Goal: Contribute content: Contribute content

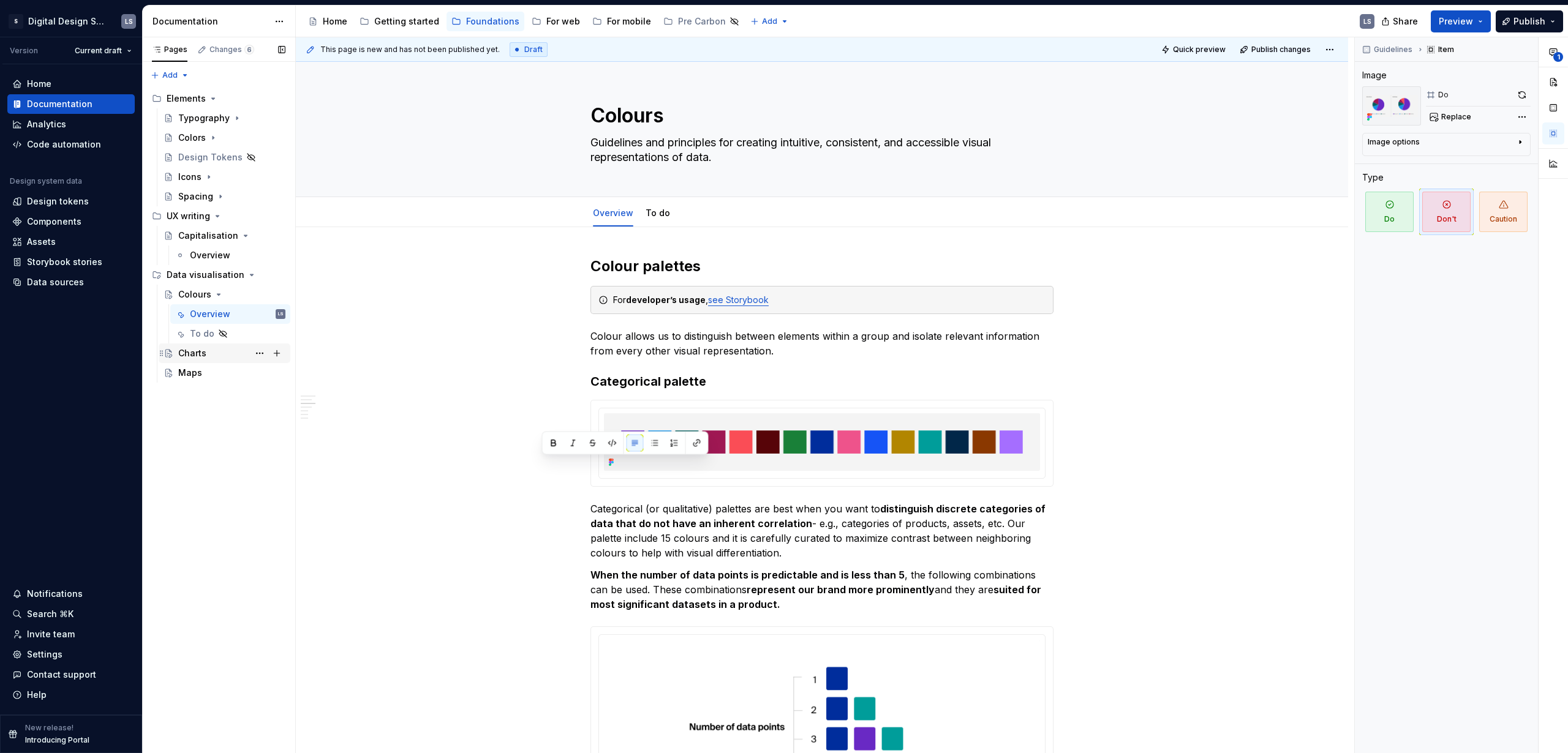
scroll to position [1765, 0]
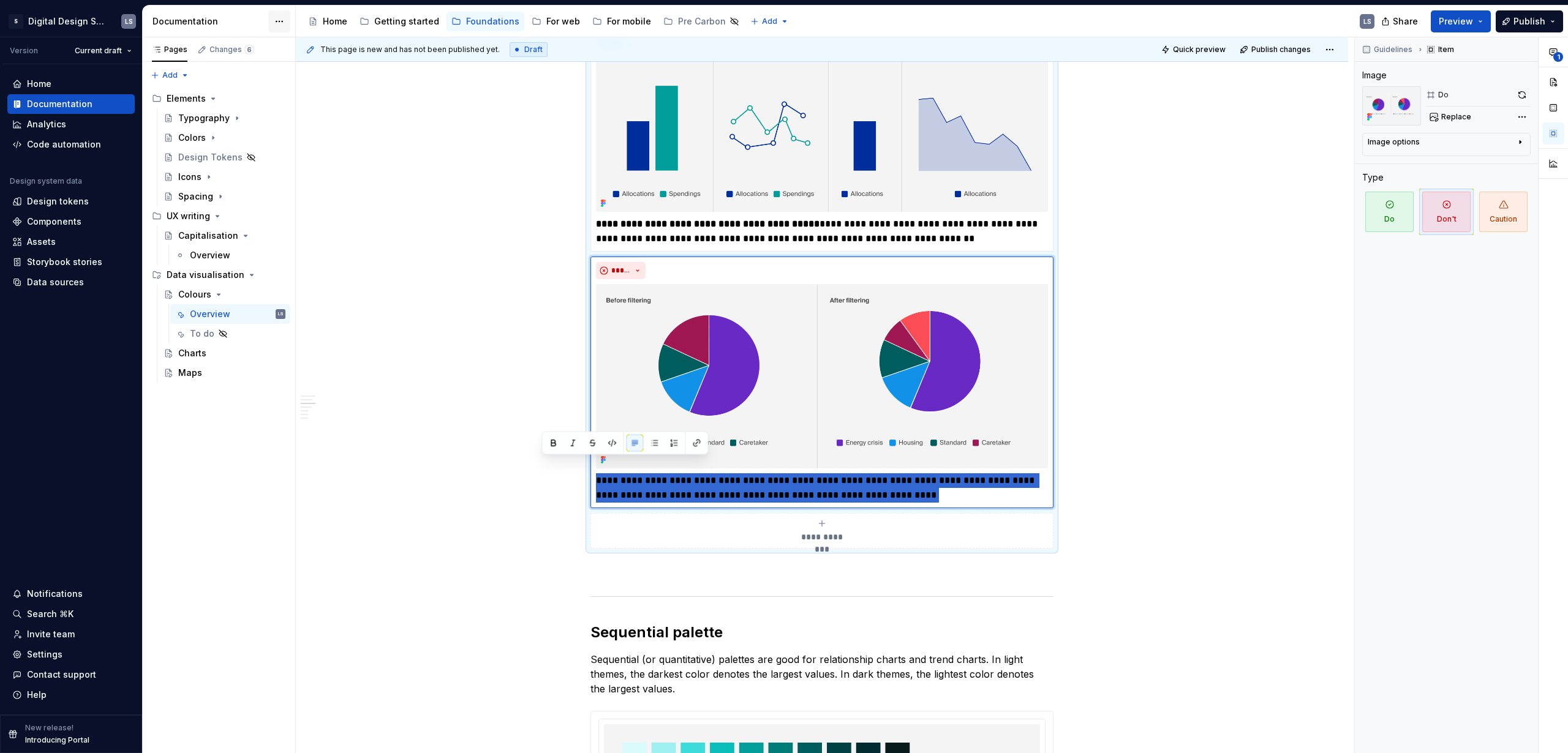
click at [274, 23] on html "S Digital Design System LS Version Current draft Home Documentation Analytics C…" at bounding box center [784, 376] width 1568 height 753
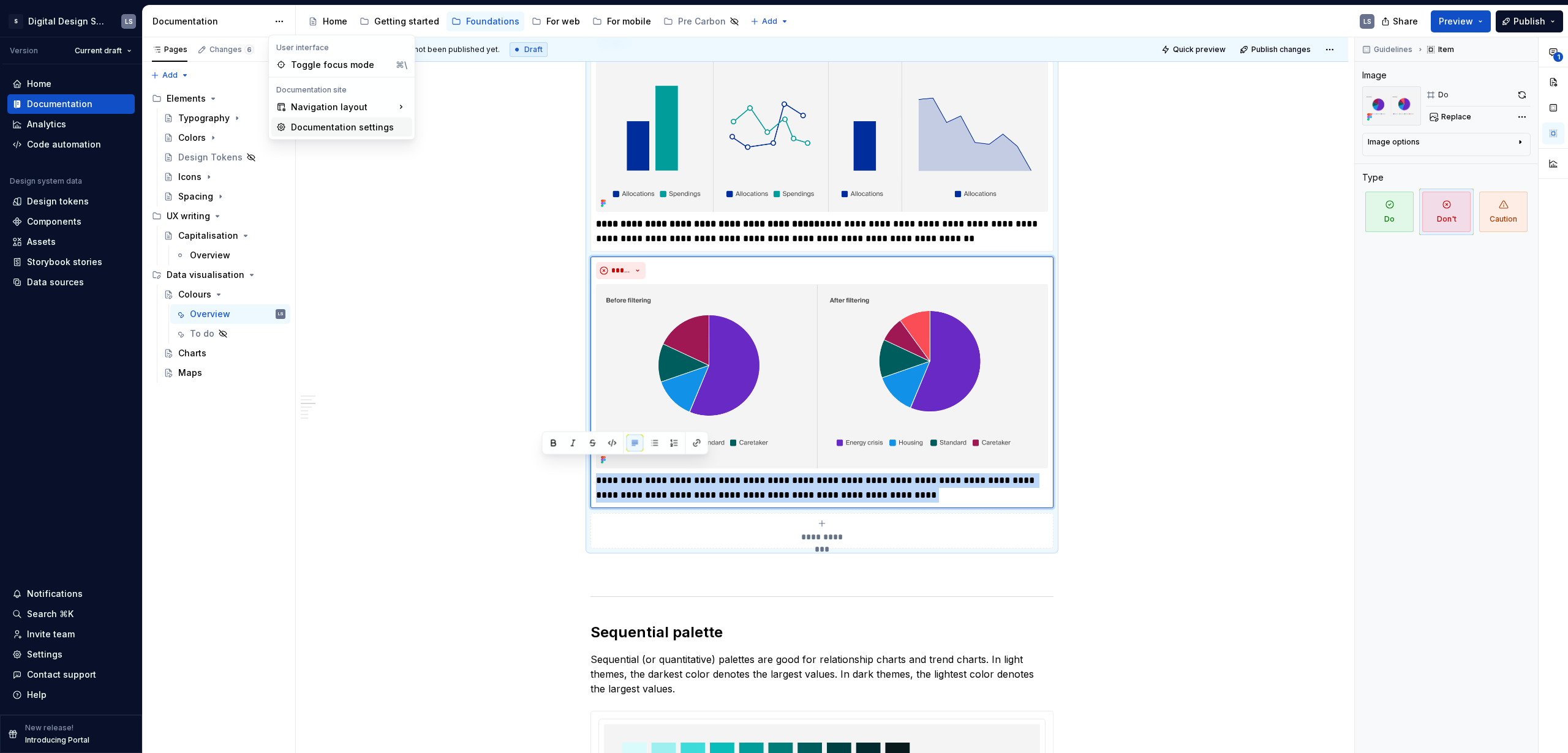
click at [306, 128] on div "Documentation settings" at bounding box center [349, 127] width 117 height 13
type textarea "*"
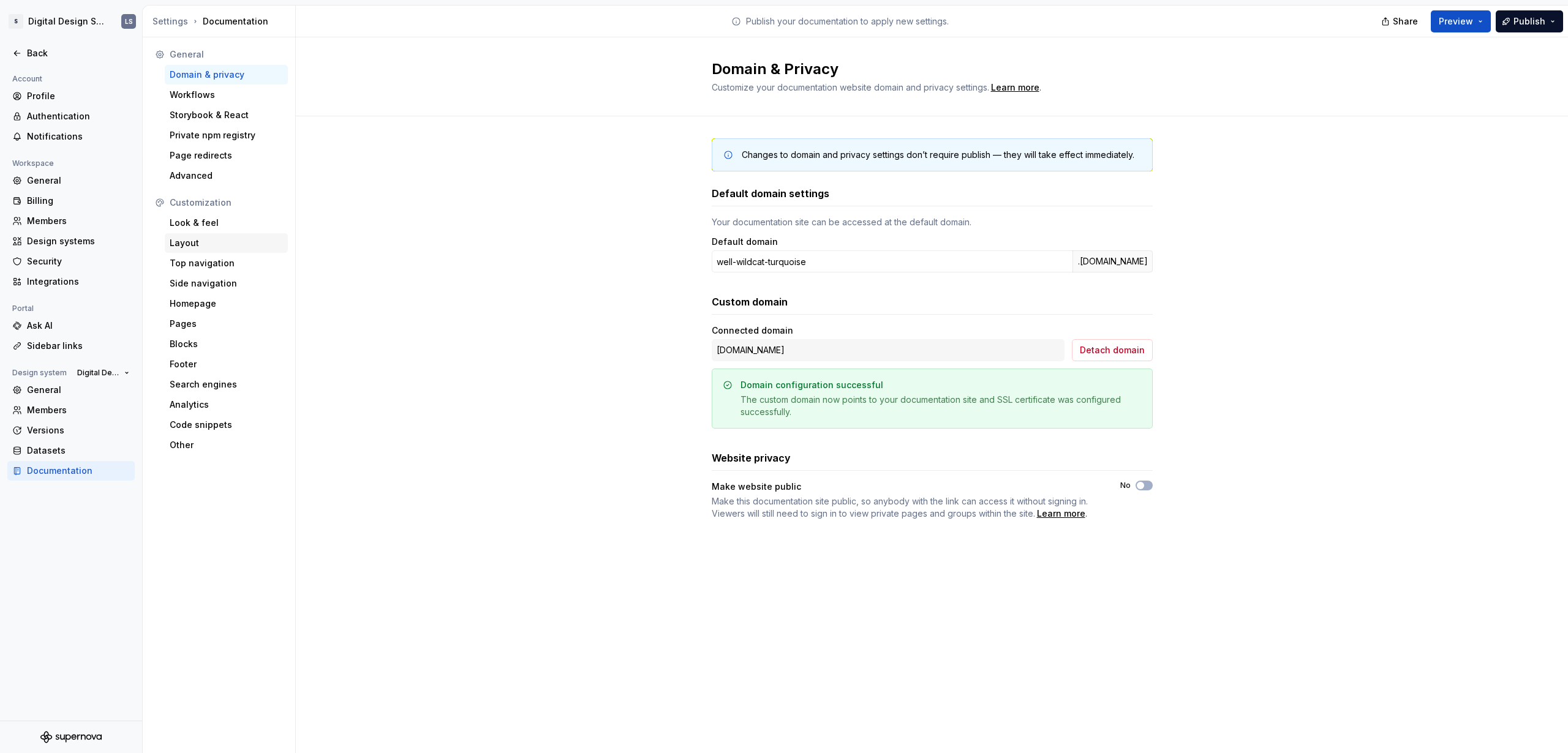
click at [197, 241] on div "Layout" at bounding box center [226, 243] width 113 height 13
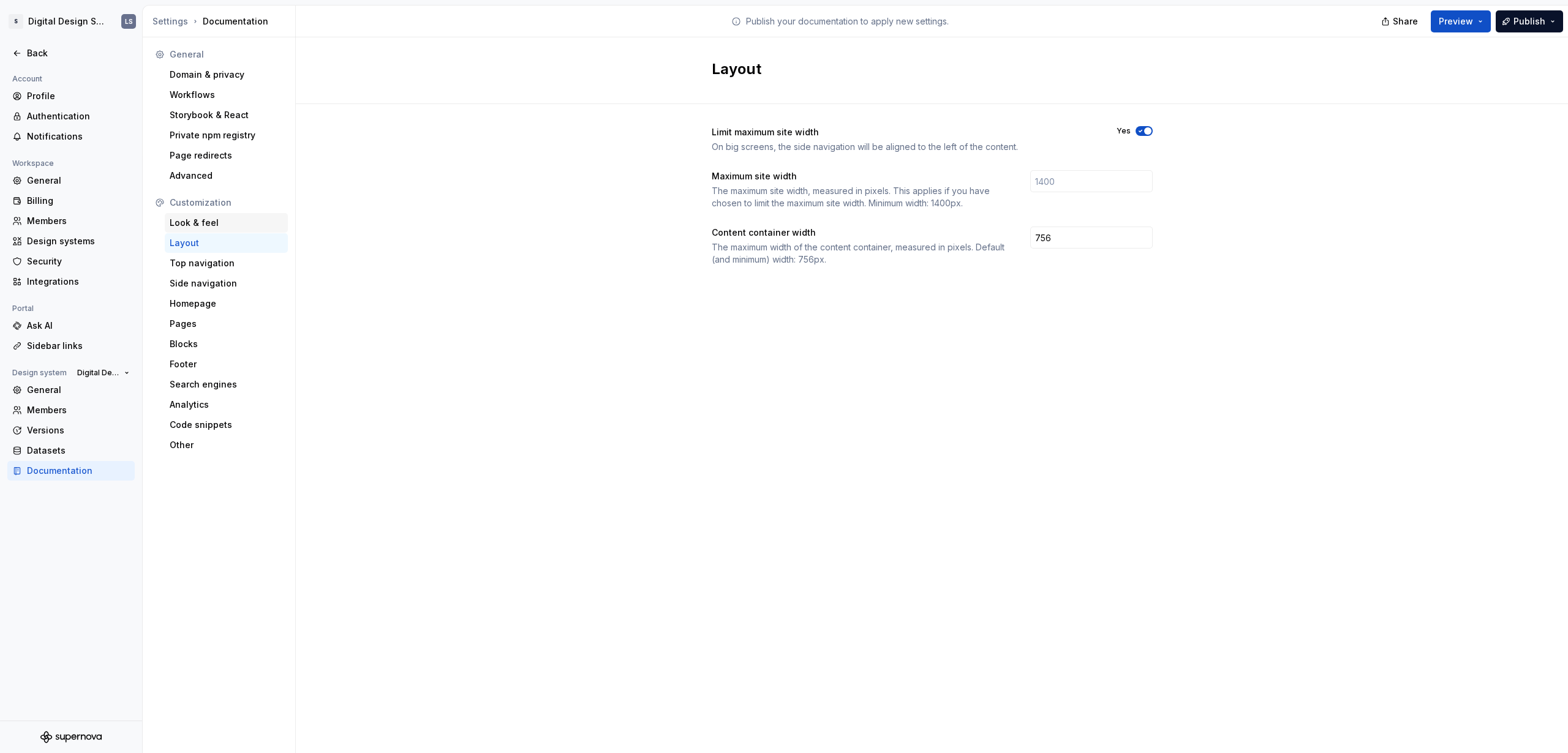
click at [197, 222] on div "Look & feel" at bounding box center [226, 223] width 113 height 13
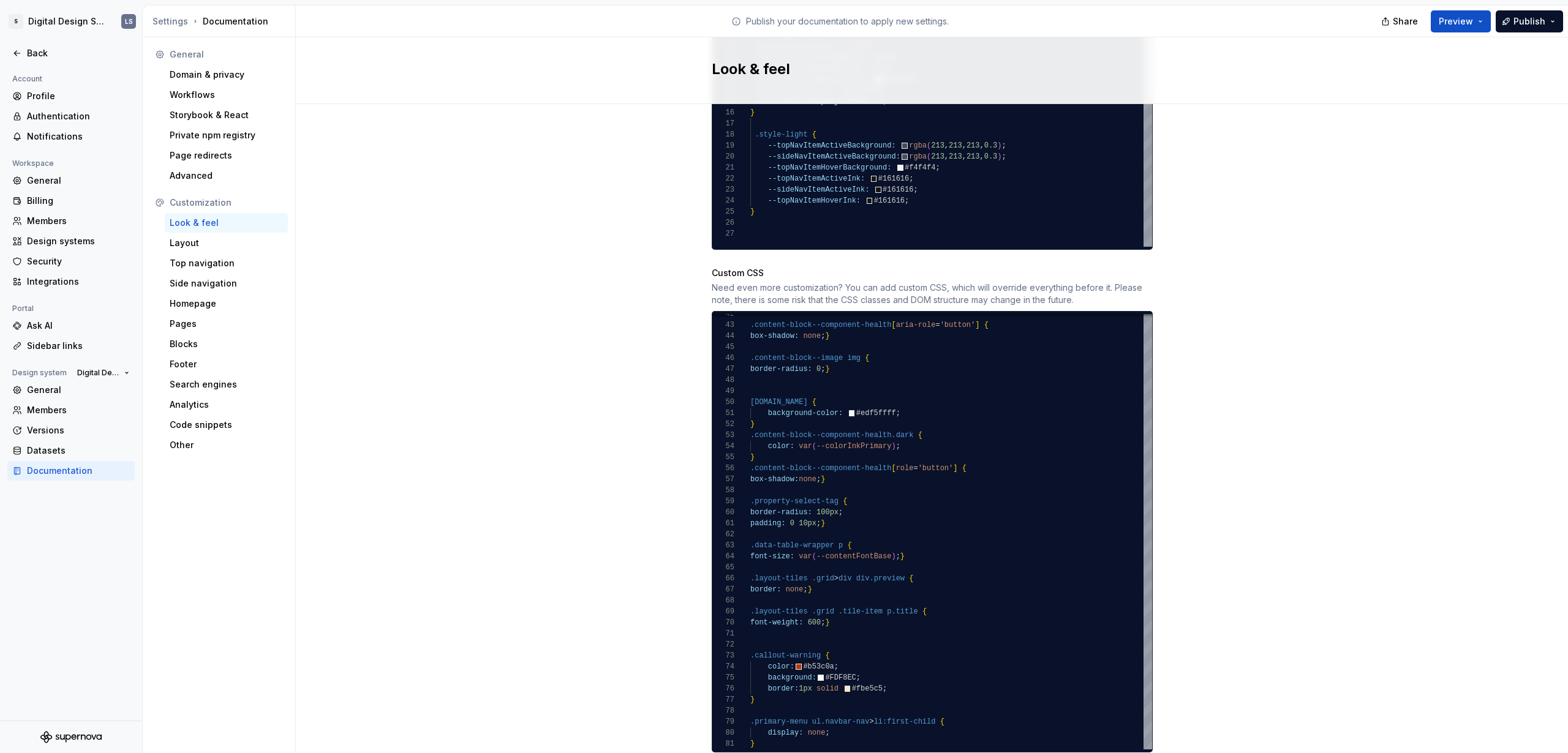
scroll to position [858, 0]
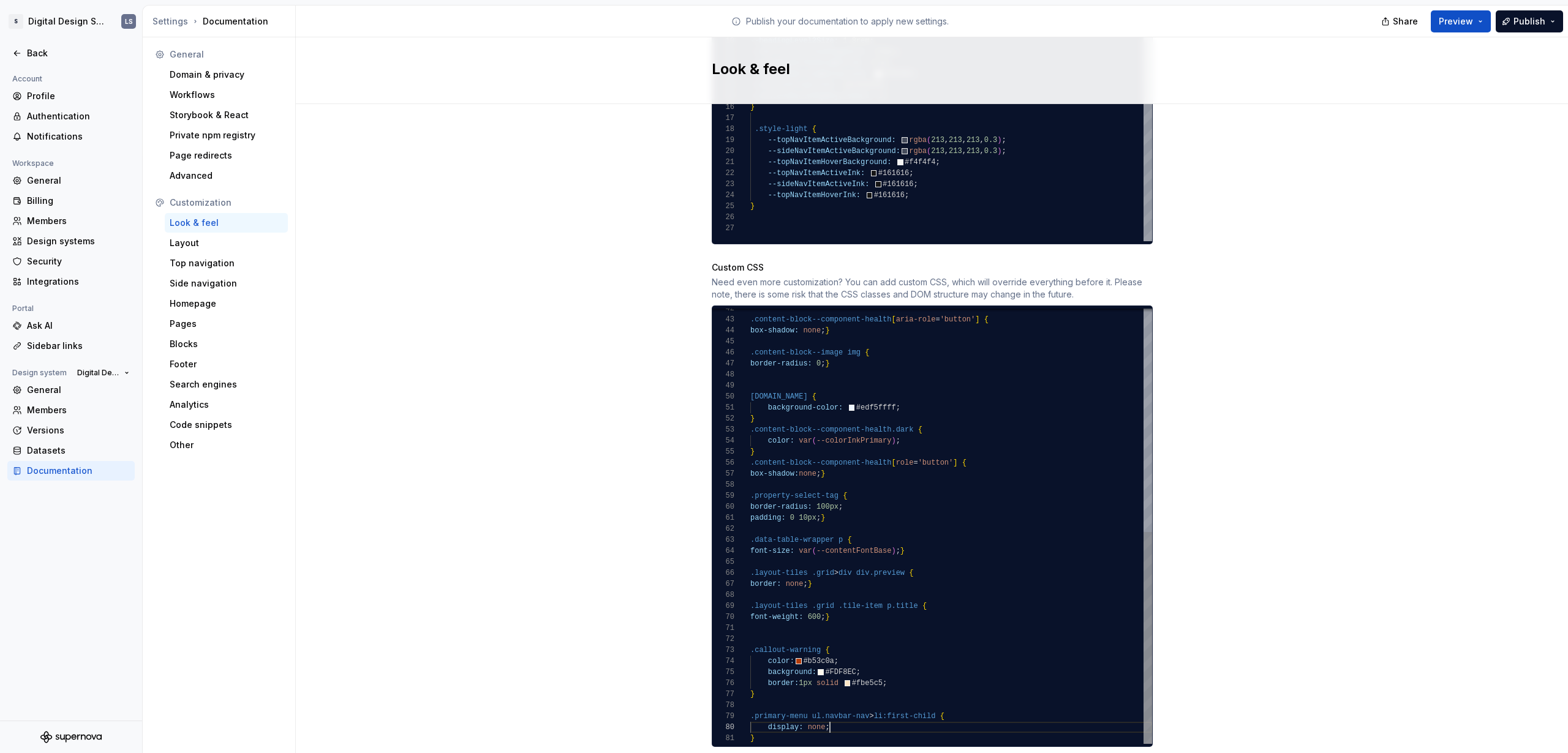
type textarea "**********"
click at [863, 715] on div ".content-block--component-health [ aria-role = 'button' ] { box-shadow: none ; …" at bounding box center [951, 298] width 402 height 893
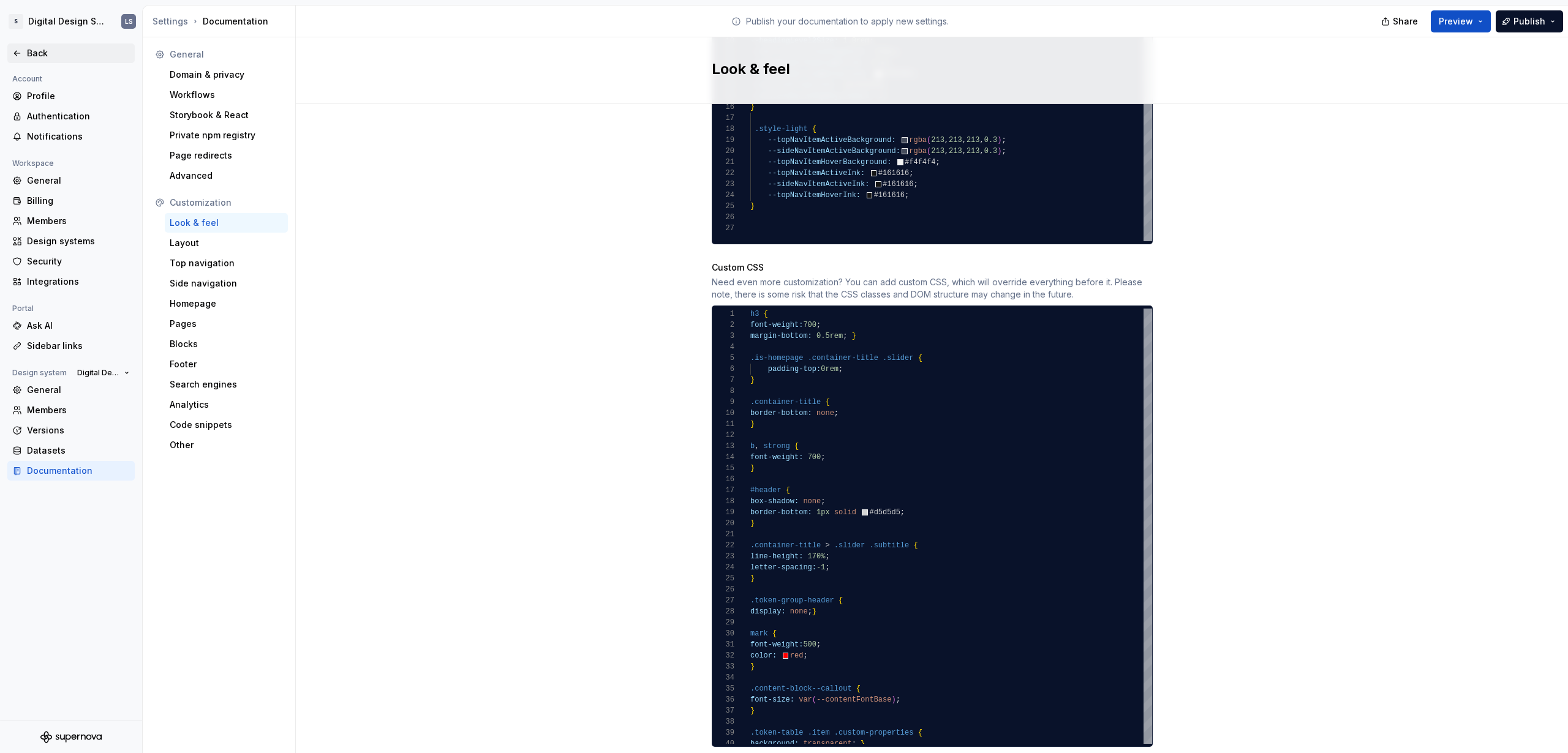
click at [18, 59] on div "Back" at bounding box center [71, 53] width 118 height 13
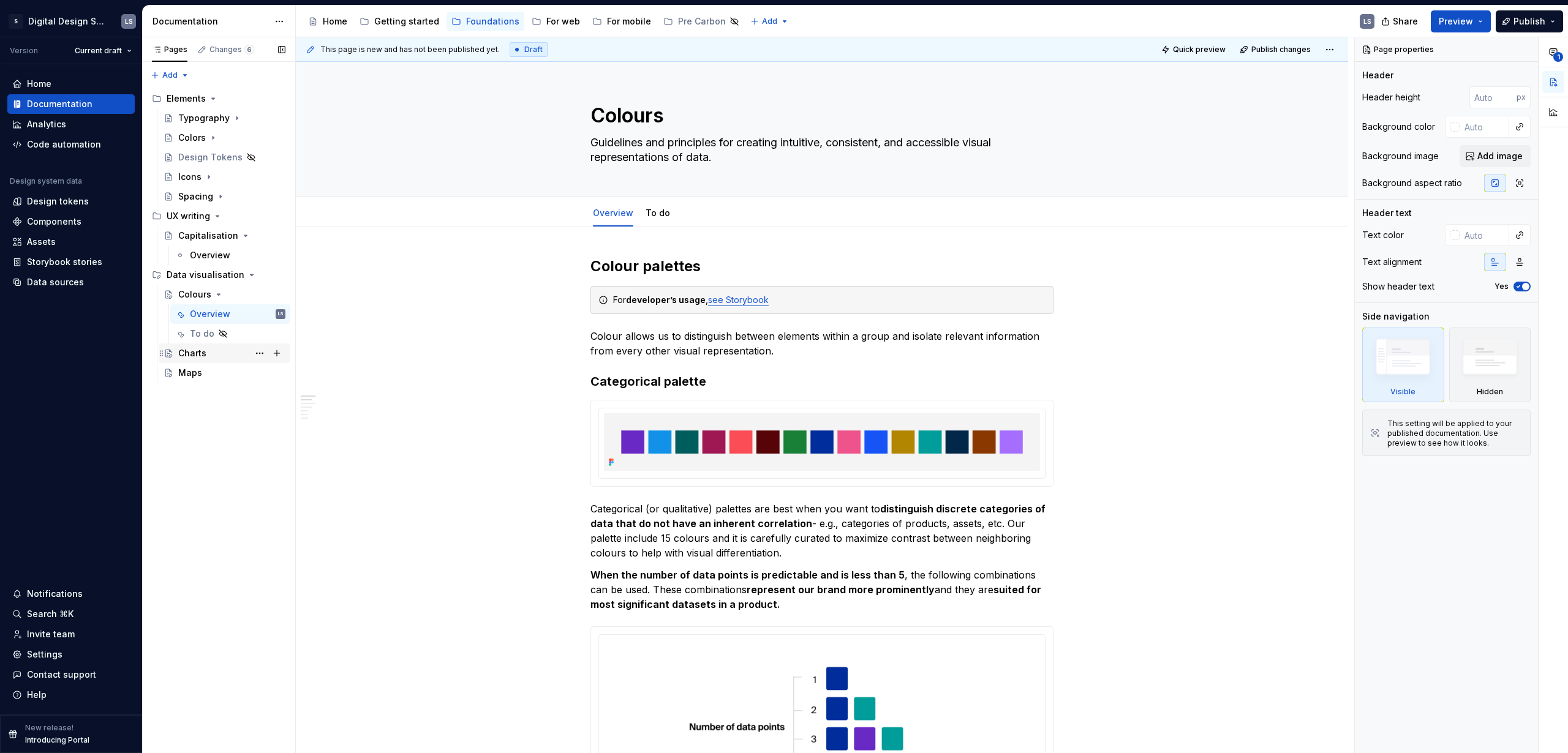
click at [217, 357] on div "Charts" at bounding box center [232, 353] width 107 height 18
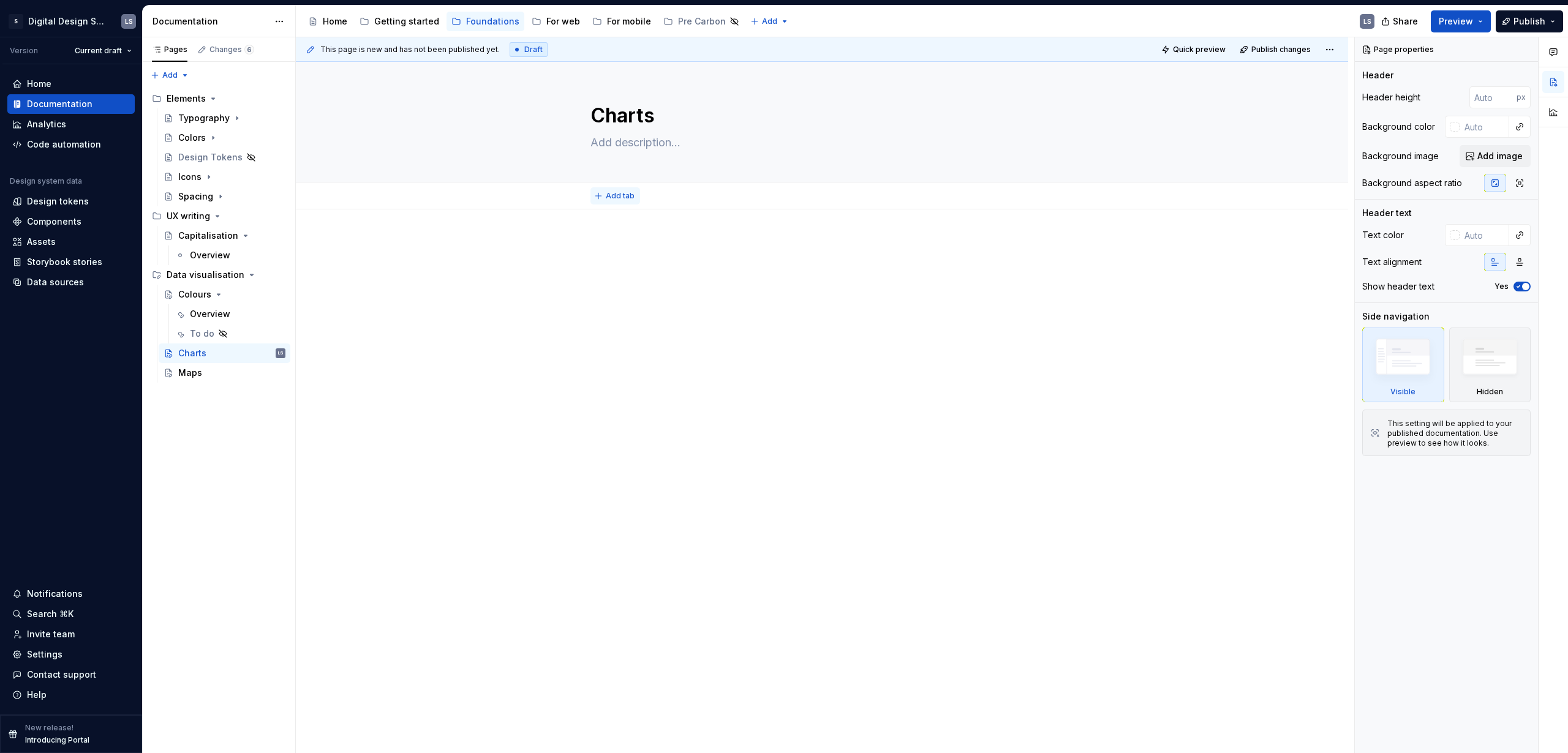
type textarea "*"
click at [615, 189] on button "Add tab" at bounding box center [615, 196] width 49 height 18
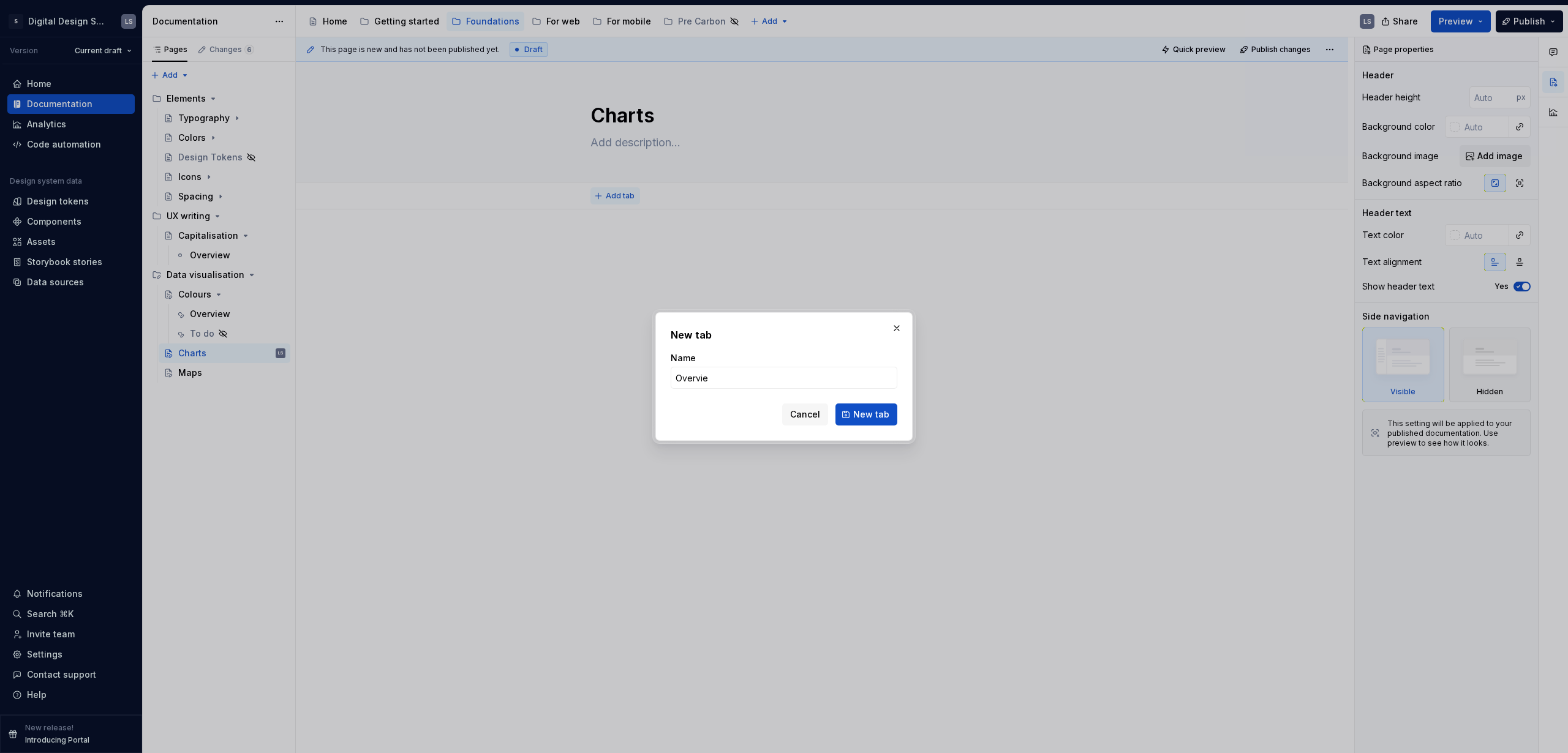
type input "Overview"
click button "New tab" at bounding box center [866, 414] width 62 height 22
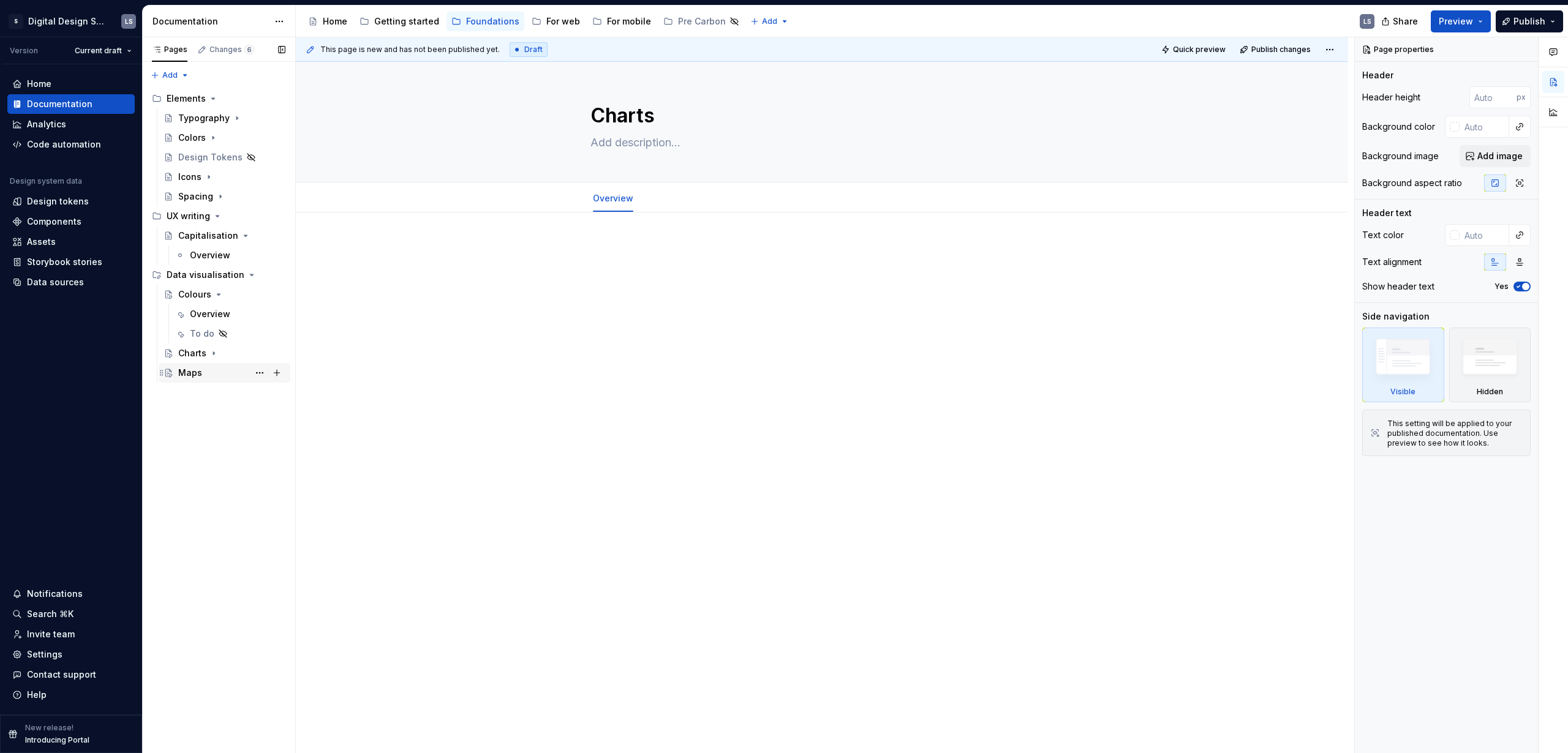
click at [199, 368] on div "Maps" at bounding box center [190, 373] width 24 height 13
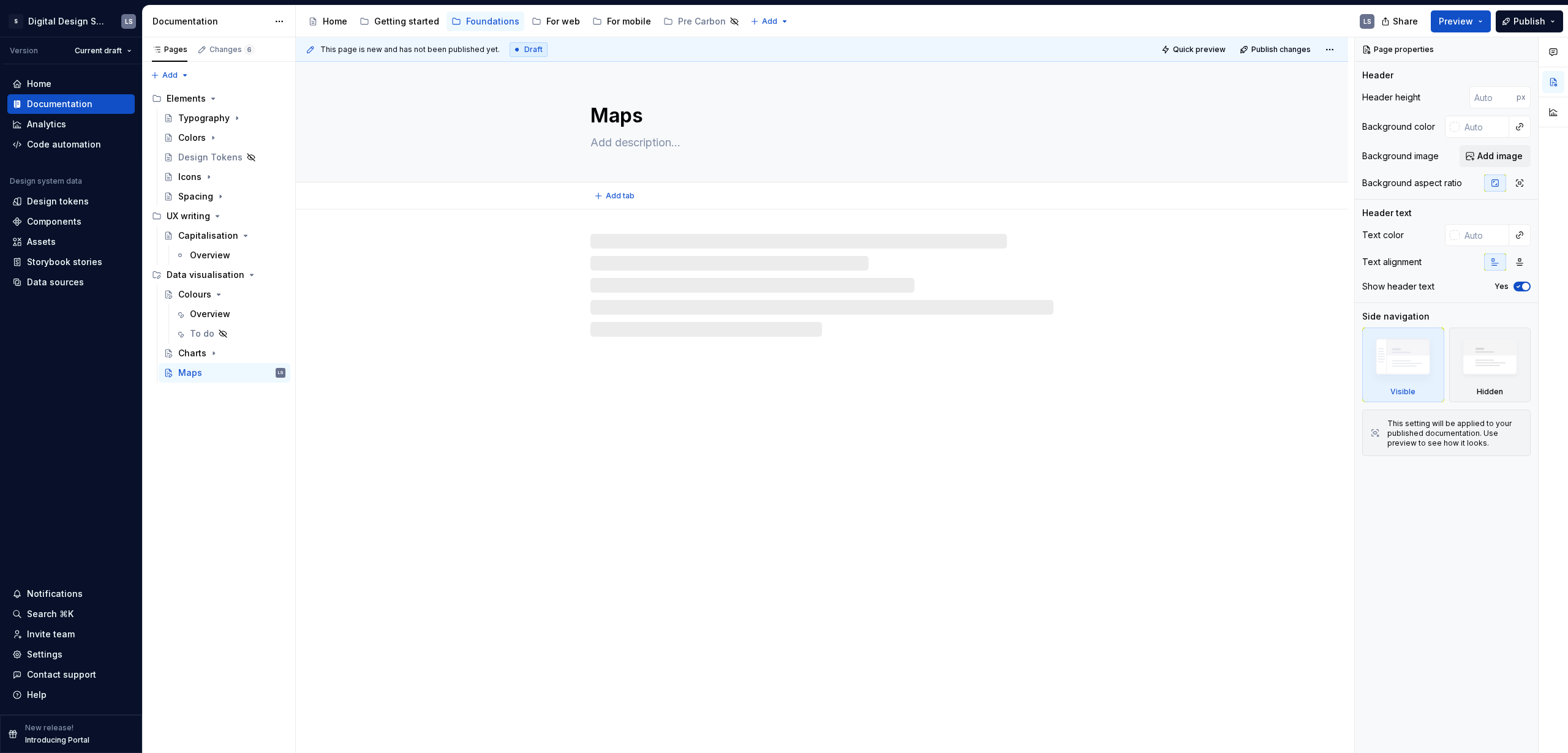
click at [618, 206] on div "Add tab" at bounding box center [822, 196] width 1052 height 27
click at [619, 199] on span "Add tab" at bounding box center [620, 196] width 29 height 10
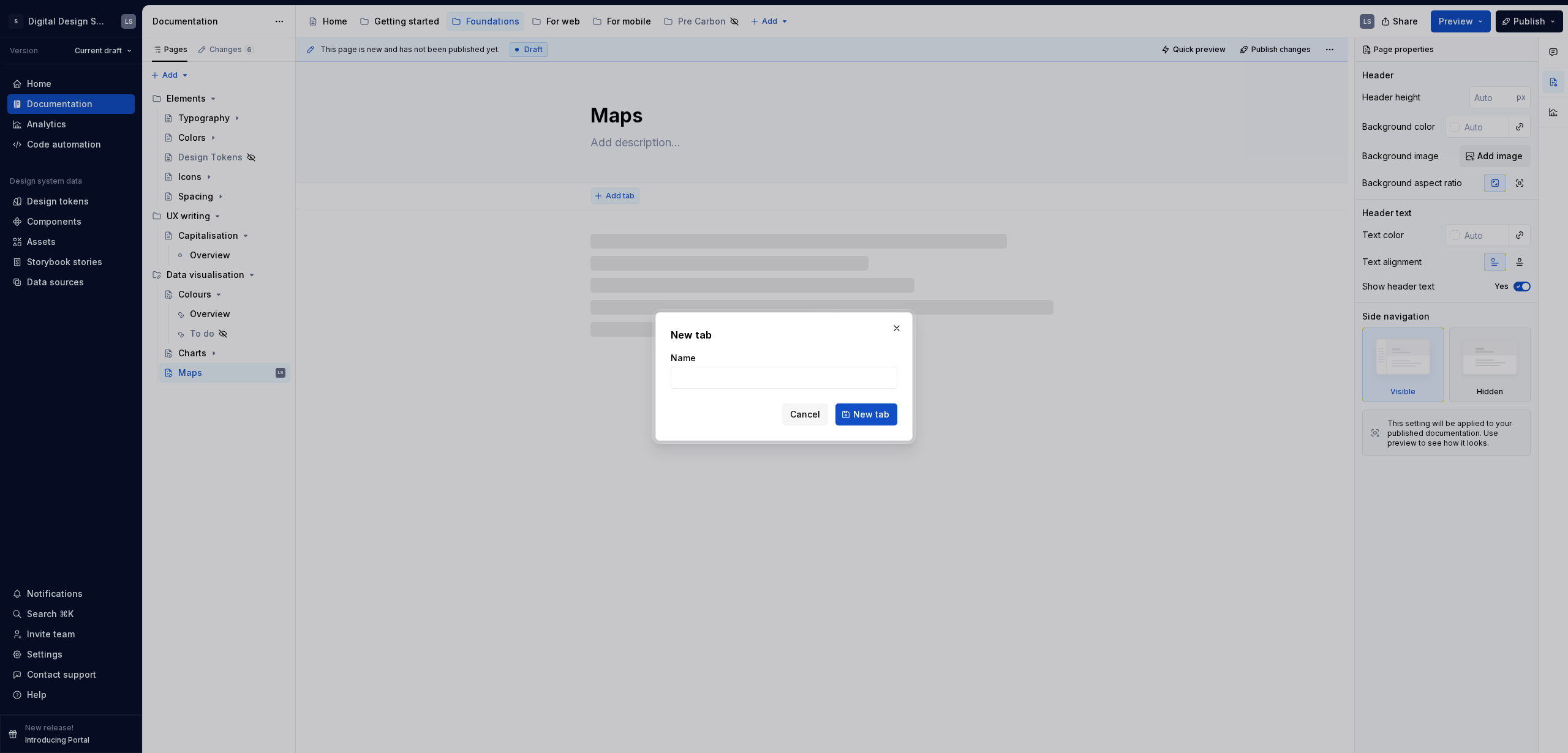
type textarea "*"
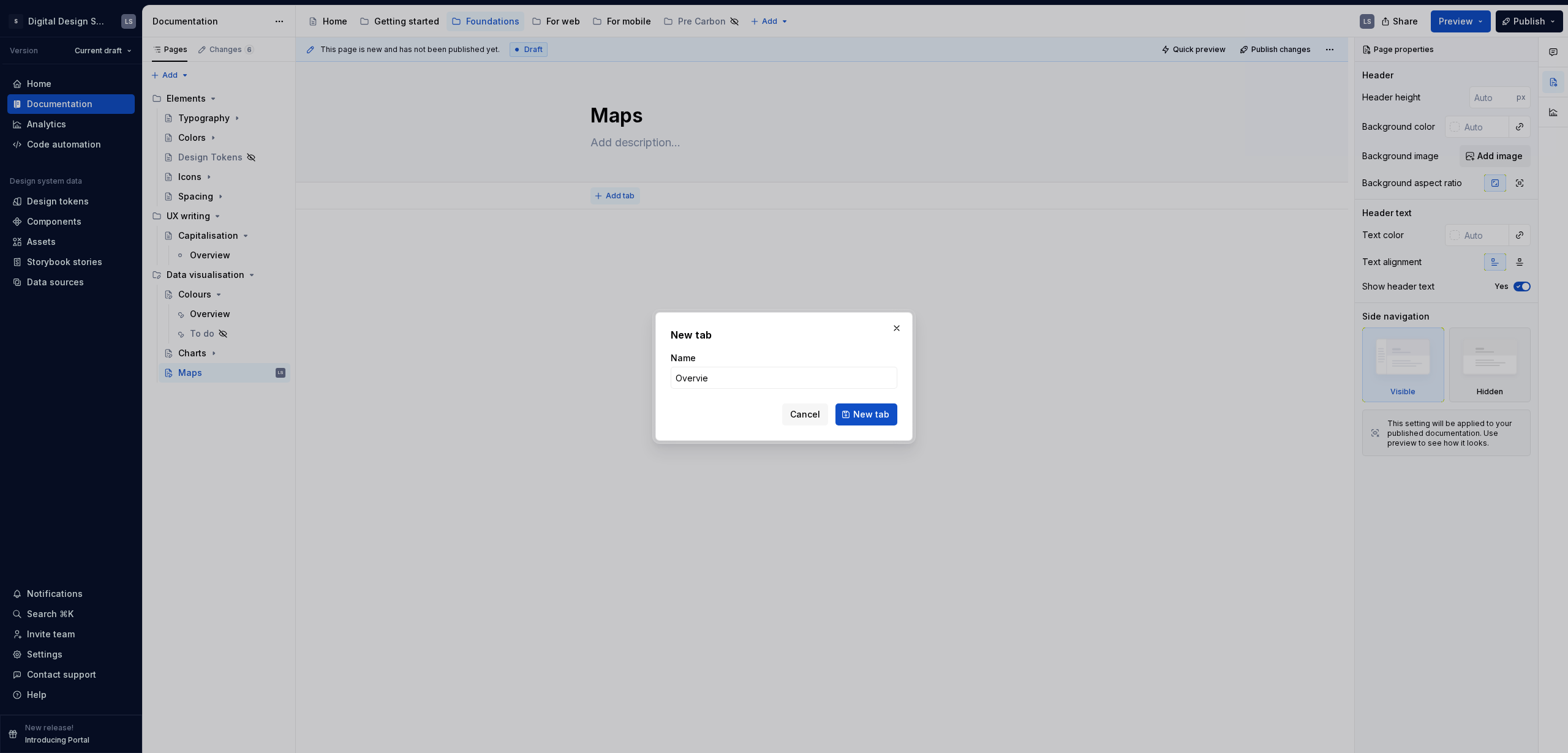
type input "Overview"
click button "New tab" at bounding box center [866, 414] width 62 height 22
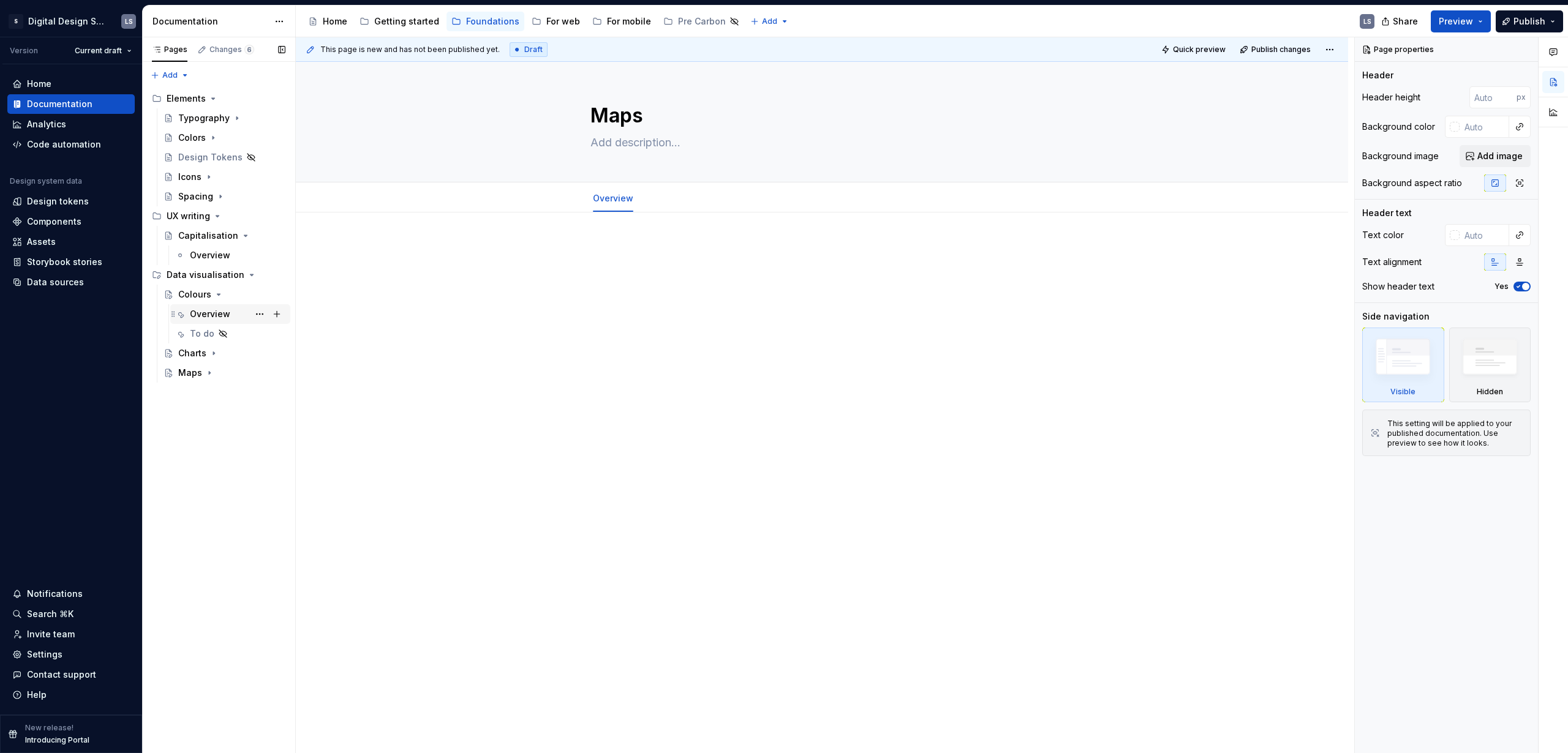
click at [204, 317] on div "Overview" at bounding box center [210, 314] width 40 height 13
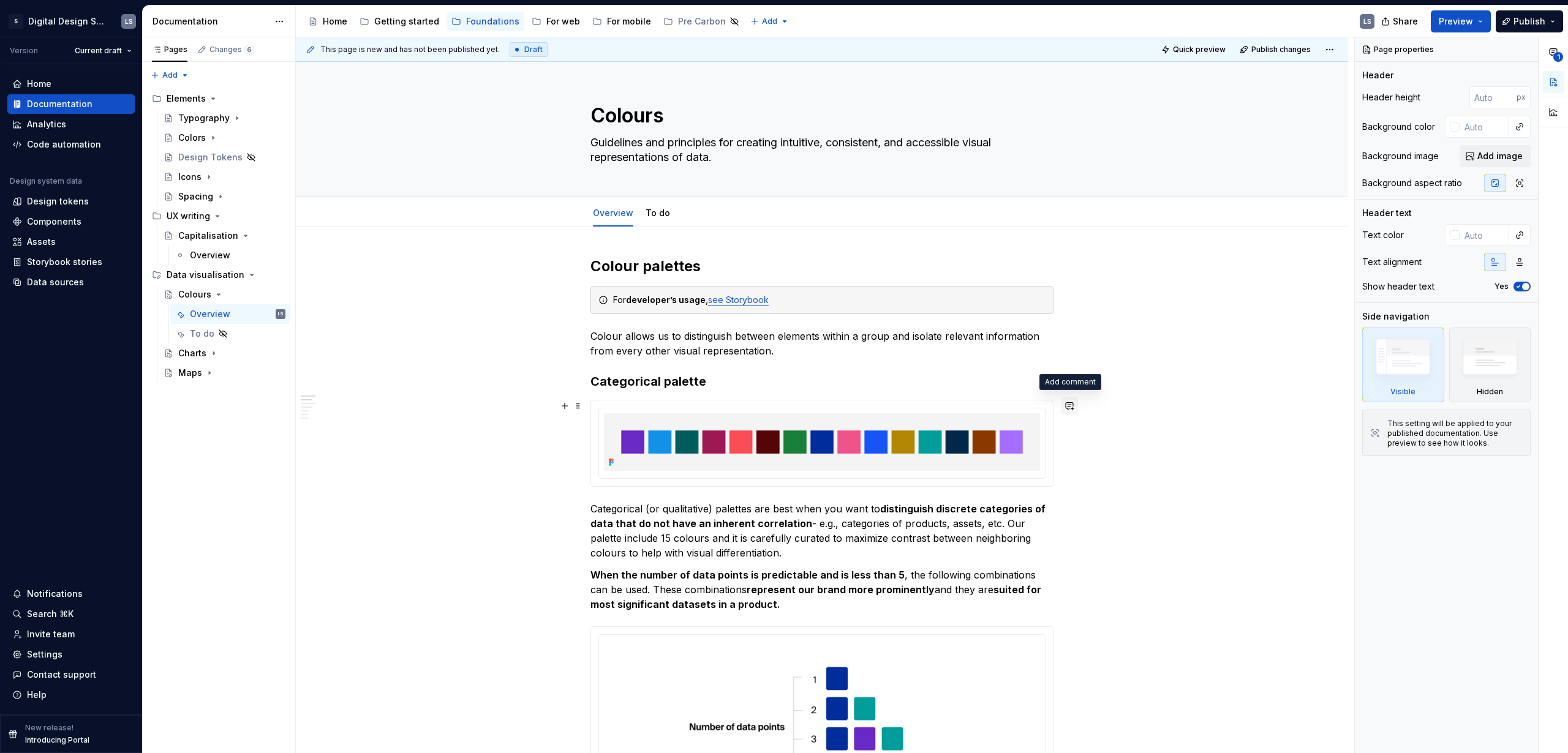
type textarea "*"
click at [1073, 407] on button "button" at bounding box center [1069, 406] width 18 height 18
click at [654, 213] on link "To do" at bounding box center [657, 213] width 24 height 10
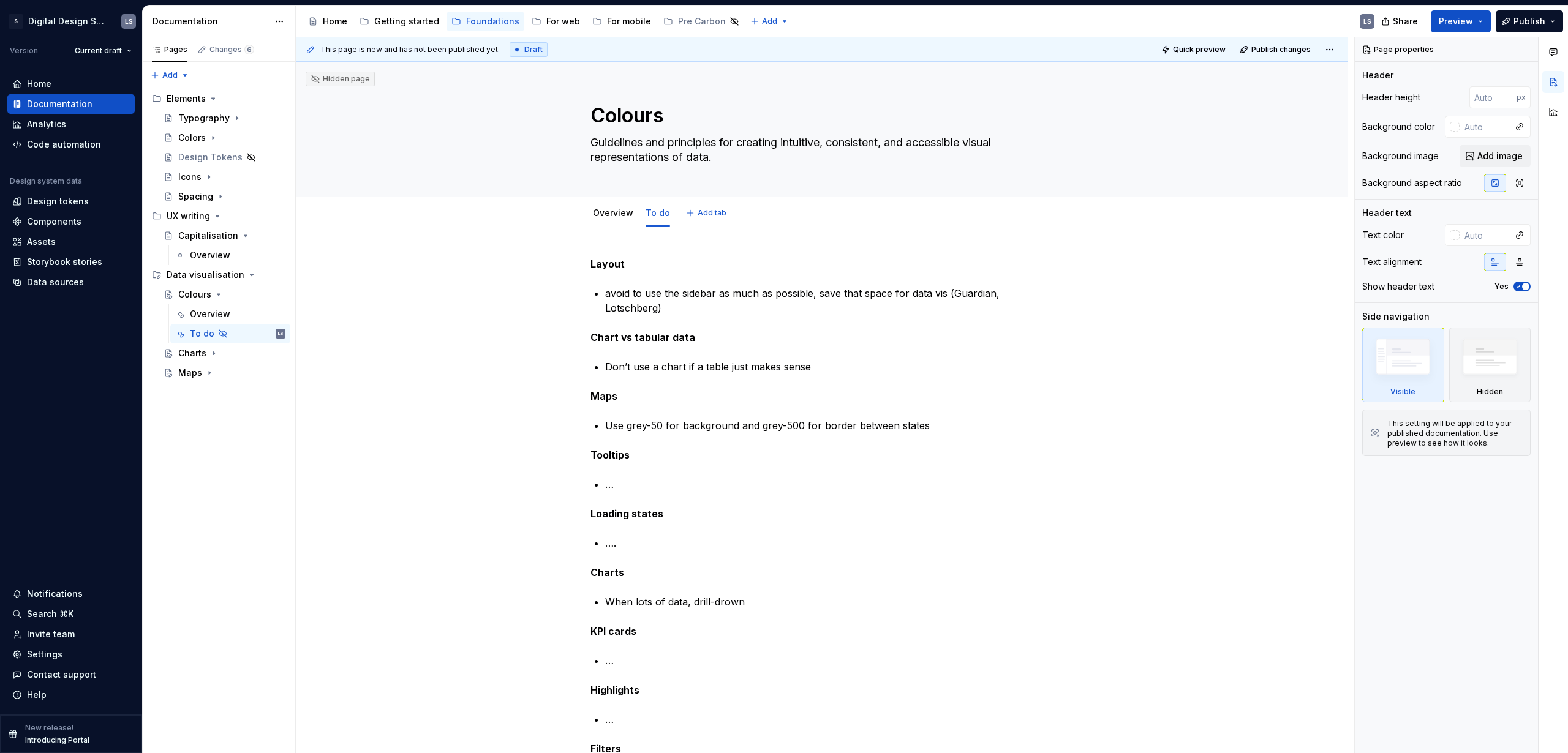
type textarea "*"
click at [591, 264] on strong "Layout" at bounding box center [607, 264] width 34 height 13
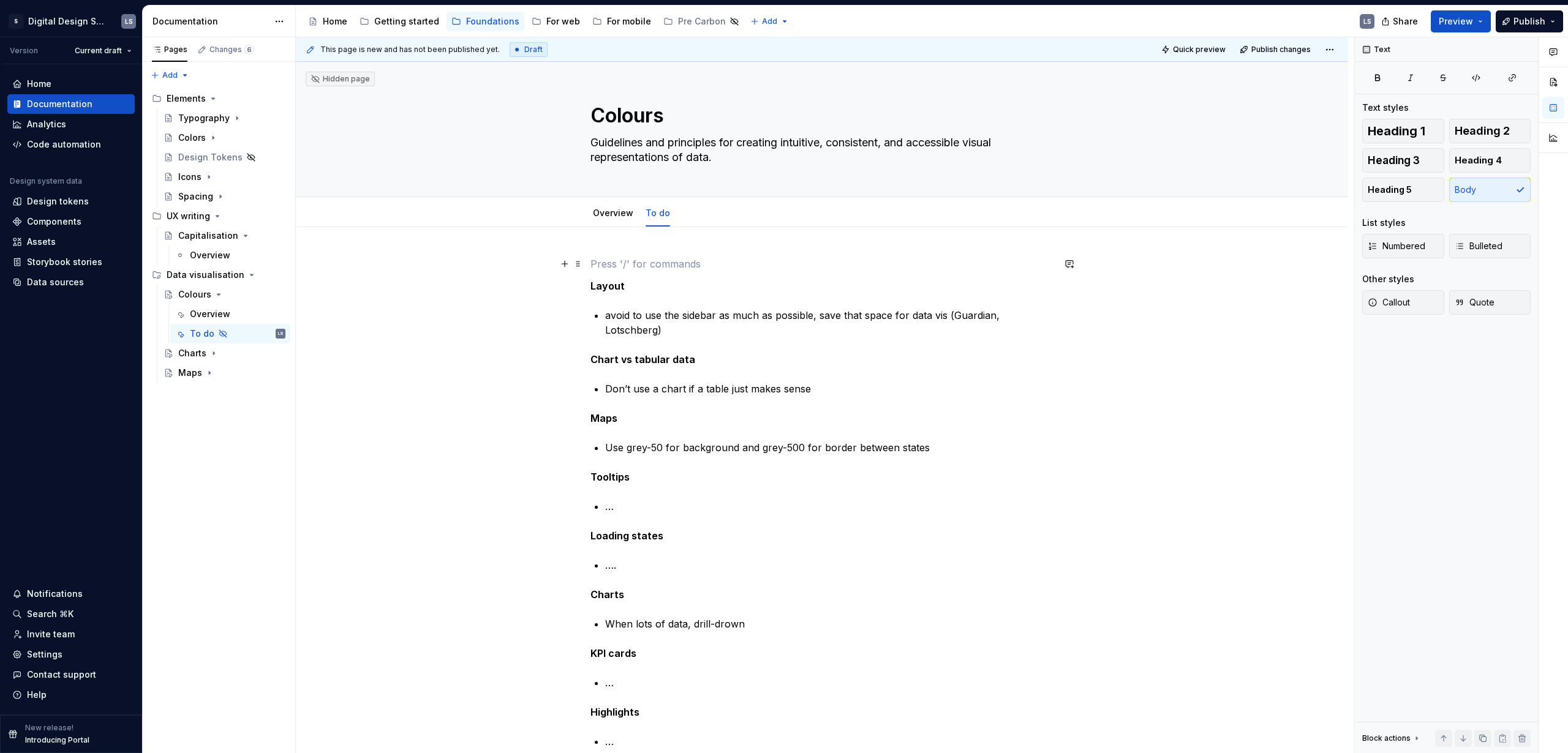
click at [596, 259] on p at bounding box center [822, 264] width 463 height 15
click at [589, 289] on div "Layout avoid to use the sidebar as much as possible, save that space for data v…" at bounding box center [822, 721] width 1052 height 990
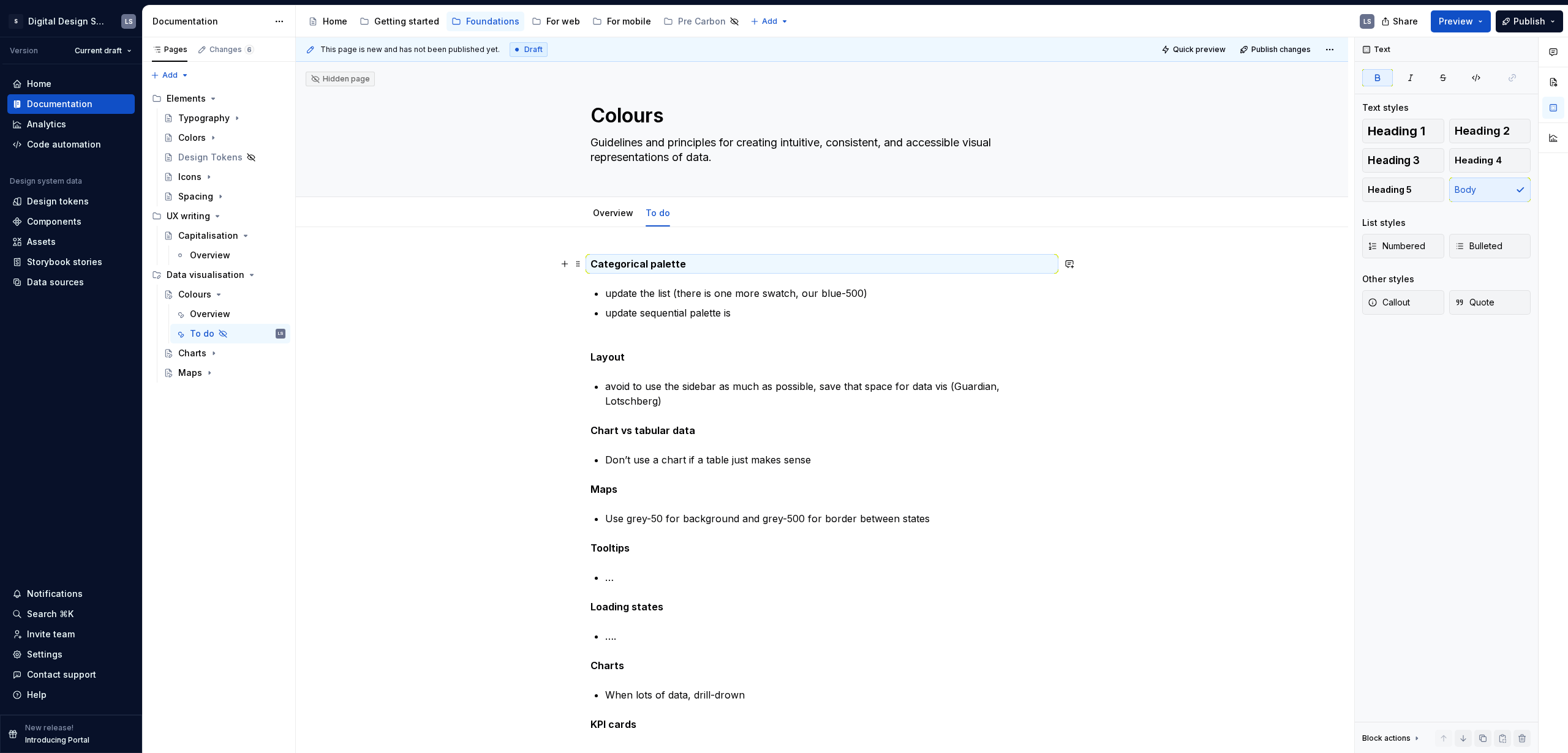
click at [595, 266] on strong "Categorical palette" at bounding box center [638, 264] width 96 height 13
click at [591, 264] on strong "Categorical palette" at bounding box center [638, 264] width 96 height 13
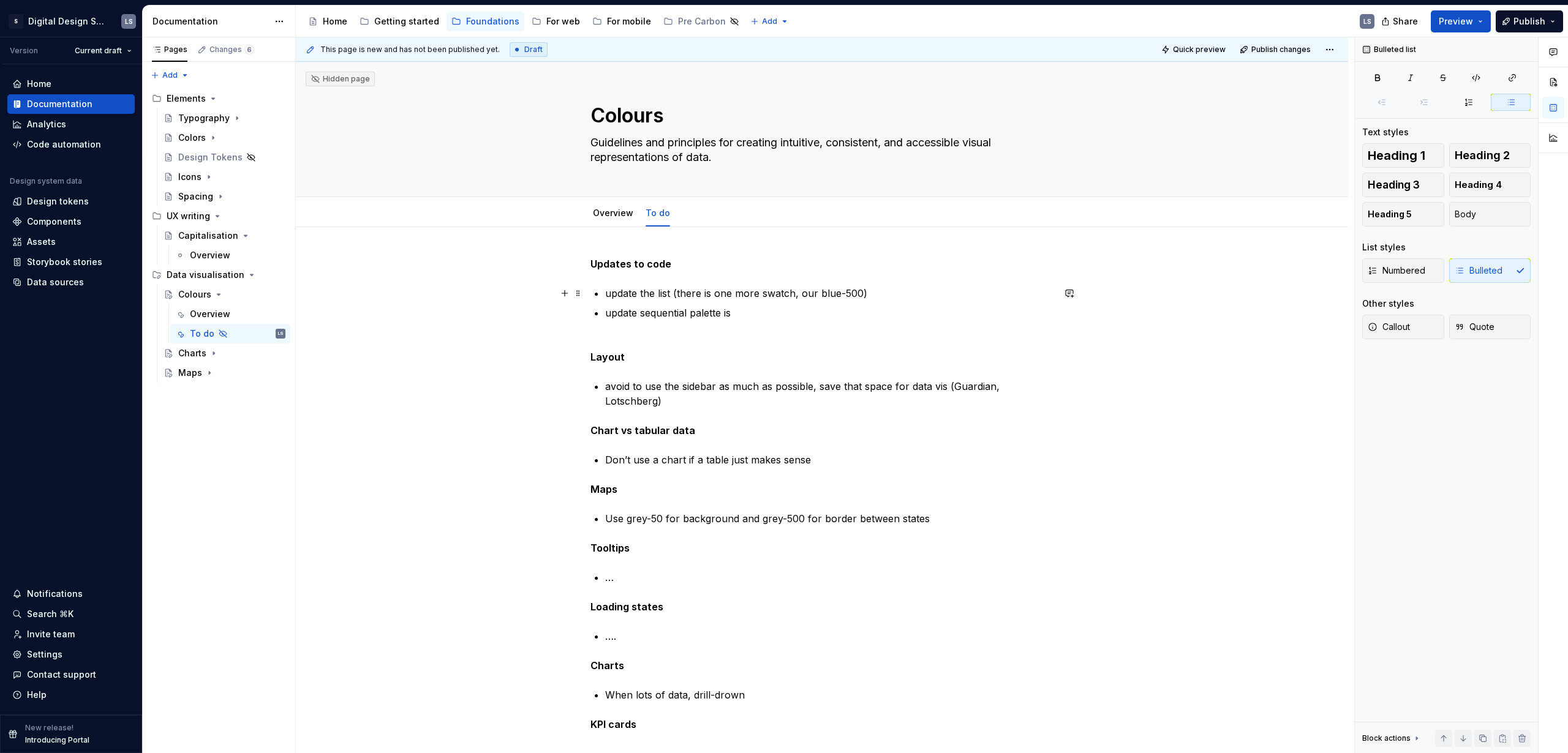
click at [658, 294] on p "update the list (there is one more swatch, our blue-500)" at bounding box center [828, 294] width 448 height 15
click at [670, 312] on p "update sequential palette is" at bounding box center [828, 313] width 448 height 15
click at [738, 312] on p "update sequential palette is" at bounding box center [828, 313] width 448 height 15
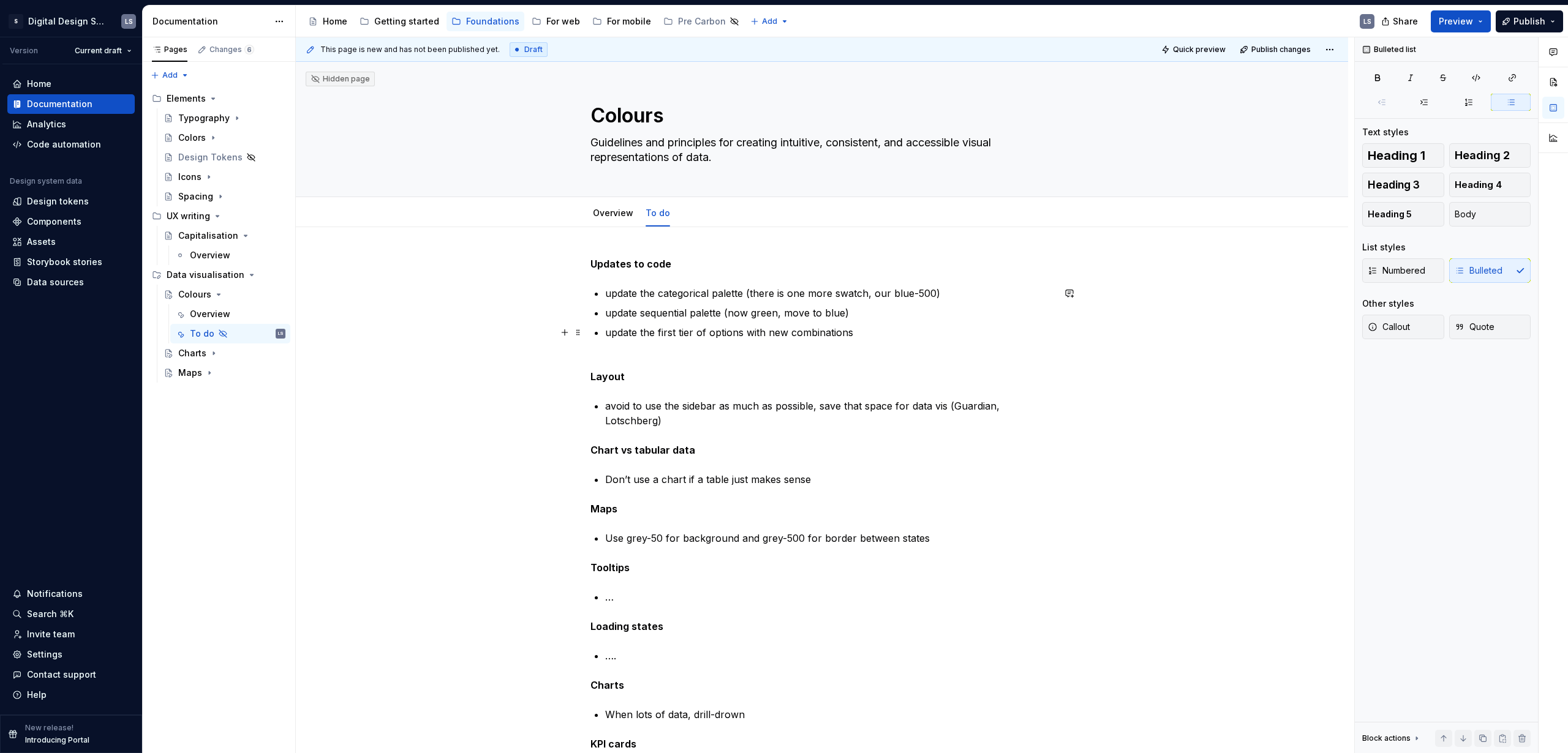
click at [890, 334] on p "update the first tier of options with new combinations" at bounding box center [828, 333] width 448 height 15
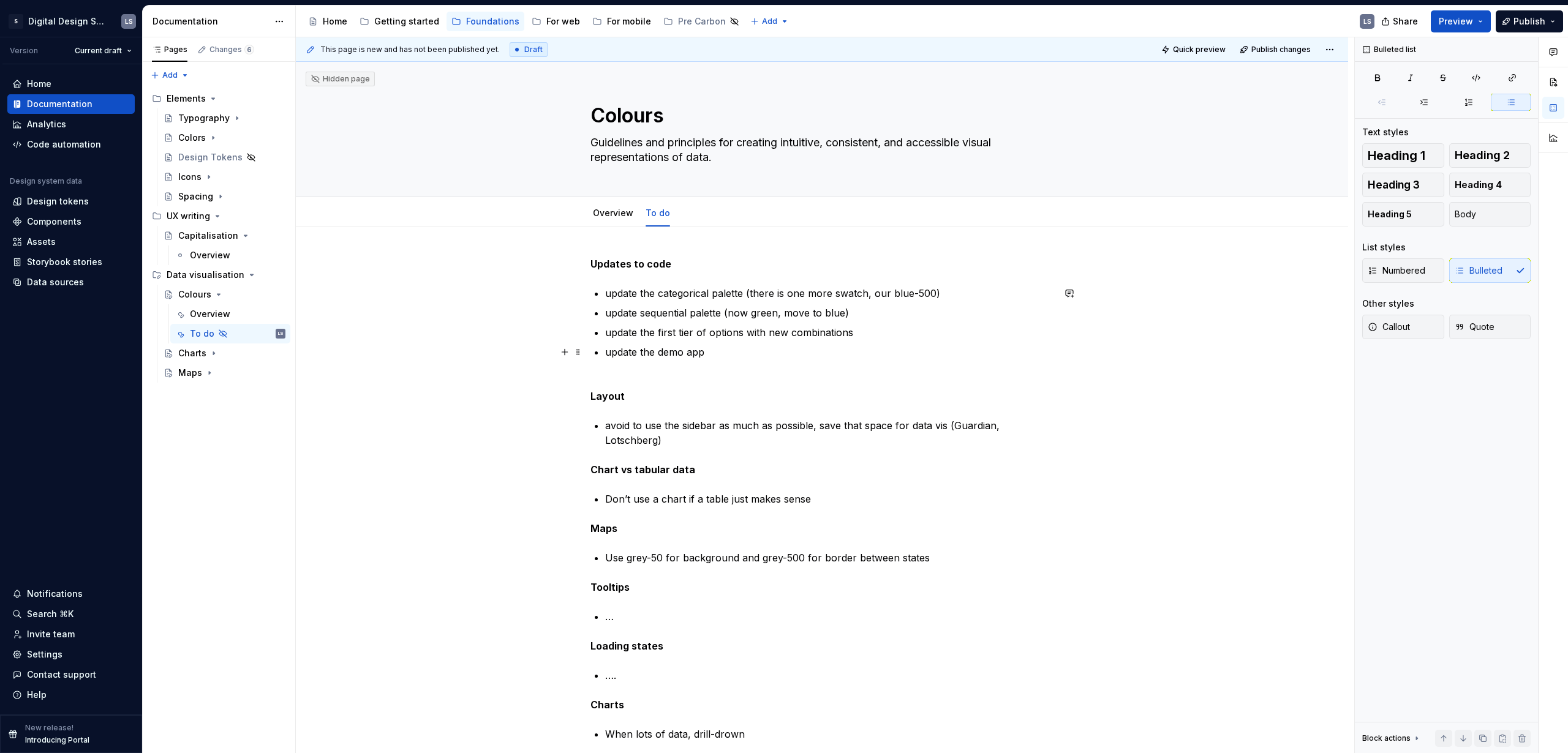
click at [734, 349] on p "update the demo app" at bounding box center [828, 352] width 448 height 15
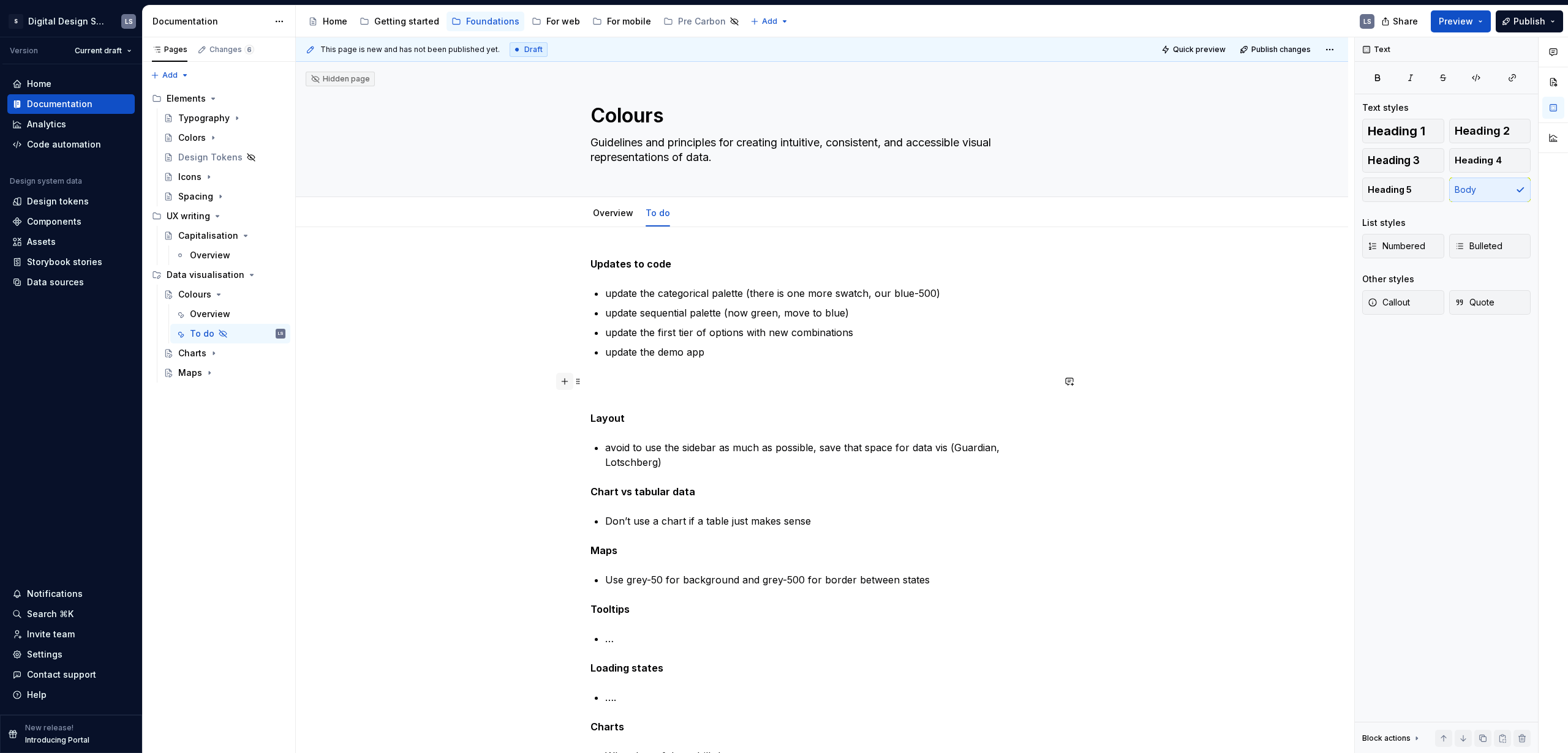
click at [565, 382] on button "button" at bounding box center [565, 381] width 18 height 18
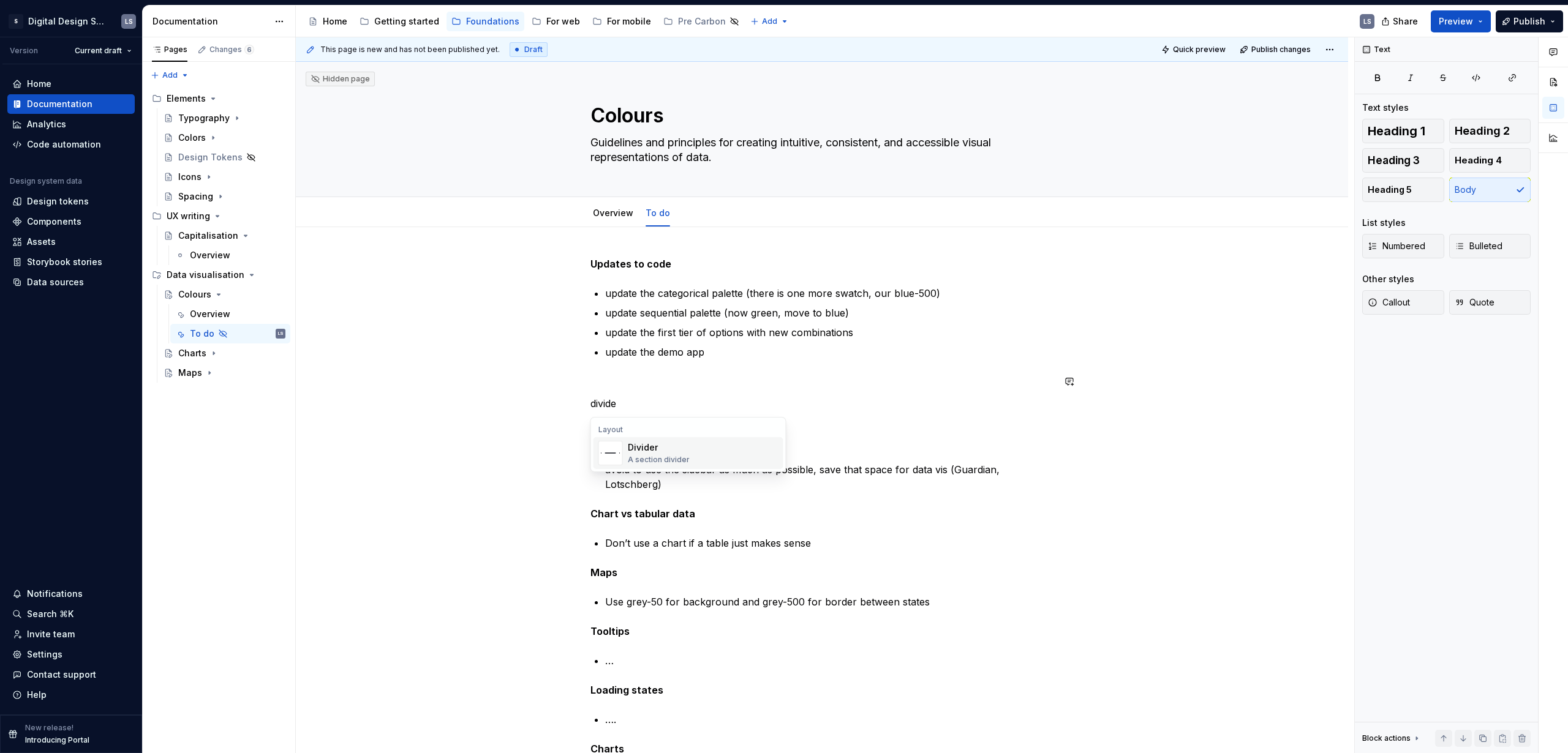
click at [697, 459] on div "Divider A section divider" at bounding box center [703, 453] width 151 height 24
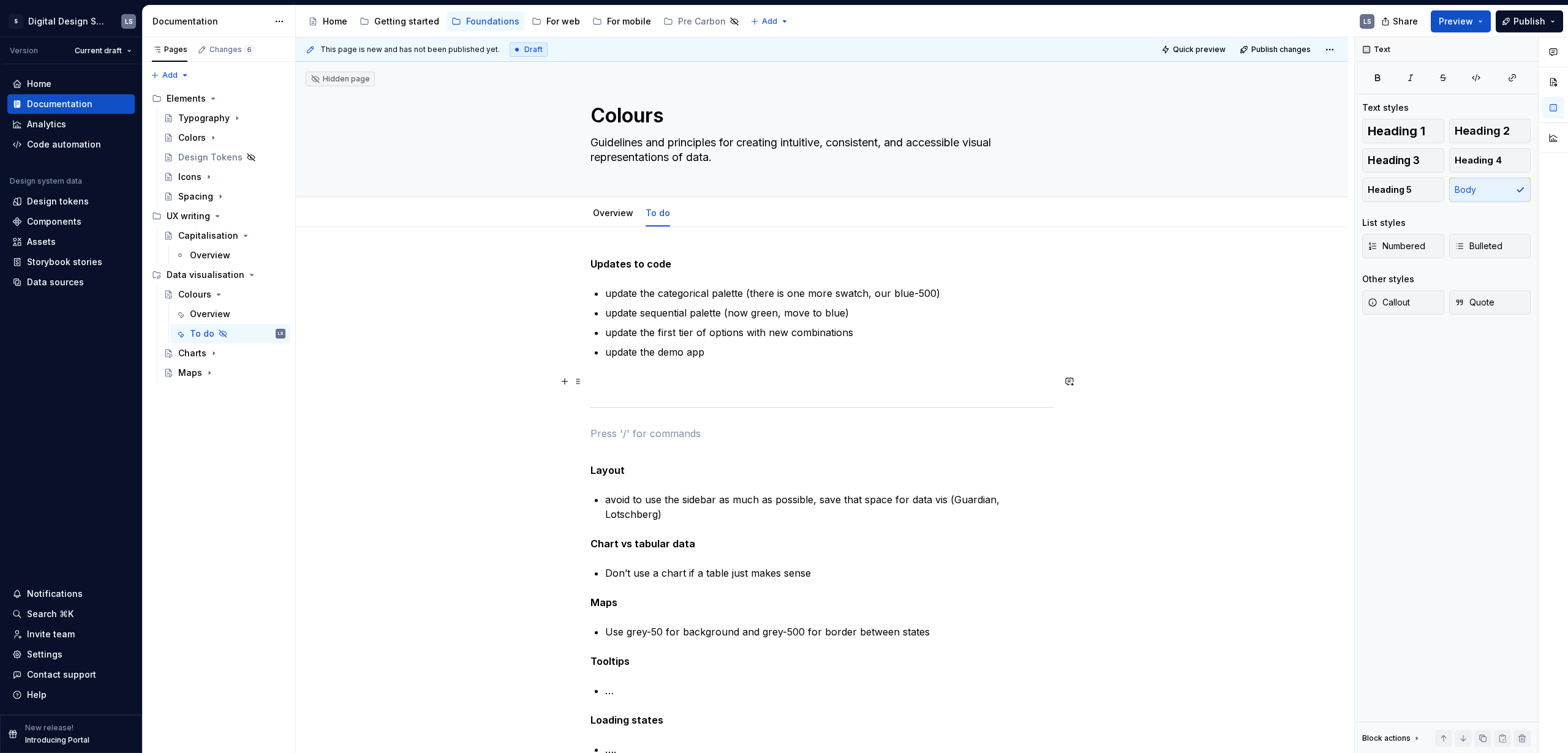
click at [716, 380] on p at bounding box center [822, 382] width 463 height 15
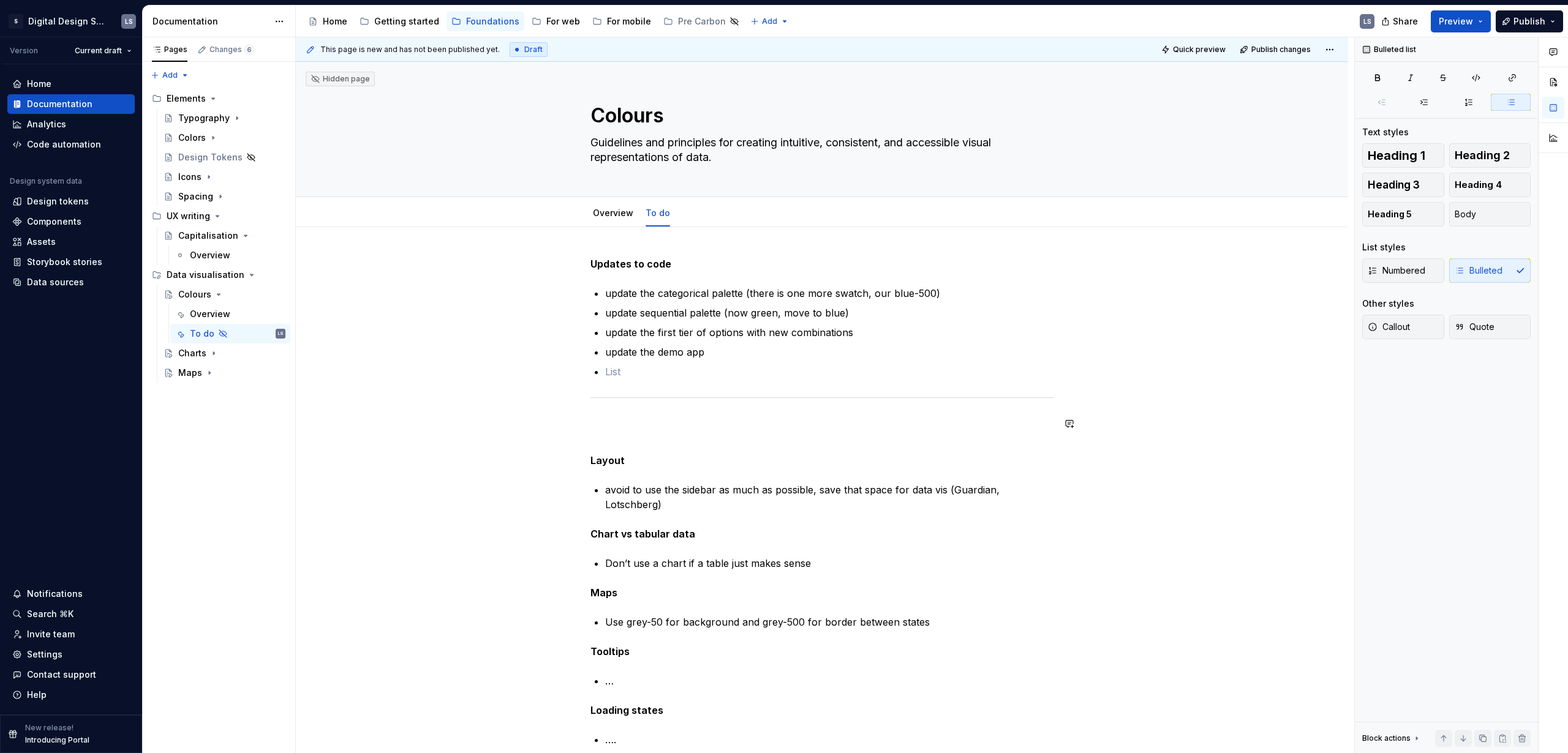
click at [640, 432] on div "Updates to code update the categorical palette (there is one more swatch, our b…" at bounding box center [822, 704] width 463 height 895
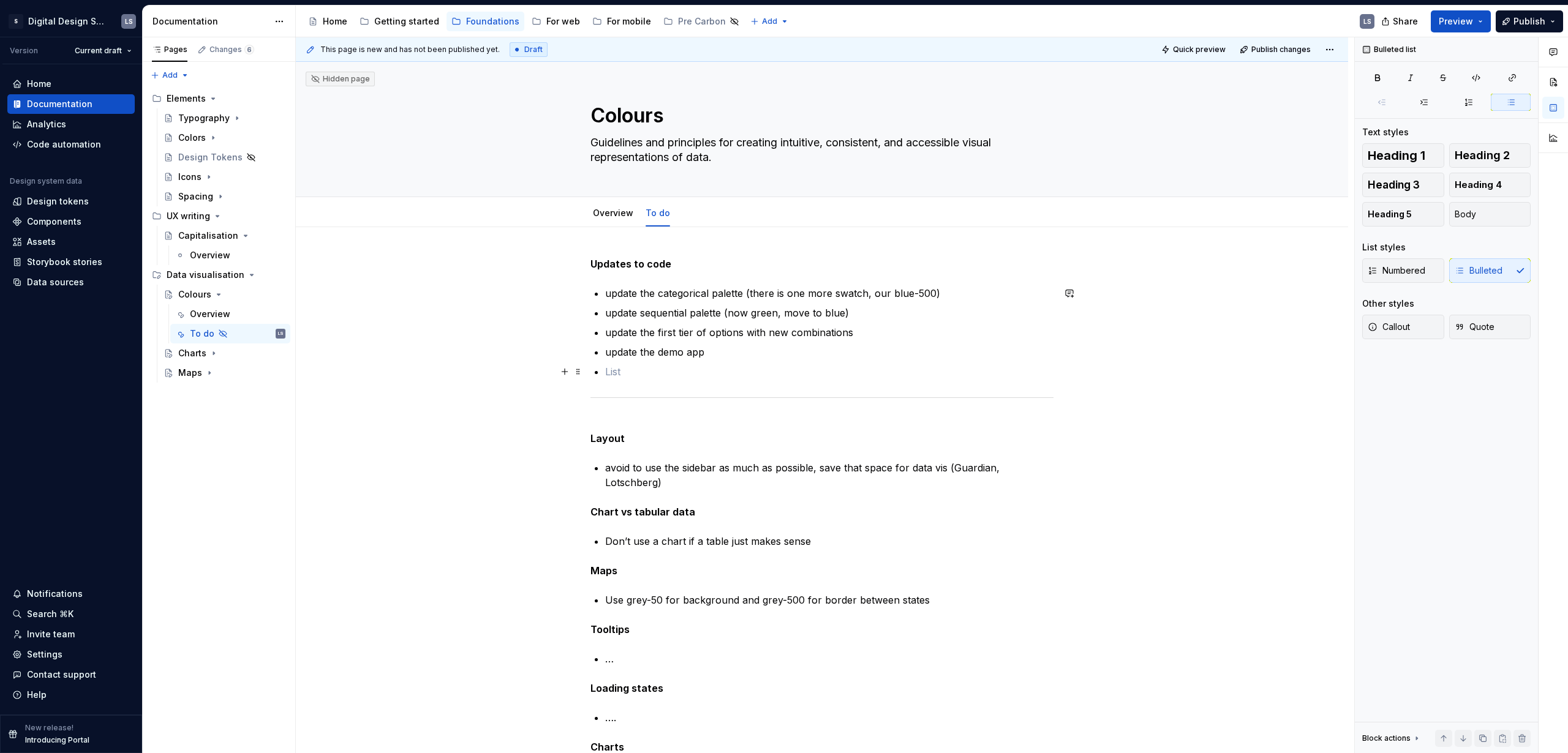
click at [636, 365] on p at bounding box center [828, 372] width 448 height 15
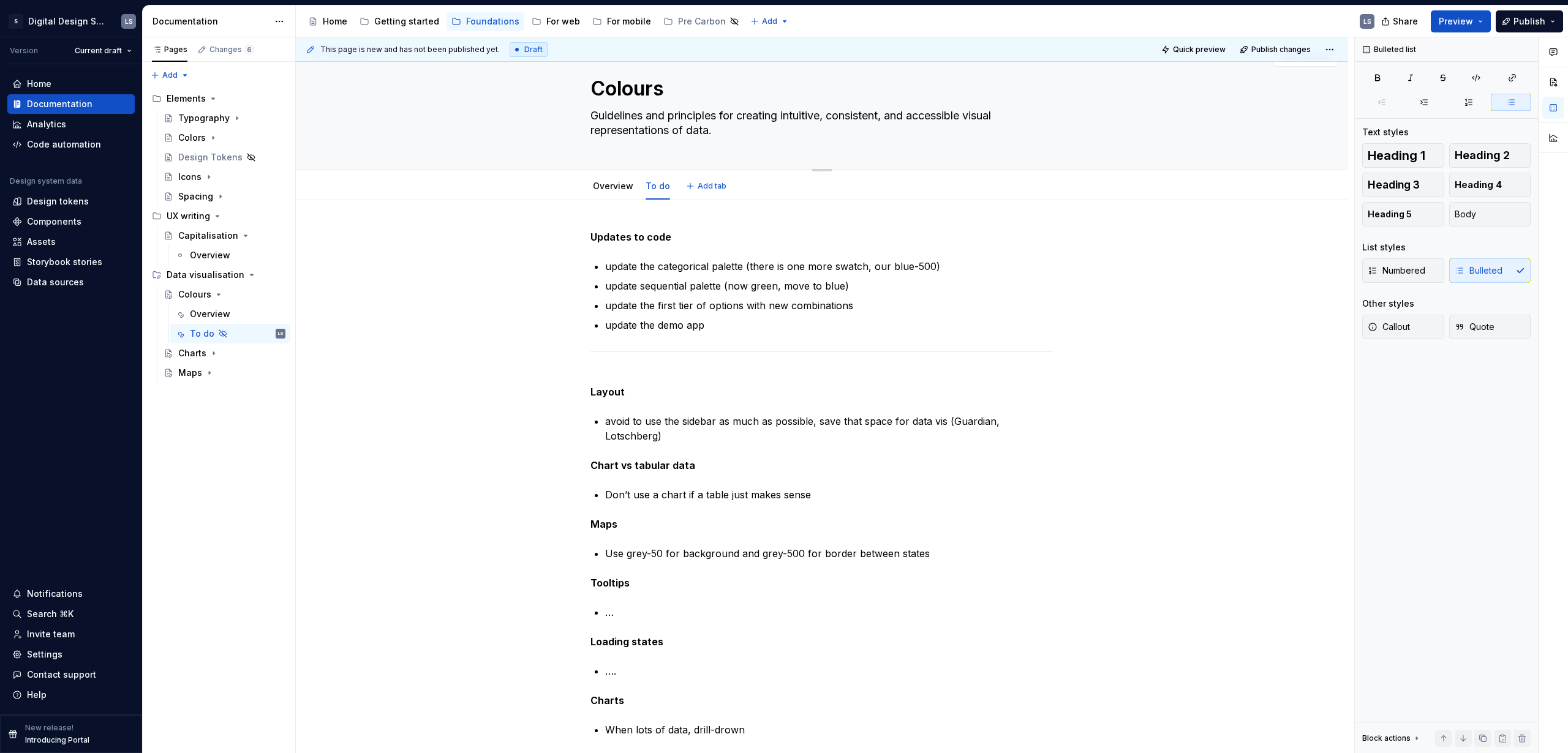
scroll to position [27, 0]
click at [601, 188] on link "Overview" at bounding box center [613, 186] width 40 height 10
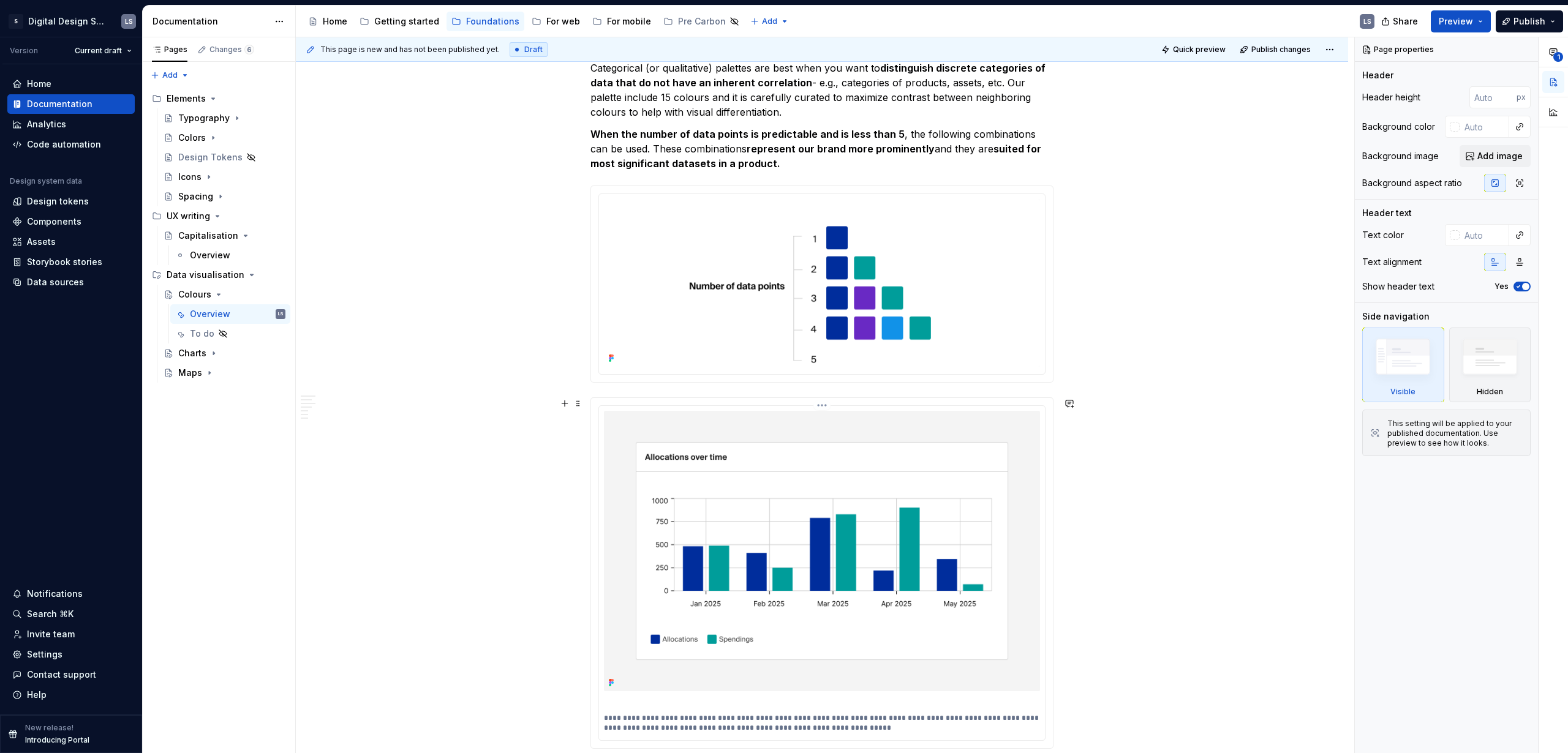
scroll to position [443, 0]
click at [822, 193] on html "S Digital Design System LS Version Current draft Home Documentation Analytics C…" at bounding box center [784, 376] width 1568 height 753
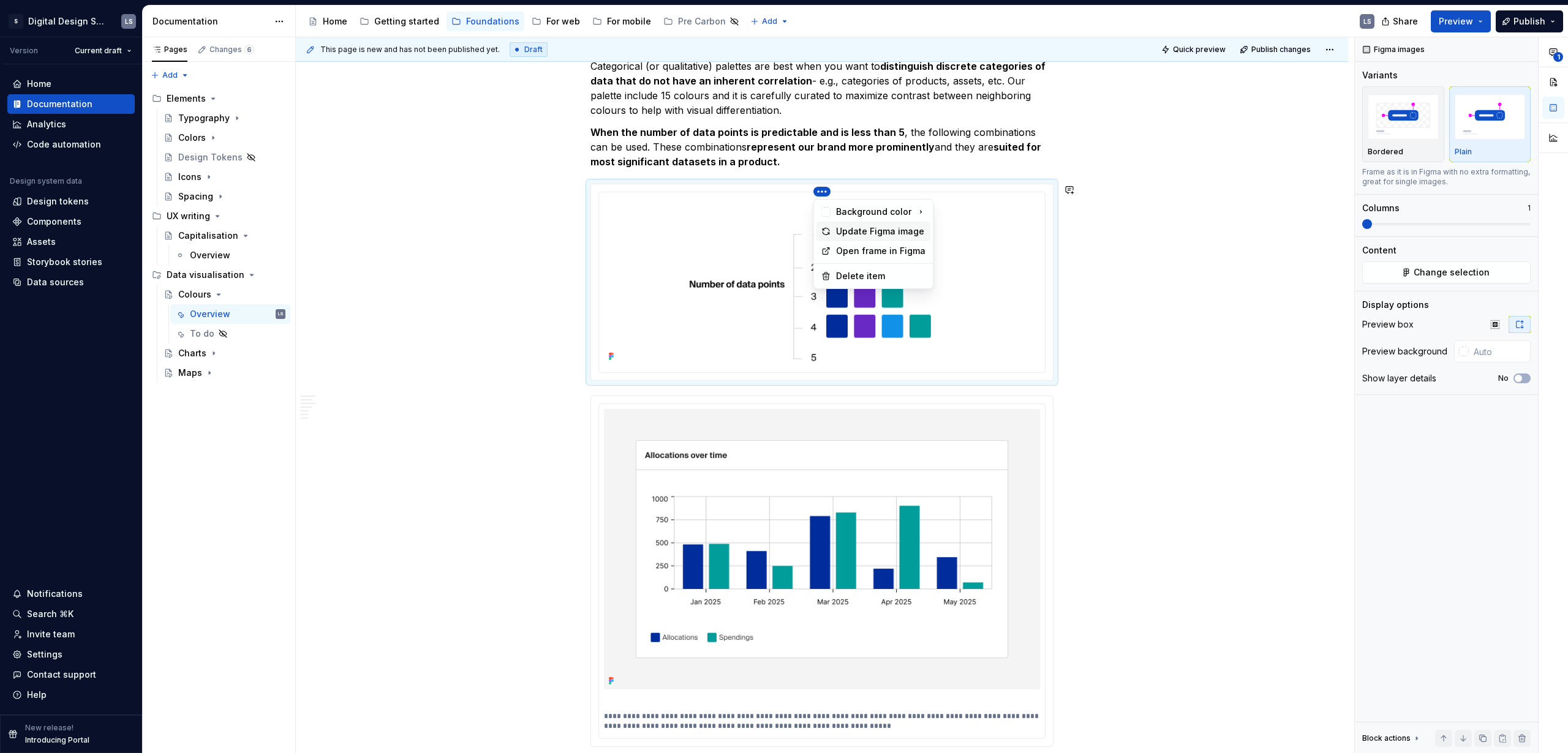
click at [902, 228] on div "Update Figma image" at bounding box center [881, 231] width 90 height 13
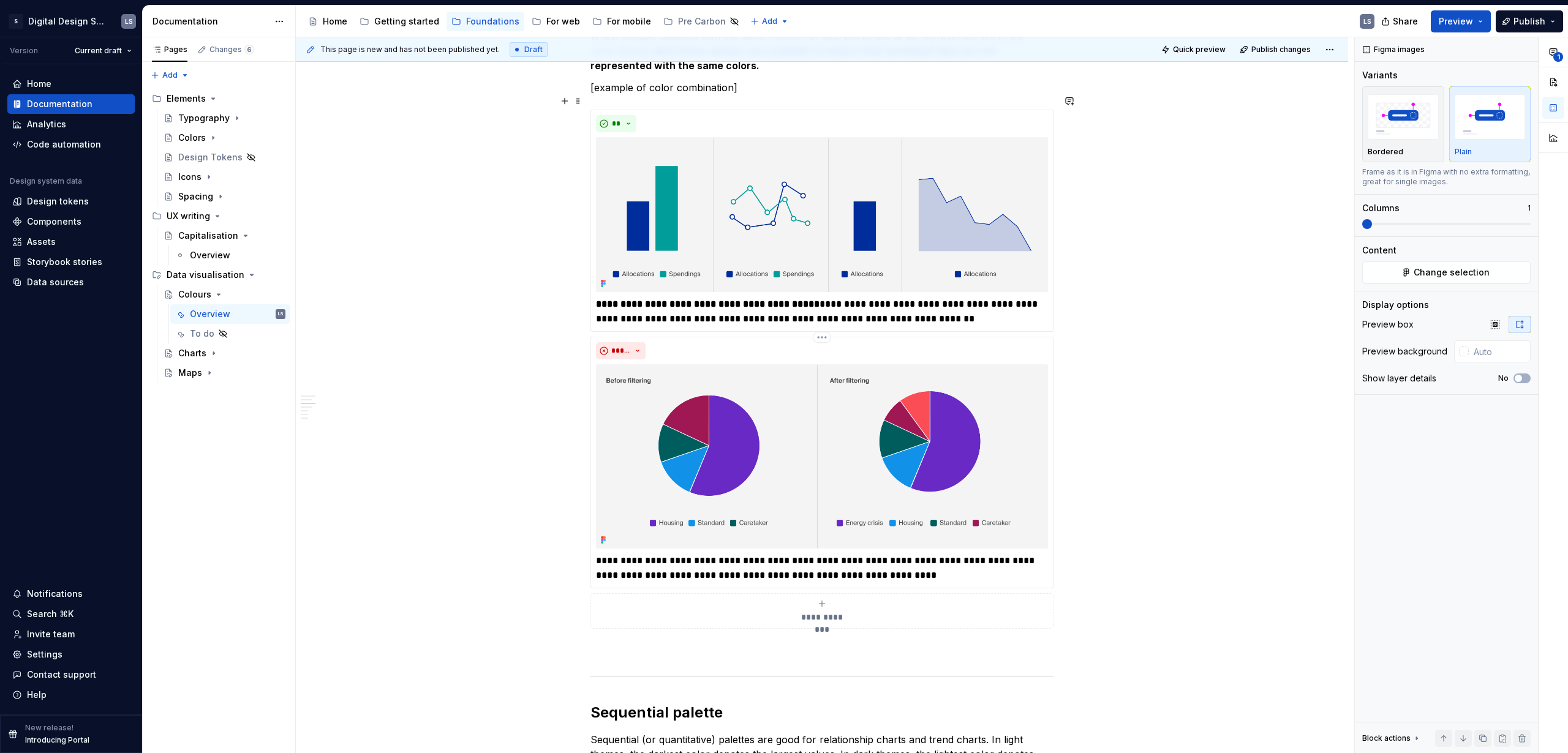
scroll to position [1926, 0]
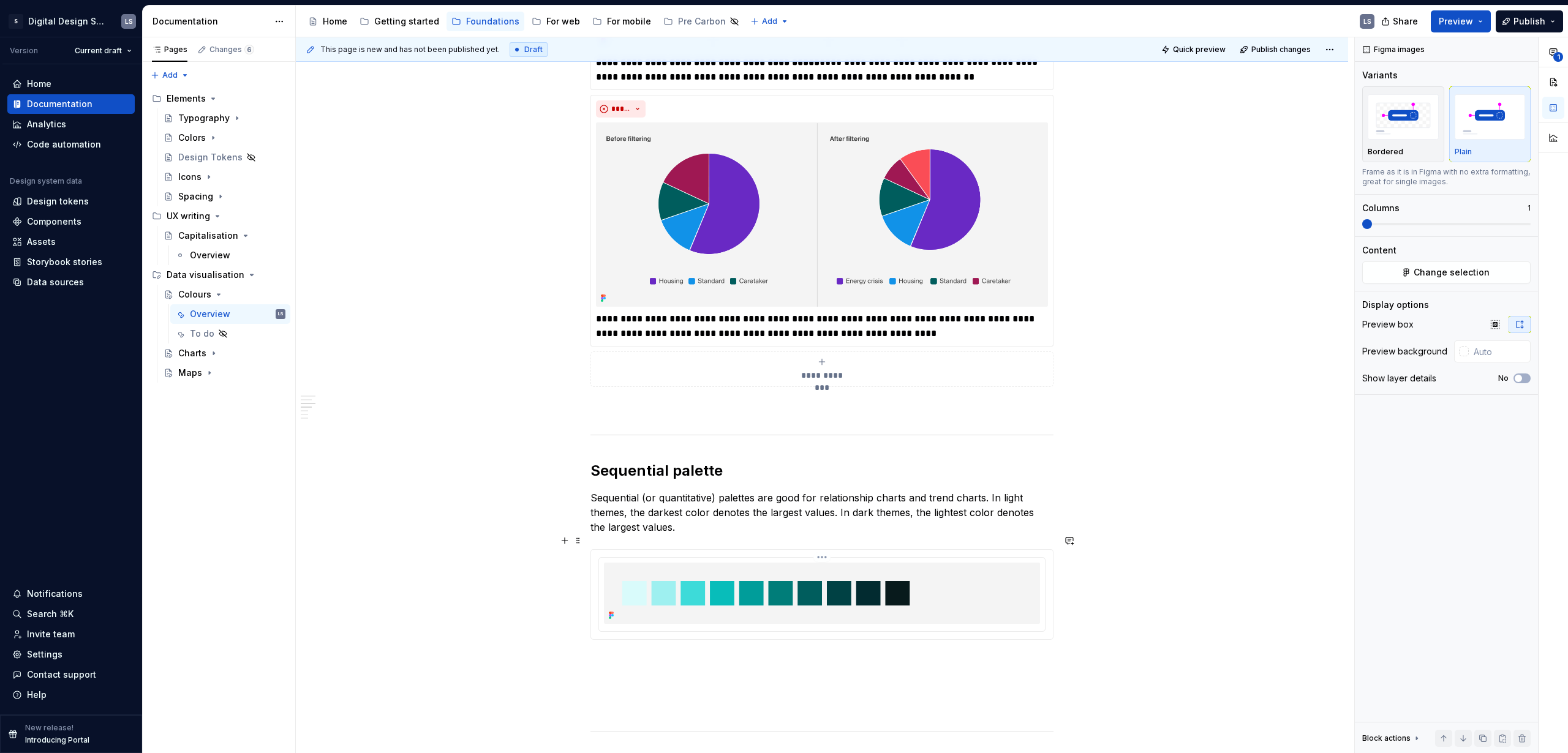
click at [820, 542] on html "S Digital Design System LS Version Current draft Home Documentation Analytics C…" at bounding box center [784, 376] width 1568 height 753
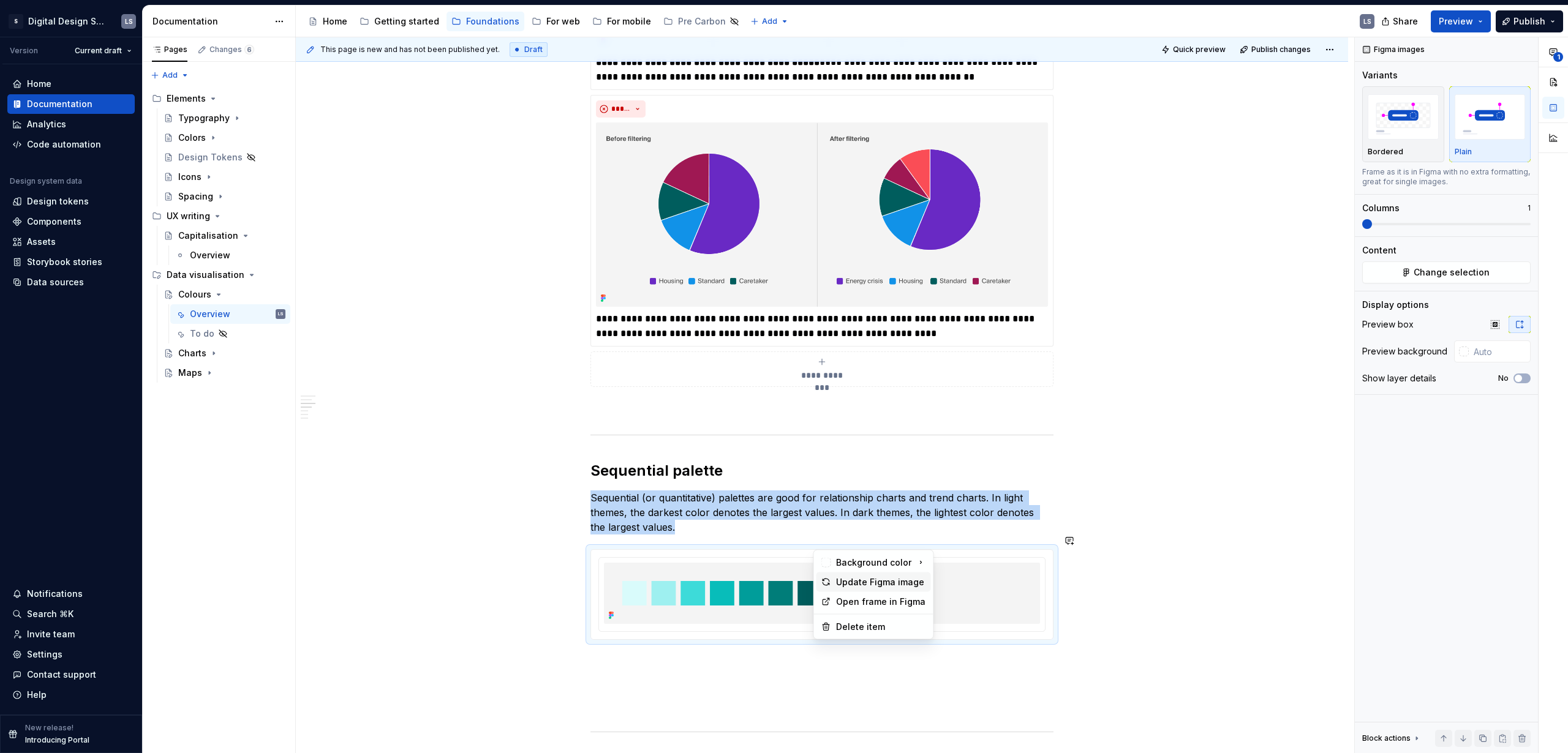
click at [868, 586] on div "Update Figma image" at bounding box center [881, 582] width 90 height 13
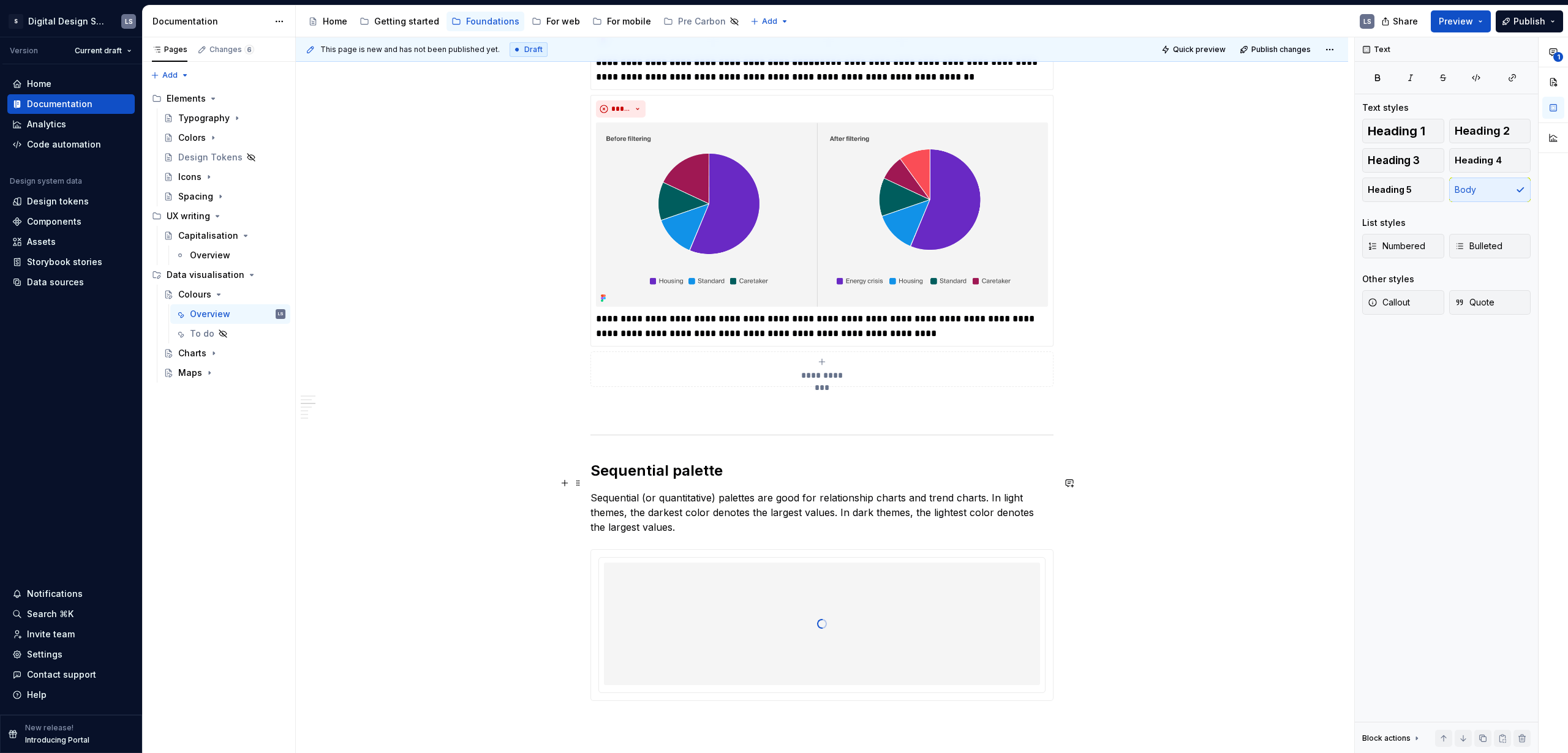
drag, startPoint x: 773, startPoint y: 485, endPoint x: 932, endPoint y: 484, distance: 159.0
click at [932, 490] on p "Sequential (or quantitative) palettes are good for relationship charts and tren…" at bounding box center [822, 512] width 463 height 44
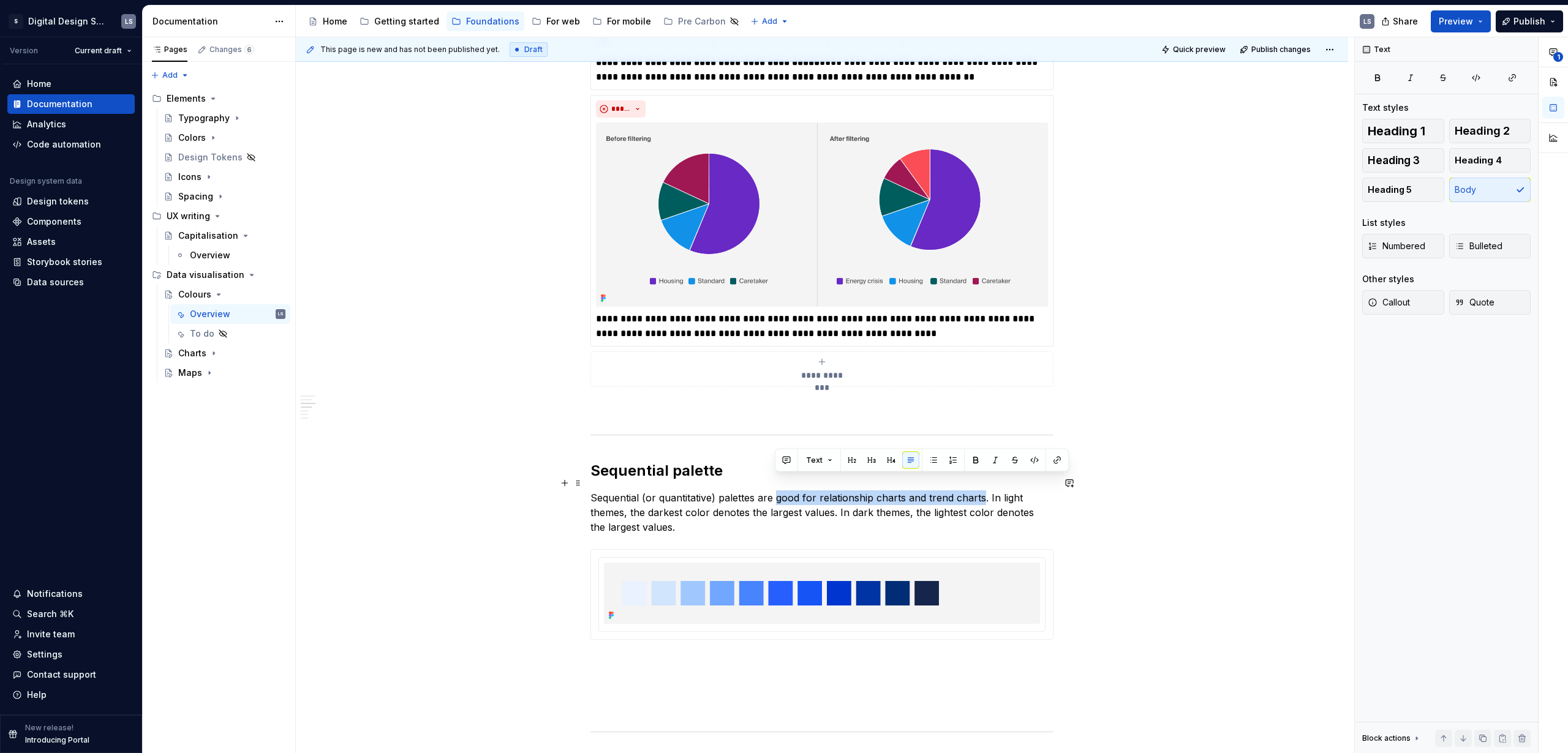
drag, startPoint x: 775, startPoint y: 485, endPoint x: 981, endPoint y: 485, distance: 206.0
click at [981, 490] on p "Sequential (or quantitative) palettes are good for relationship charts and tren…" at bounding box center [822, 512] width 463 height 44
click at [1041, 500] on p "Sequential (or quantitative) palettes are good for relationship charts and tren…" at bounding box center [822, 512] width 463 height 44
click at [1127, 525] on div "**********" at bounding box center [822, 345] width 1052 height 4089
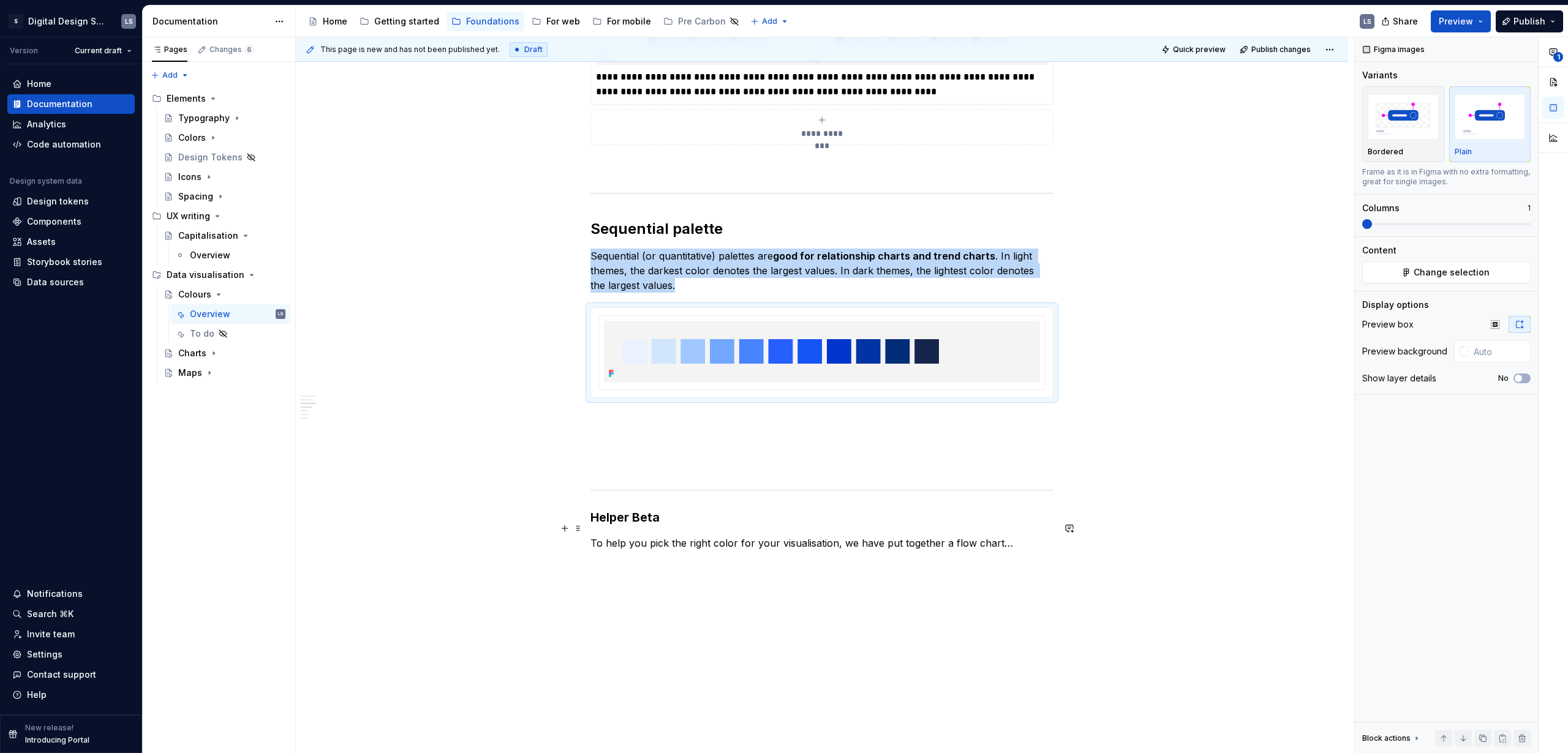
scroll to position [2169, 0]
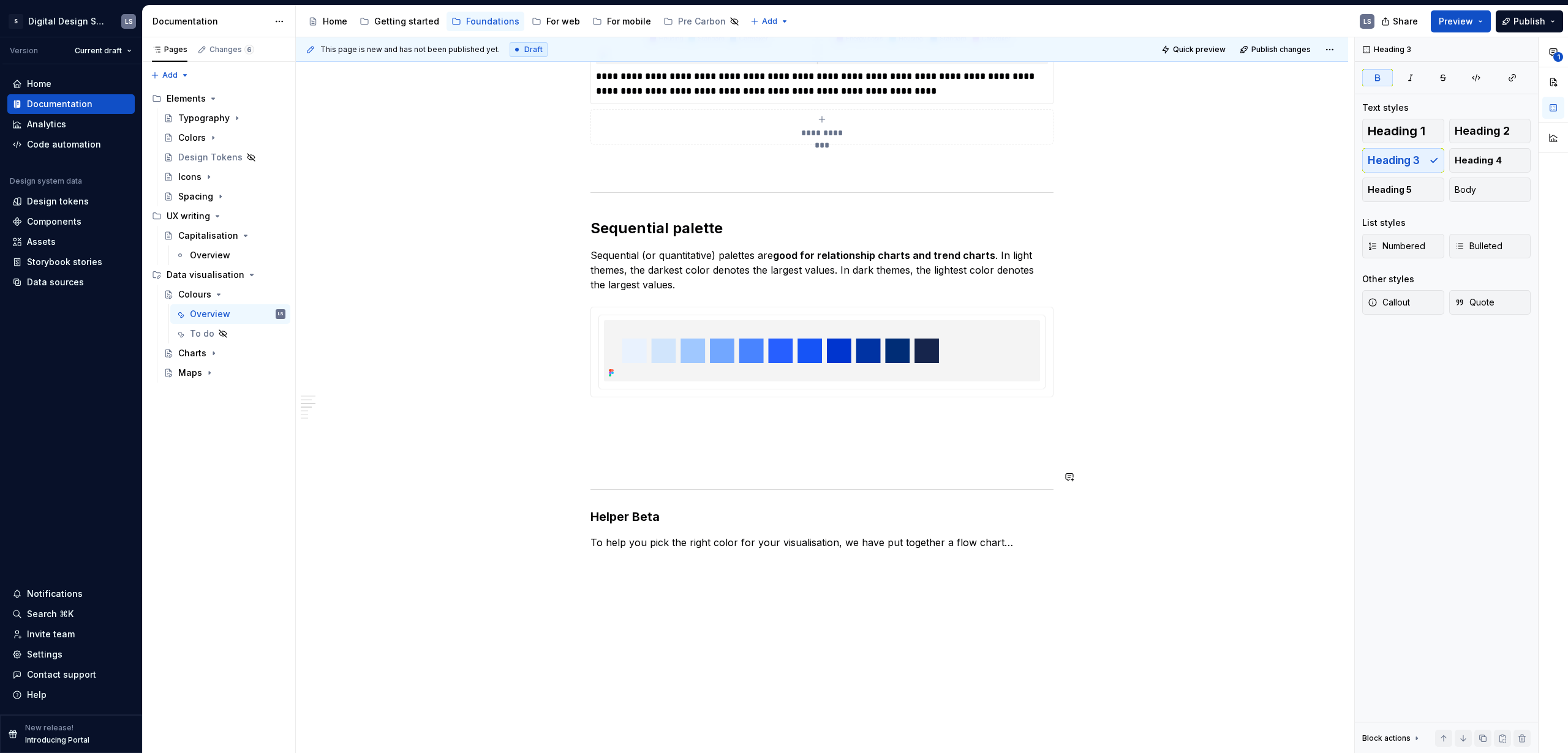
click at [629, 412] on p at bounding box center [822, 419] width 463 height 15
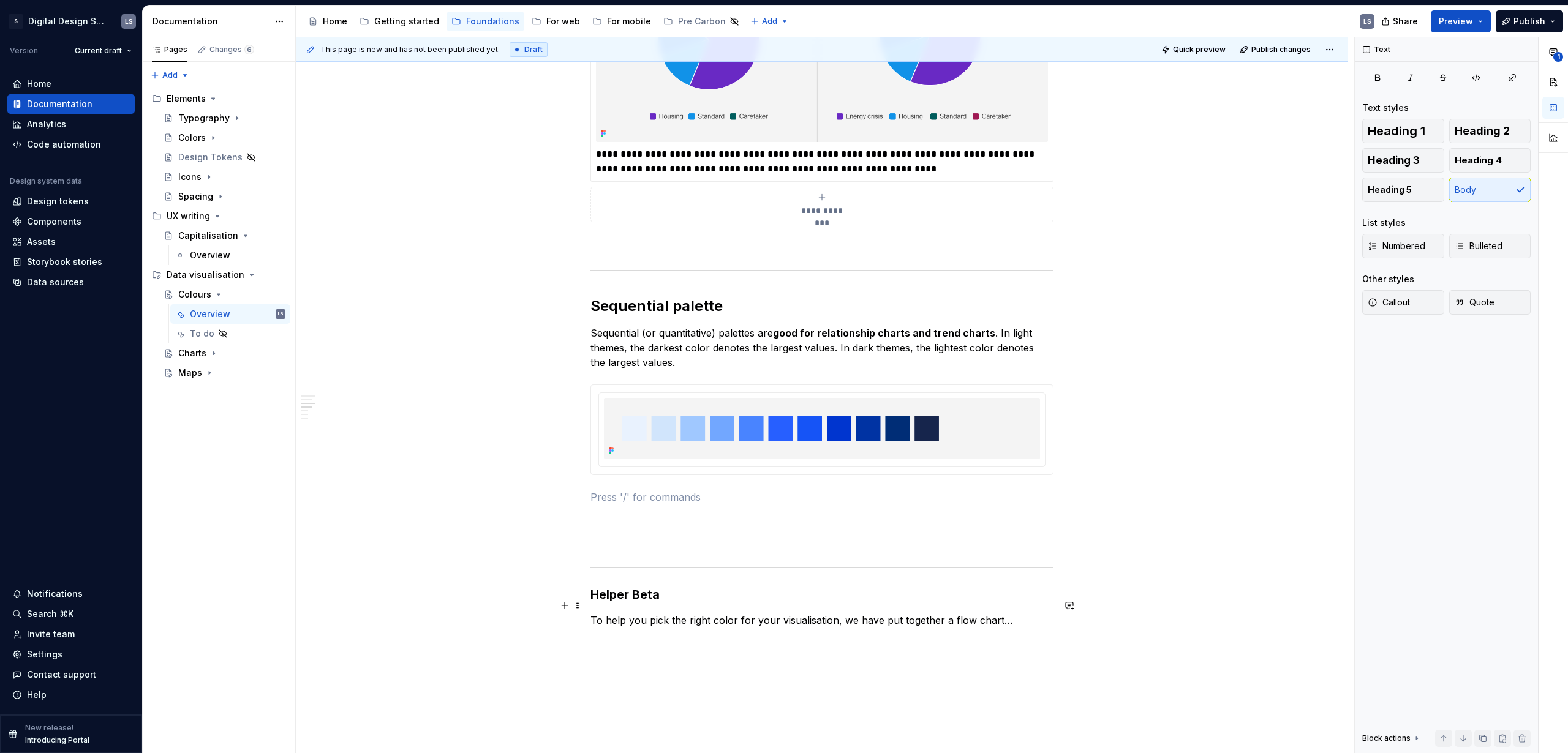
scroll to position [2061, 0]
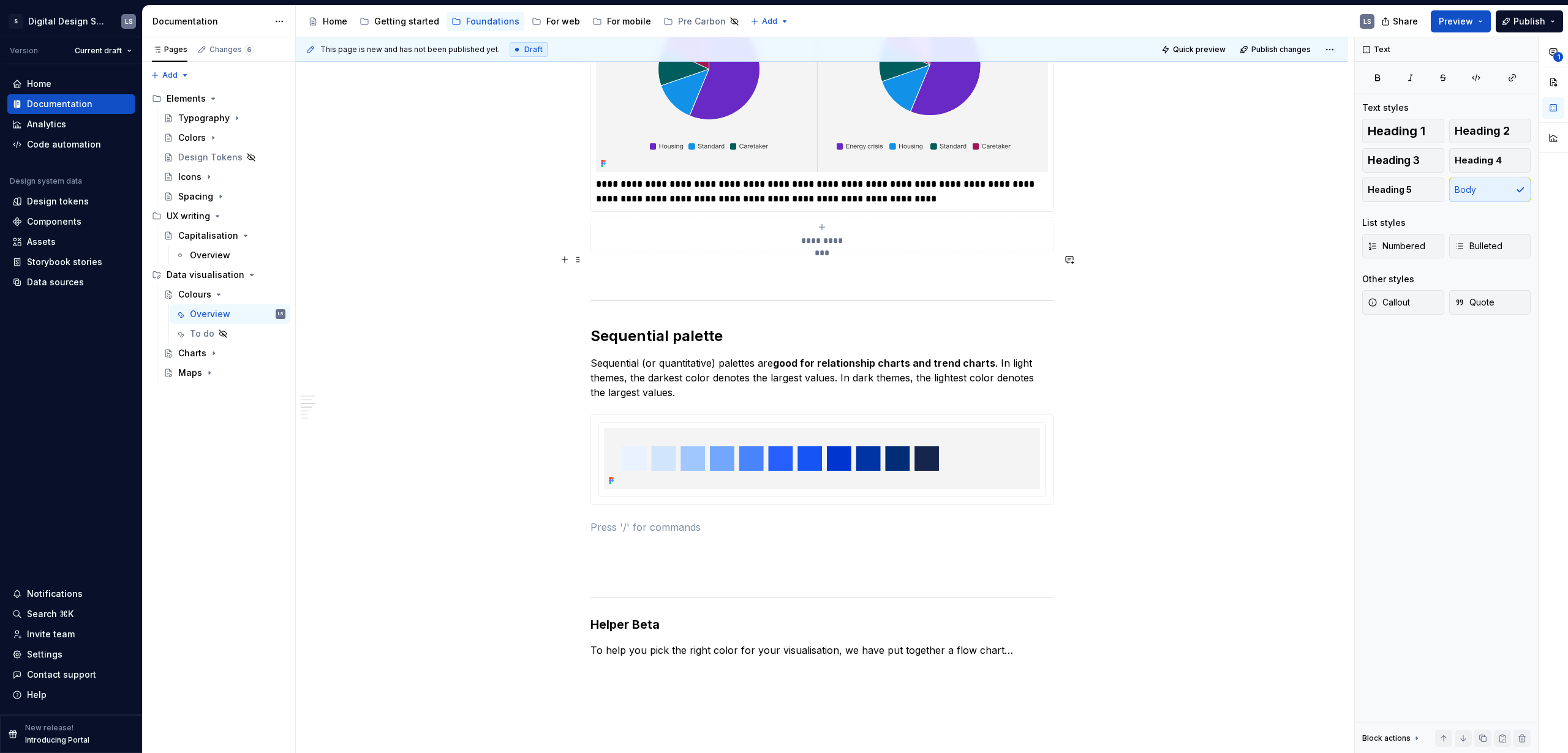
click at [721, 267] on p at bounding box center [822, 274] width 463 height 15
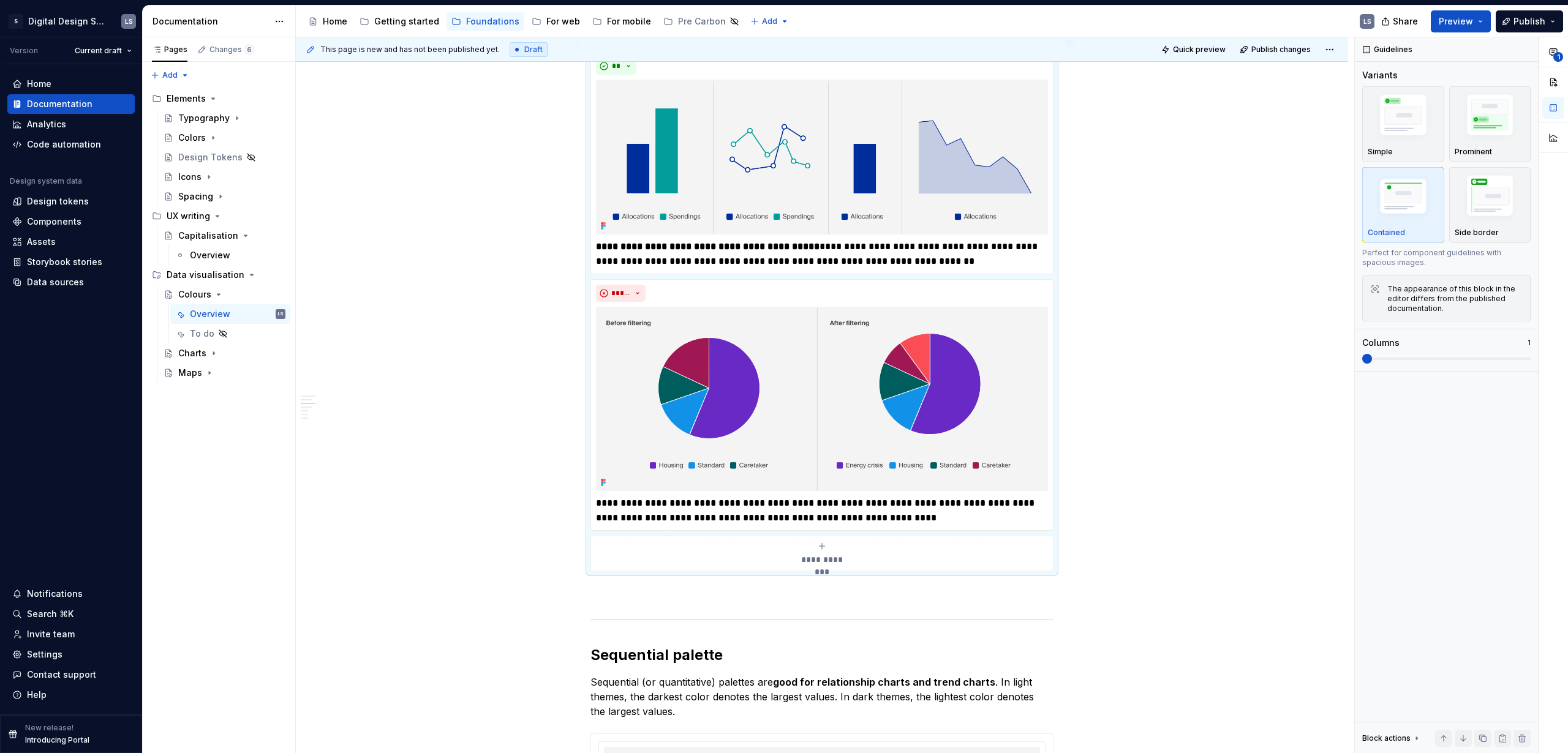
scroll to position [1739, 0]
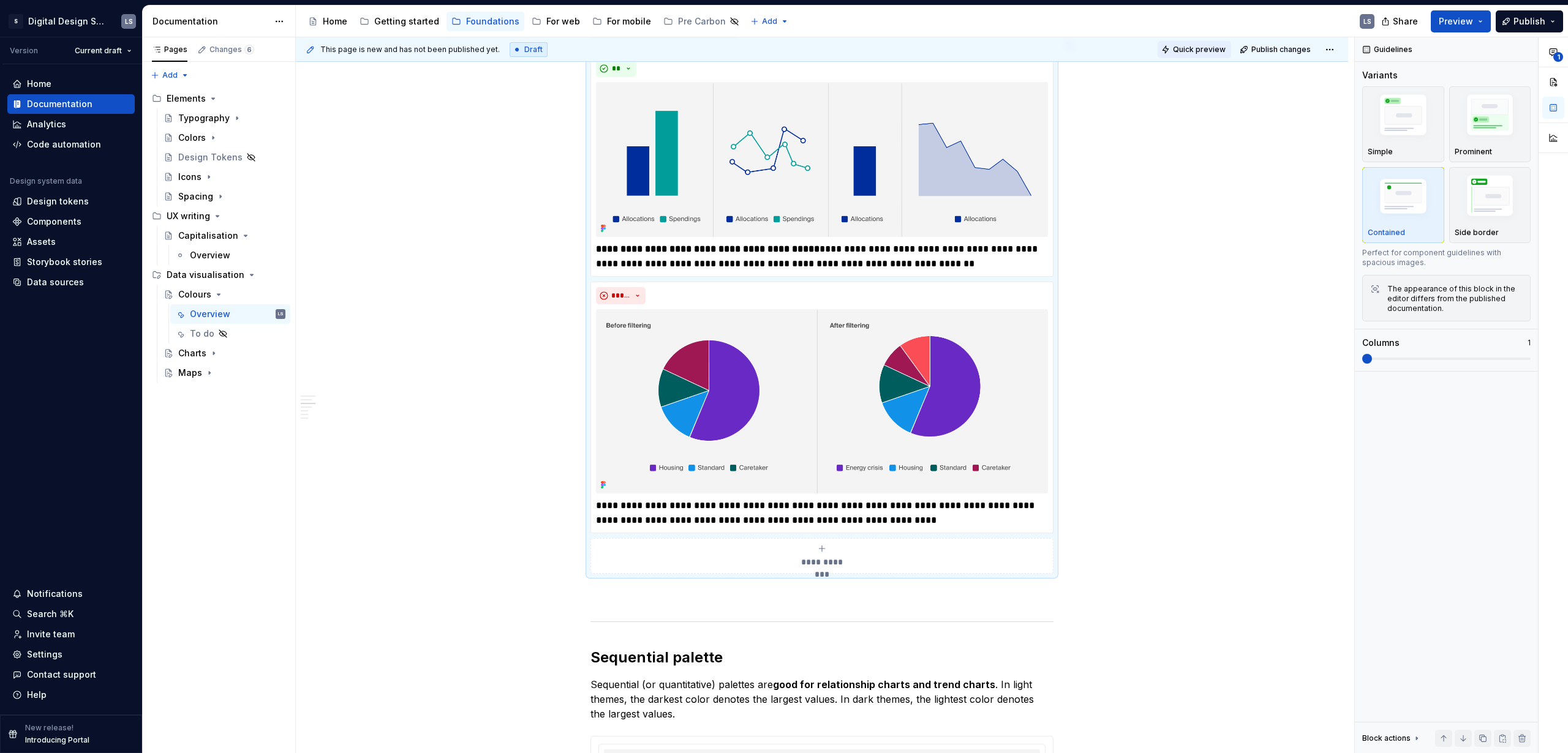
click at [1199, 49] on span "Quick preview" at bounding box center [1199, 50] width 53 height 10
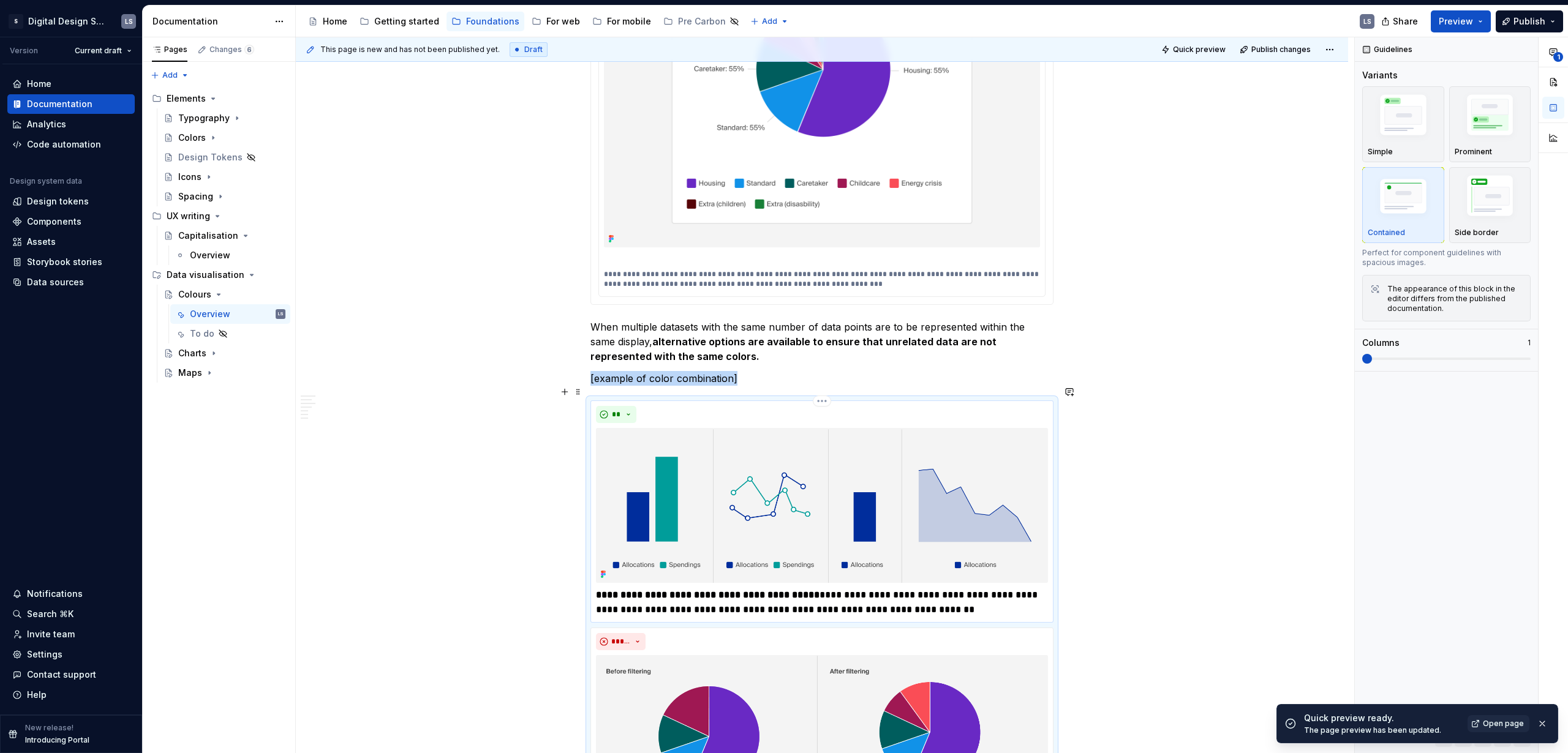
scroll to position [1393, 0]
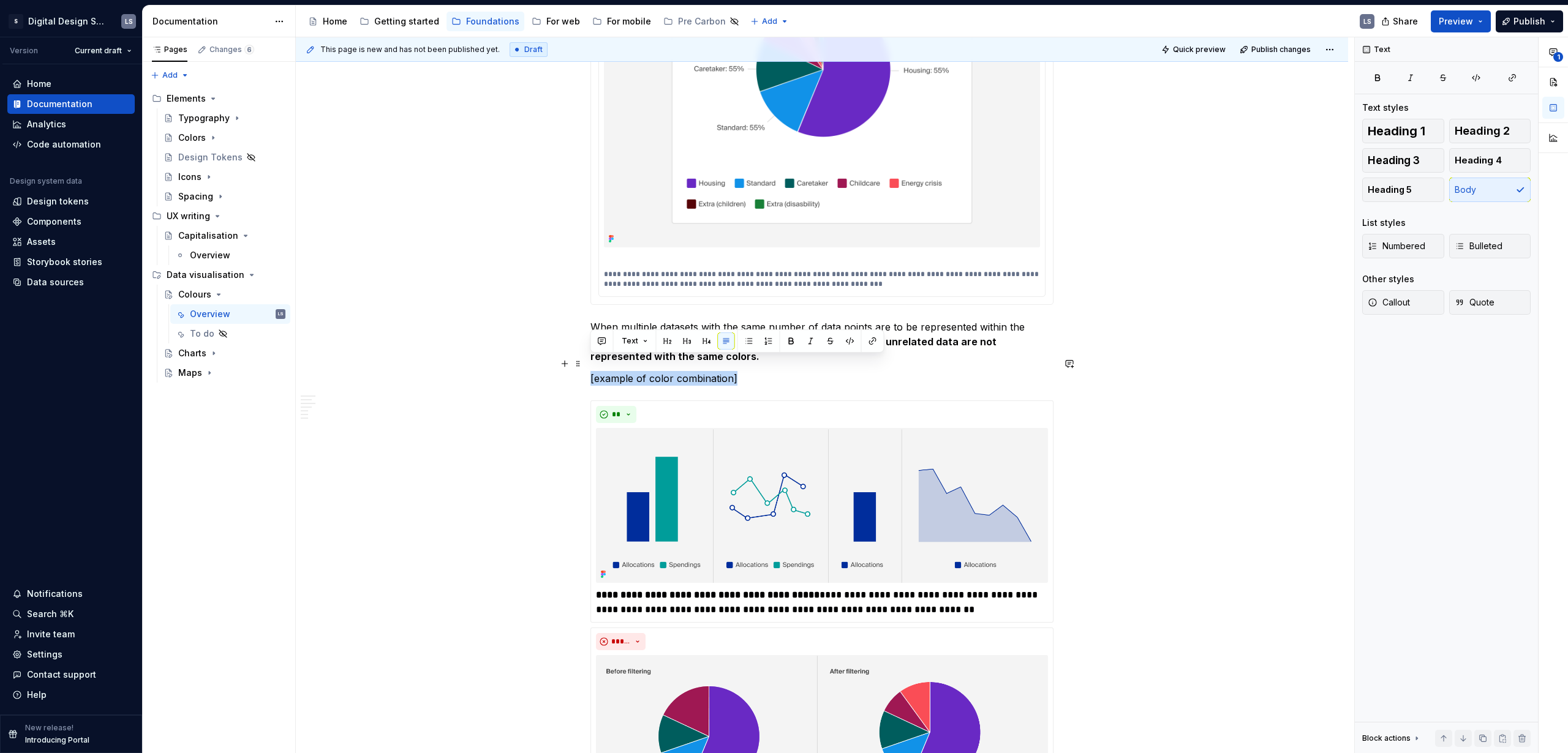
drag, startPoint x: 742, startPoint y: 362, endPoint x: 583, endPoint y: 359, distance: 159.0
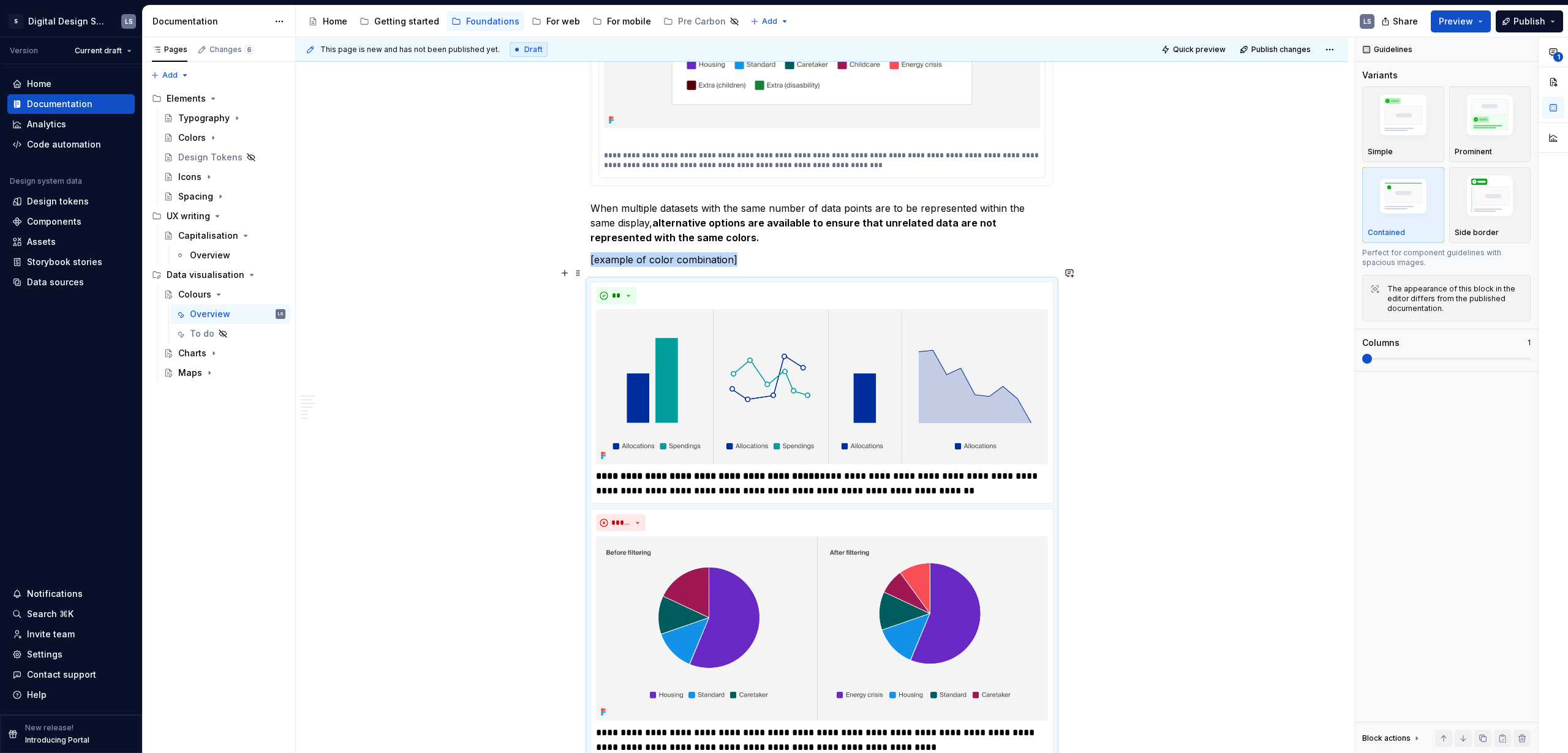
scroll to position [1522, 0]
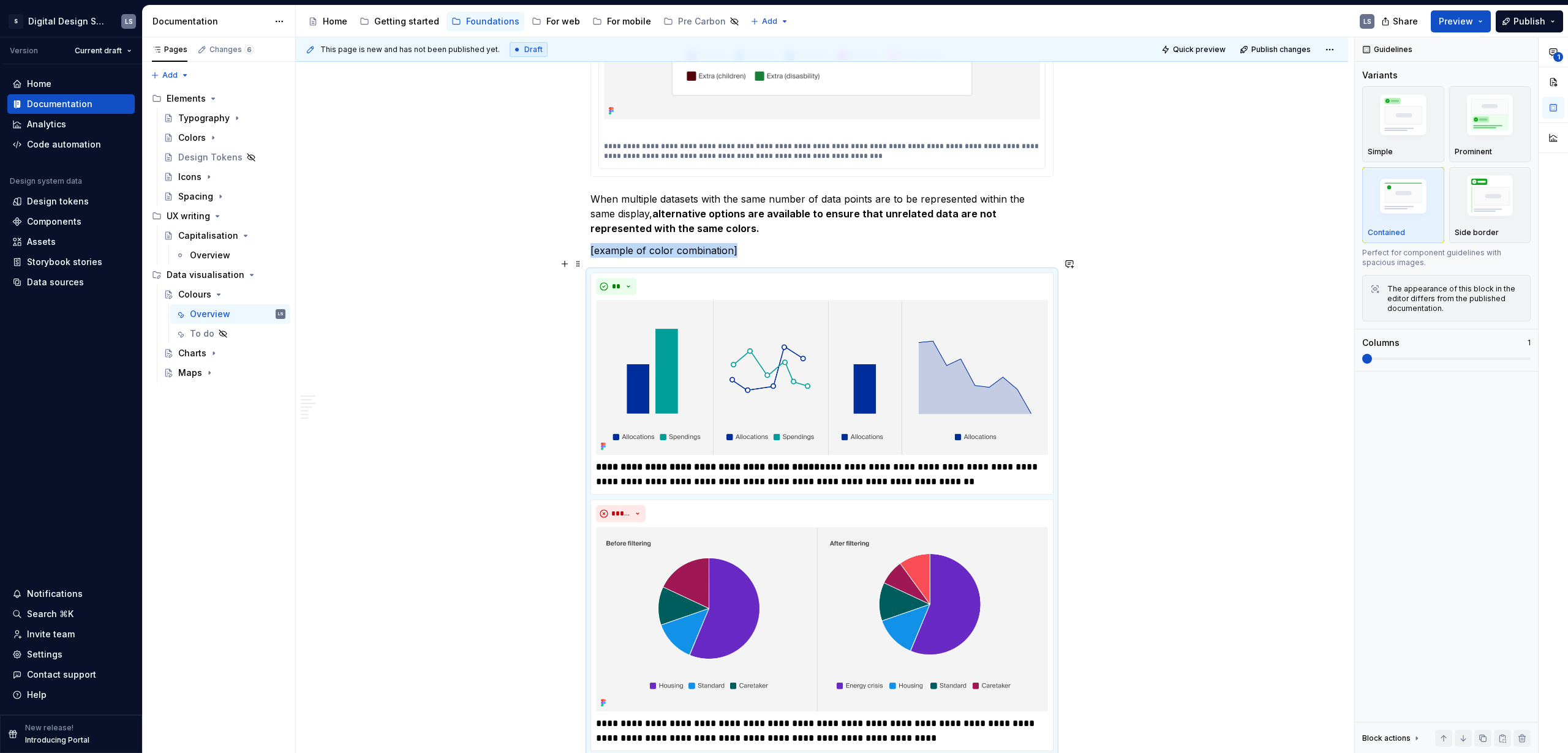
click at [1053, 445] on div "**********" at bounding box center [822, 532] width 463 height 520
click at [827, 257] on html "S Digital Design System LS Version Current draft Home Documentation Analytics C…" at bounding box center [784, 376] width 1568 height 753
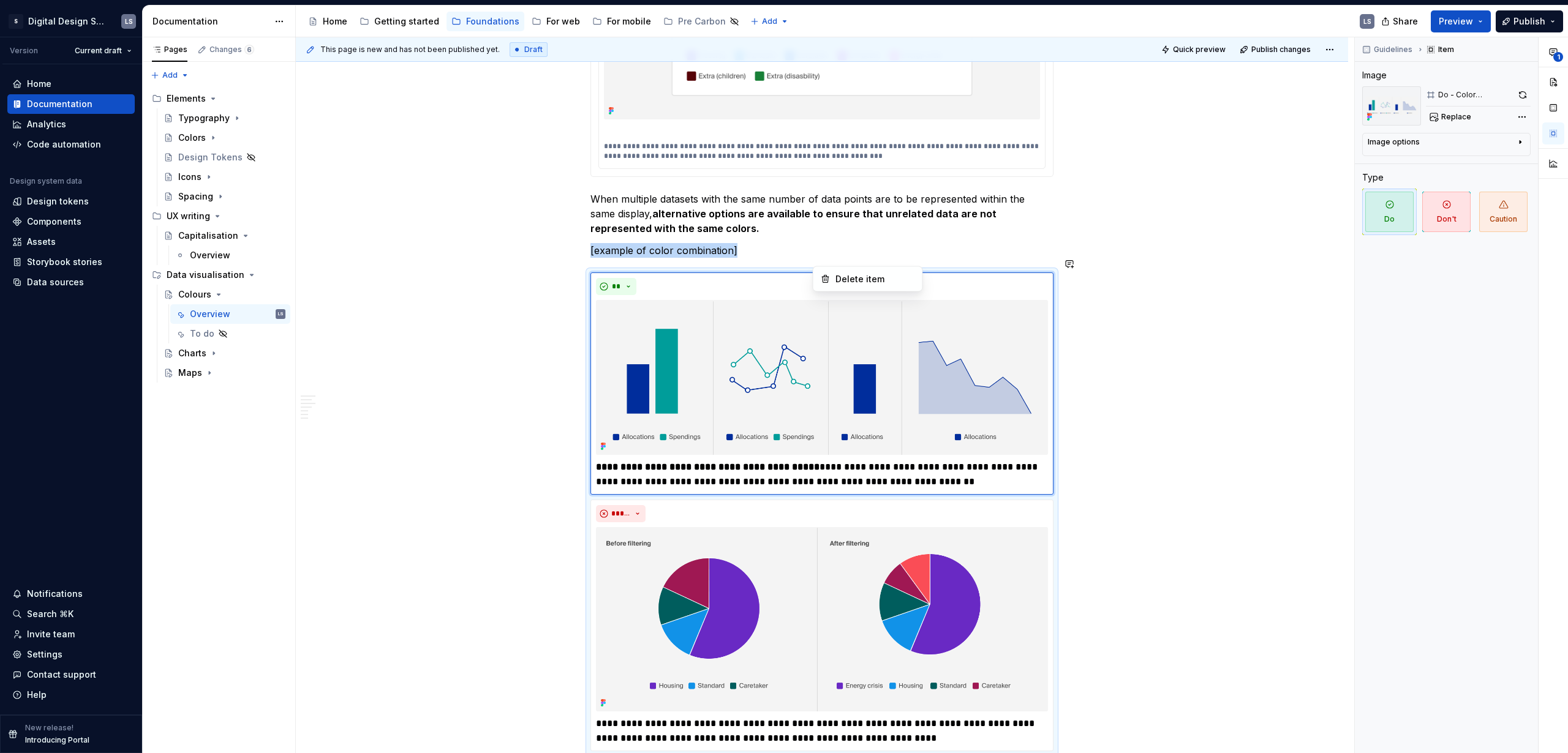
click at [960, 261] on html "S Digital Design System LS Version Current draft Home Documentation Analytics C…" at bounding box center [784, 376] width 1568 height 753
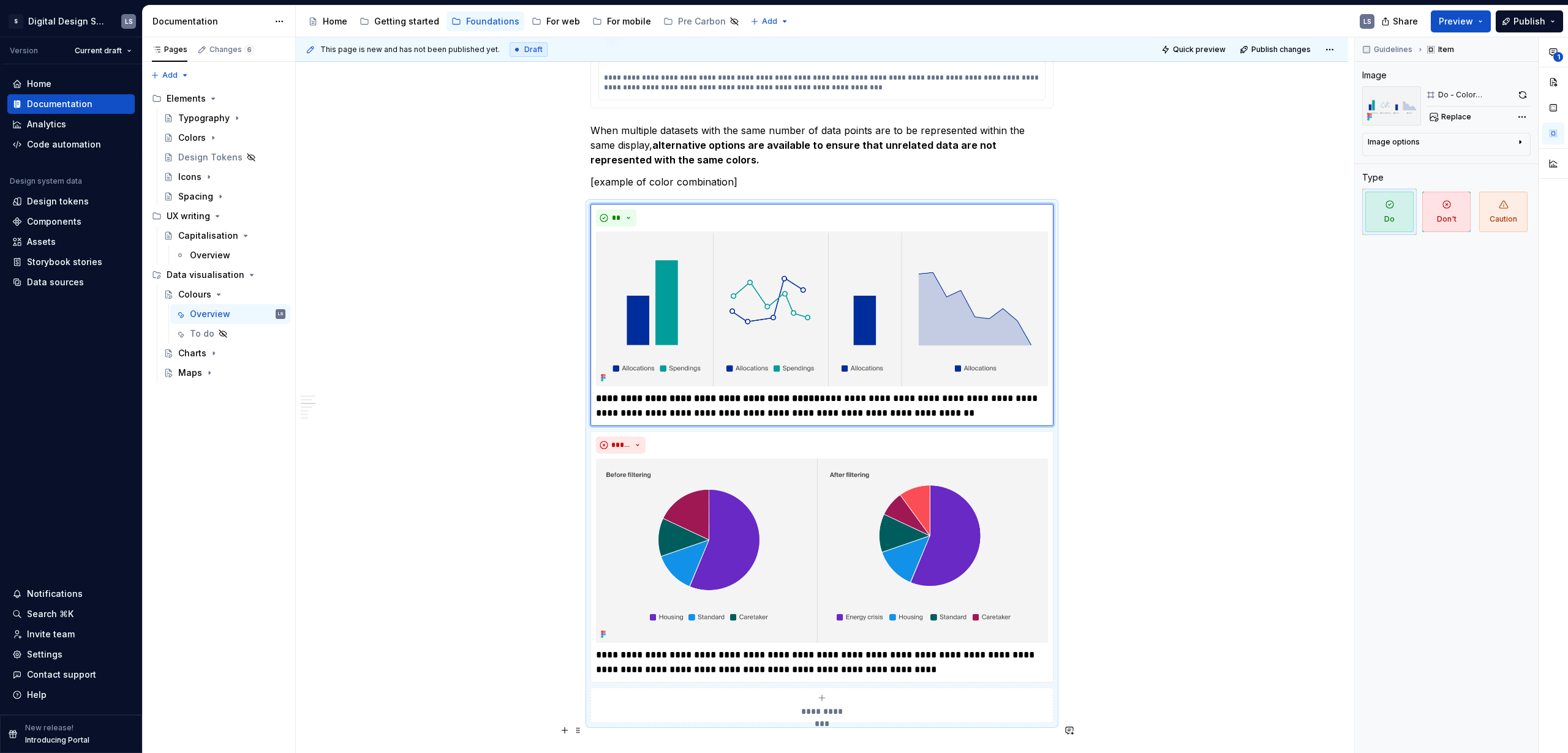
scroll to position [1761, 0]
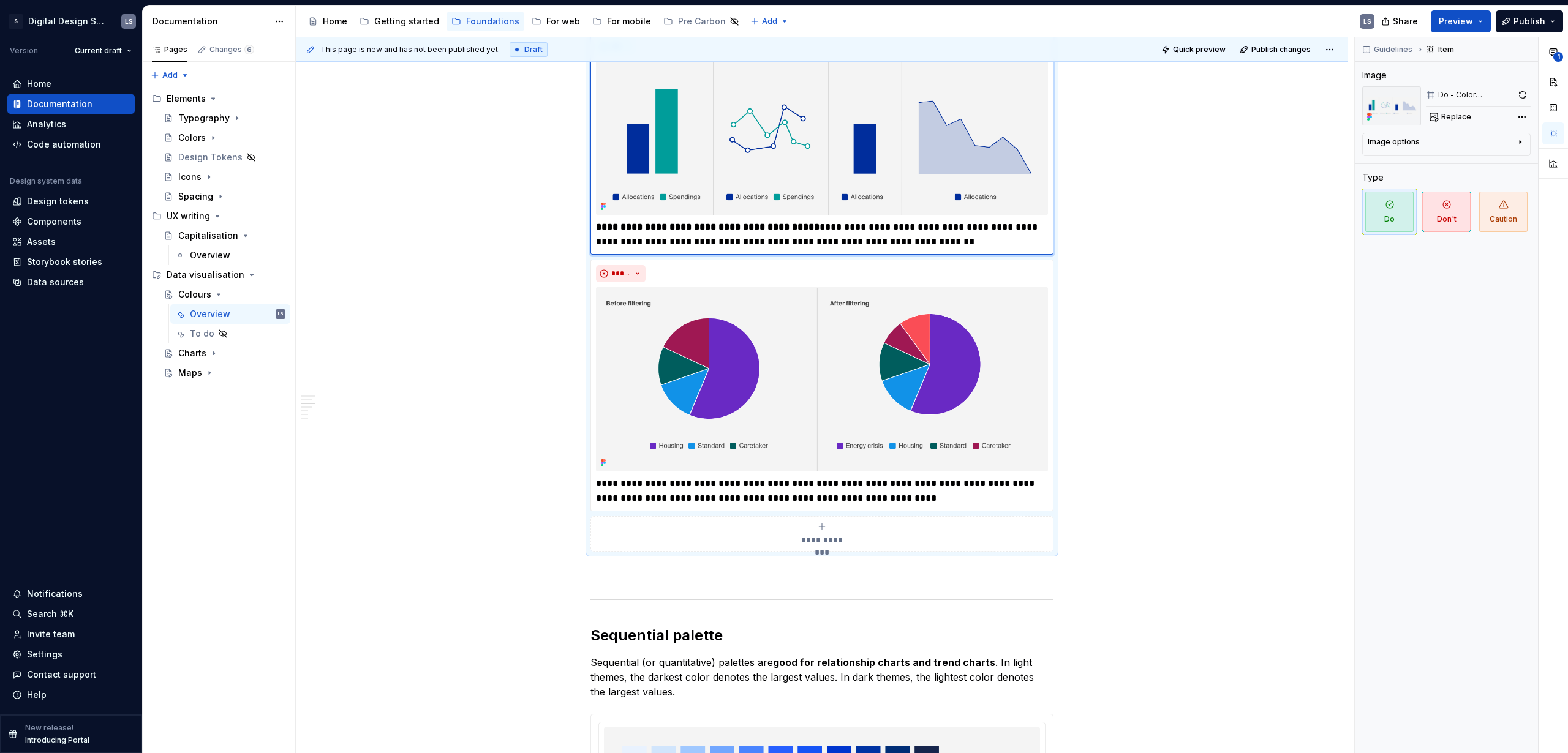
click at [951, 220] on p "**********" at bounding box center [822, 234] width 452 height 29
type textarea "*"
click at [837, 522] on div "**********" at bounding box center [822, 534] width 452 height 24
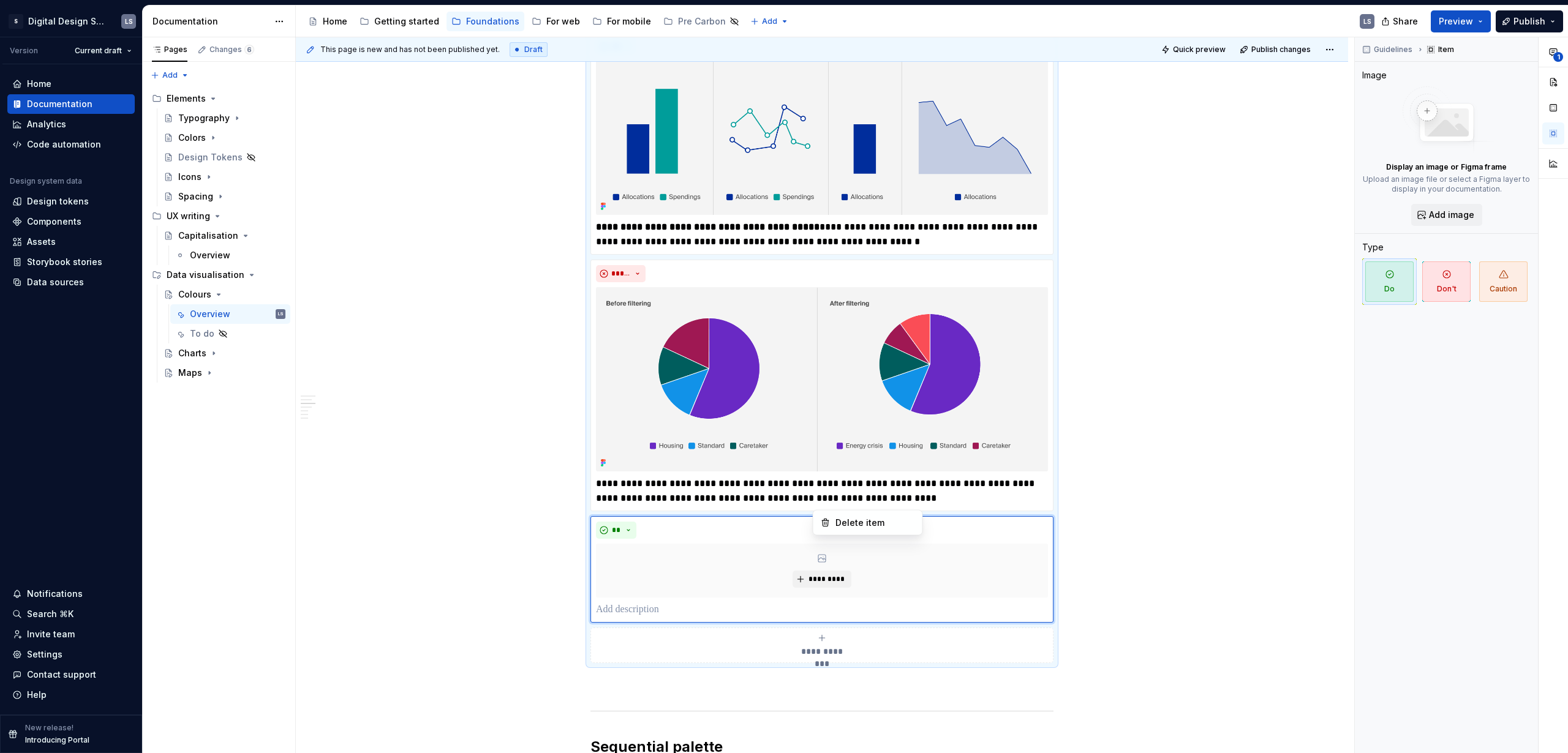
click at [837, 220] on html "S Digital Design System LS Version Current draft Home Documentation Analytics C…" at bounding box center [784, 376] width 1568 height 753
click at [823, 572] on html "S Digital Design System LS Version Current draft Home Documentation Analytics C…" at bounding box center [784, 376] width 1568 height 753
click at [831, 575] on span "*********" at bounding box center [826, 580] width 38 height 10
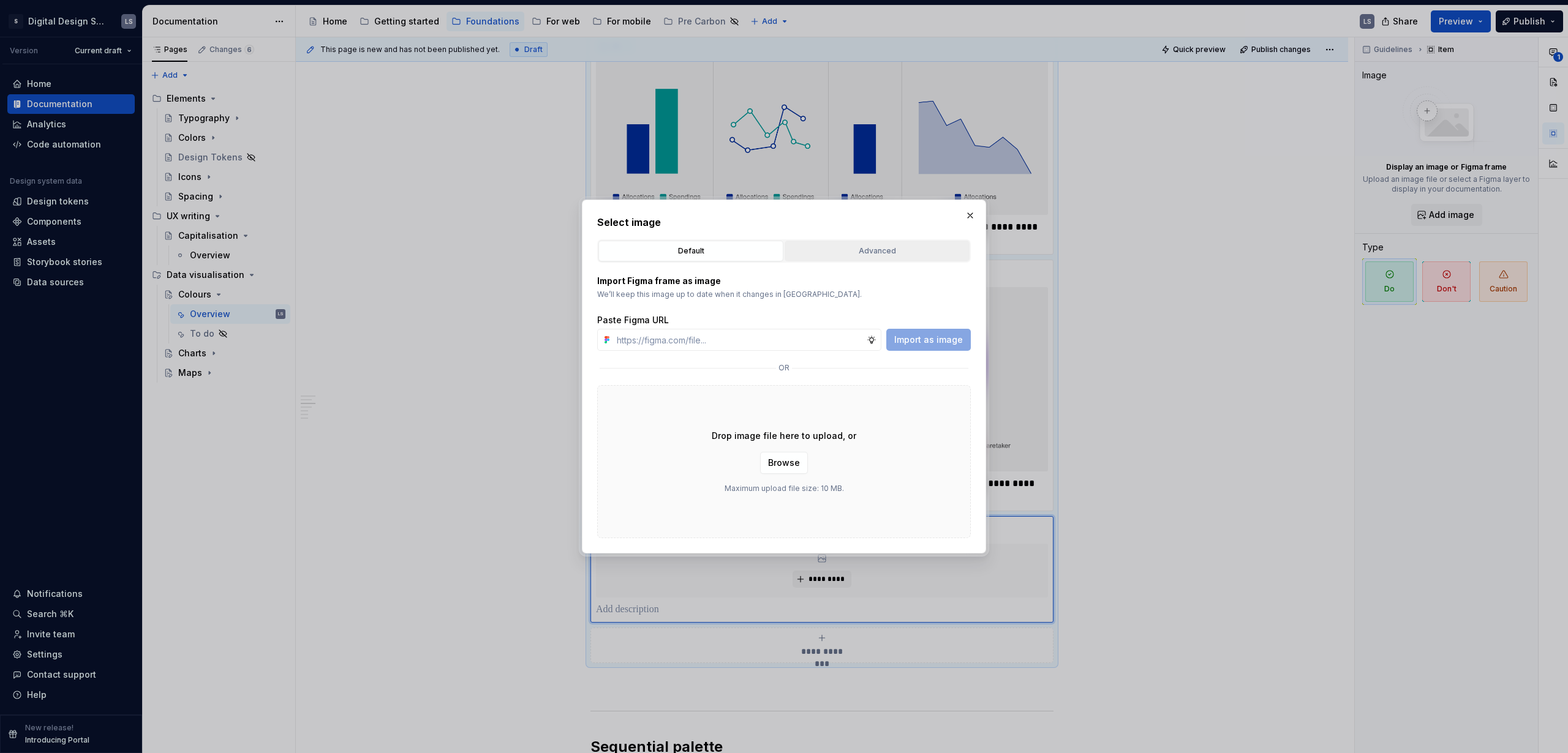
click at [894, 245] on div "Advanced" at bounding box center [877, 251] width 176 height 13
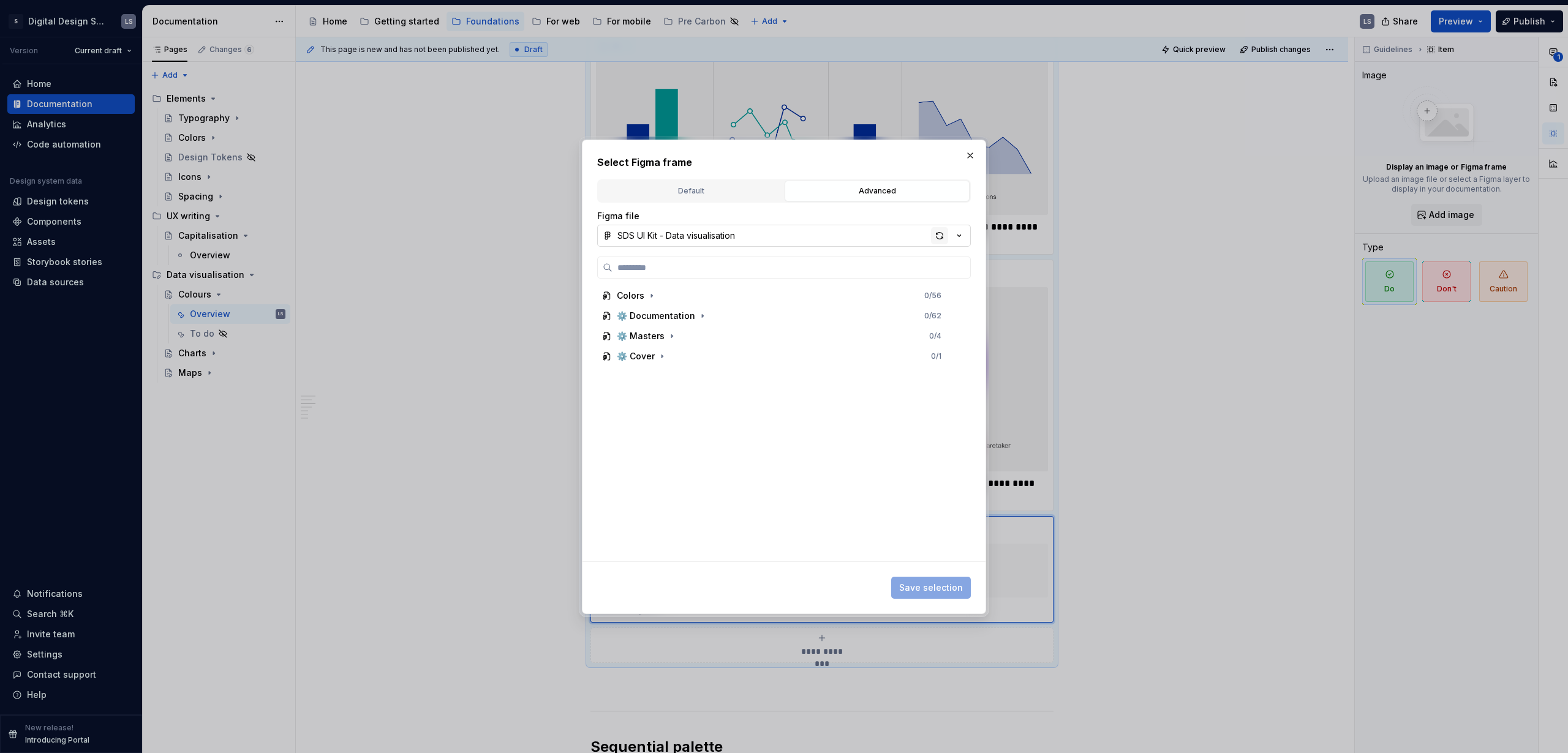
click at [932, 232] on div "button" at bounding box center [939, 235] width 18 height 18
click at [939, 232] on div "button" at bounding box center [939, 235] width 18 height 18
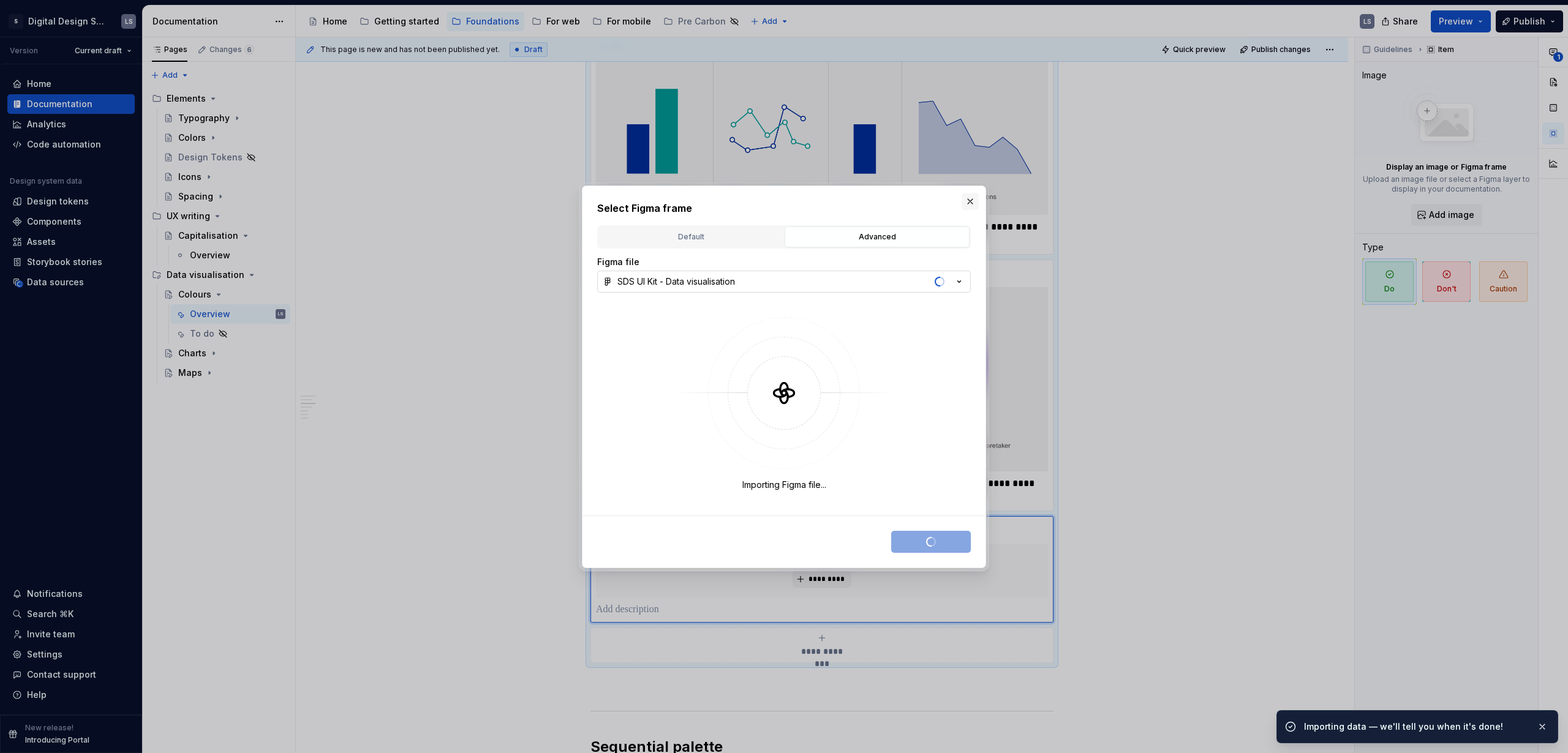
click at [969, 194] on button "button" at bounding box center [970, 201] width 18 height 18
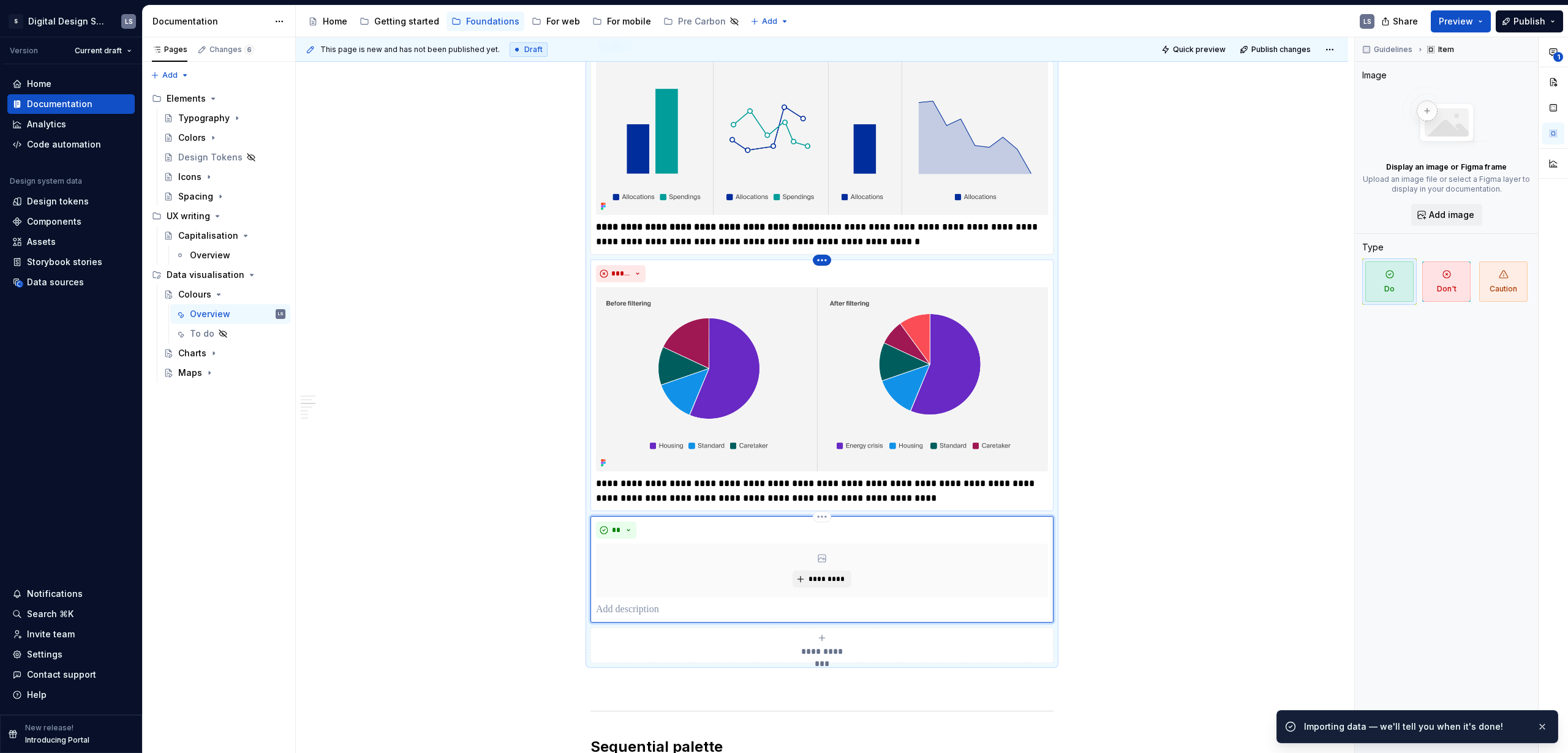
click at [821, 246] on html "S Digital Design System LS Version Current draft Home Documentation Analytics C…" at bounding box center [784, 376] width 1568 height 753
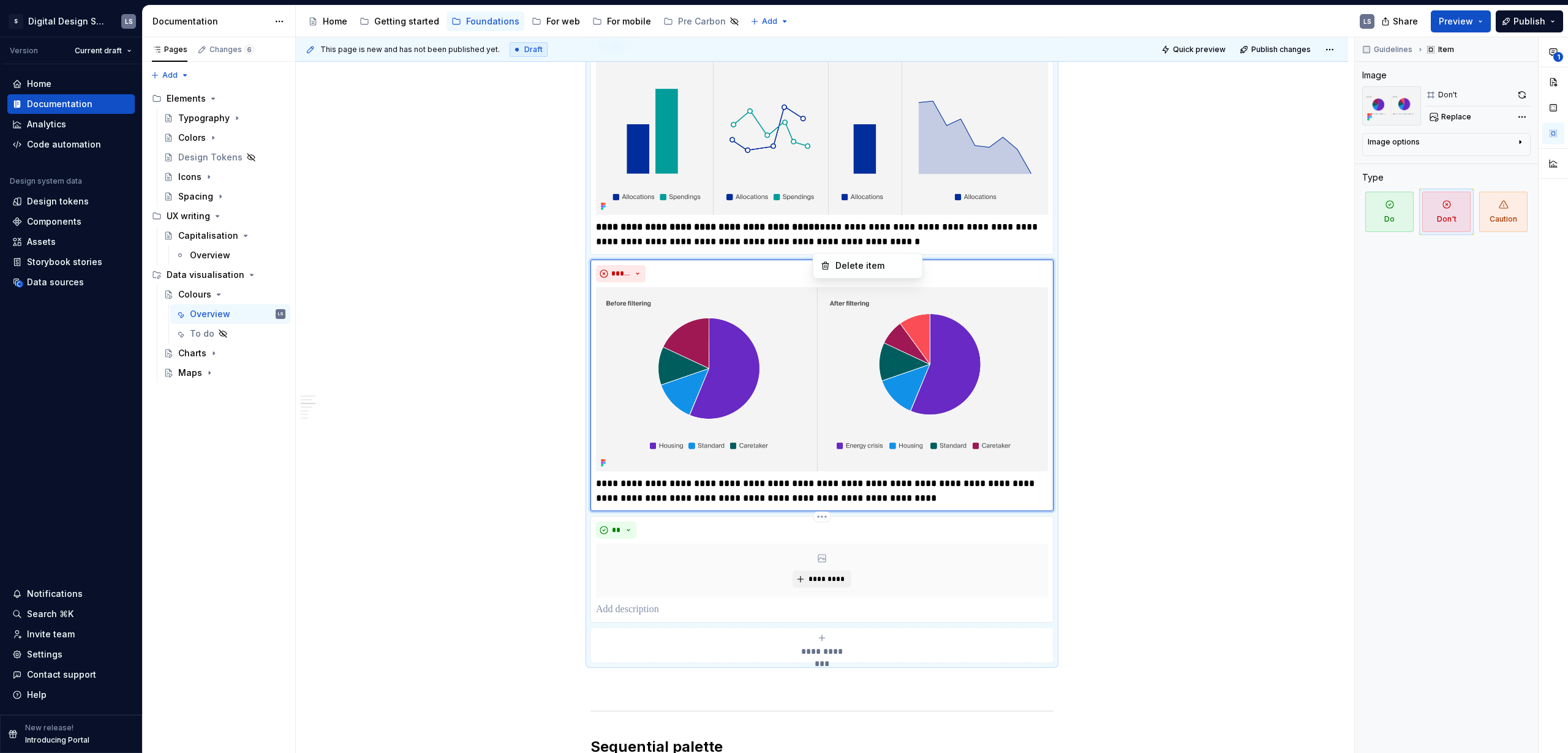
click at [1522, 93] on div "**********" at bounding box center [1461, 395] width 214 height 716
click at [1523, 93] on button "button" at bounding box center [1521, 95] width 18 height 18
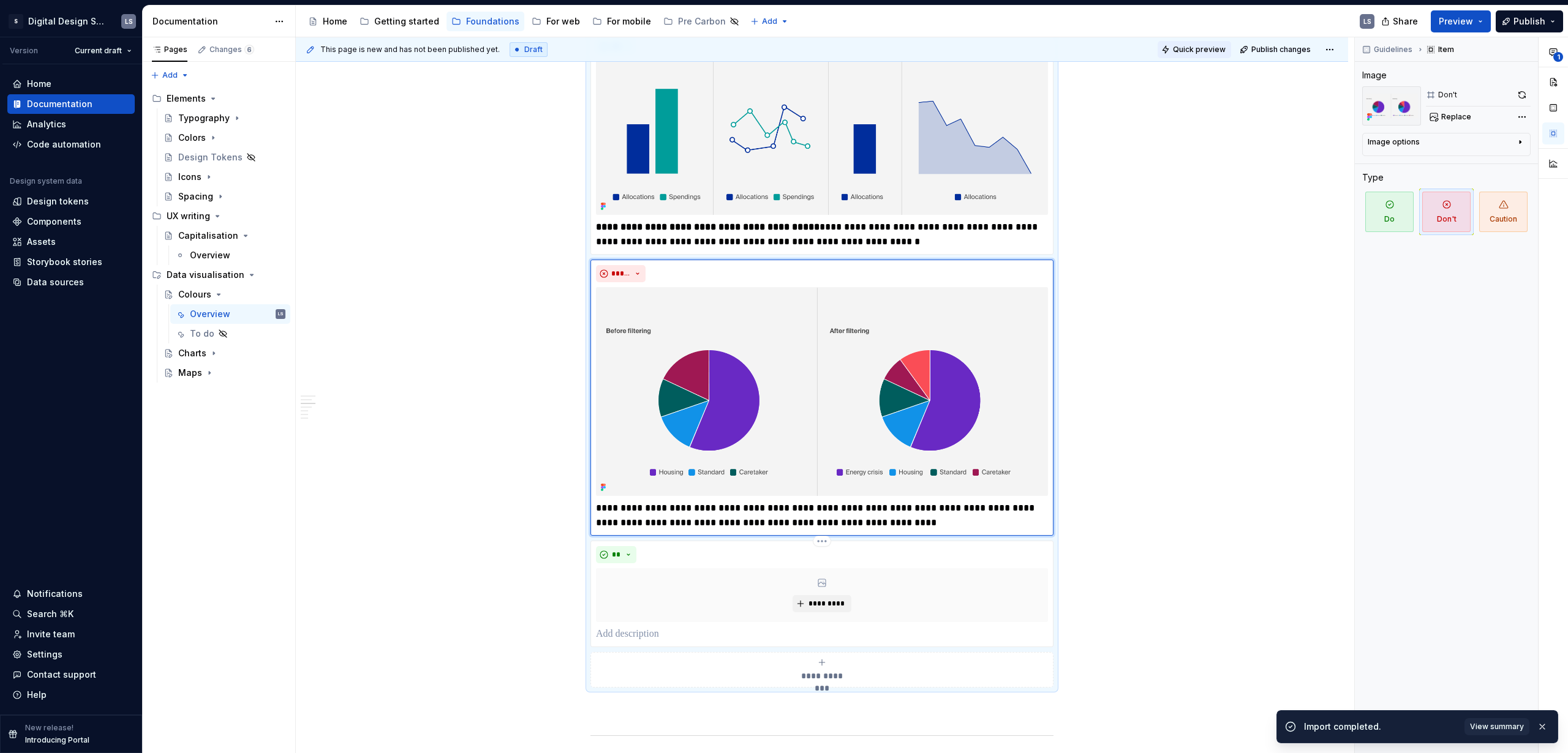
click at [1197, 48] on span "Quick preview" at bounding box center [1199, 50] width 53 height 10
click at [1211, 274] on div "**********" at bounding box center [822, 577] width 1052 height 4224
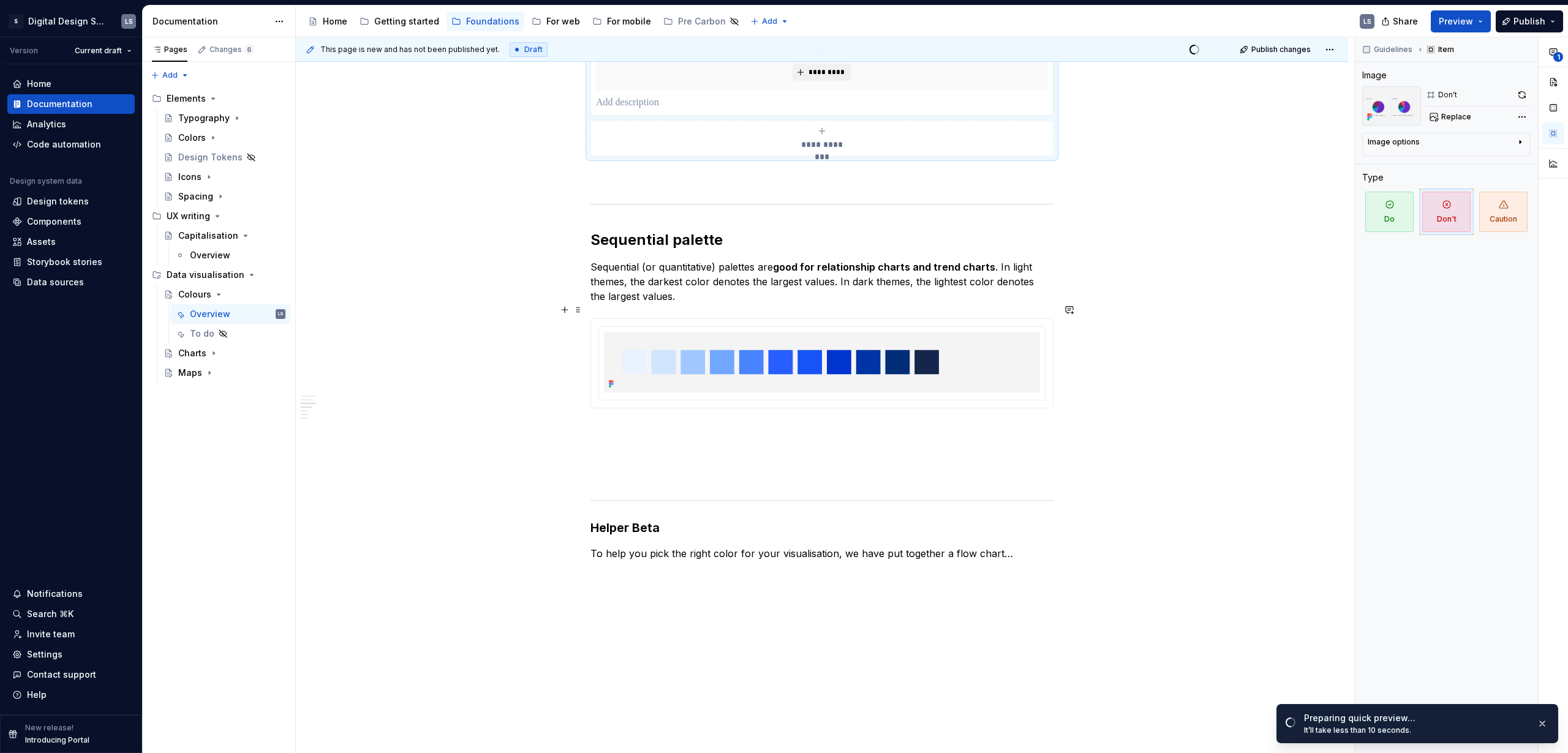
scroll to position [2328, 0]
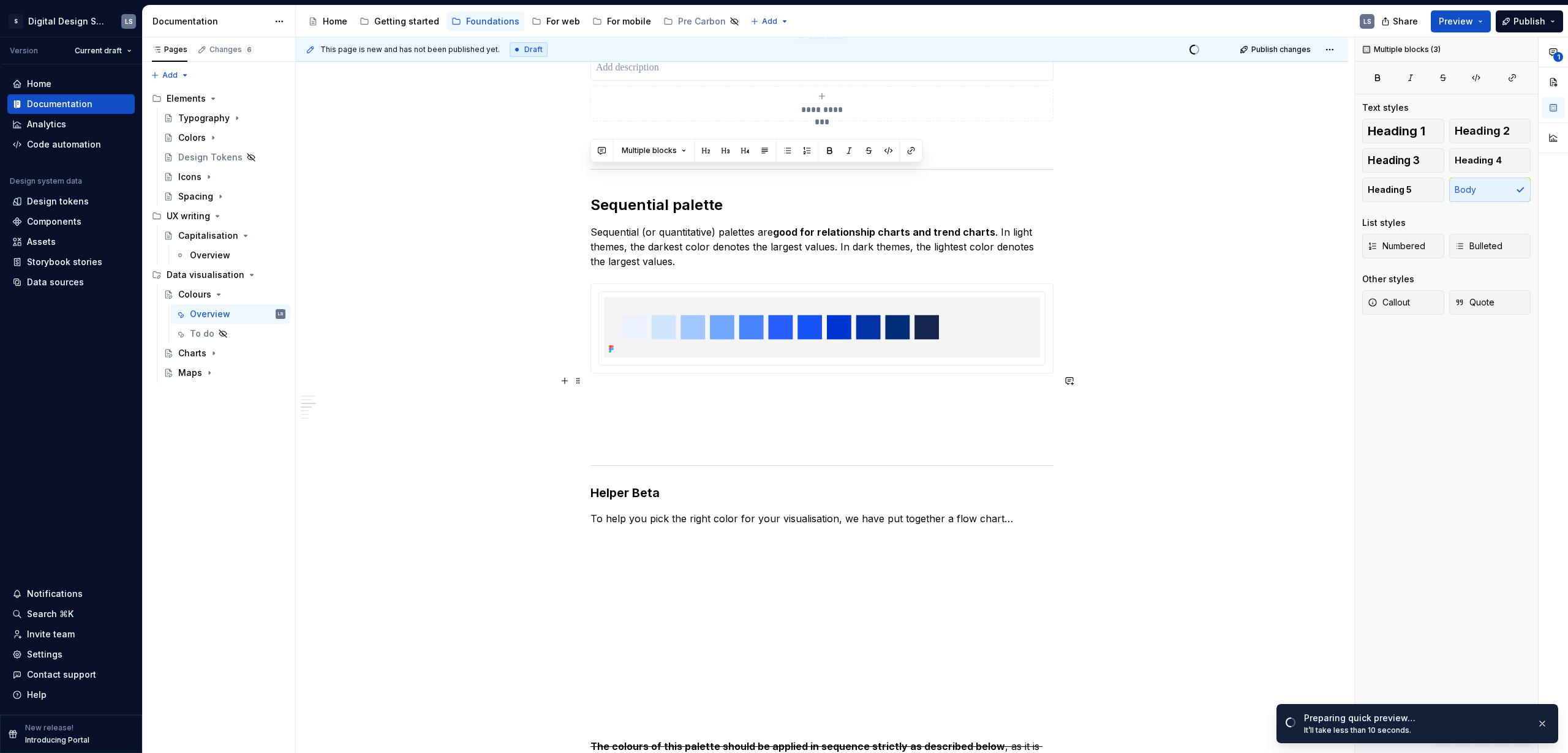
click at [620, 388] on p at bounding box center [822, 395] width 463 height 15
click at [618, 388] on p at bounding box center [822, 395] width 463 height 15
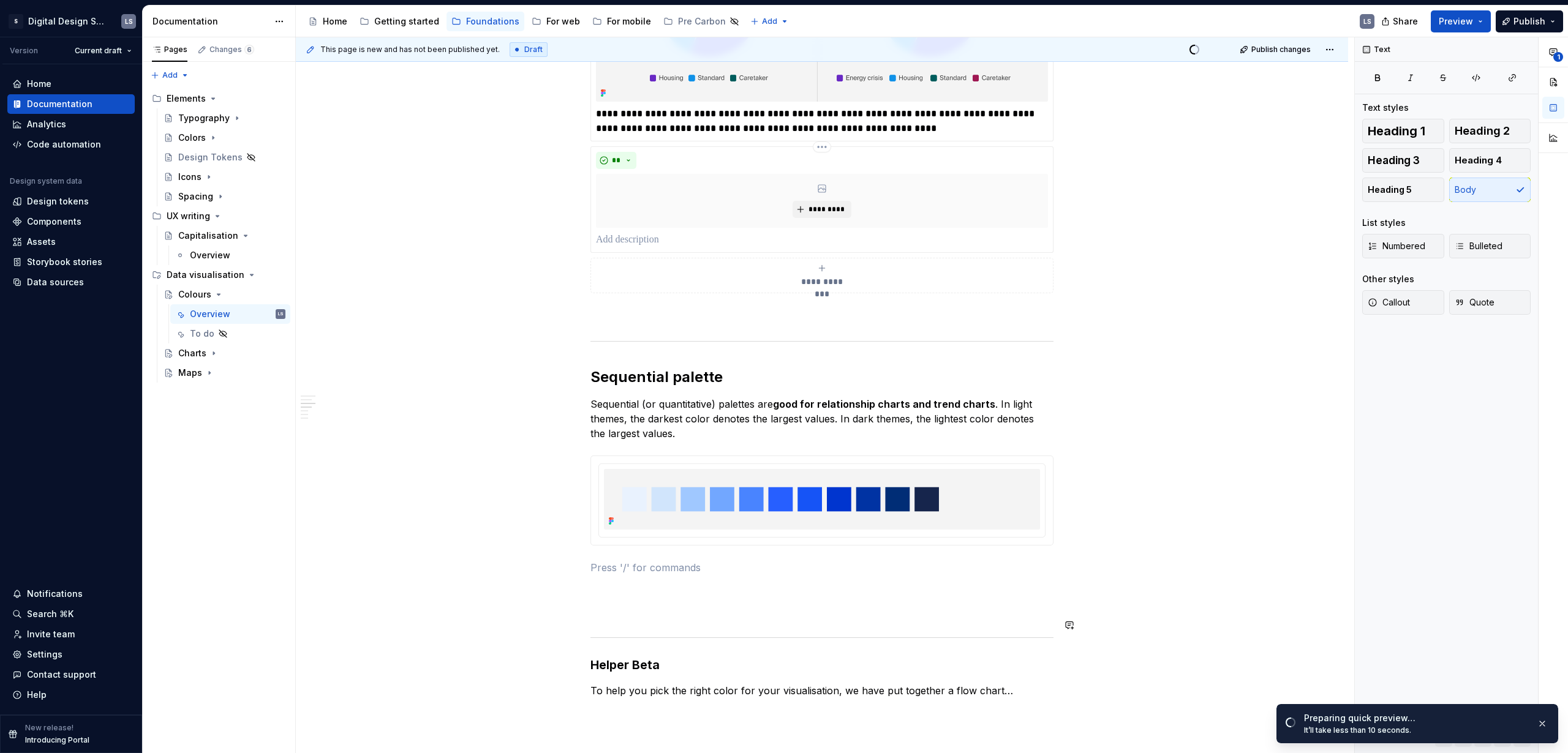
scroll to position [2067, 0]
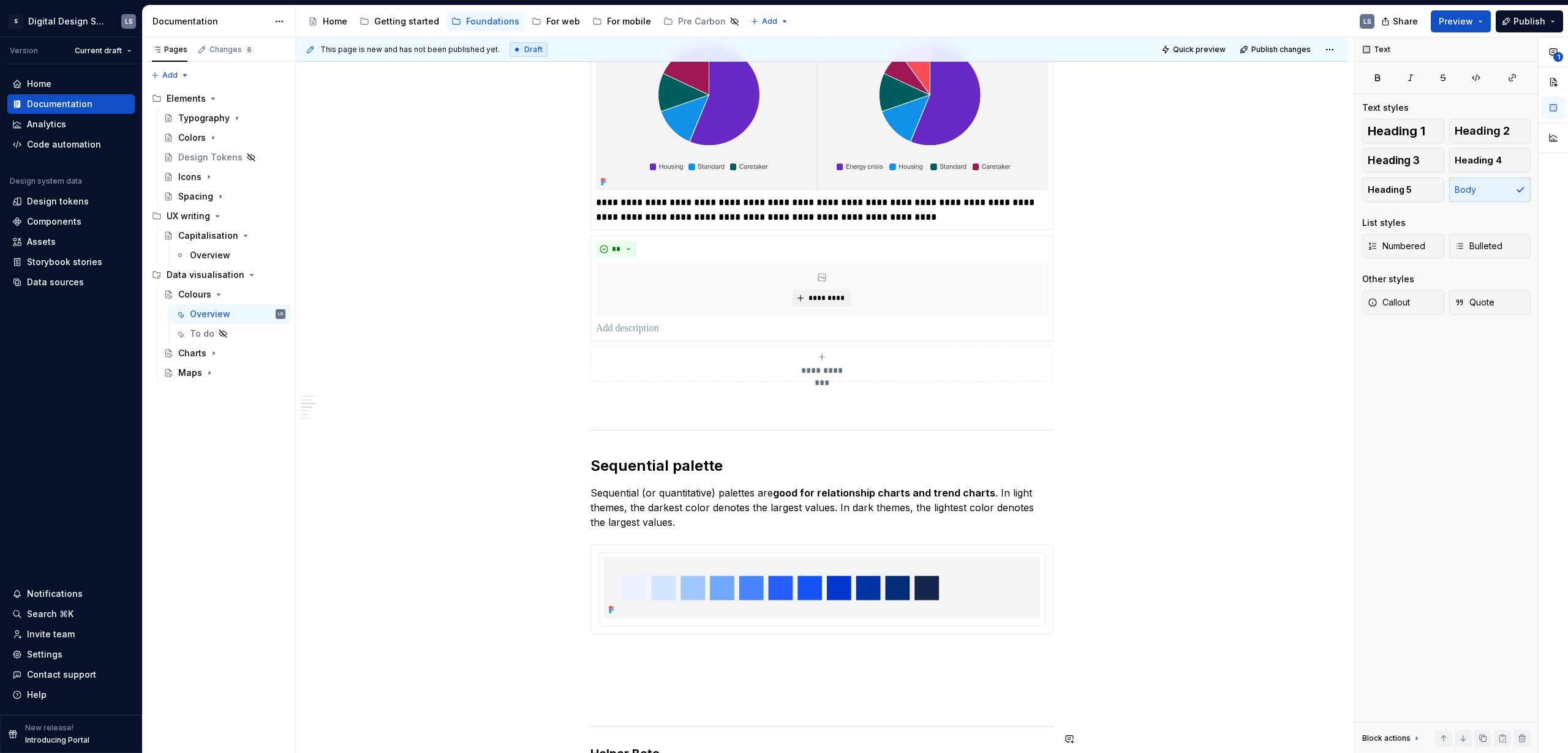
type textarea "*"
click at [627, 649] on p at bounding box center [822, 656] width 463 height 15
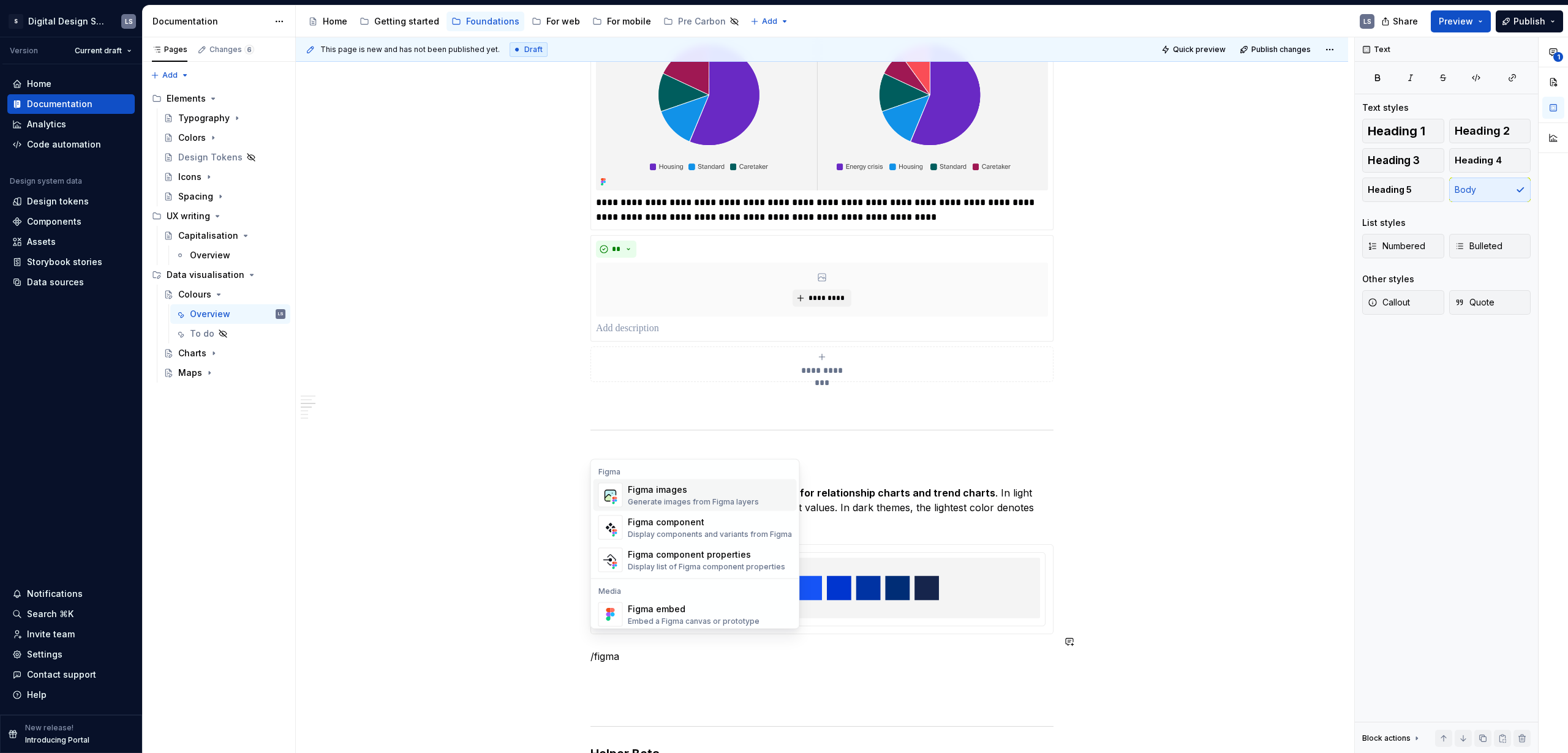
click at [676, 502] on div "Generate images from Figma layers" at bounding box center [693, 502] width 131 height 10
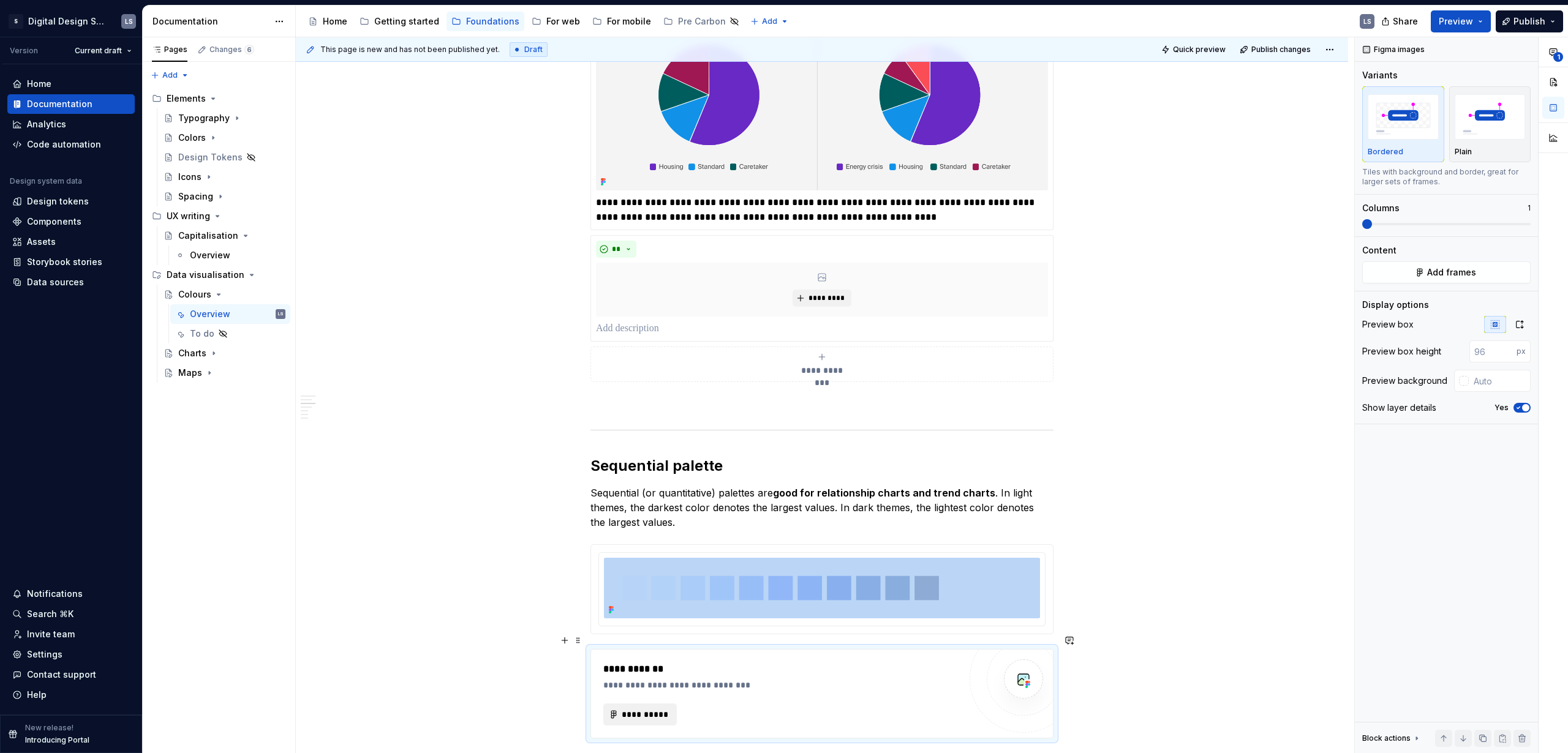
click at [645, 704] on button "**********" at bounding box center [640, 715] width 73 height 22
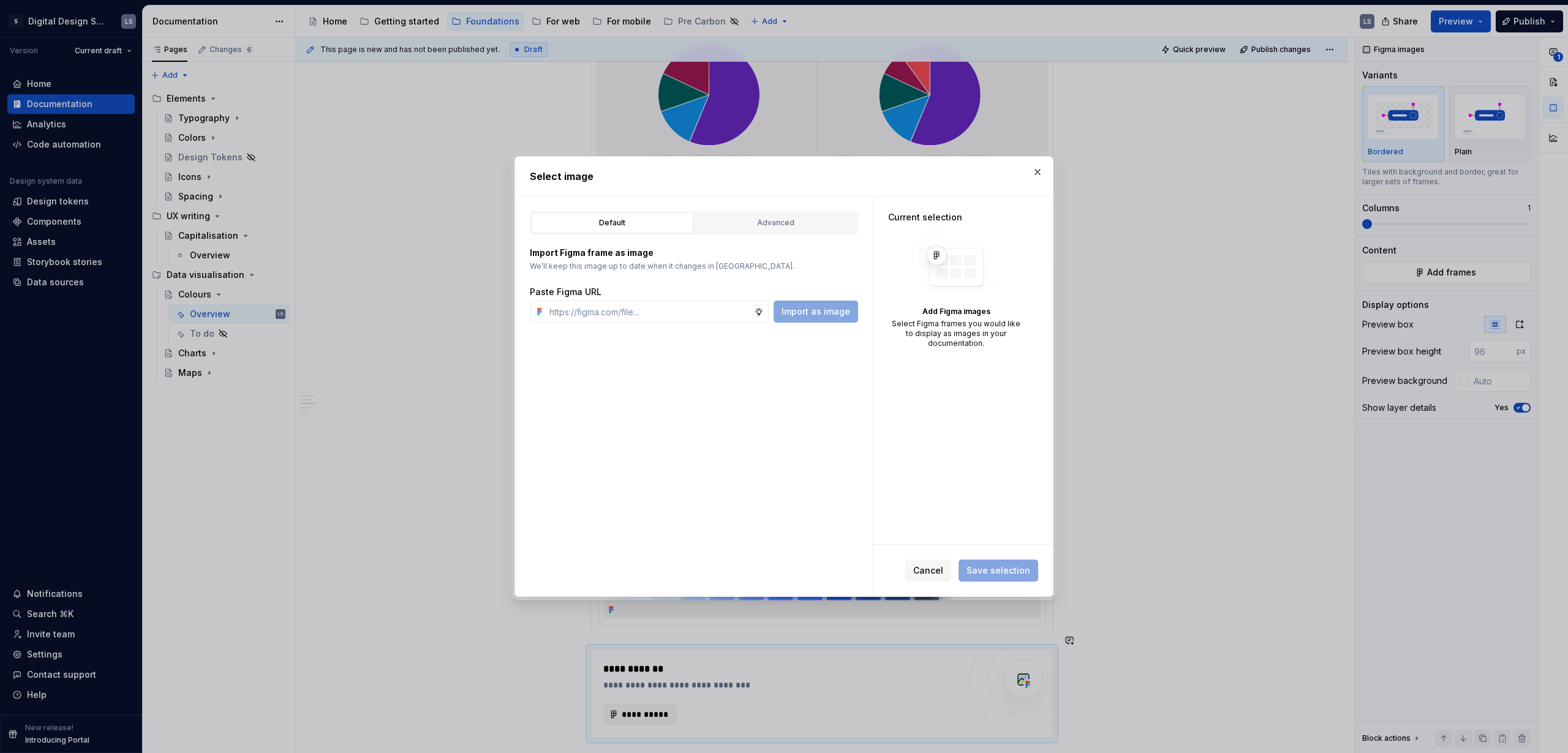
click at [768, 236] on div "Import Figma frame as image We’ll keep this image up to date when it changes in…" at bounding box center [694, 279] width 329 height 88
click at [772, 223] on div "Advanced" at bounding box center [776, 223] width 153 height 13
click at [831, 269] on div "button" at bounding box center [827, 268] width 18 height 18
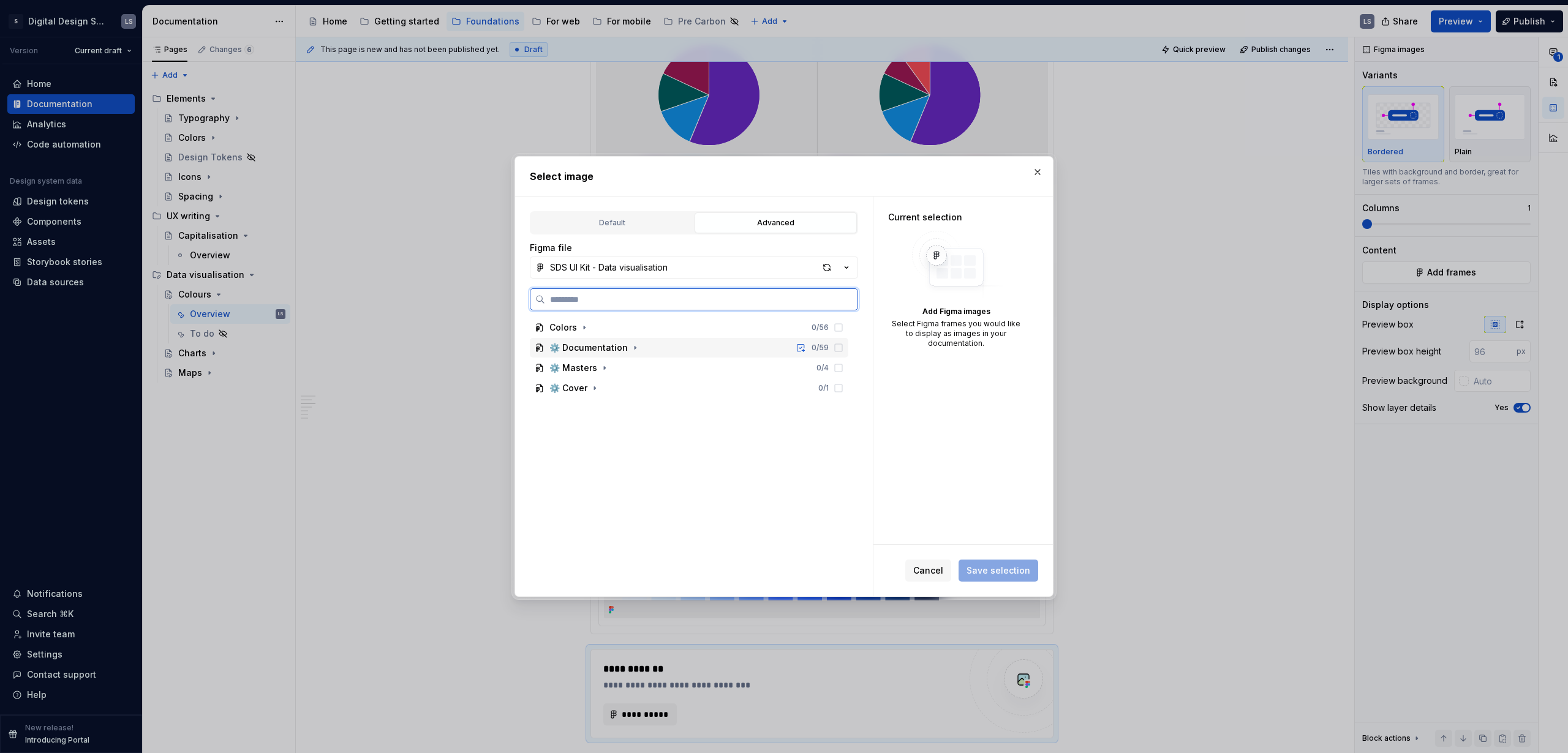
click at [576, 351] on div "⚙️ Documentation" at bounding box center [589, 348] width 78 height 13
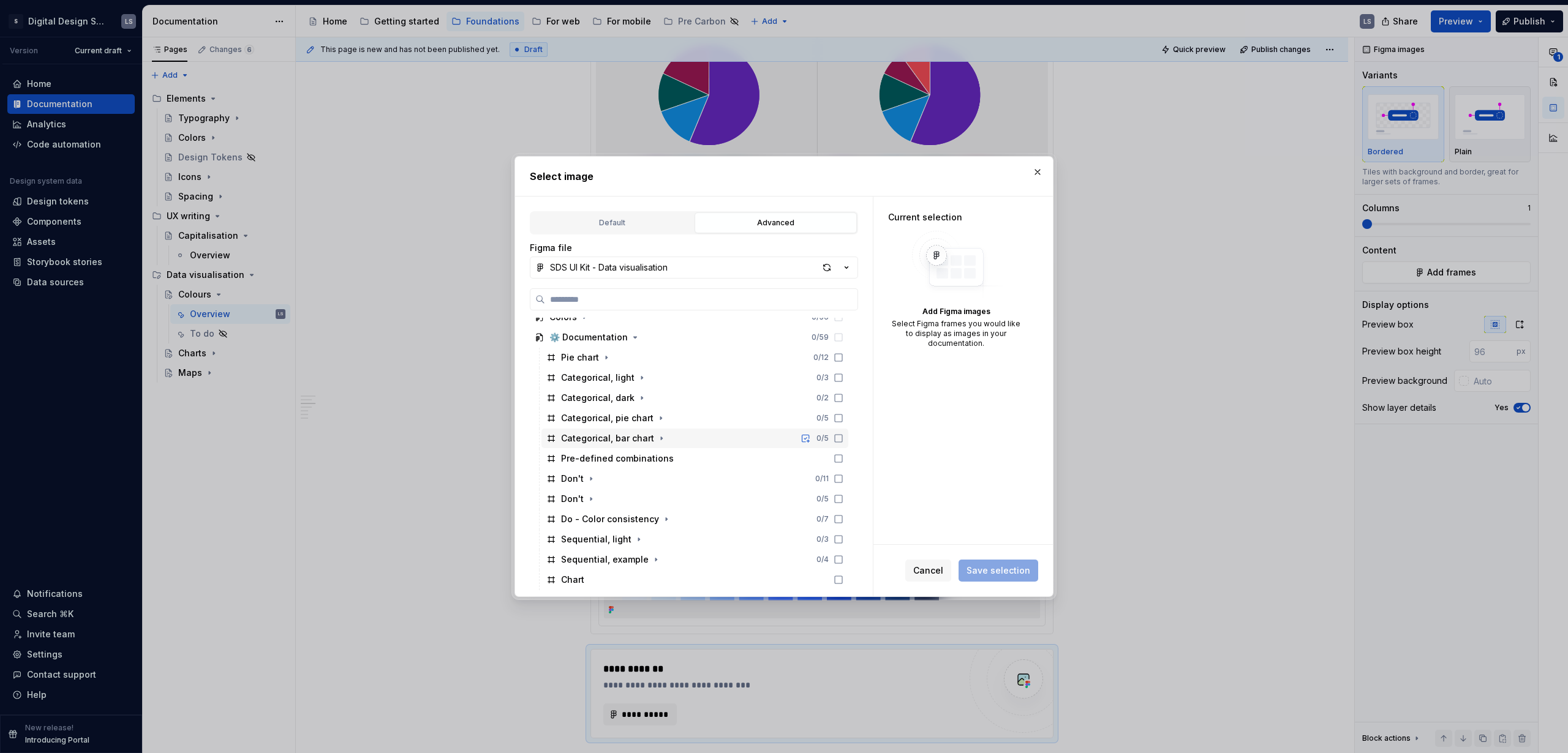
scroll to position [48, 0]
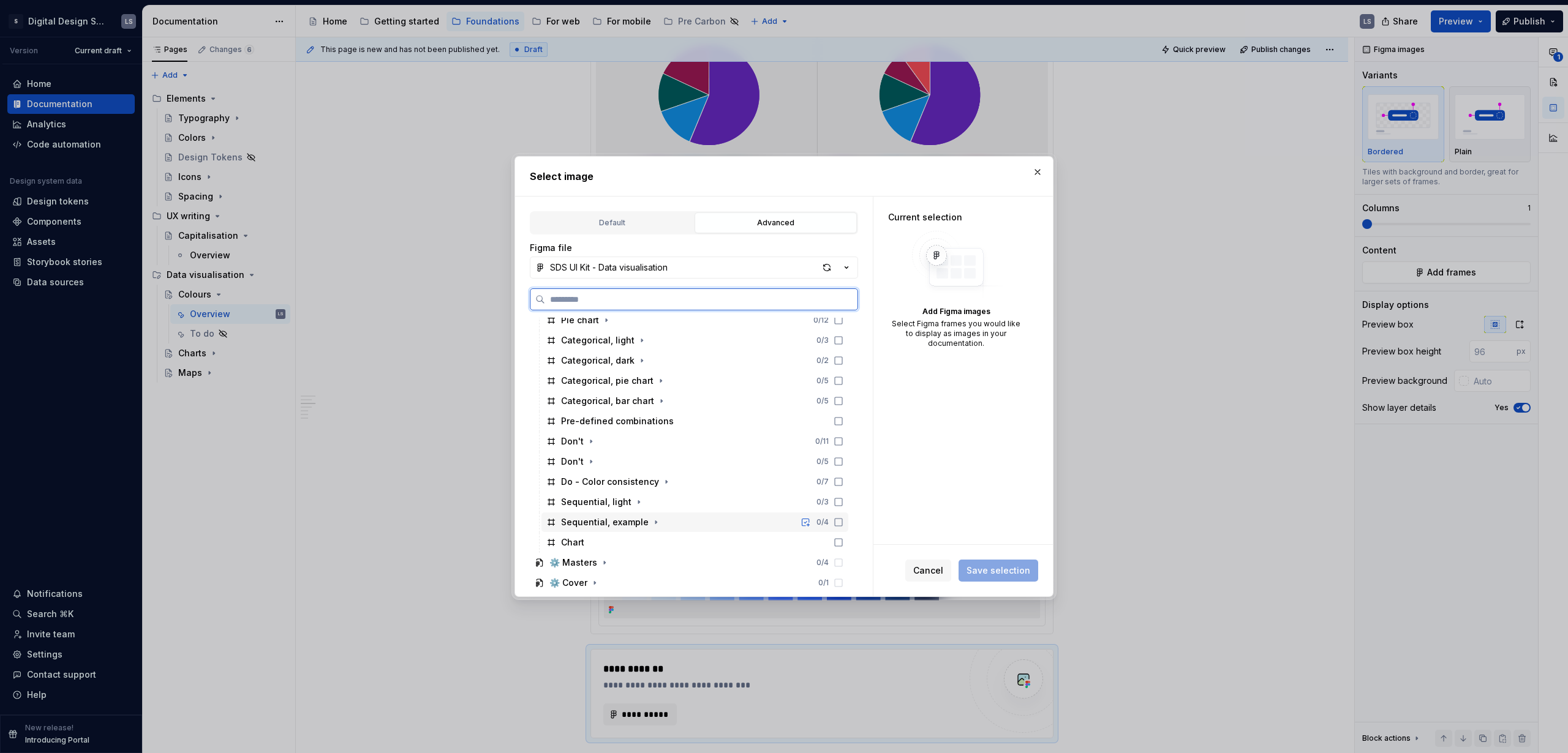
click at [706, 522] on div "Sequential, example 0 / 4" at bounding box center [695, 522] width 307 height 19
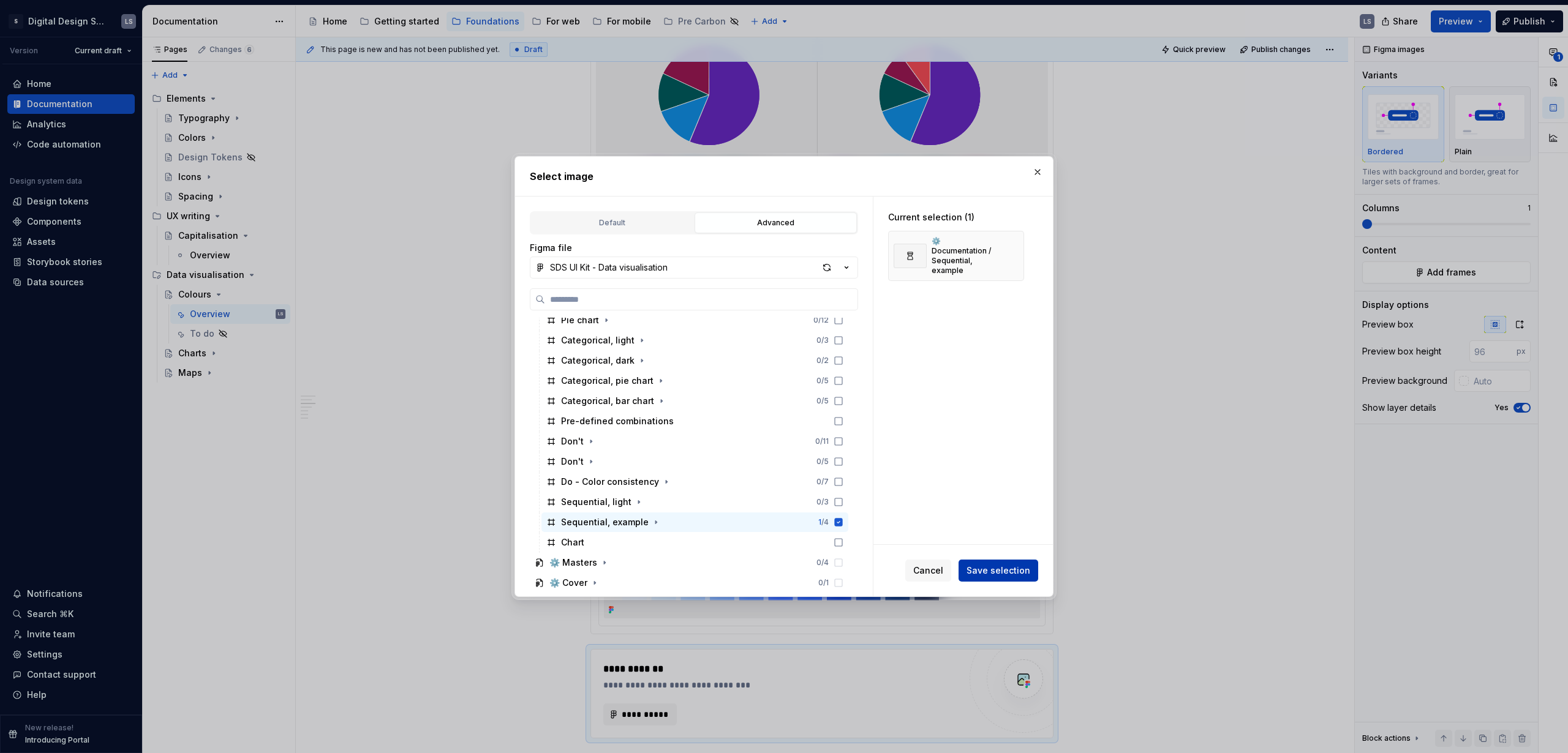
click at [992, 570] on span "Save selection" at bounding box center [998, 570] width 63 height 13
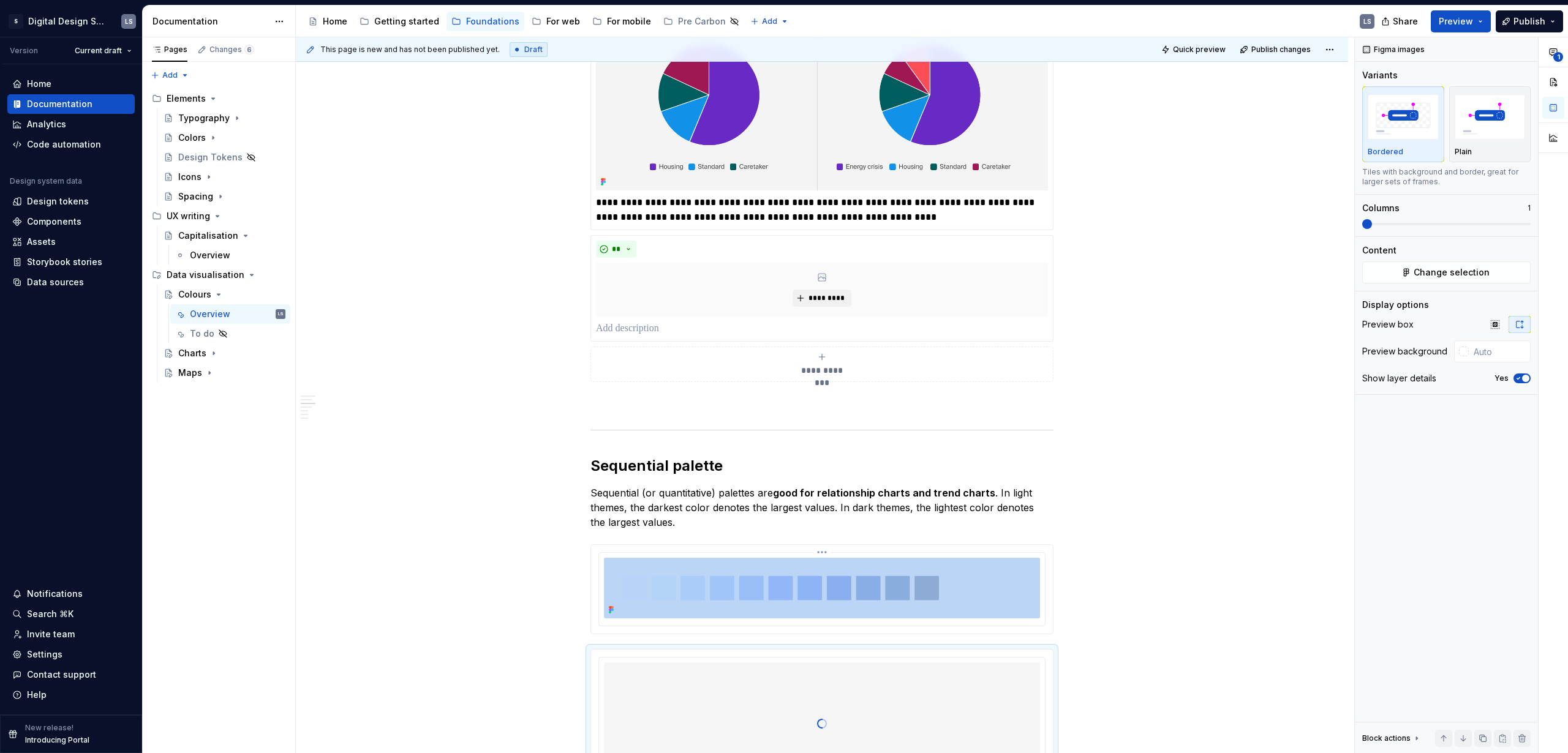
scroll to position [2131, 0]
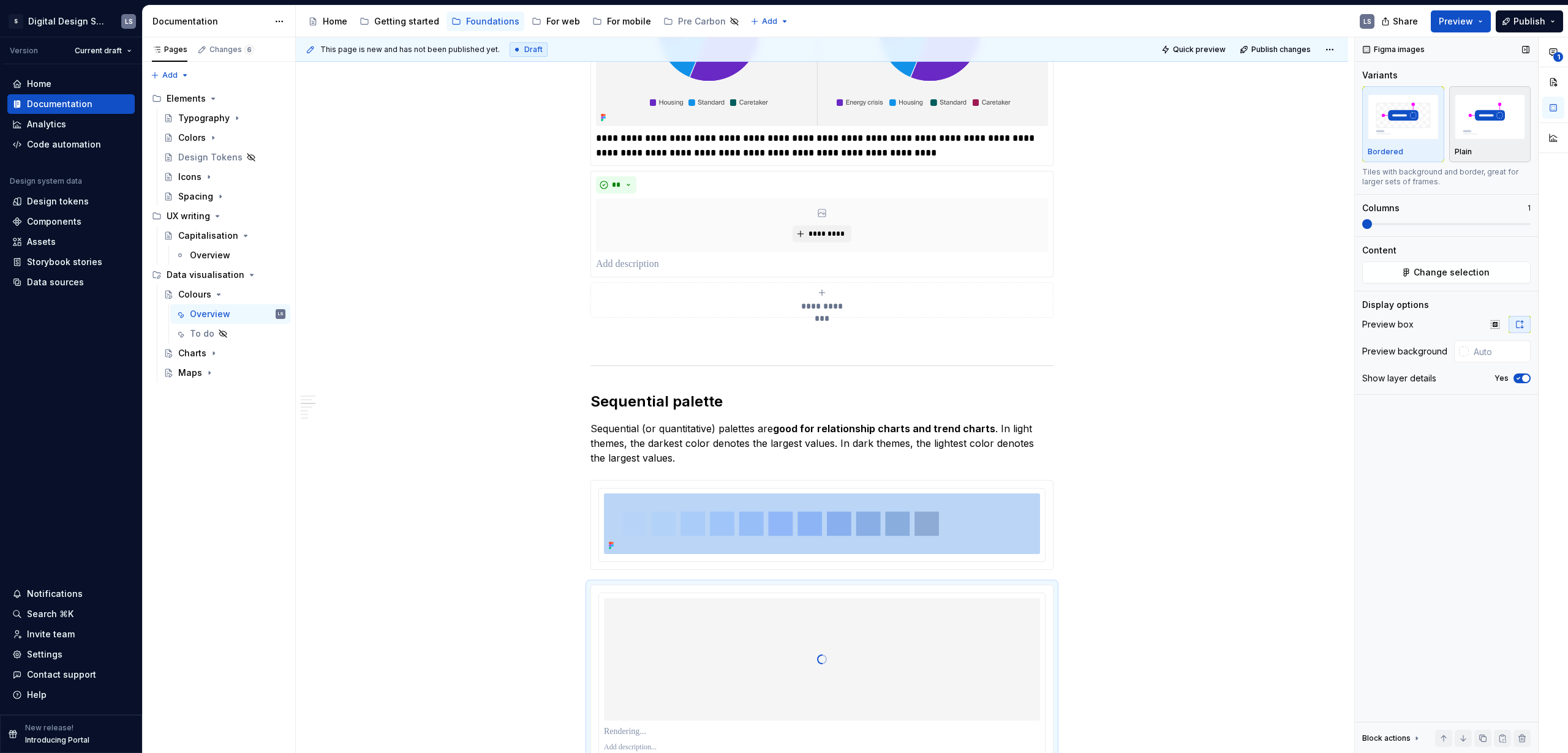
click at [1497, 116] on img "button" at bounding box center [1490, 117] width 71 height 45
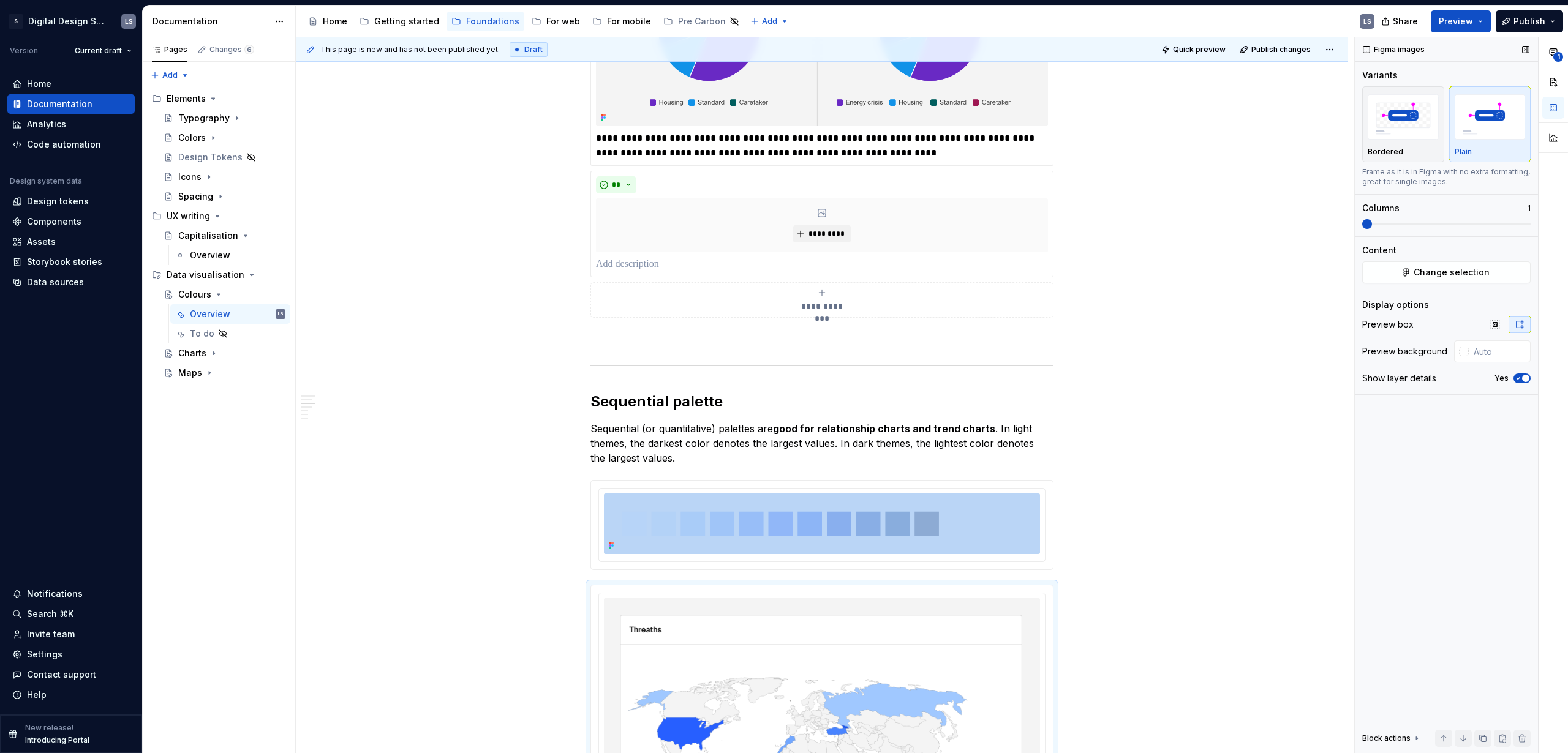
click at [1526, 379] on span "button" at bounding box center [1525, 378] width 8 height 8
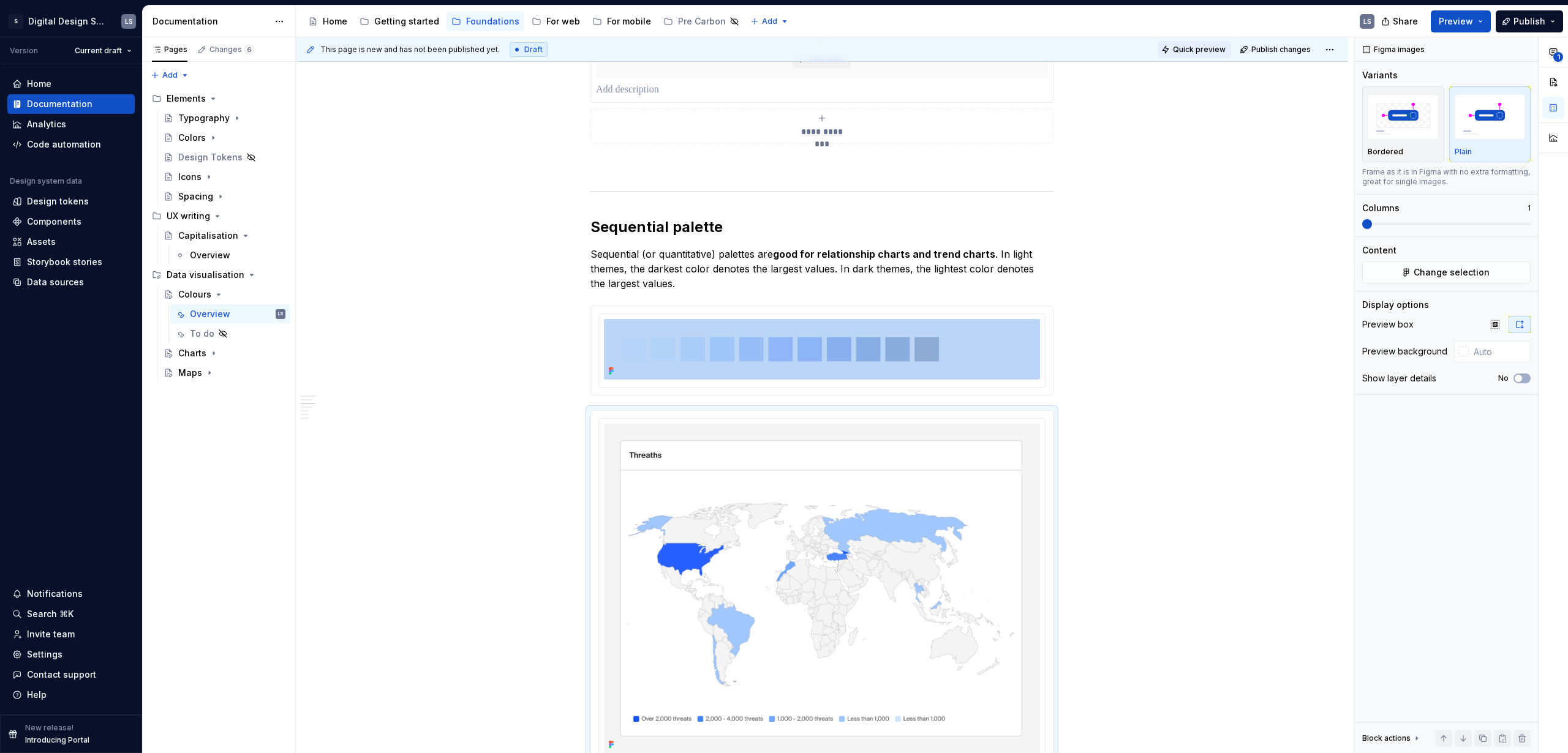
click at [1196, 45] on span "Quick preview" at bounding box center [1199, 50] width 53 height 10
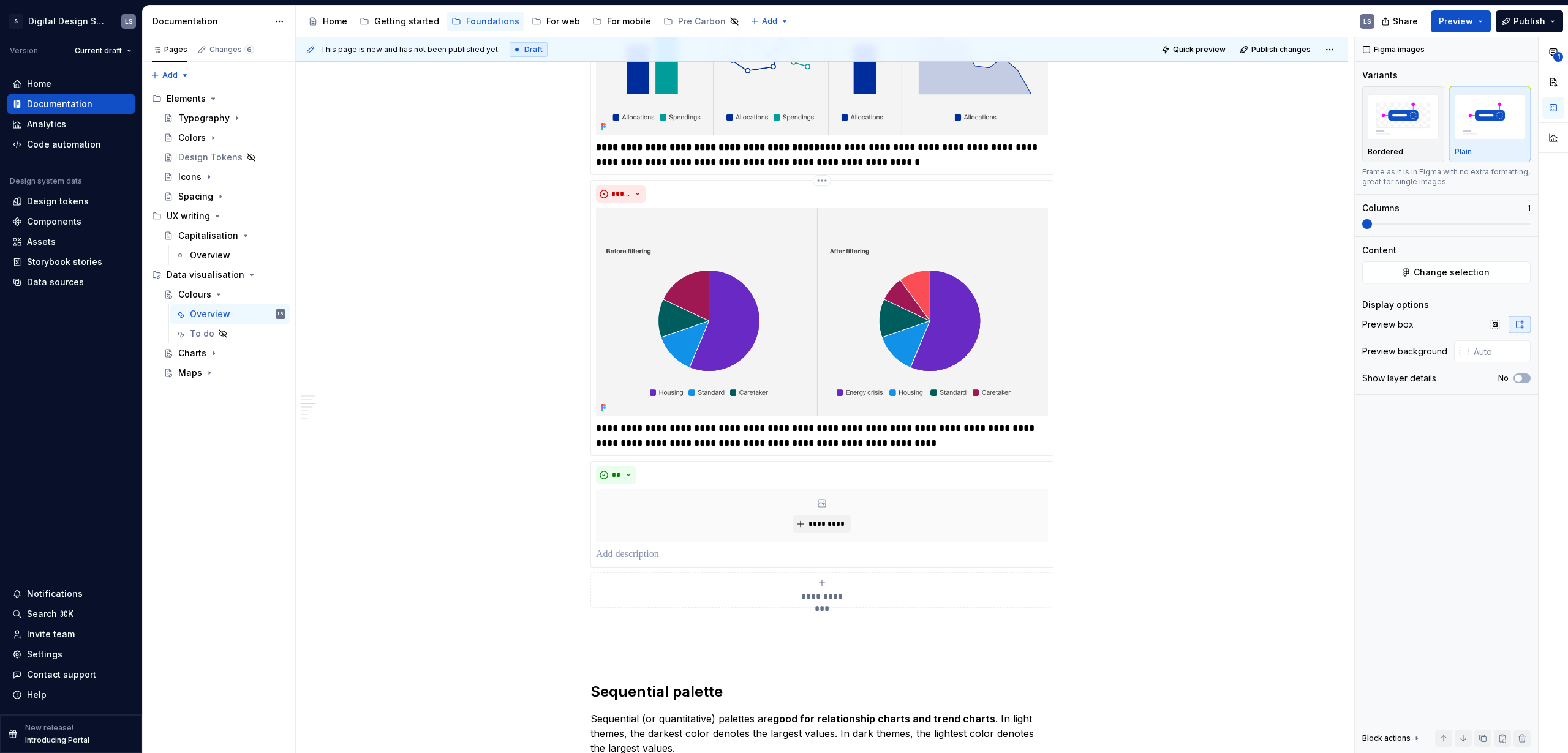
scroll to position [1849, 0]
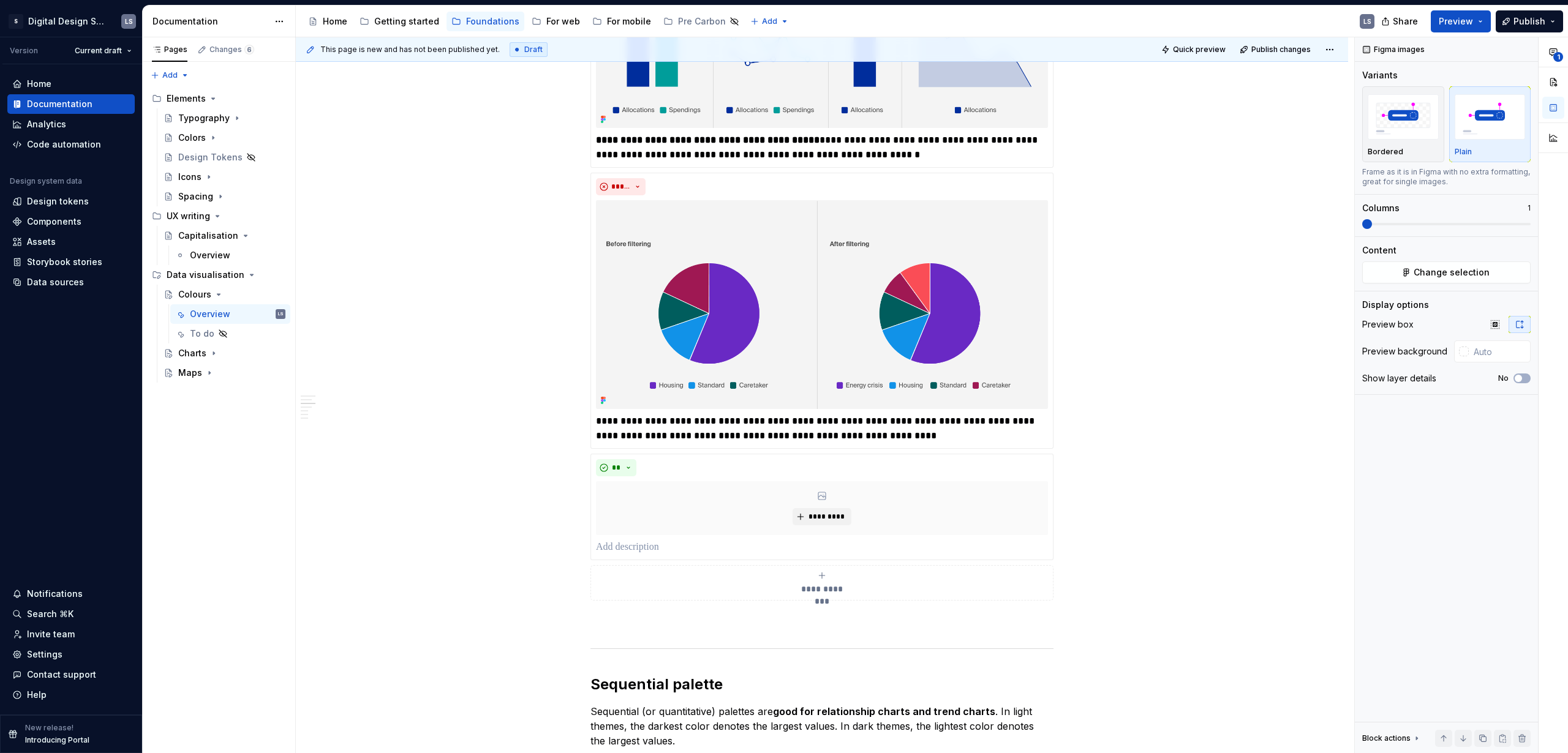
click at [827, 437] on div "**********" at bounding box center [822, 274] width 463 height 655
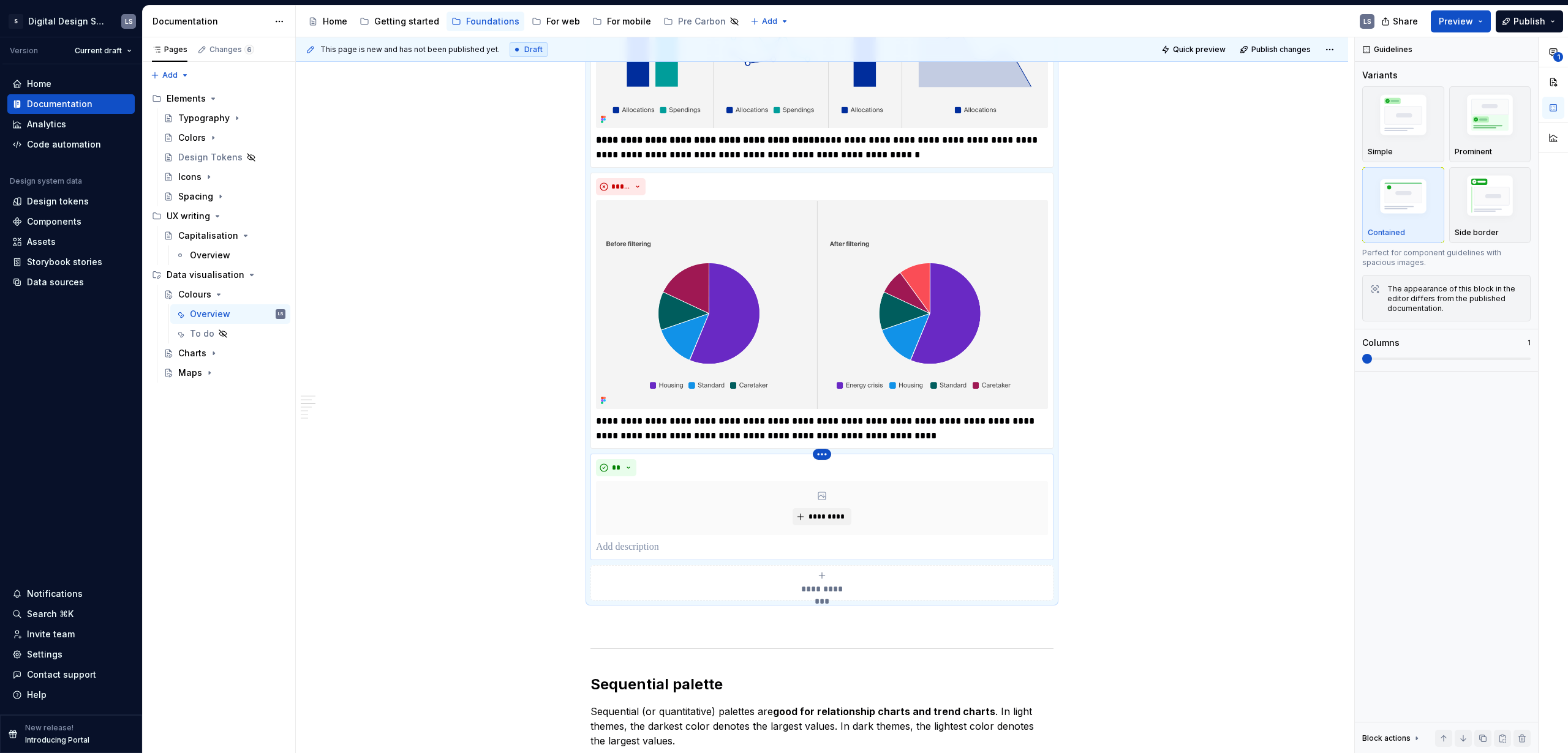
click at [824, 440] on html "S Digital Design System LS Version Current draft Home Documentation Analytics C…" at bounding box center [784, 376] width 1568 height 753
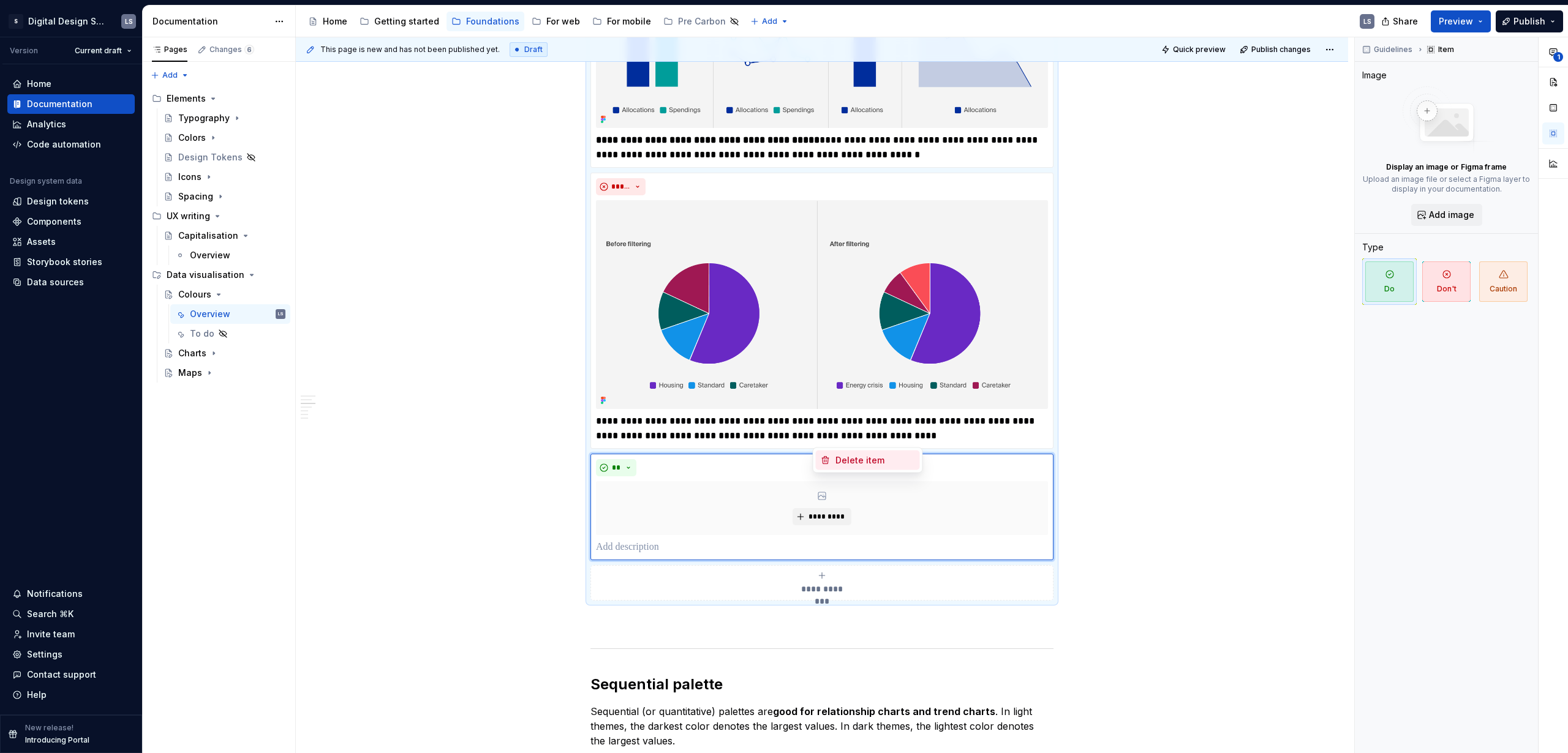
click at [860, 464] on div "Delete item" at bounding box center [874, 460] width 79 height 13
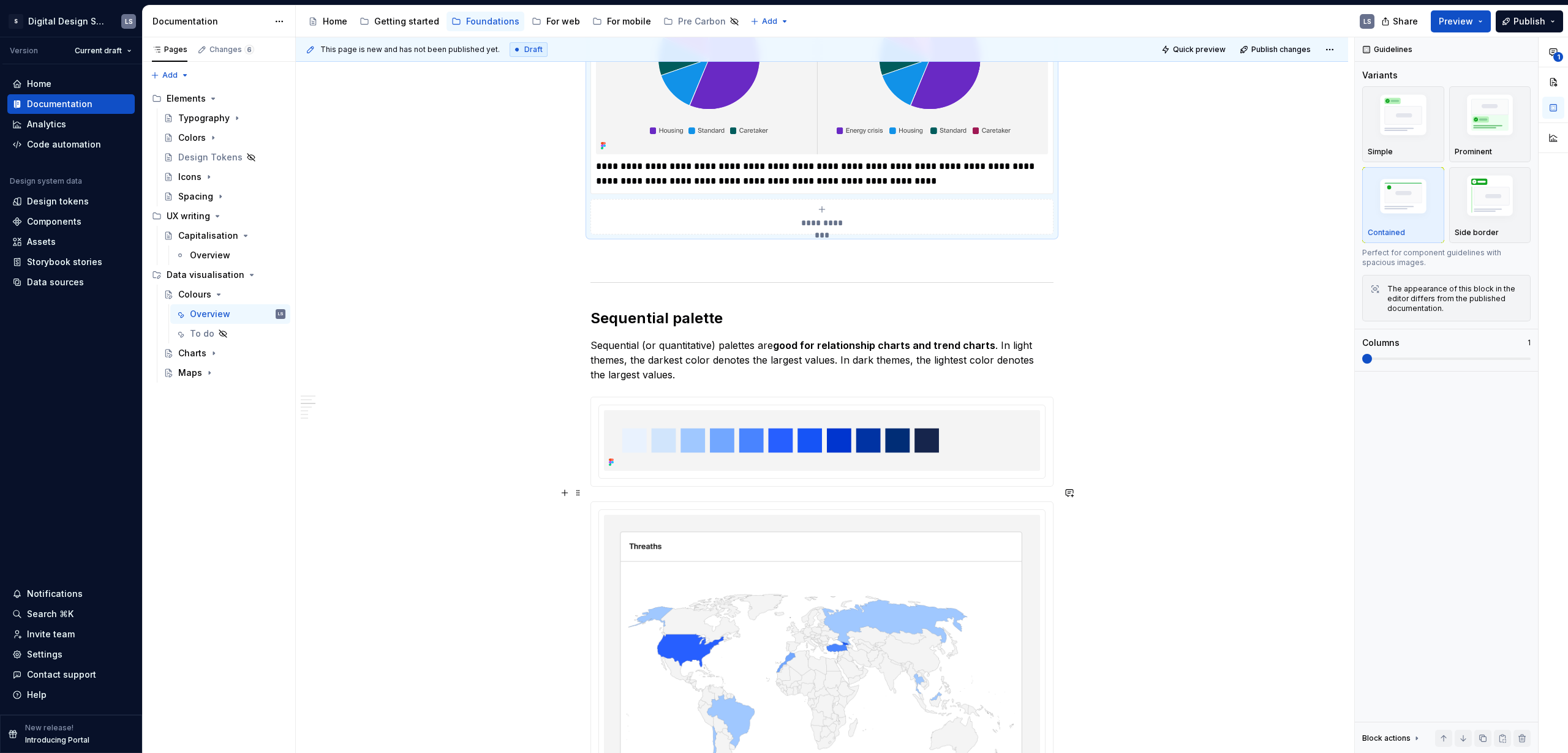
scroll to position [2126, 0]
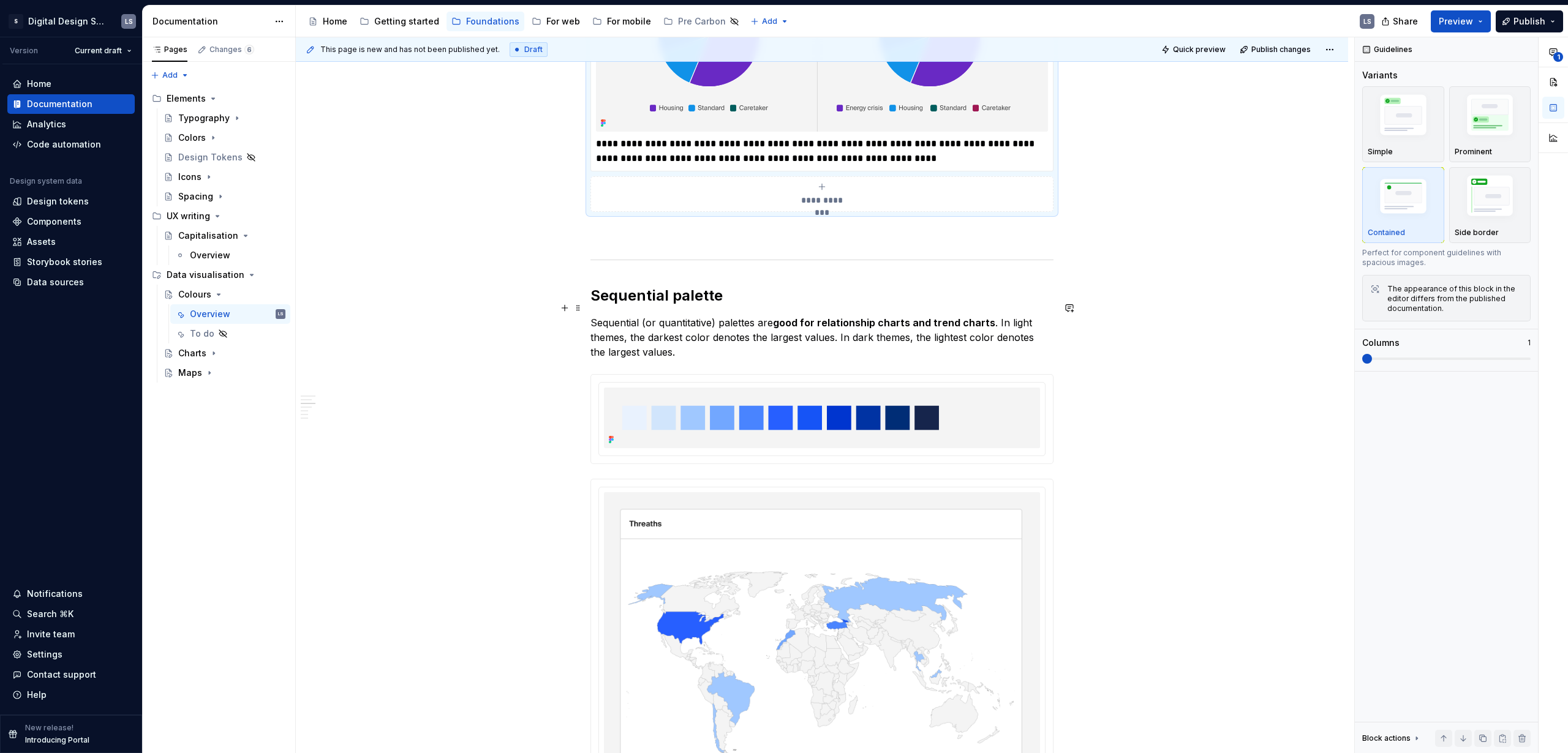
click at [949, 325] on p "Sequential (or quantitative) palettes are good for relationship charts and tren…" at bounding box center [822, 337] width 463 height 44
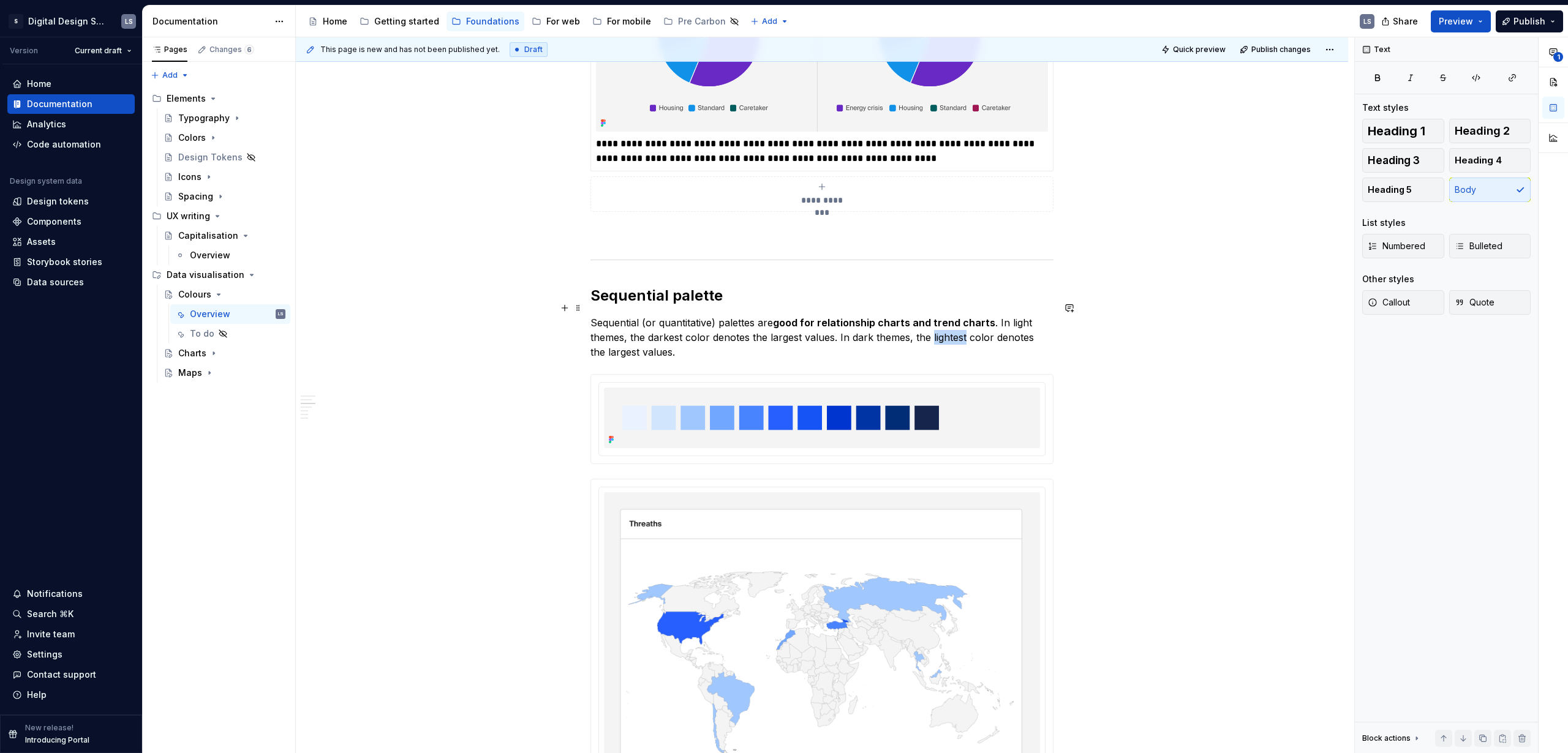
click at [949, 325] on p "Sequential (or quantitative) palettes are good for relationship charts and tren…" at bounding box center [822, 337] width 463 height 44
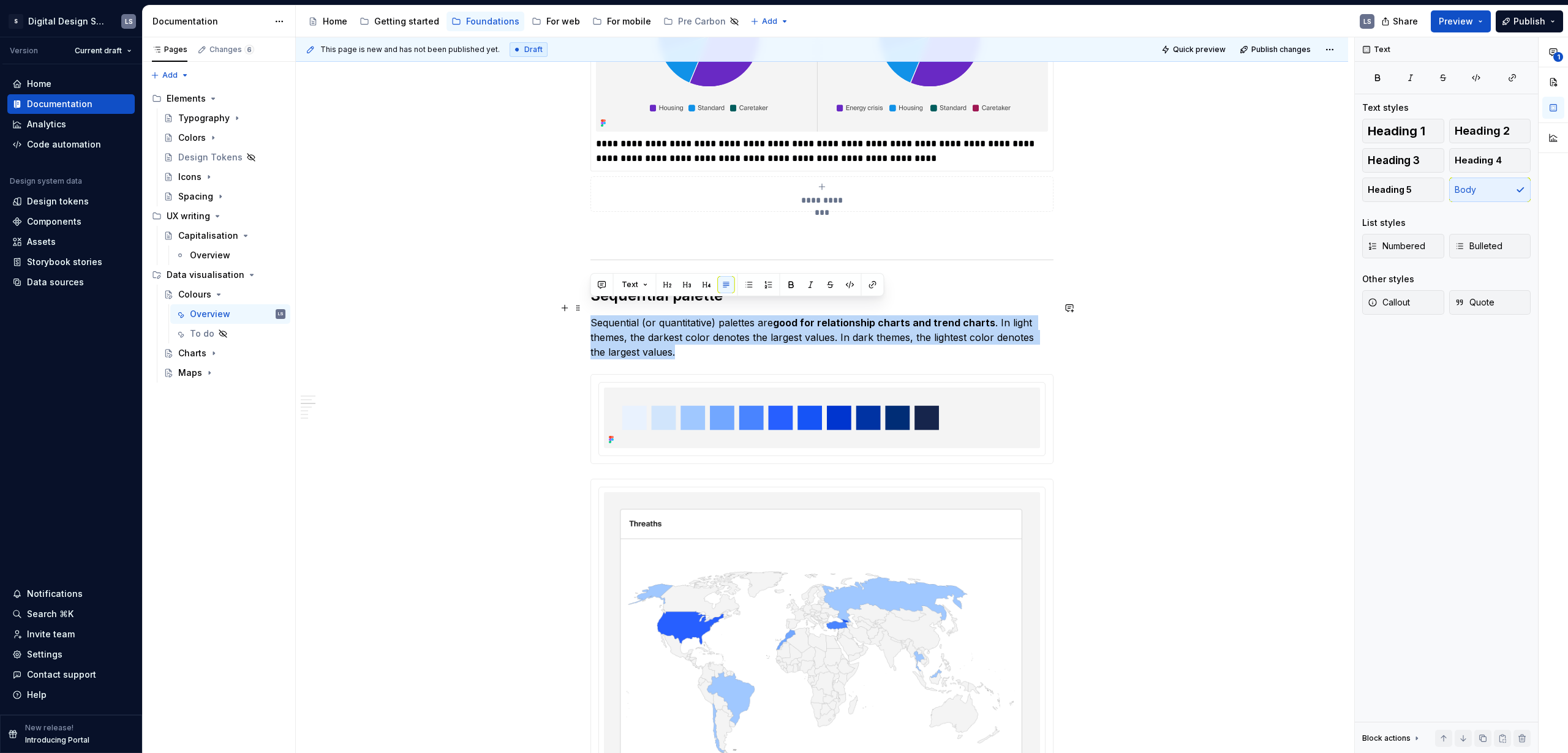
drag, startPoint x: 636, startPoint y: 332, endPoint x: 608, endPoint y: 308, distance: 36.9
click at [591, 301] on div "**********" at bounding box center [822, 234] width 463 height 4209
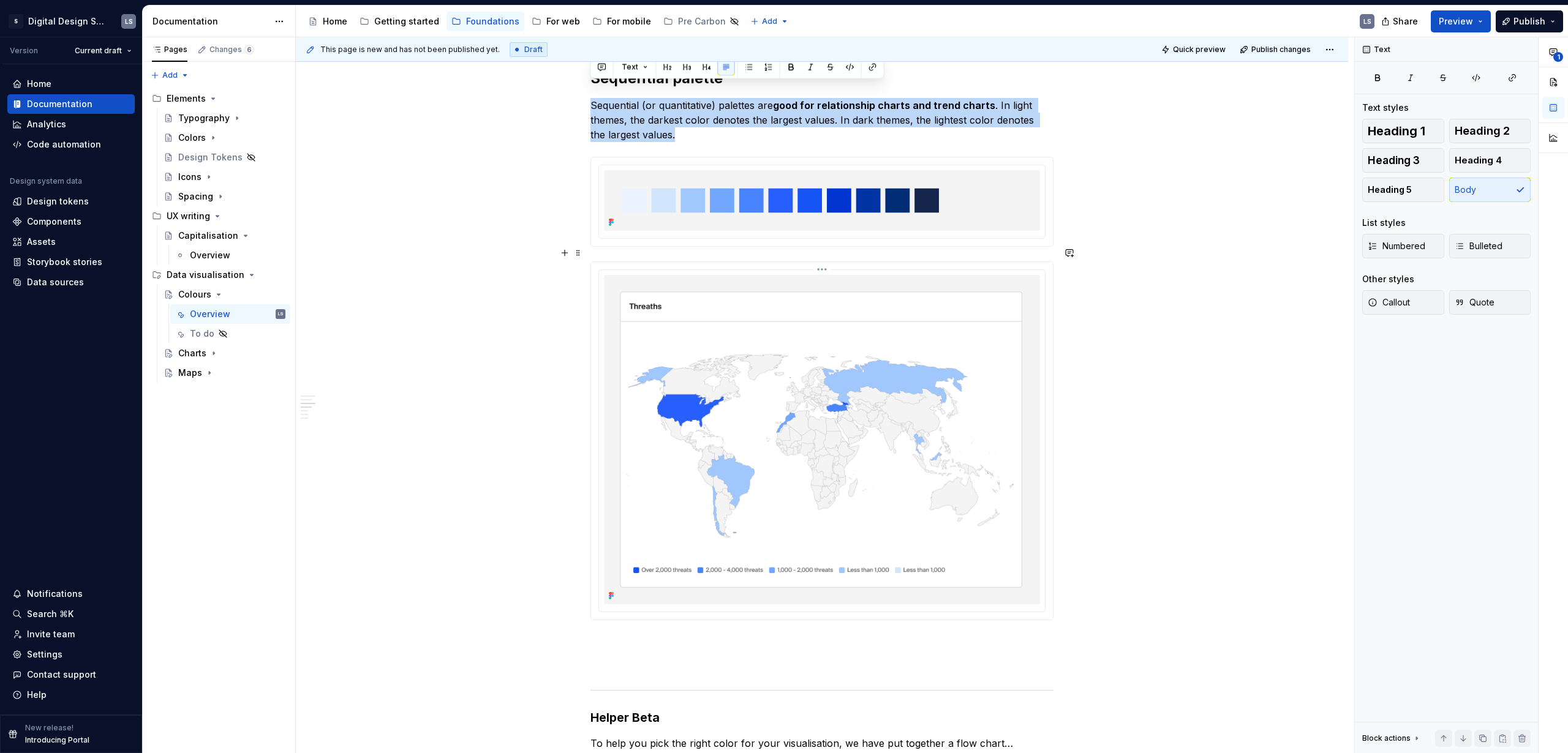
scroll to position [2586, 0]
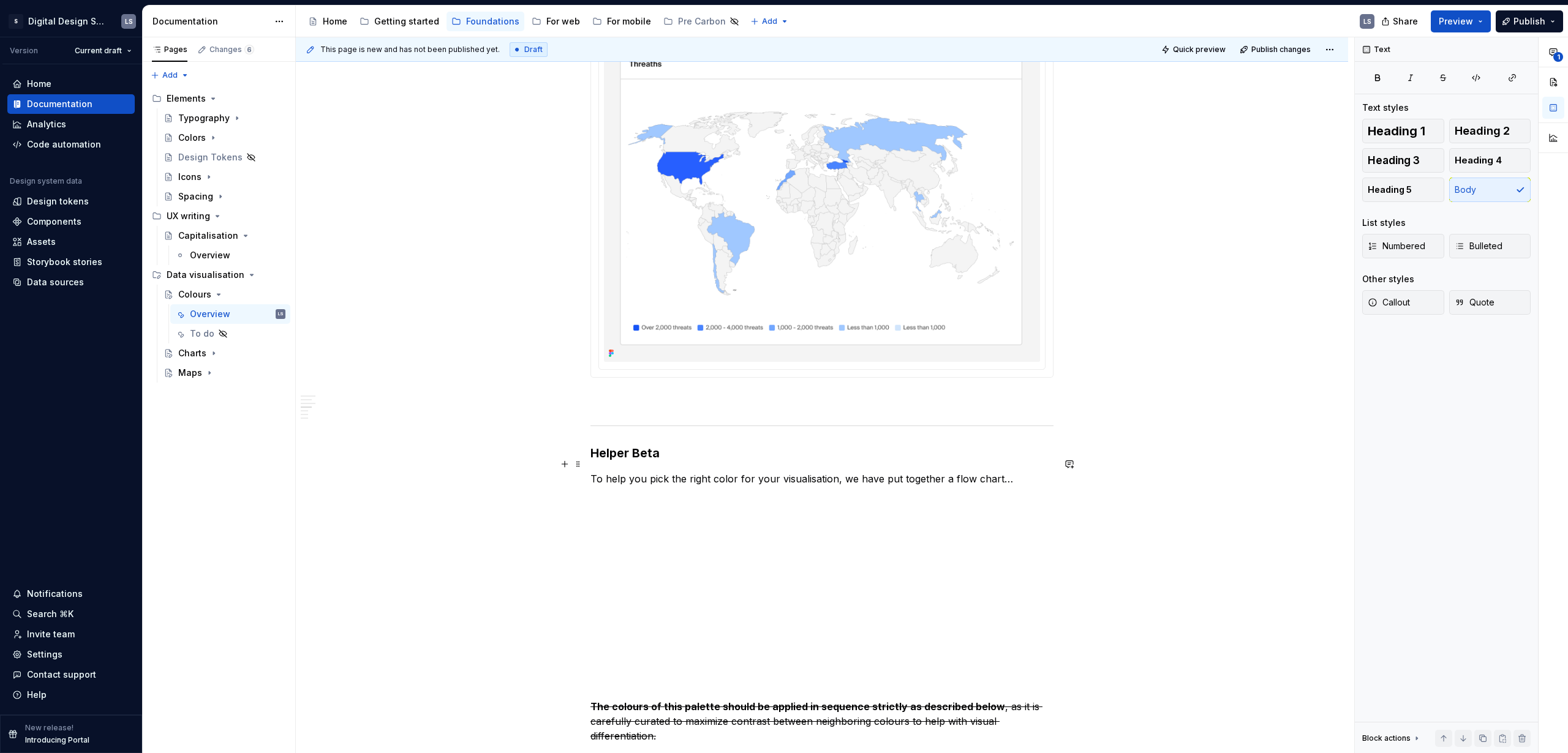
click at [1006, 471] on p "To help you pick the right color for your visualisation, we have put together a…" at bounding box center [822, 581] width 463 height 220
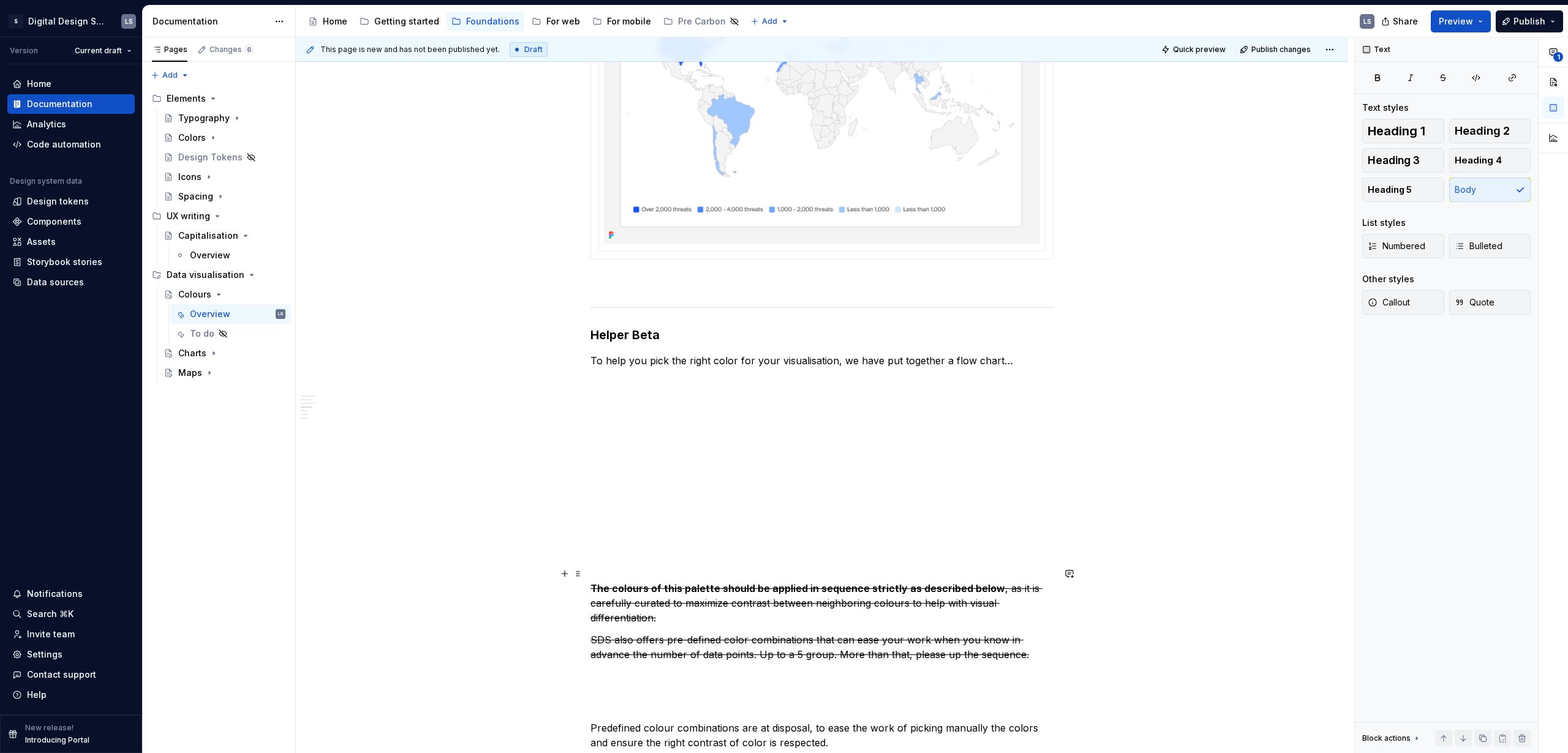
scroll to position [2704, 0]
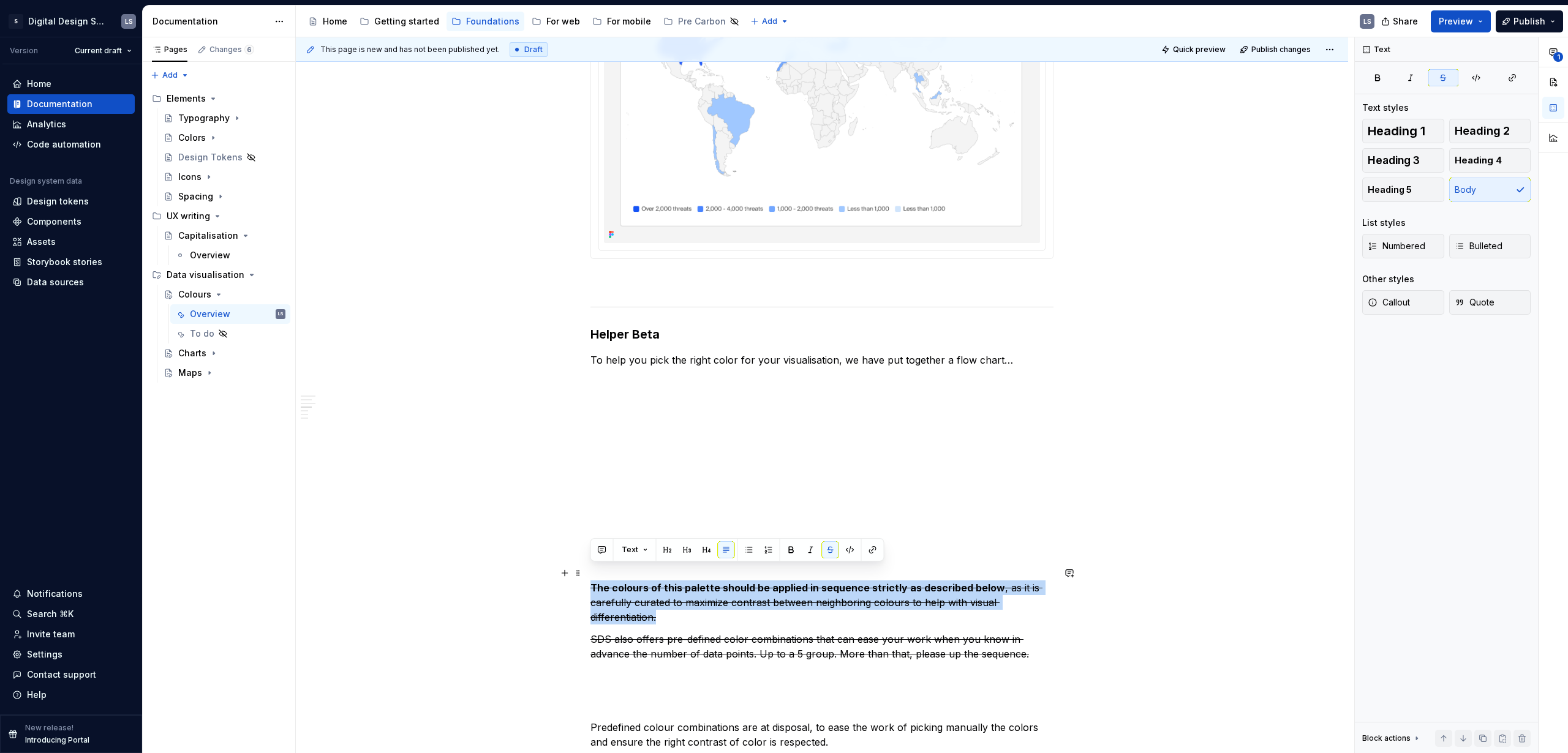
drag, startPoint x: 591, startPoint y: 572, endPoint x: 657, endPoint y: 599, distance: 71.3
click at [657, 599] on p "The colours of this palette should be applied in sequence strictly as described…" at bounding box center [822, 602] width 463 height 44
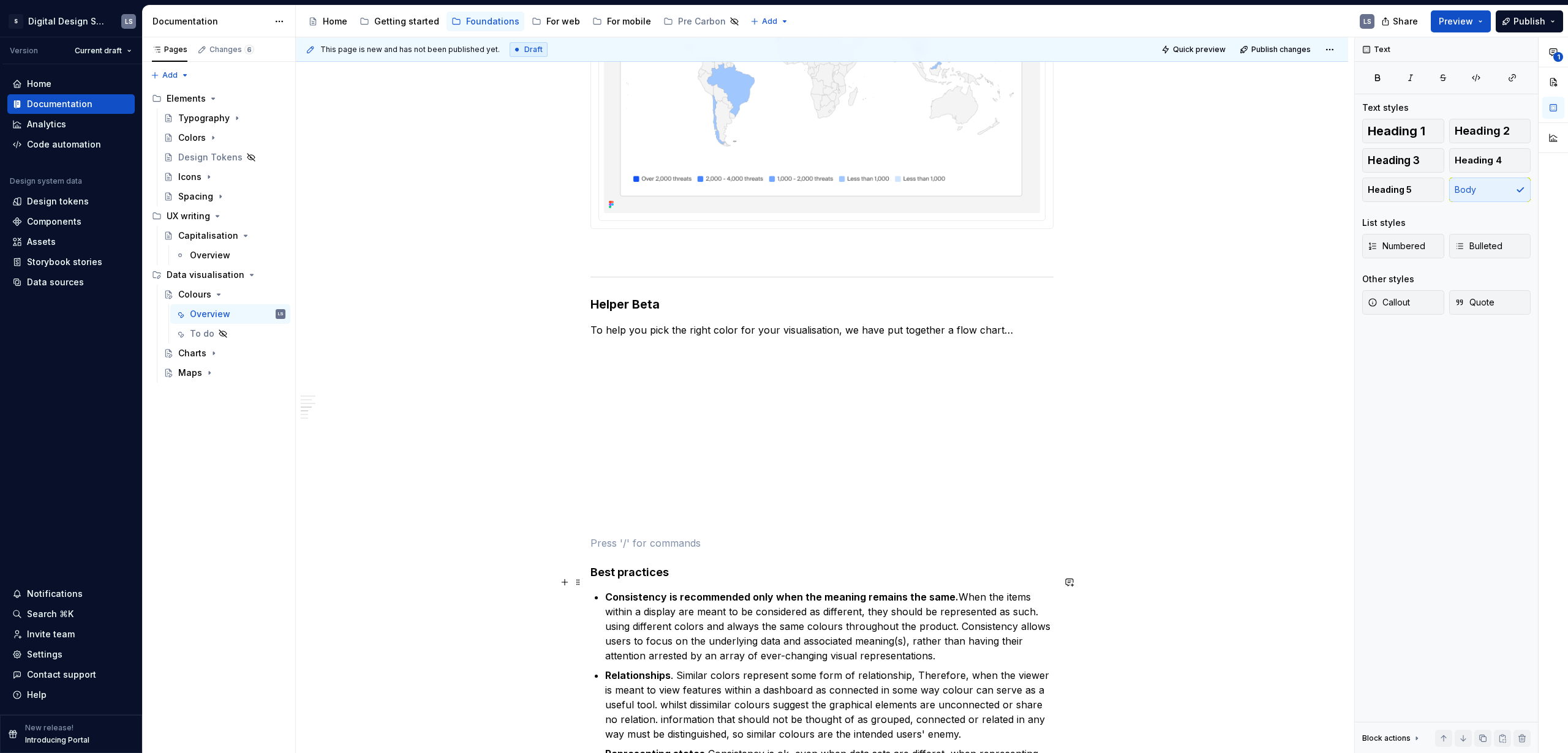
scroll to position [2809, 0]
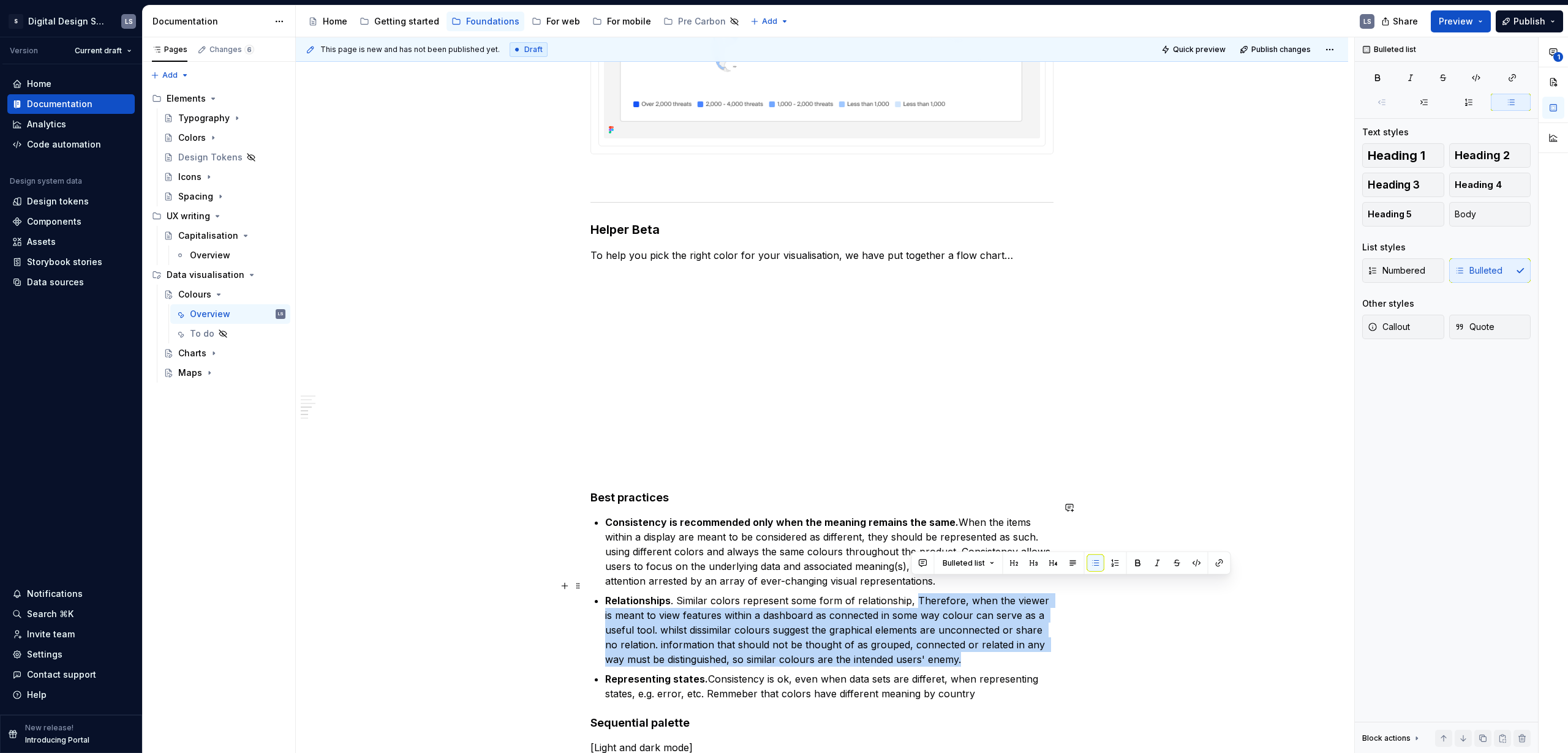
drag, startPoint x: 978, startPoint y: 591, endPoint x: 1047, endPoint y: 644, distance: 87.0
click at [1047, 644] on p "Relationships . Similar colors represent some form of relationship, Therefore, …" at bounding box center [828, 630] width 448 height 73
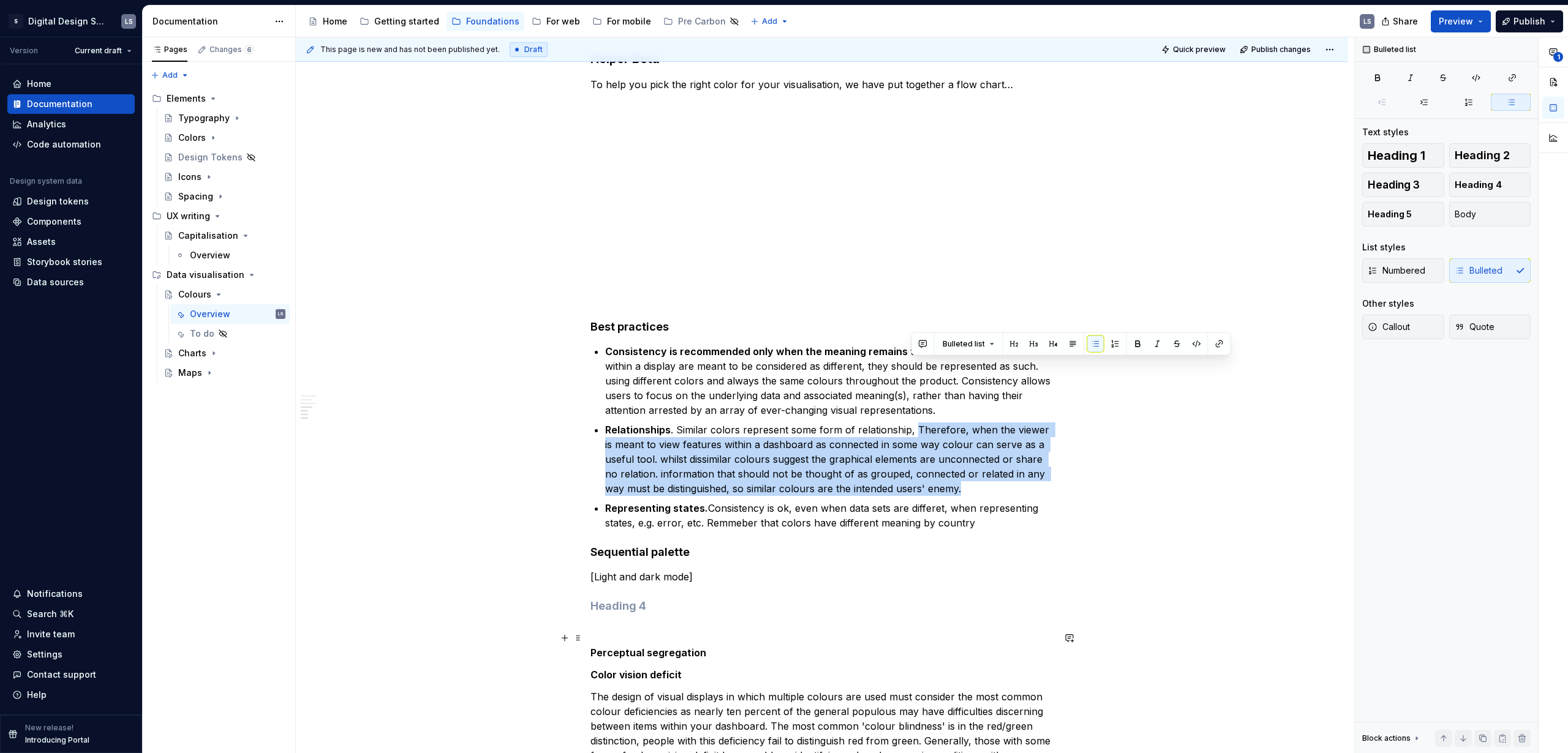
scroll to position [3107, 0]
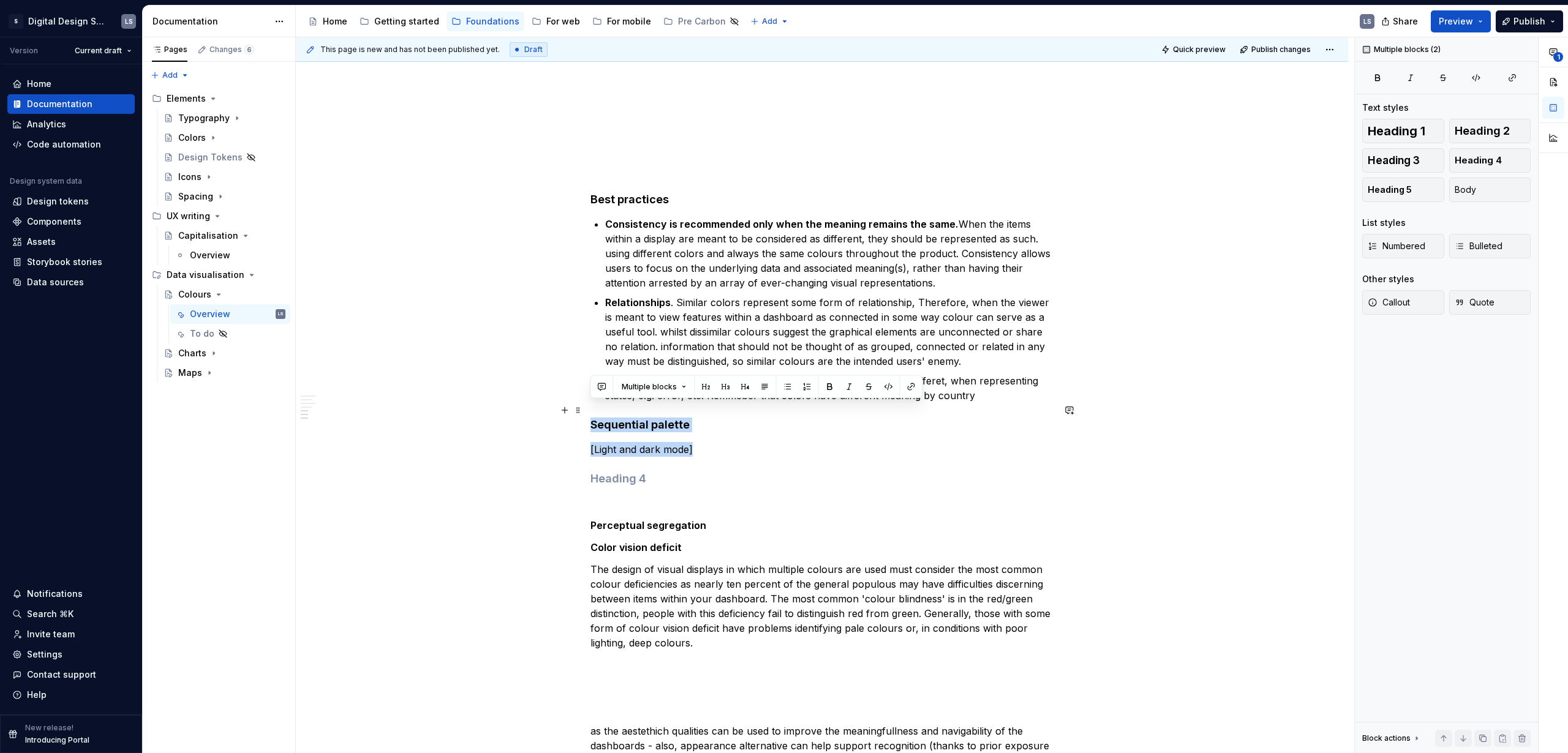
drag, startPoint x: 692, startPoint y: 439, endPoint x: 589, endPoint y: 409, distance: 107.3
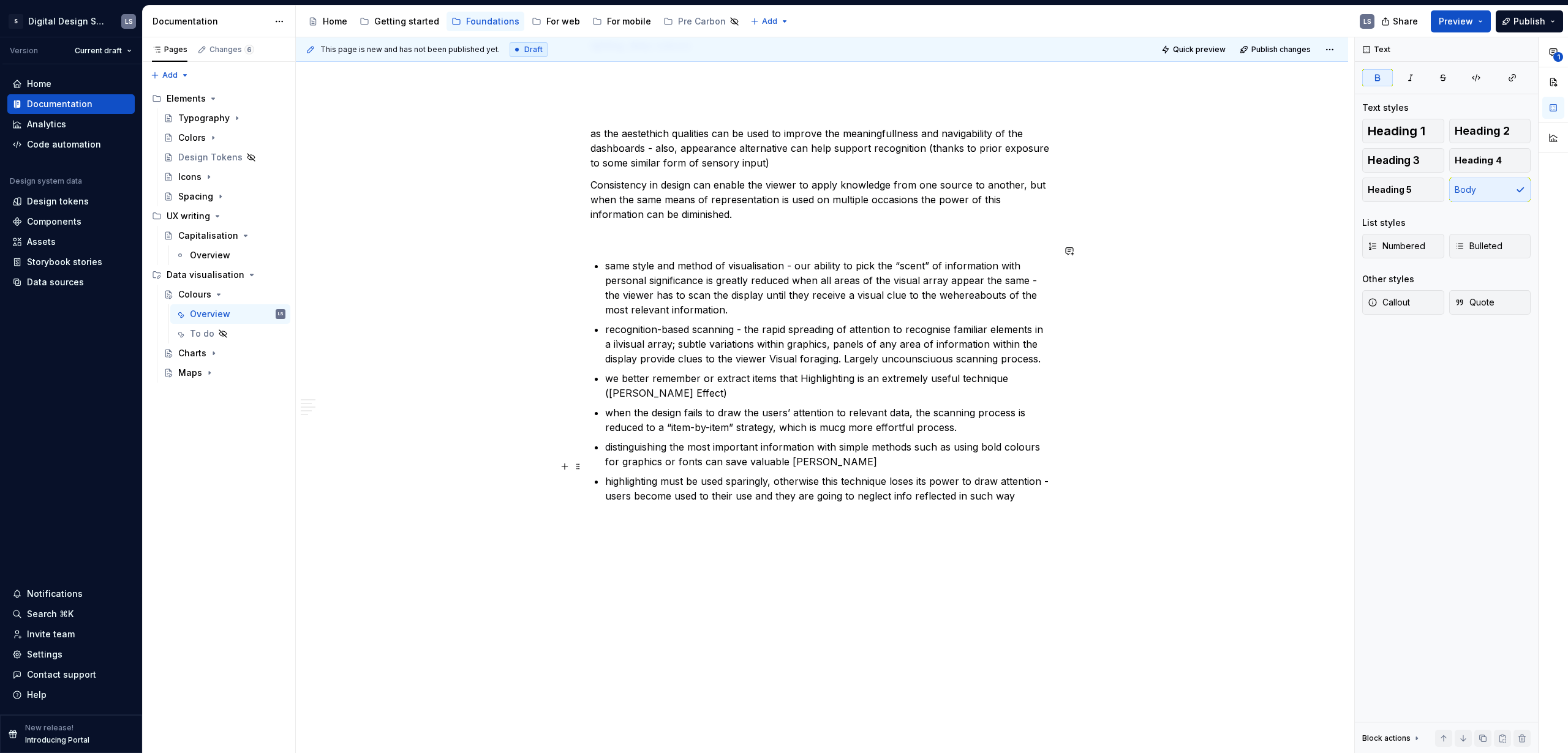
scroll to position [3609, 0]
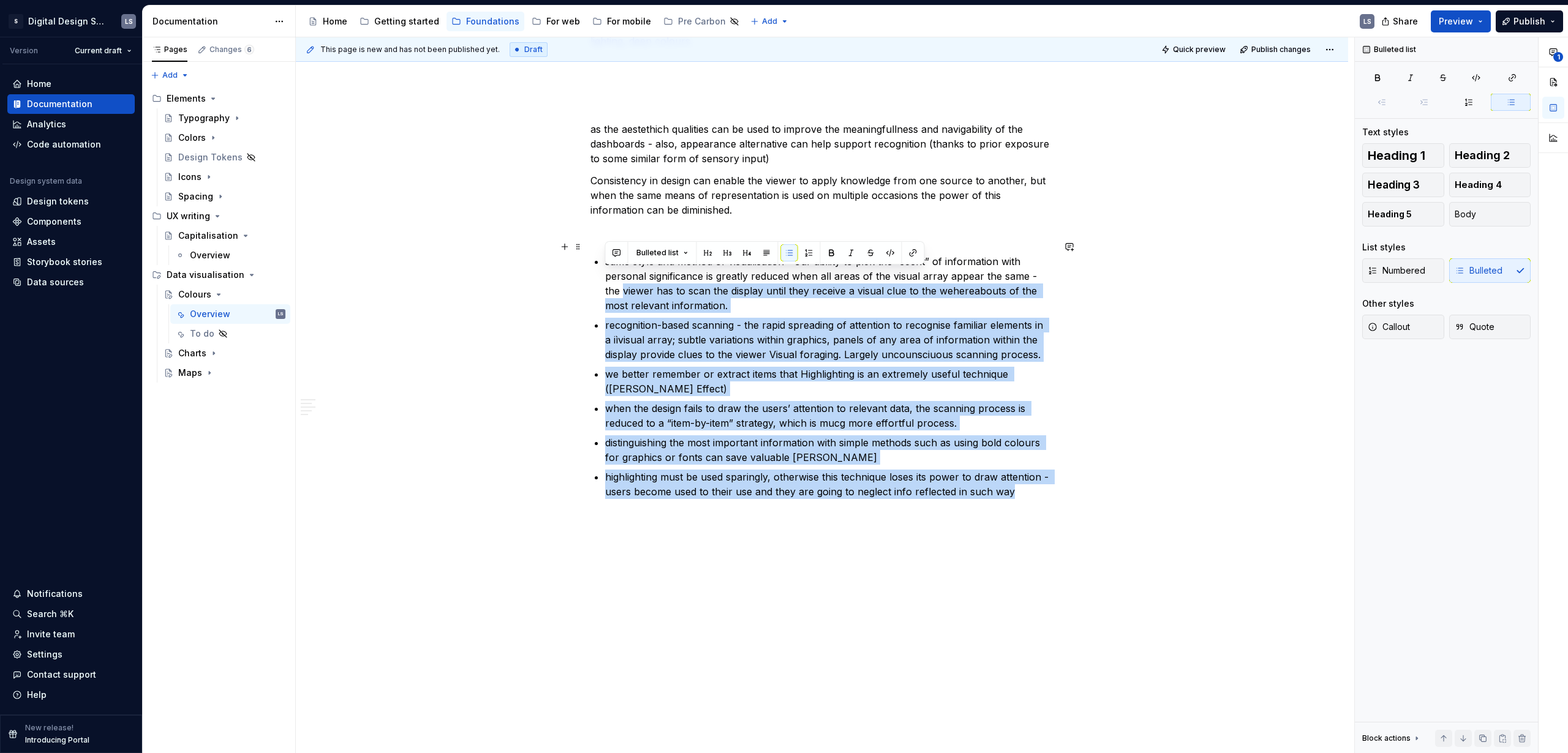
drag, startPoint x: 972, startPoint y: 472, endPoint x: 547, endPoint y: 282, distance: 465.5
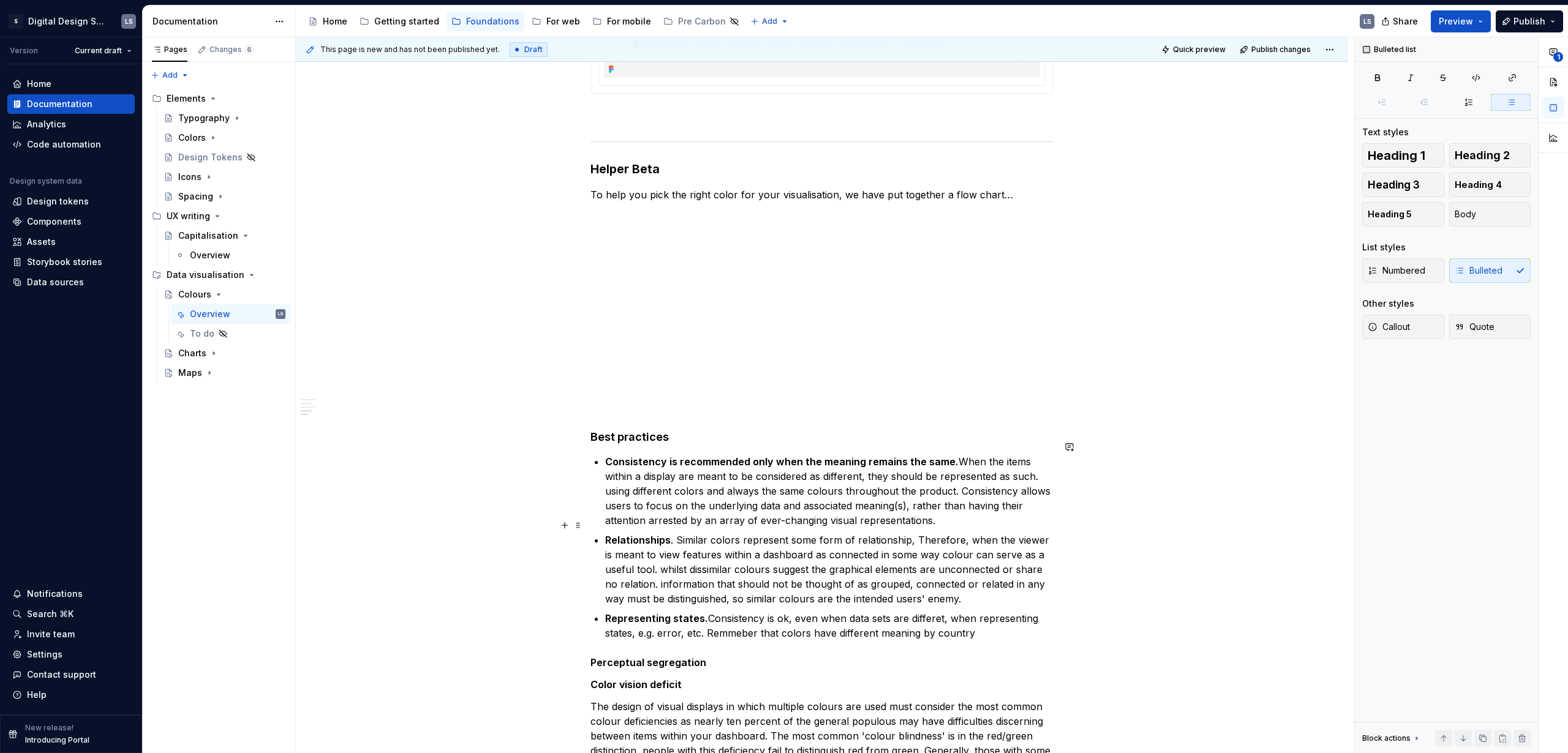
scroll to position [2855, 0]
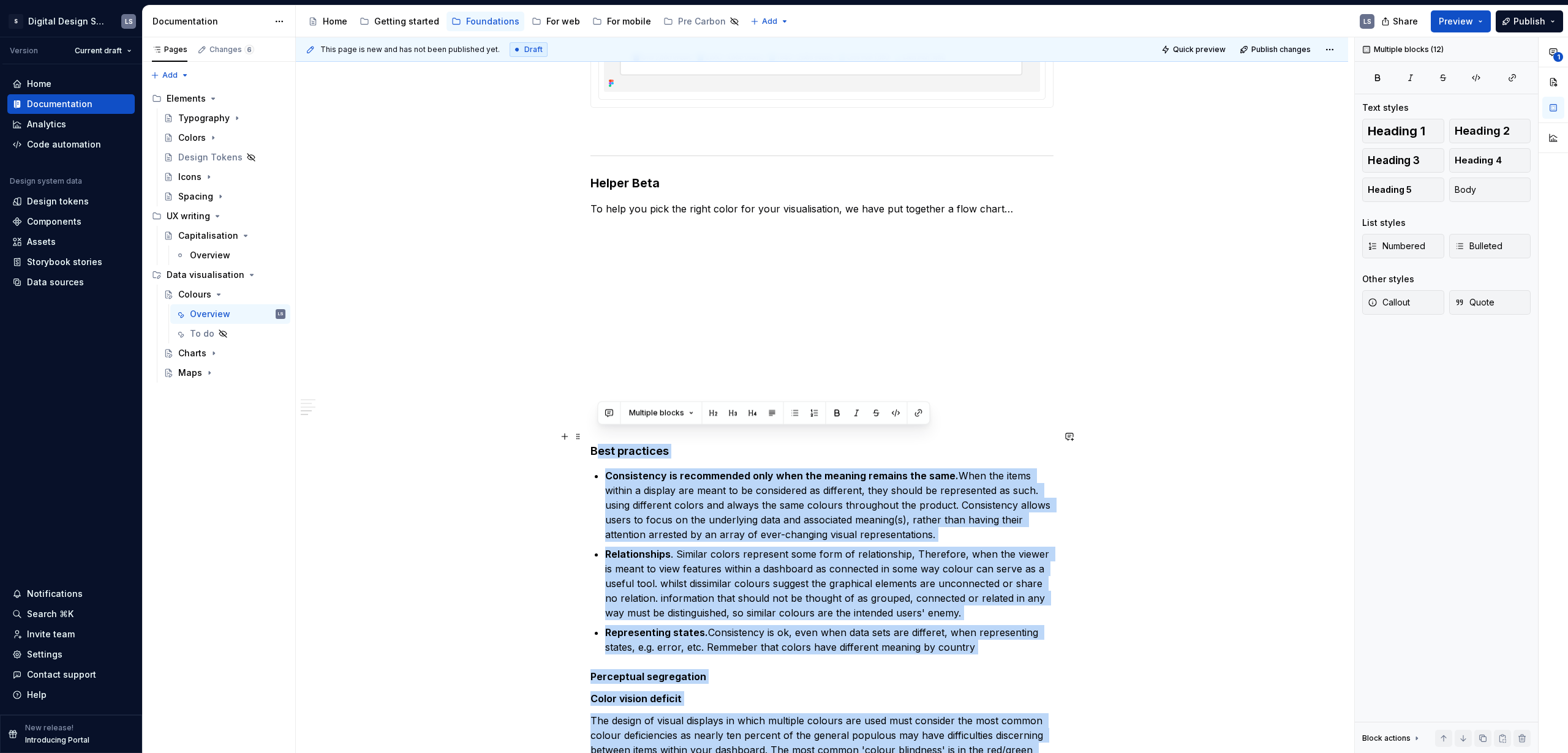
click at [593, 444] on strong "Best practices" at bounding box center [630, 450] width 78 height 13
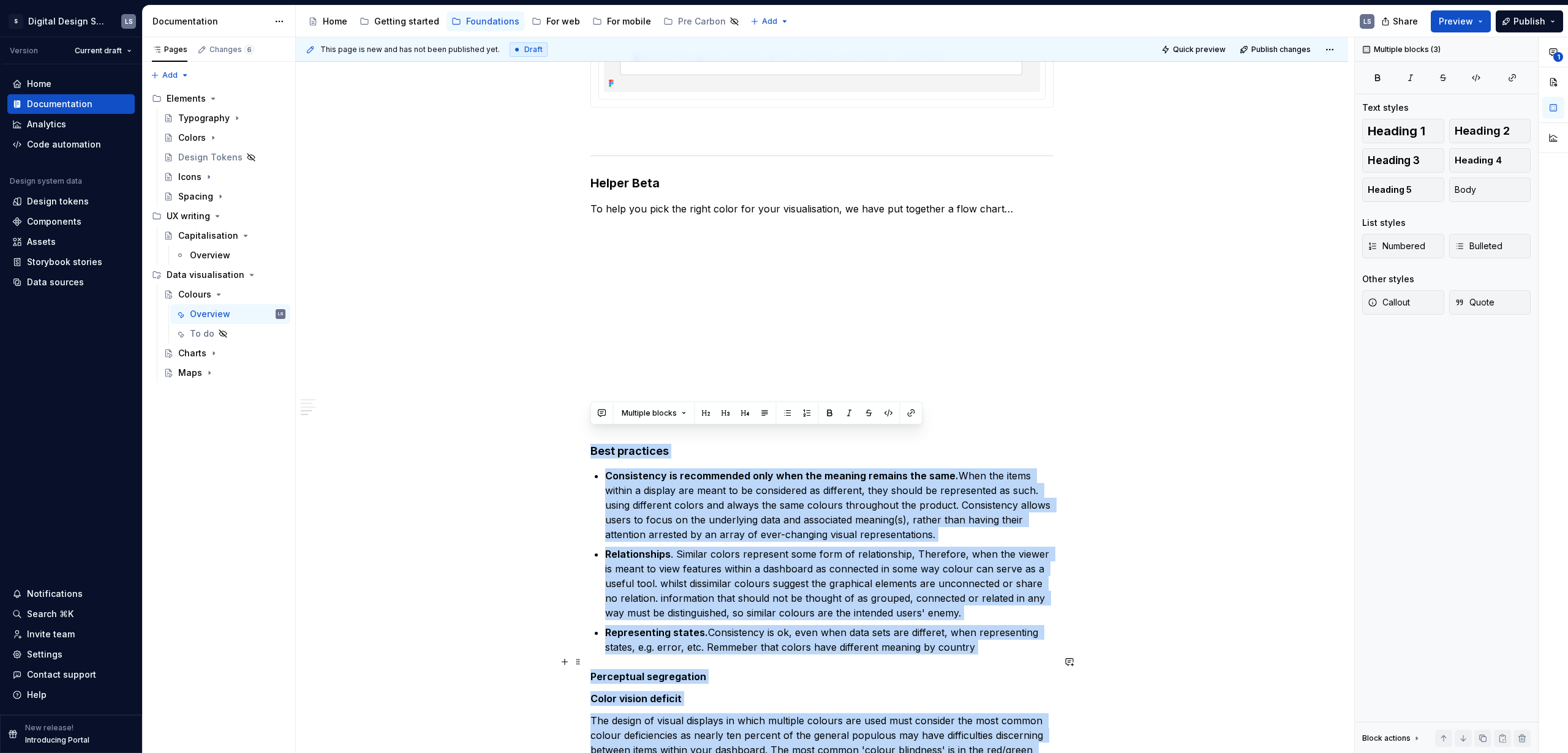
drag, startPoint x: 592, startPoint y: 439, endPoint x: 879, endPoint y: 709, distance: 394.0
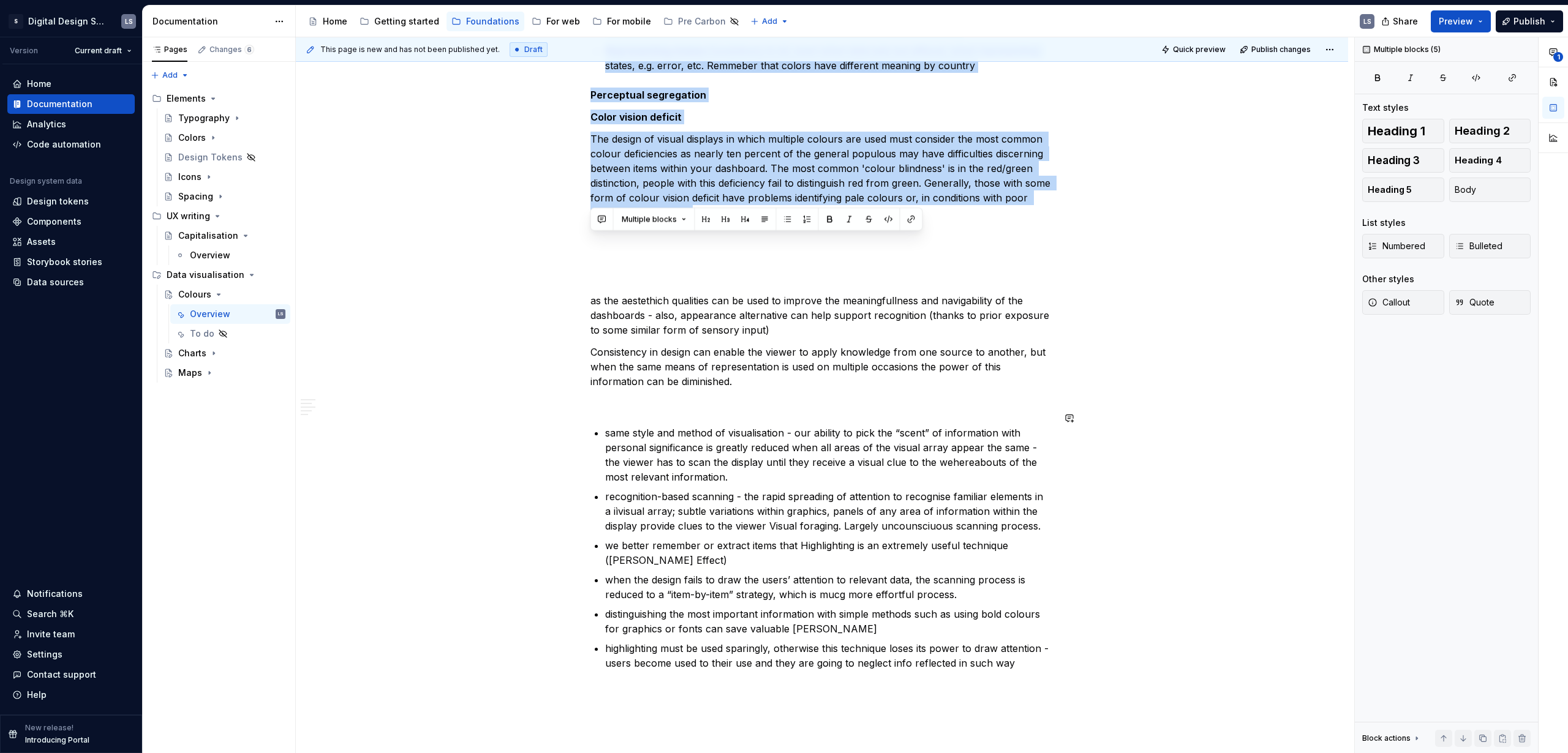
scroll to position [3557, 0]
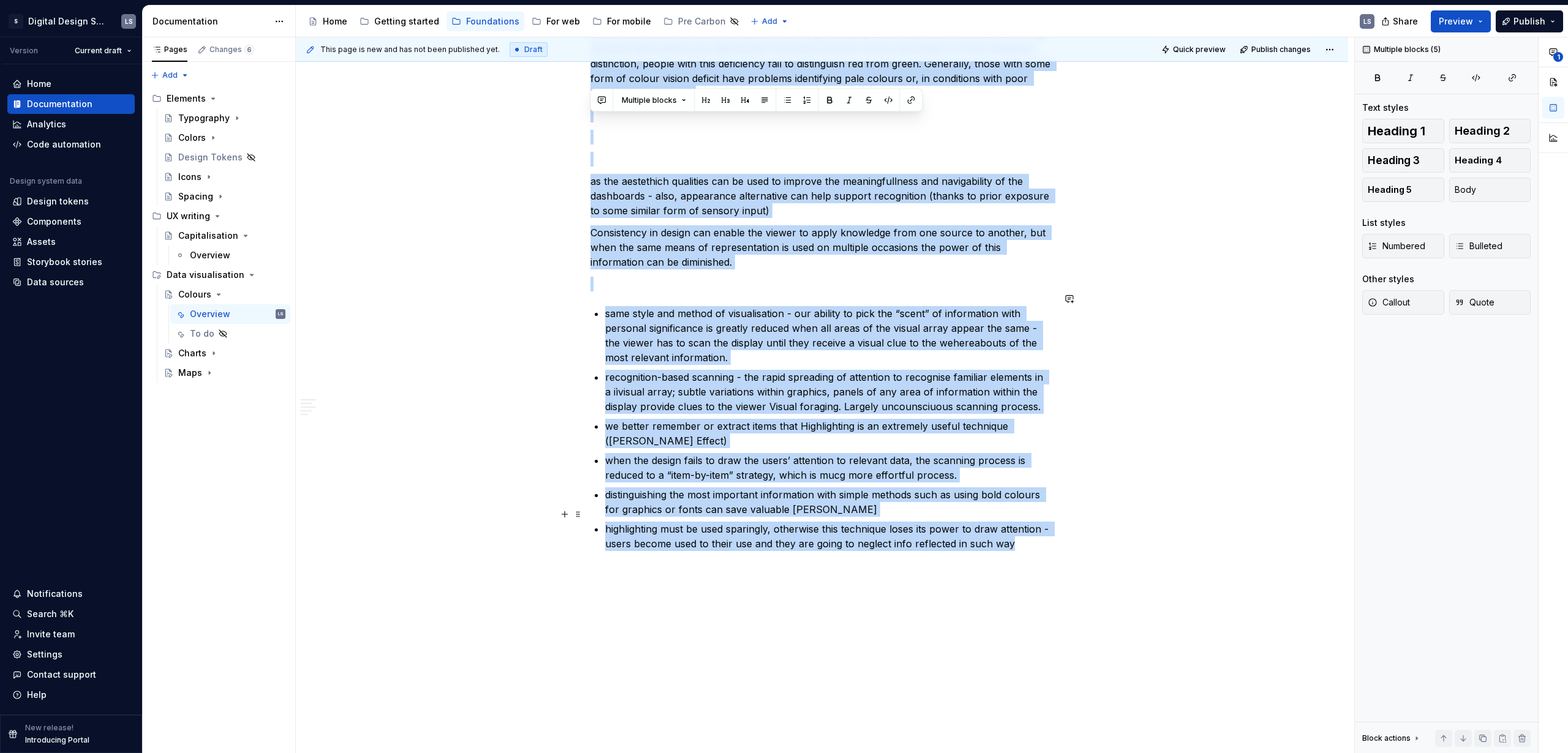
click at [1018, 530] on p "highlighting must be used sparingly, otherwise this technique loses its power t…" at bounding box center [828, 536] width 448 height 29
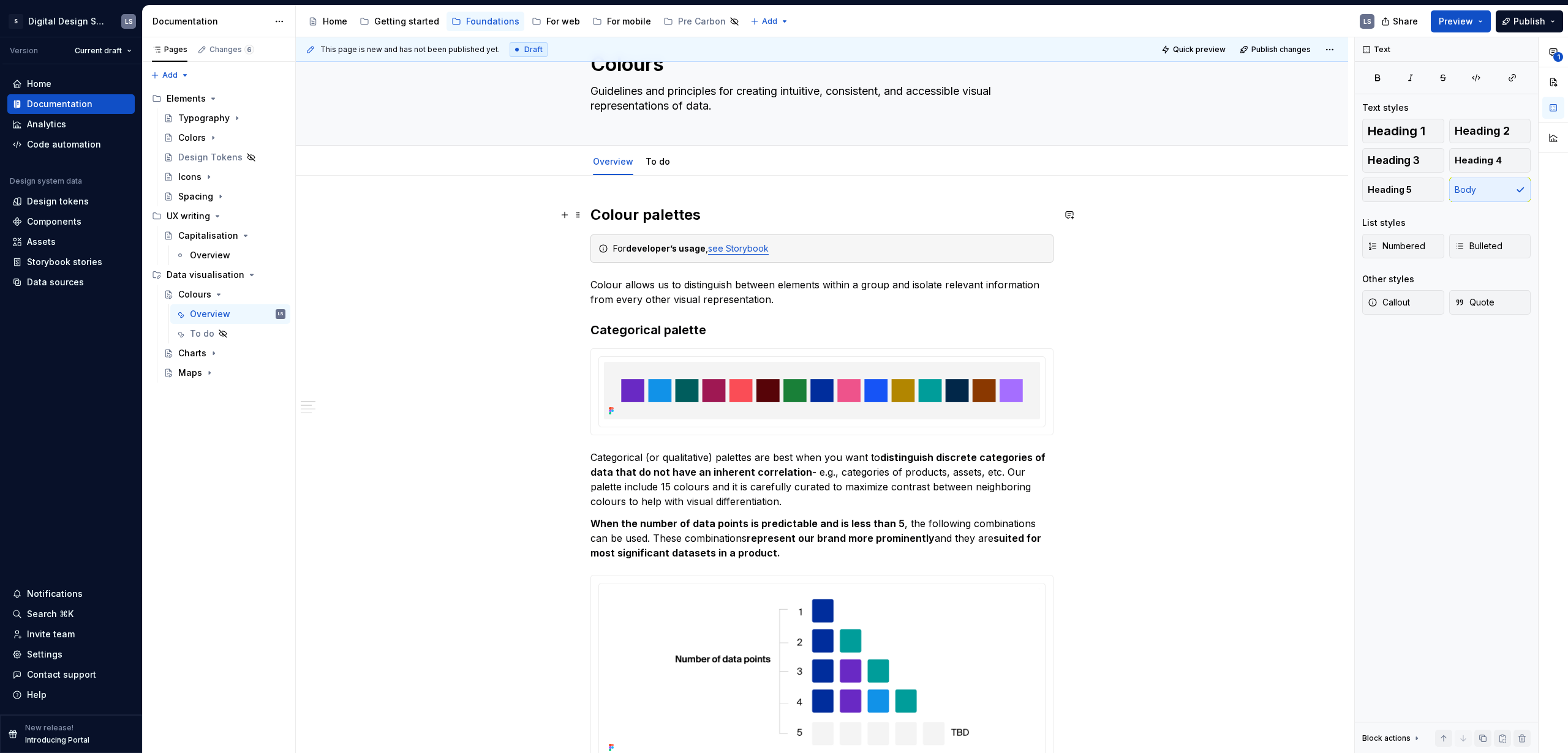
scroll to position [0, 0]
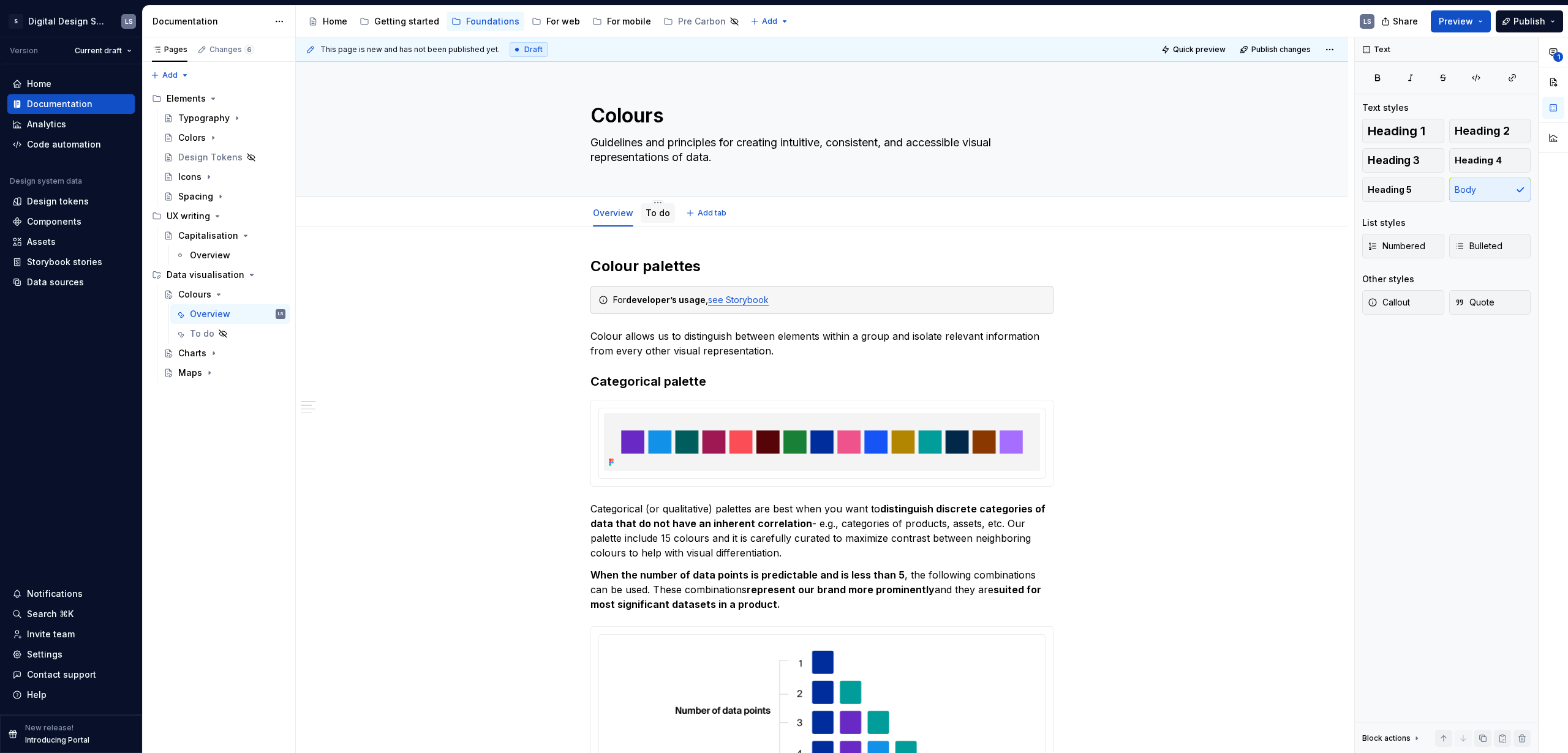
click at [646, 215] on link "To do" at bounding box center [657, 213] width 24 height 10
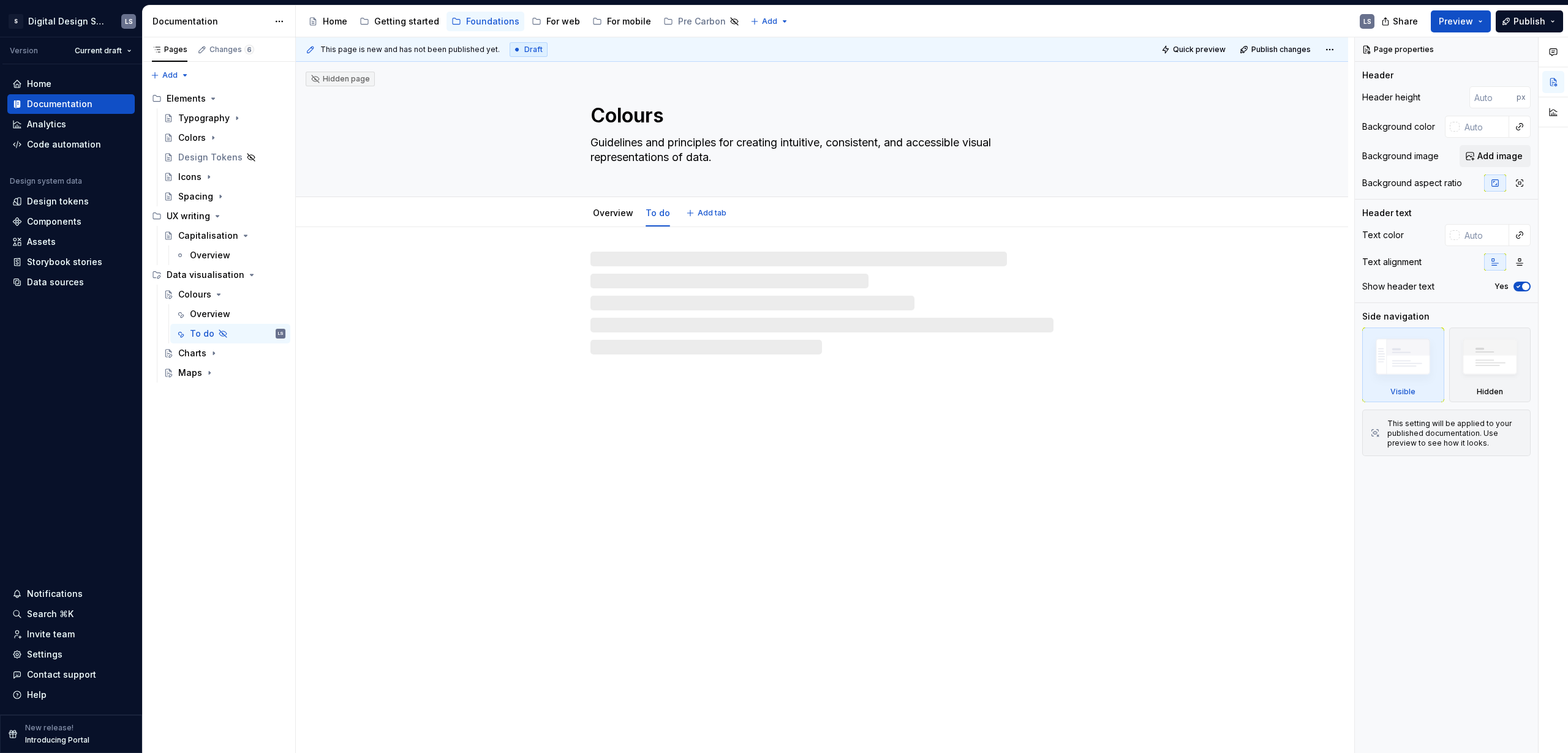
type textarea "*"
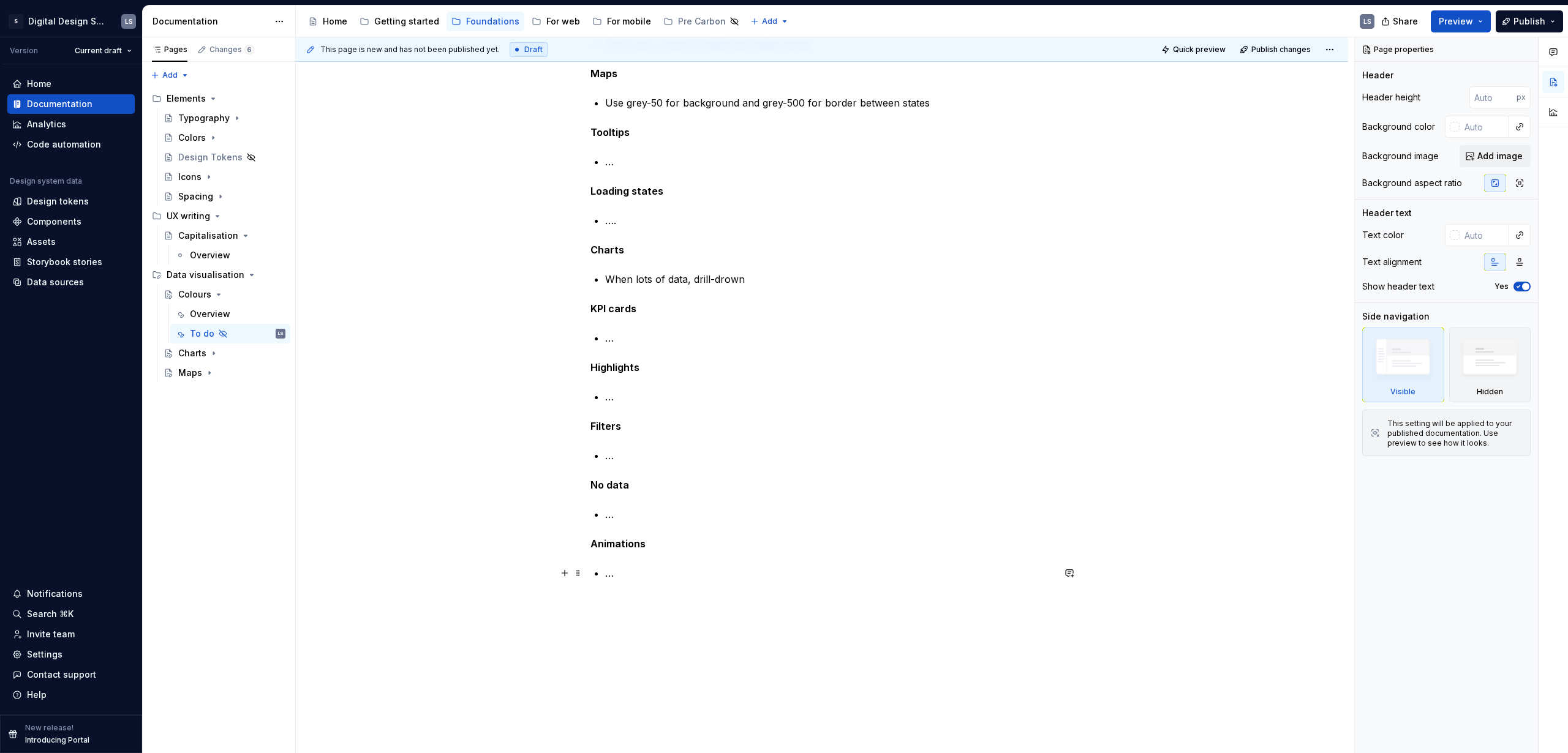
scroll to position [596, 0]
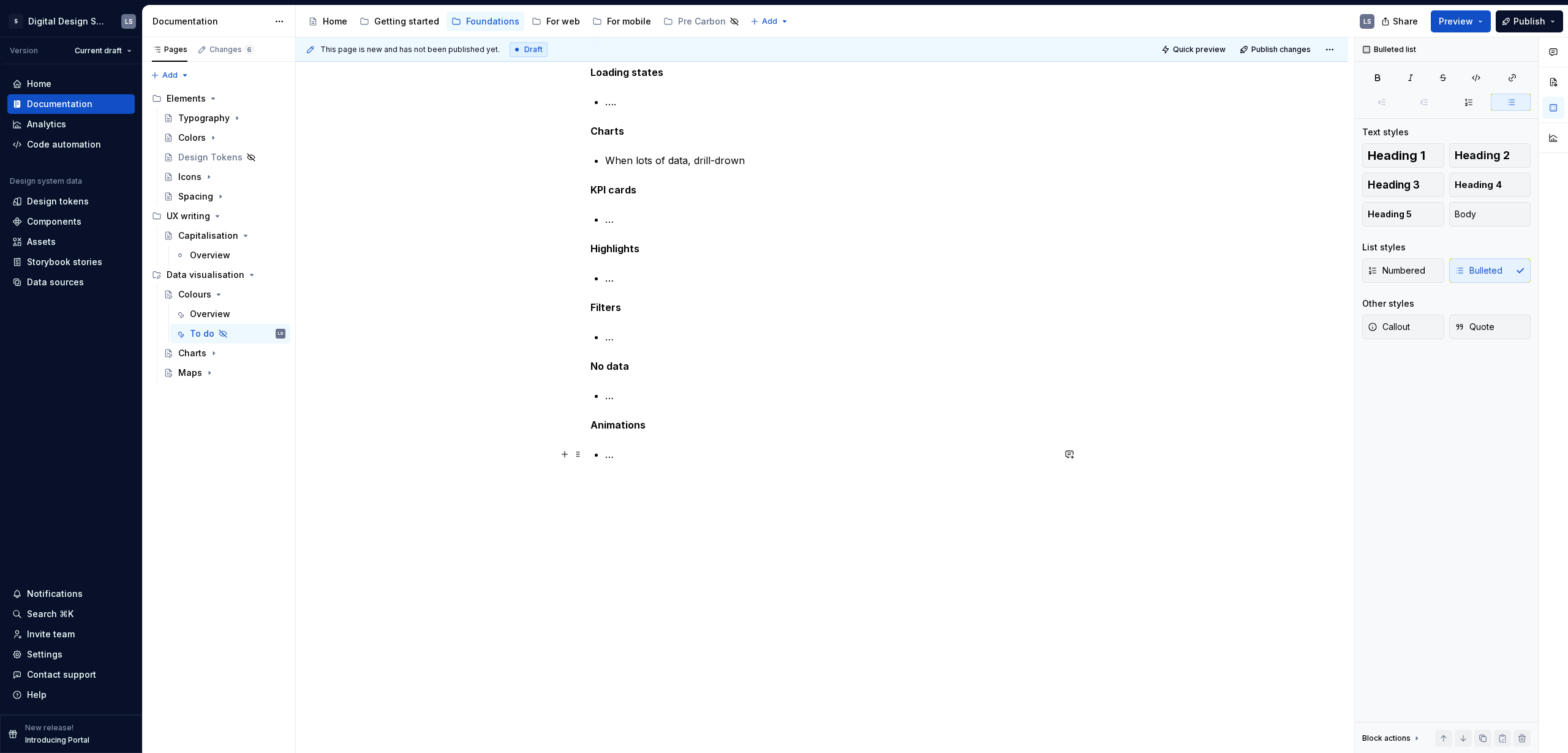
click at [700, 449] on p "…" at bounding box center [828, 454] width 448 height 15
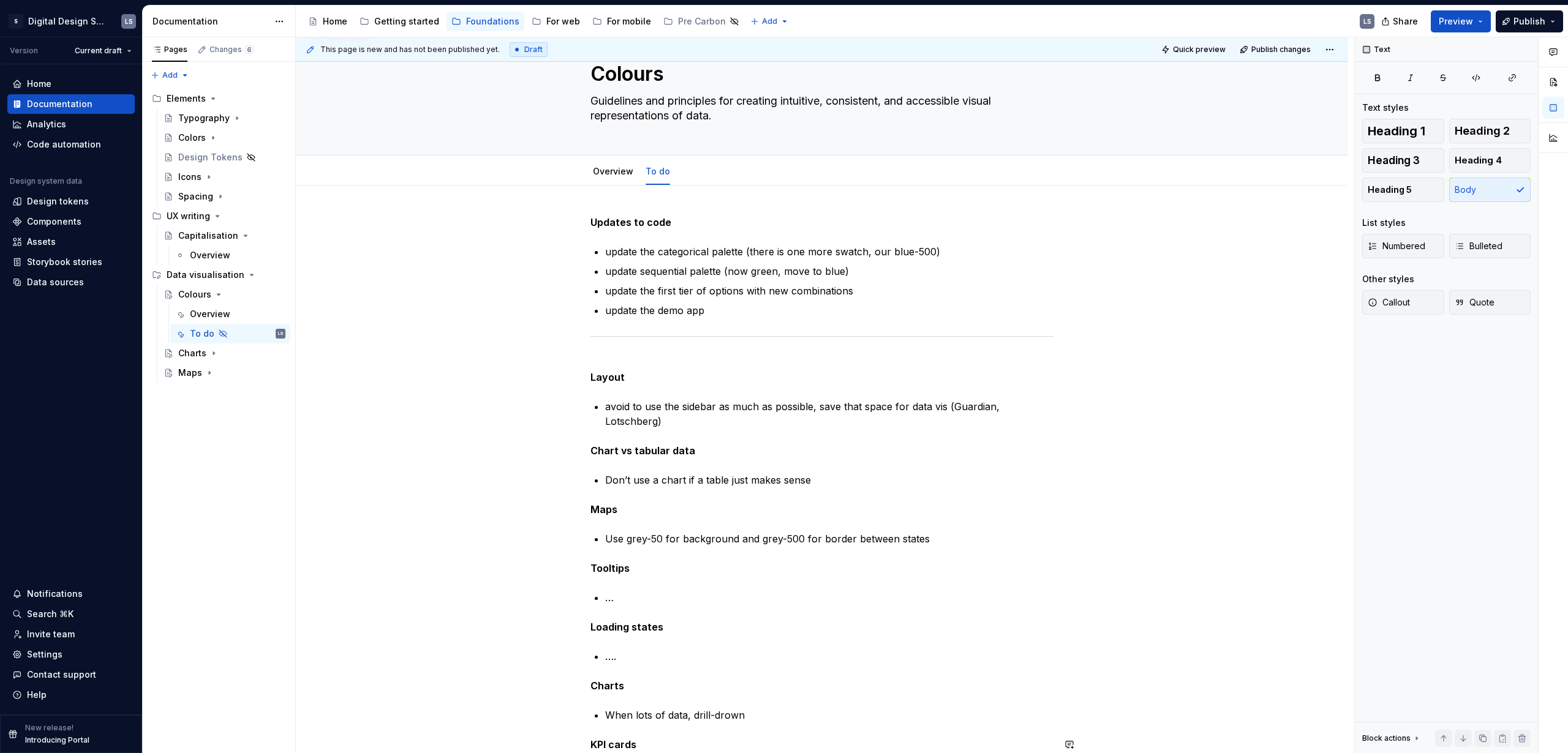
scroll to position [0, 0]
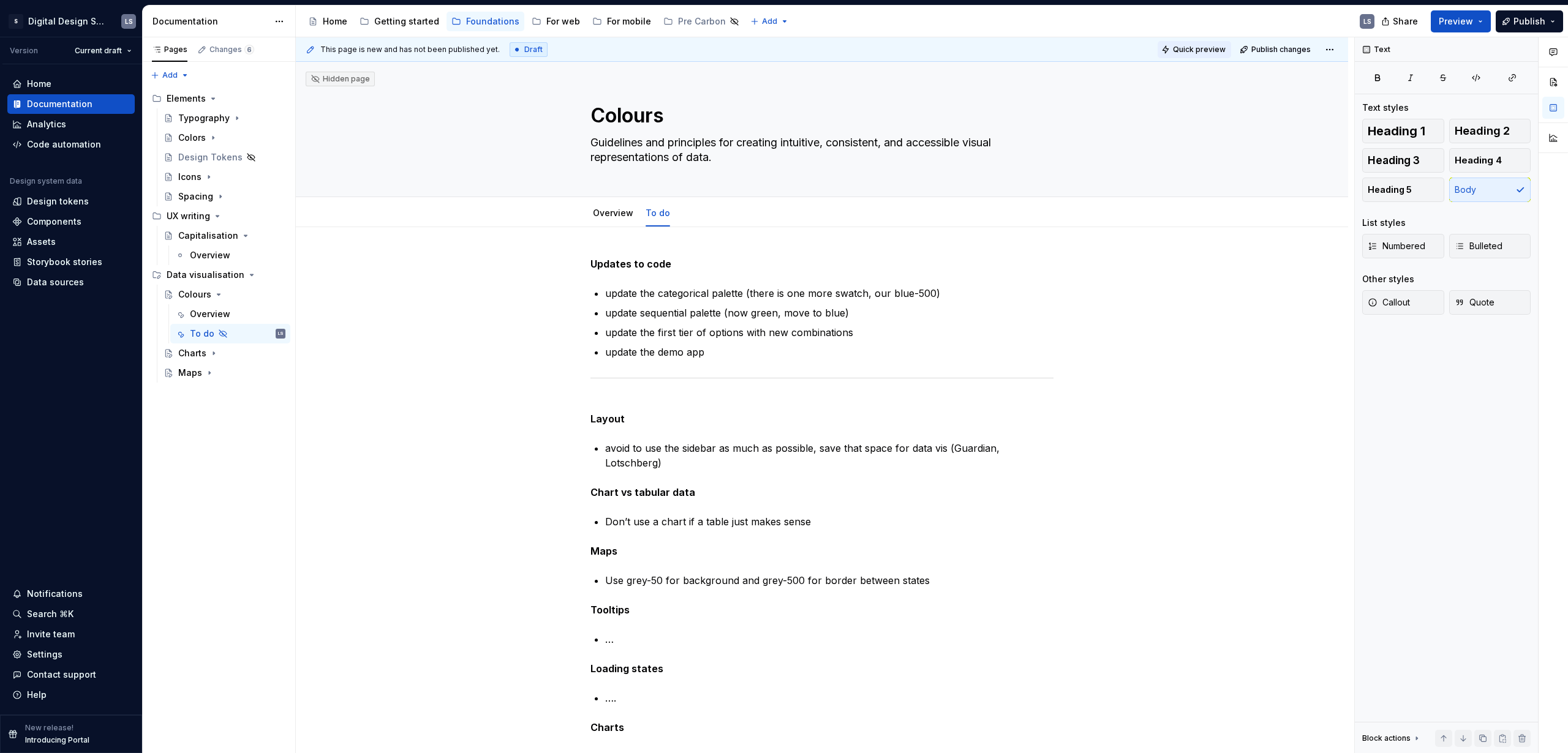
click at [1211, 54] on button "Quick preview" at bounding box center [1194, 49] width 73 height 18
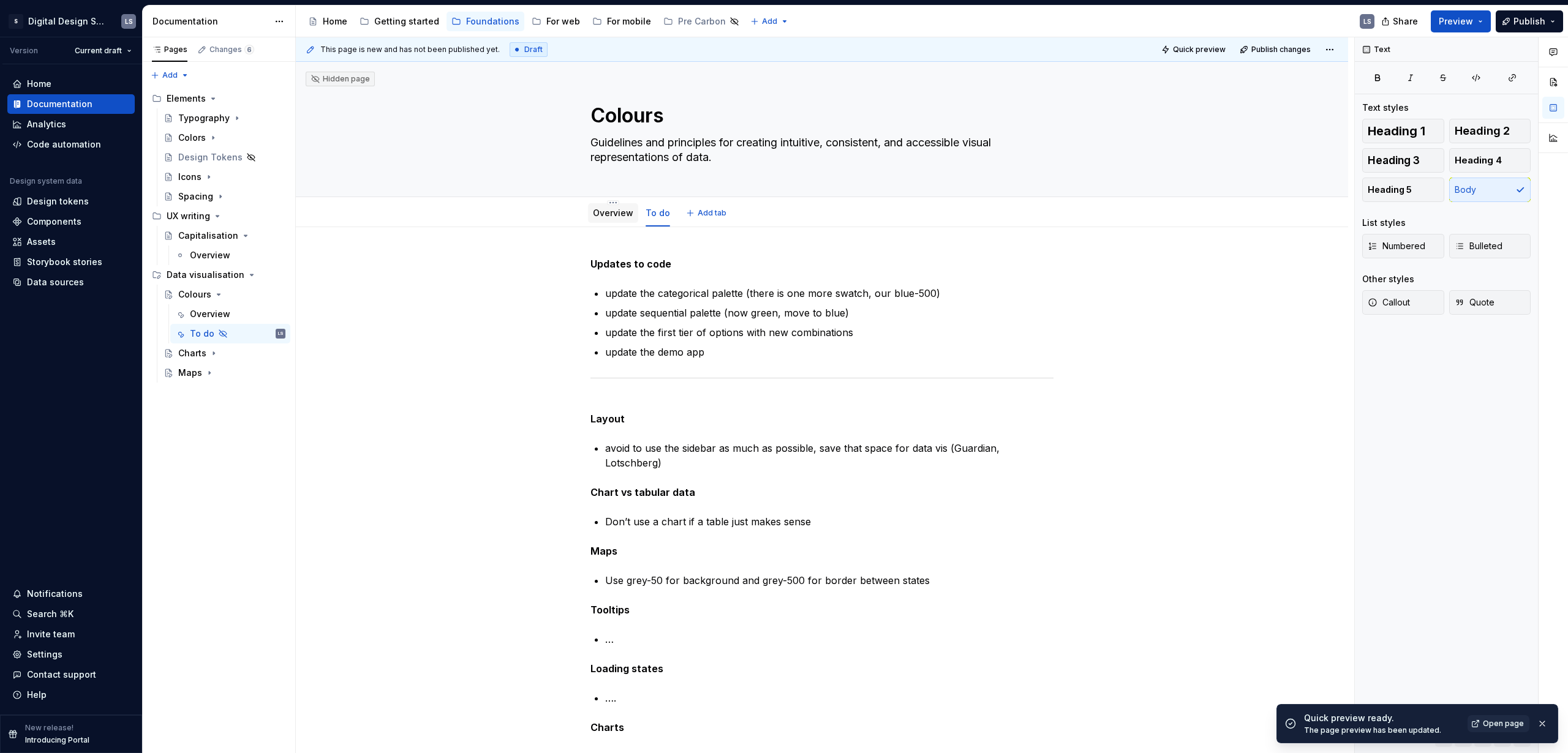
click at [611, 210] on link "Overview" at bounding box center [613, 213] width 40 height 10
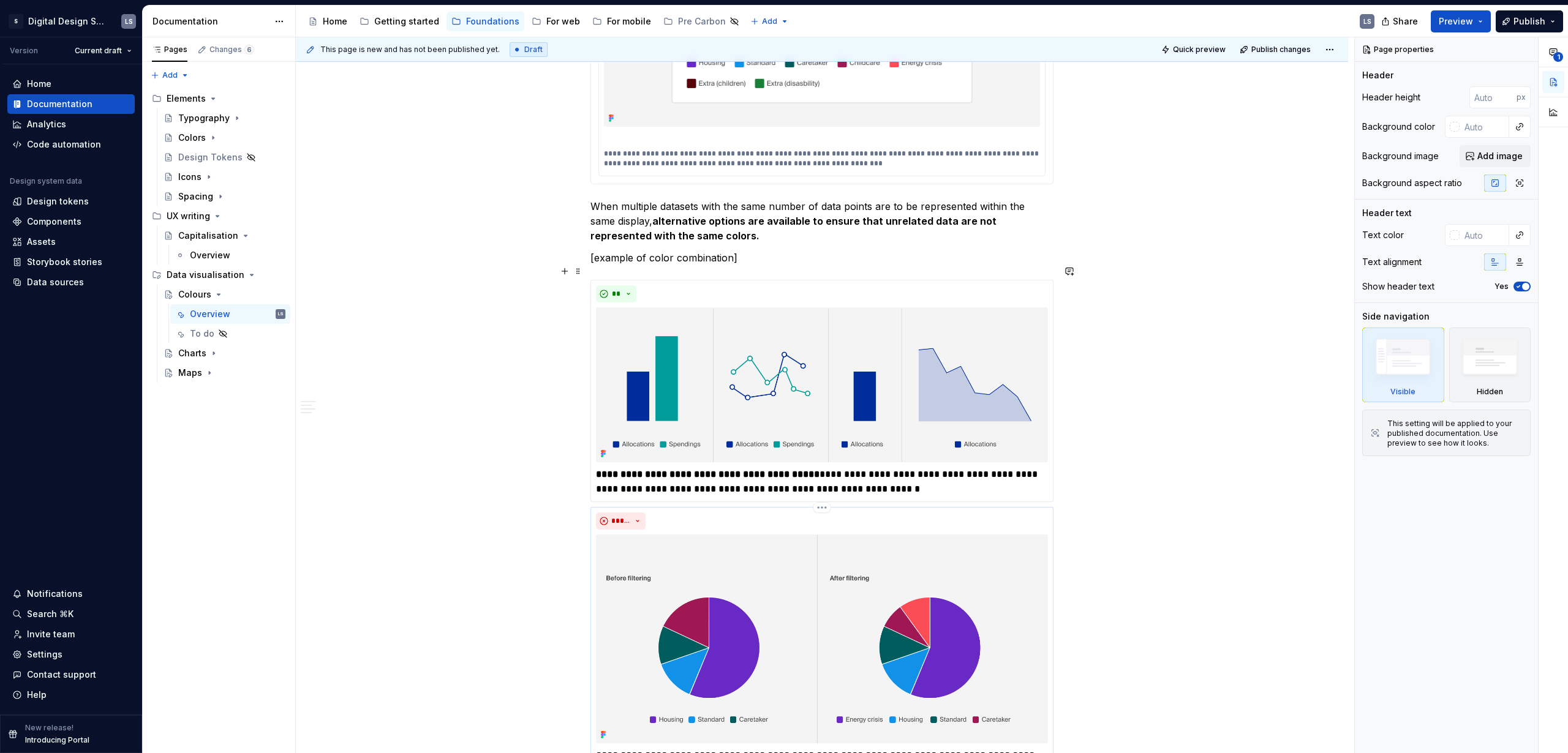
scroll to position [1534, 0]
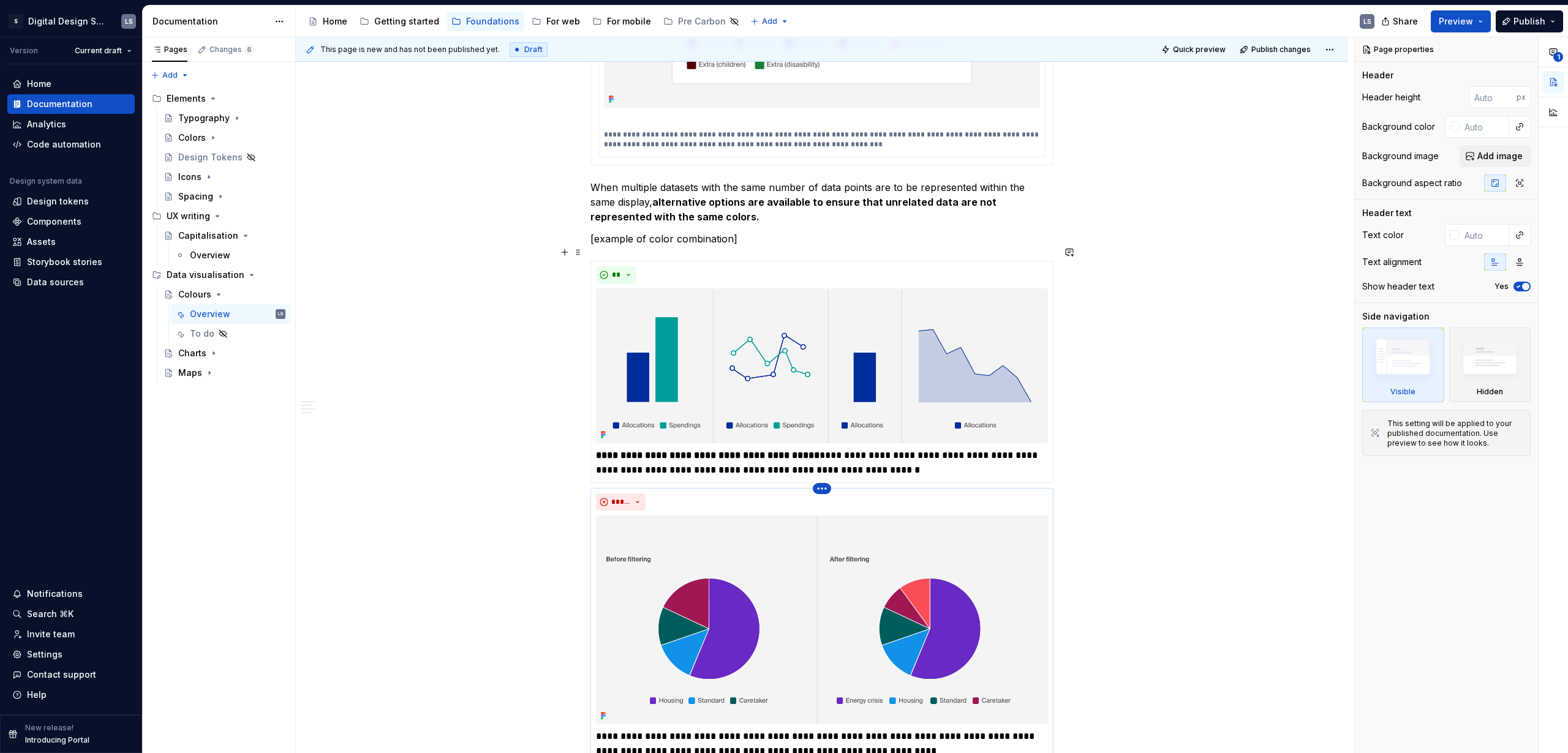
click at [822, 477] on html "S Digital Design System LS Version Current draft Home Documentation Analytics C…" at bounding box center [784, 376] width 1568 height 753
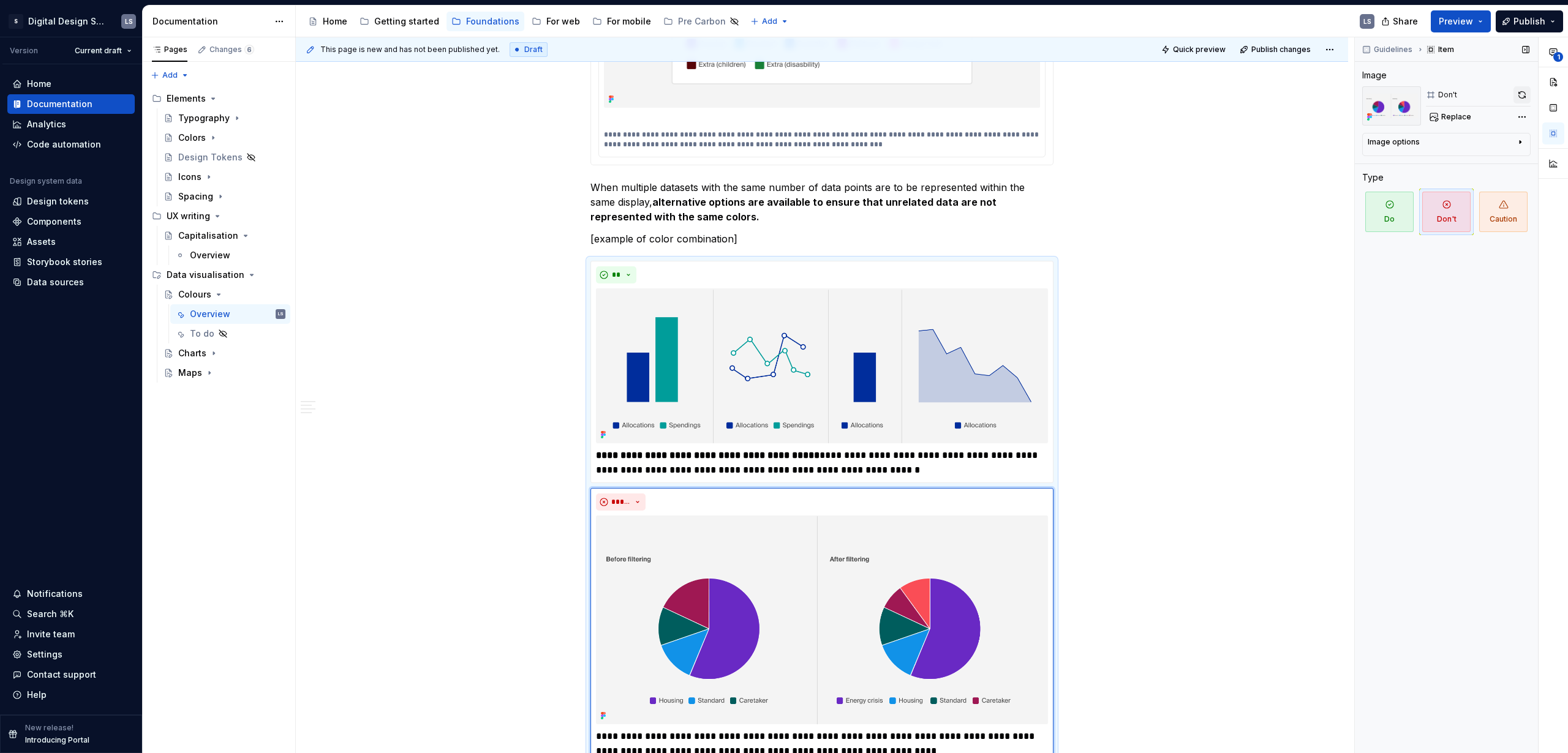
click at [1526, 88] on div "**********" at bounding box center [1461, 395] width 214 height 716
click at [1524, 98] on button "button" at bounding box center [1521, 95] width 18 height 18
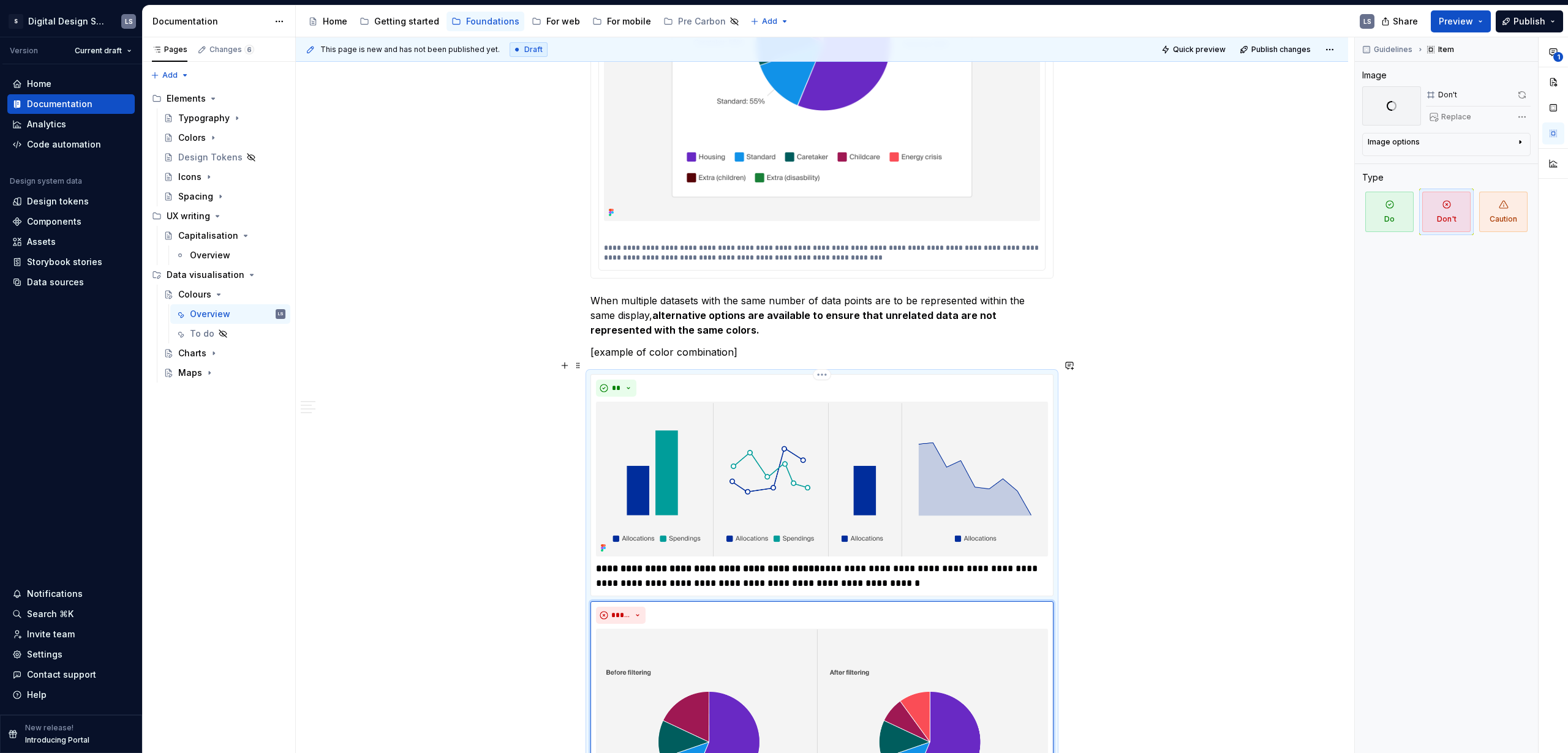
scroll to position [1419, 0]
type textarea "*"
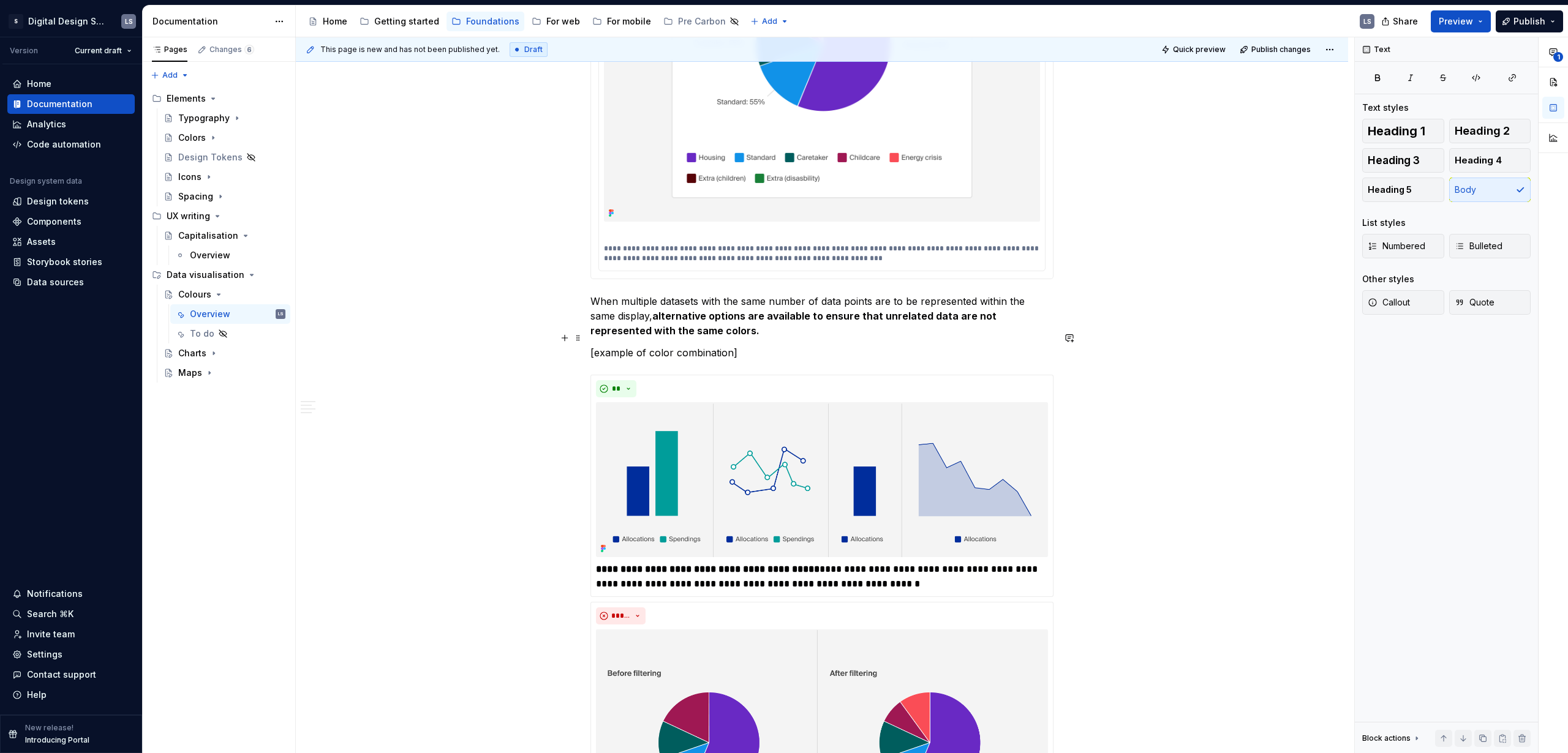
click at [733, 345] on p "[example of color combination]" at bounding box center [822, 353] width 463 height 15
click at [1193, 47] on span "Quick preview" at bounding box center [1199, 50] width 53 height 10
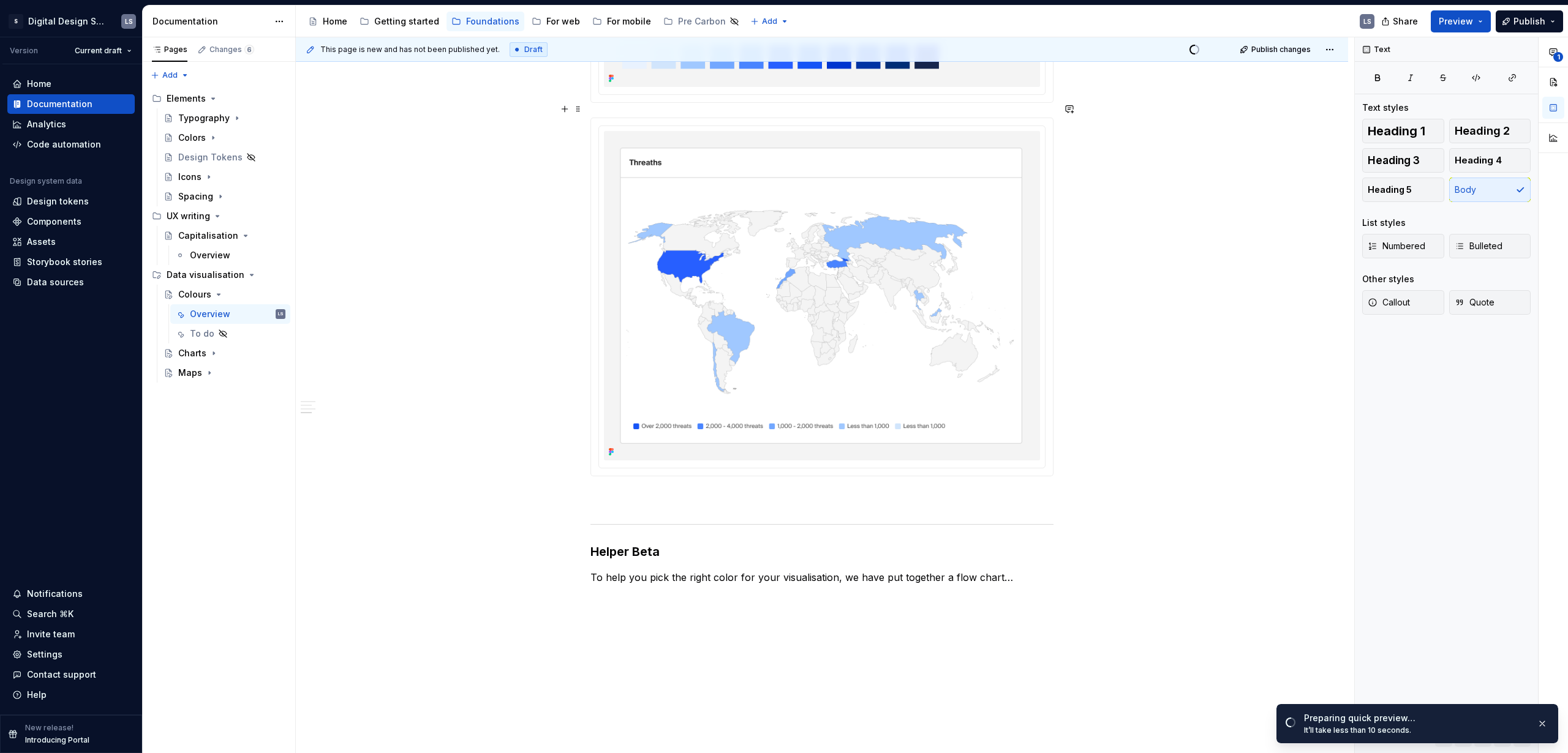
scroll to position [2552, 0]
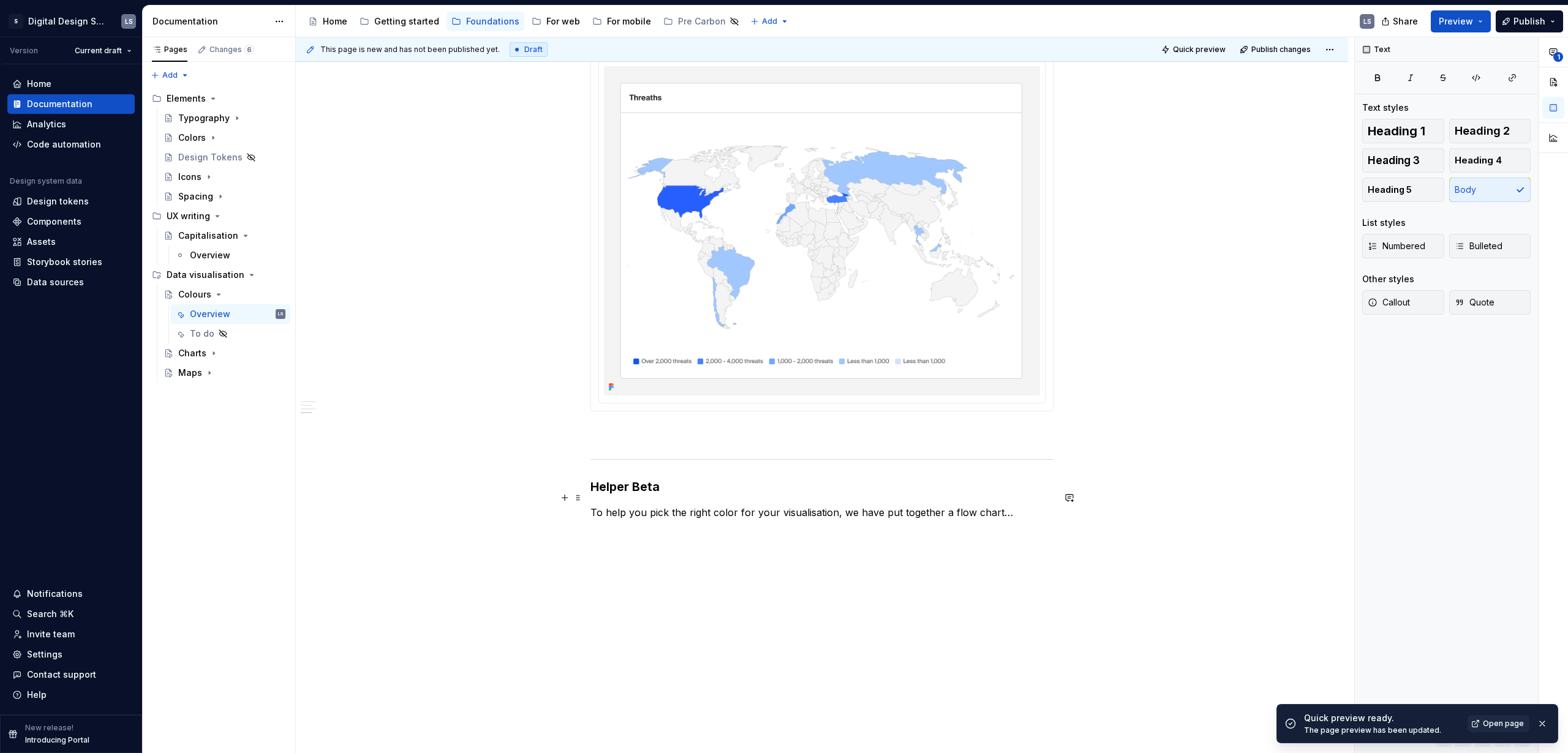
click at [806, 505] on p "To help you pick the right color for your visualisation, we have put together a…" at bounding box center [822, 520] width 463 height 29
click at [1001, 505] on p "To help you pick the right color for your visualisation, we have put together a…" at bounding box center [822, 520] width 463 height 29
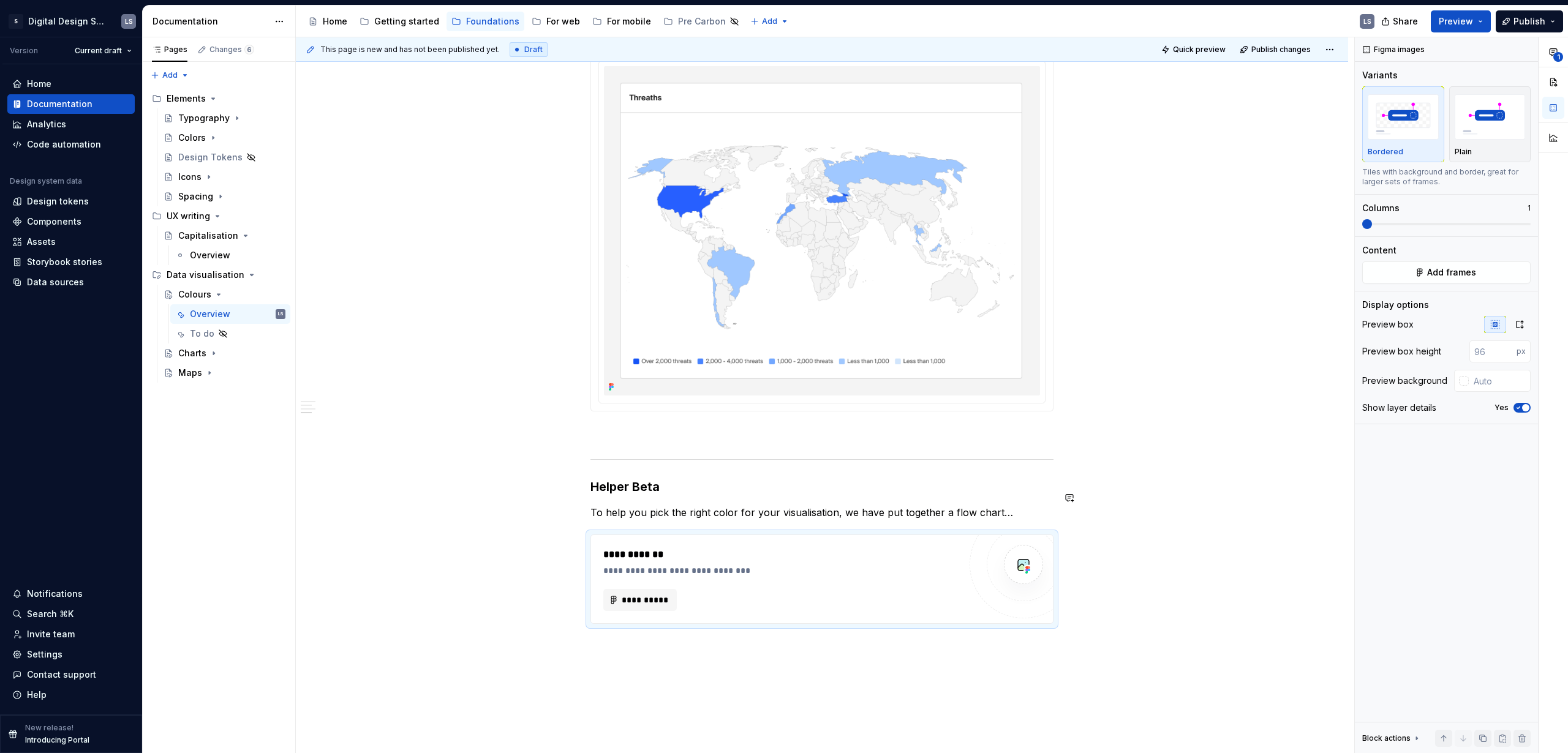
type textarea "*"
click at [580, 526] on span at bounding box center [578, 525] width 10 height 18
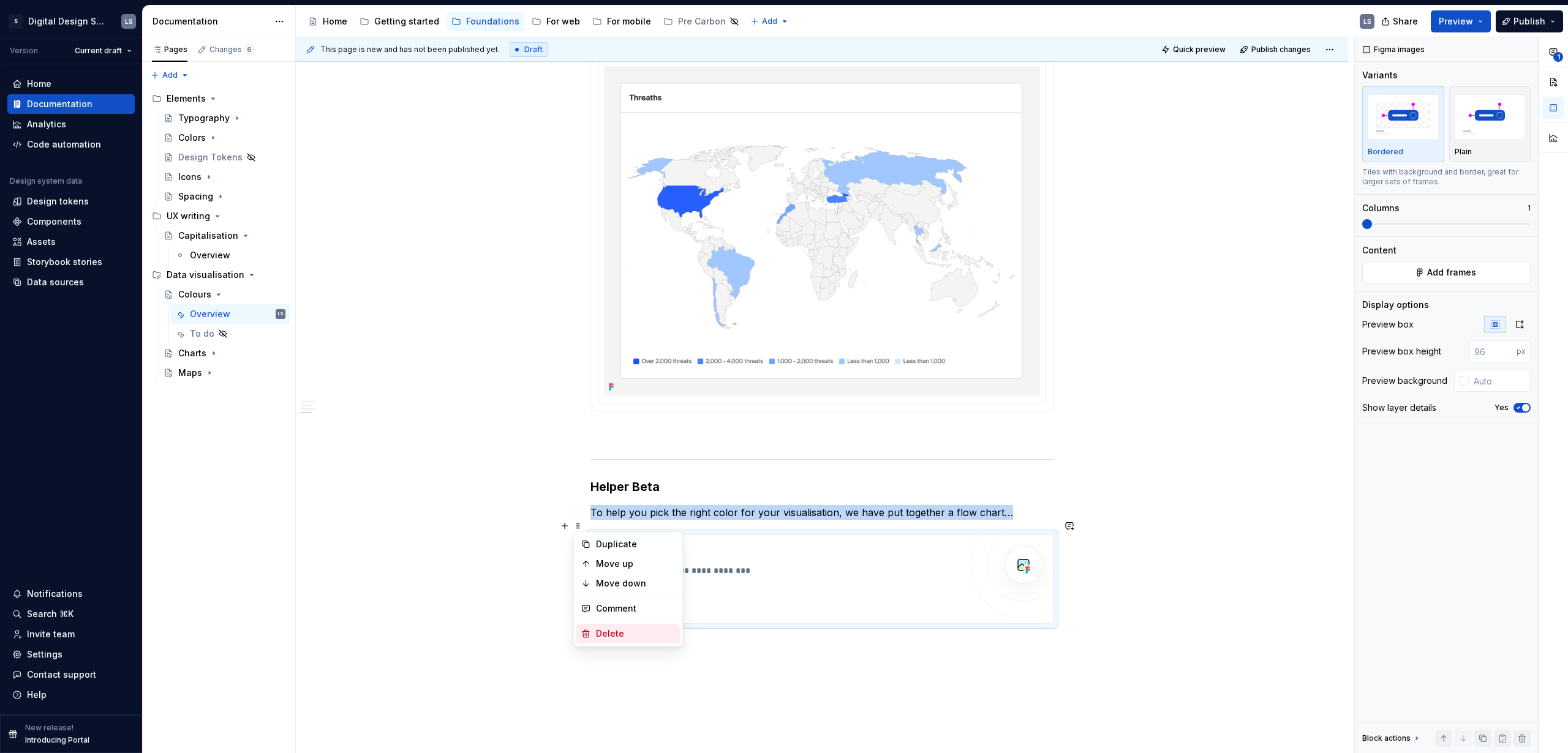
click at [616, 635] on div "Delete" at bounding box center [635, 634] width 79 height 13
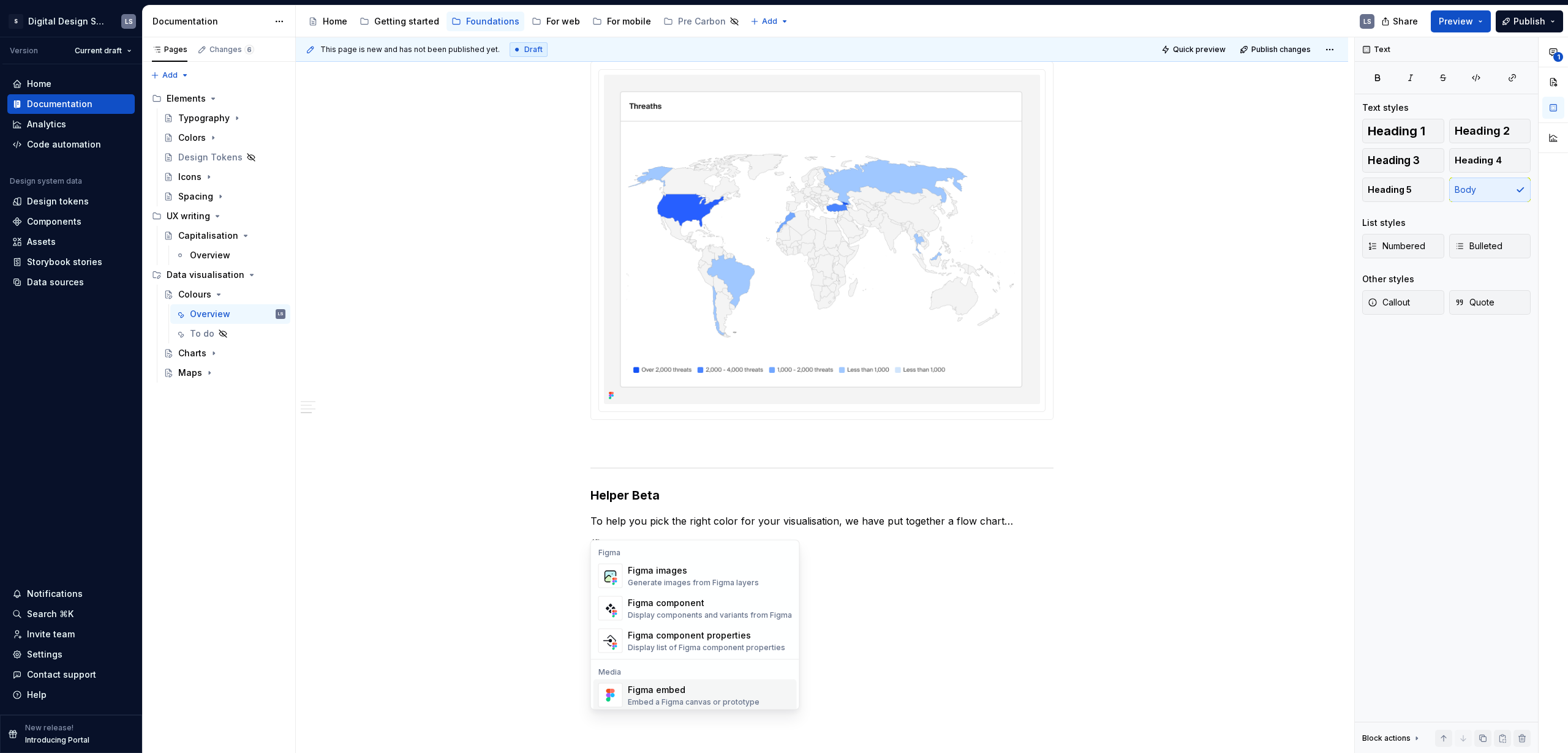
click at [670, 700] on div "Embed a Figma canvas or prototype" at bounding box center [694, 702] width 132 height 10
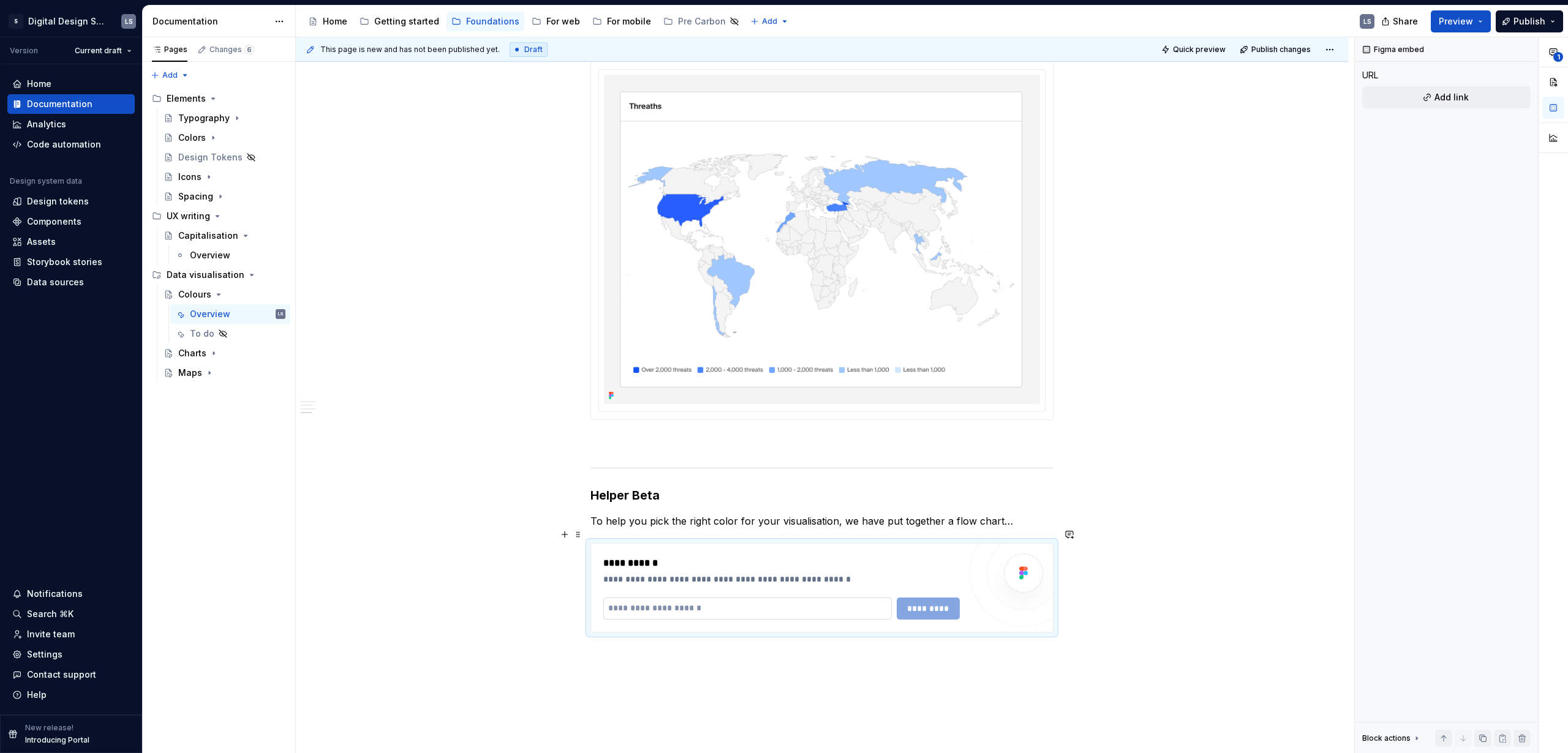
click at [737, 598] on input "text" at bounding box center [747, 609] width 289 height 22
drag, startPoint x: 741, startPoint y: 595, endPoint x: 641, endPoint y: 593, distance: 100.0
click at [641, 598] on input "text" at bounding box center [747, 609] width 289 height 22
paste input "**********"
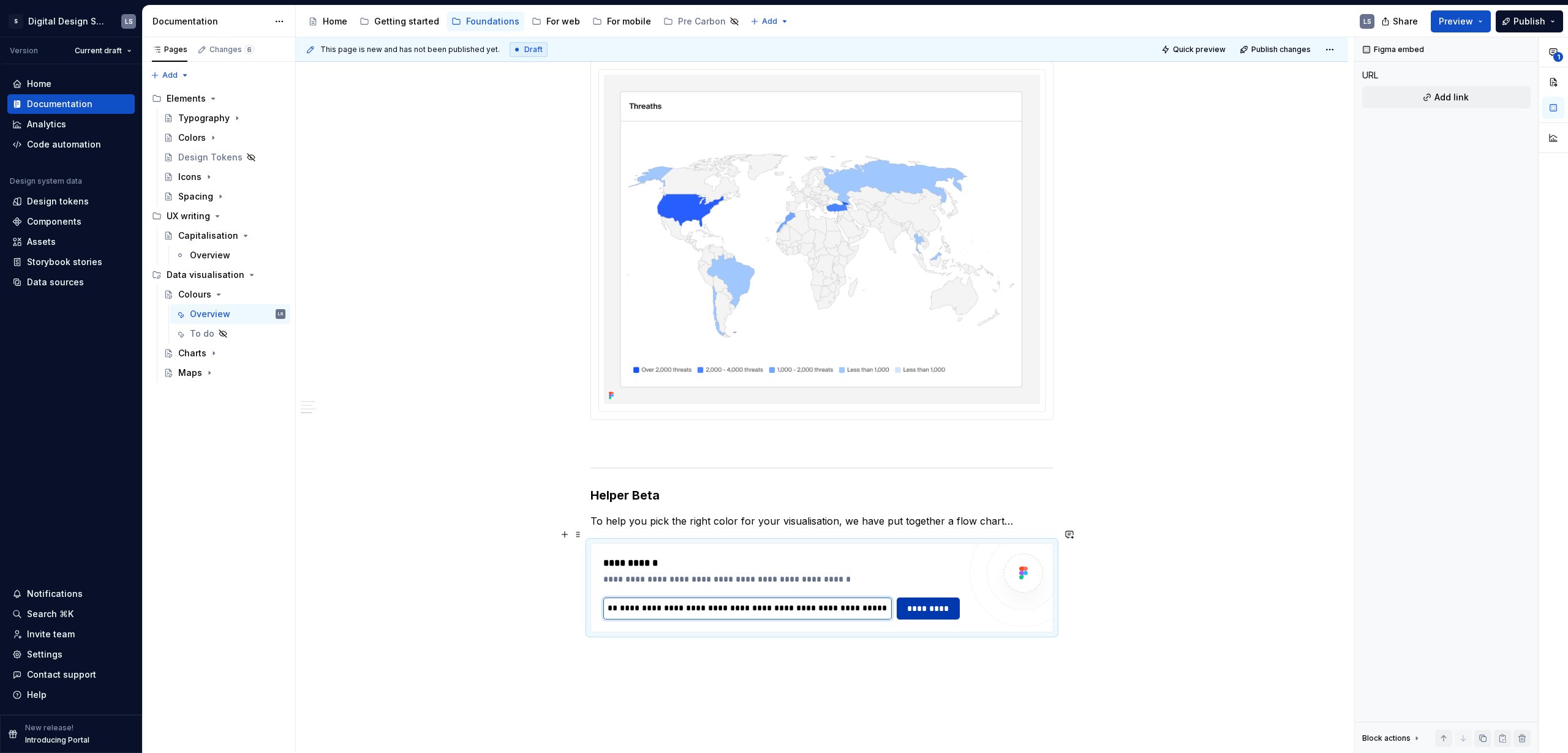
type input "**********"
click at [922, 602] on span "*********" at bounding box center [927, 608] width 48 height 13
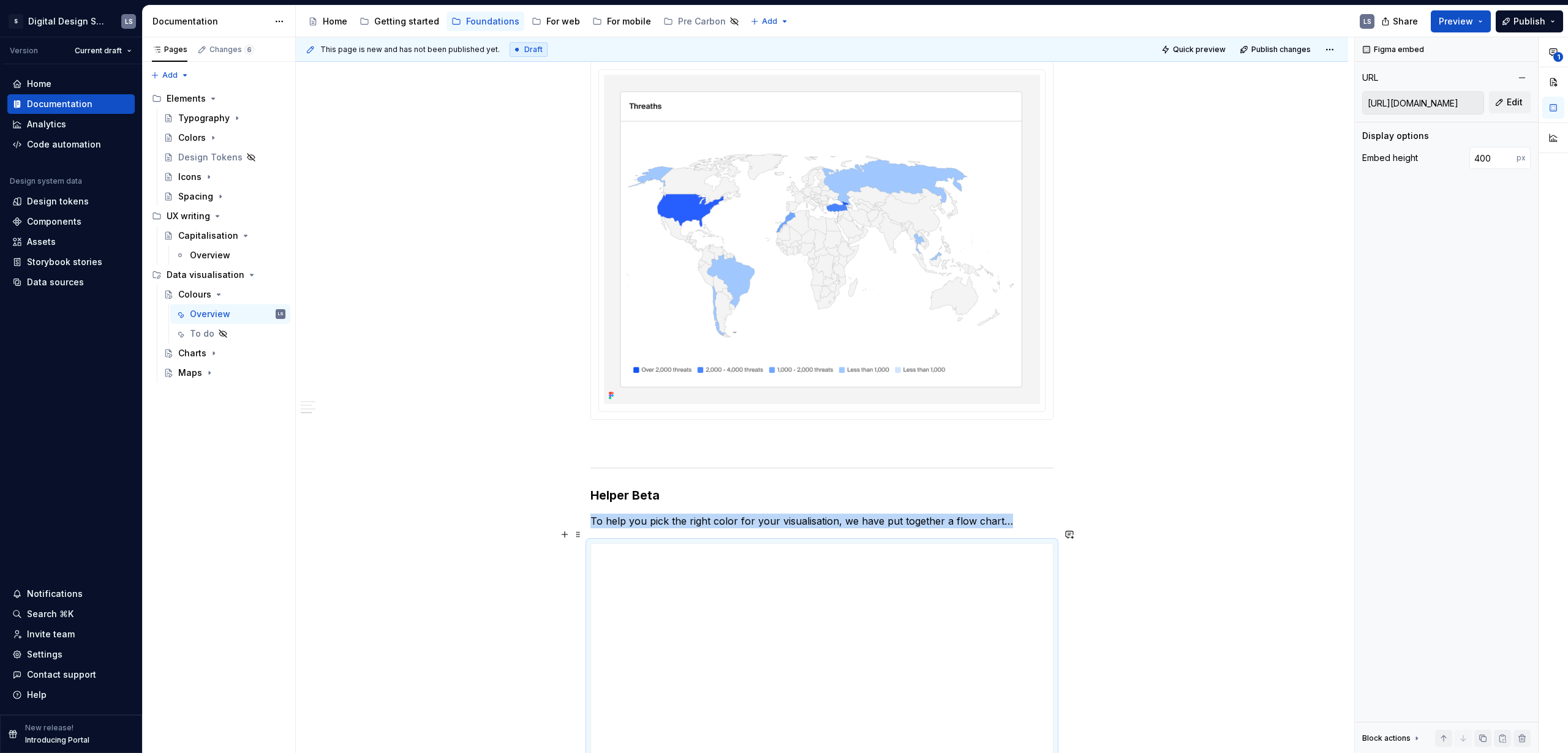
scroll to position [2564, 0]
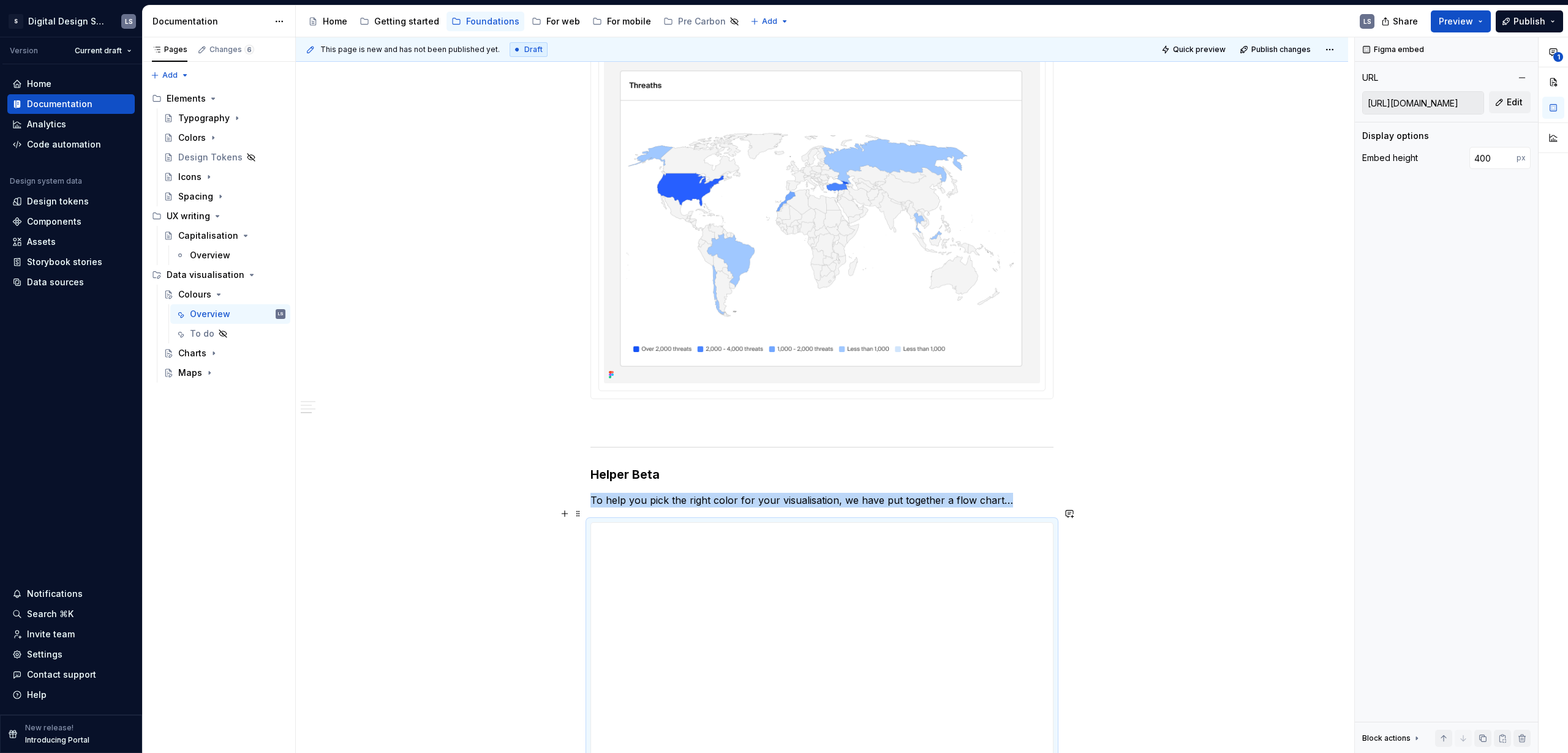
click at [1029, 493] on p "To help you pick the right color for your visualisation, we have put together a…" at bounding box center [822, 500] width 463 height 15
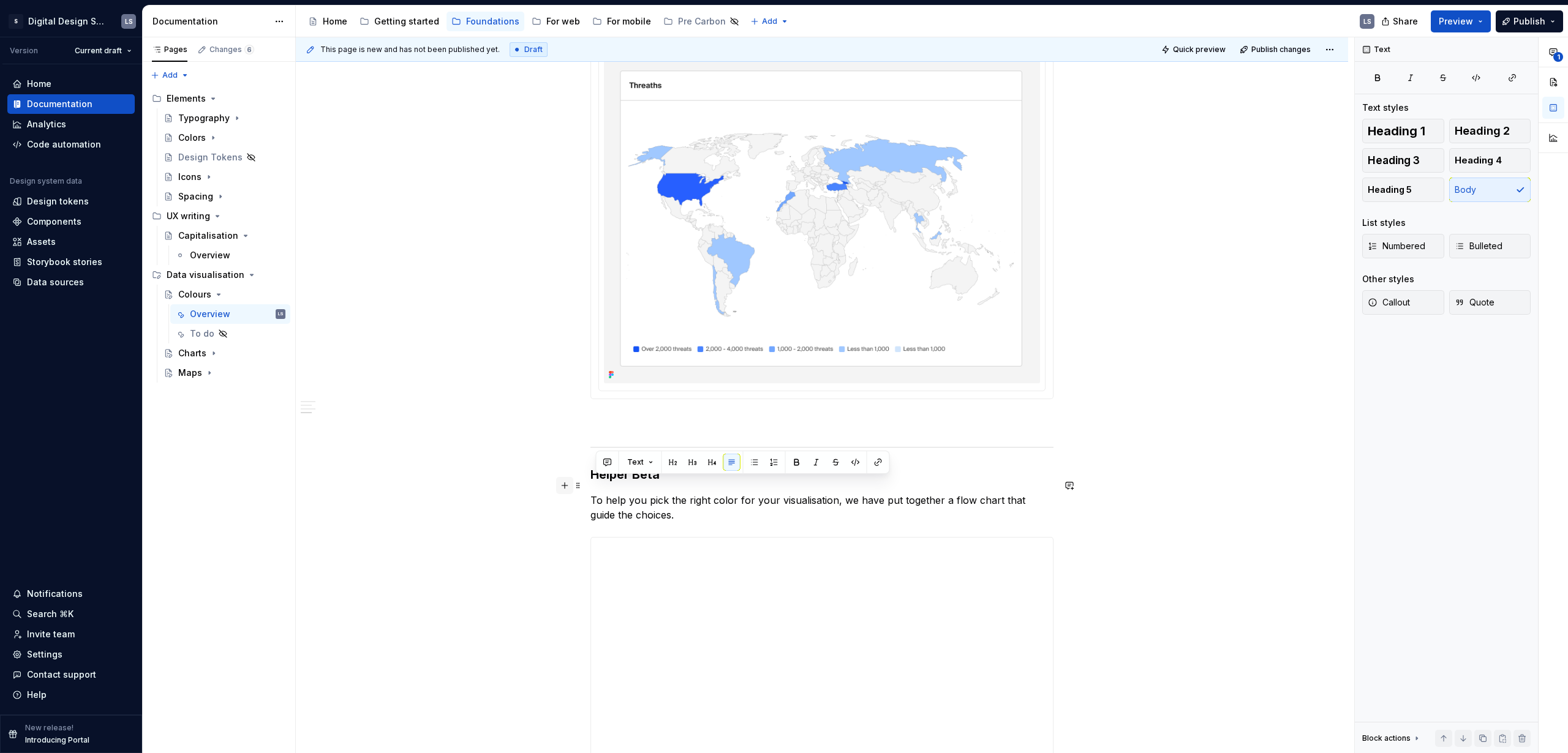
drag, startPoint x: 656, startPoint y: 499, endPoint x: 570, endPoint y: 484, distance: 87.3
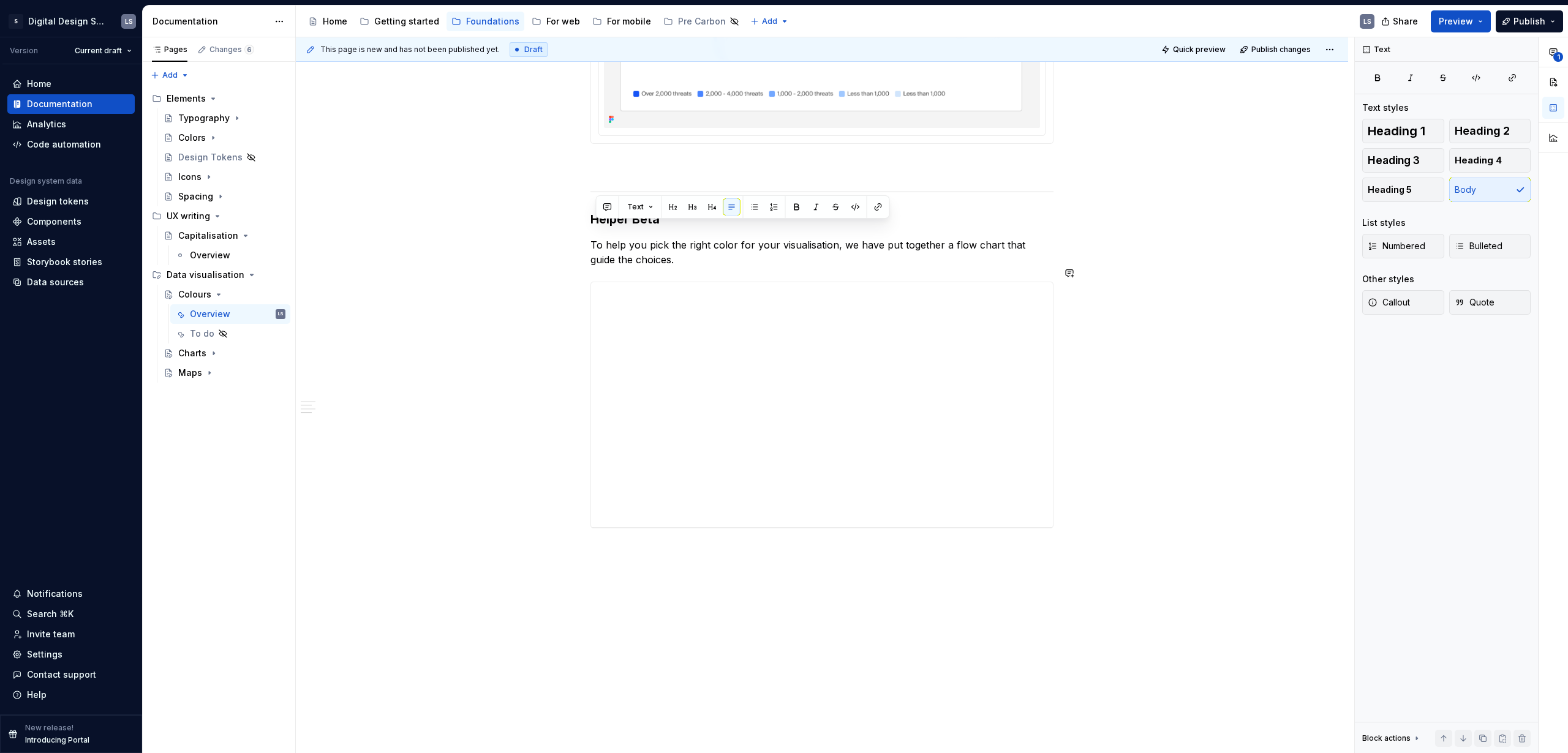
click at [401, 24] on div "Getting started" at bounding box center [407, 21] width 65 height 13
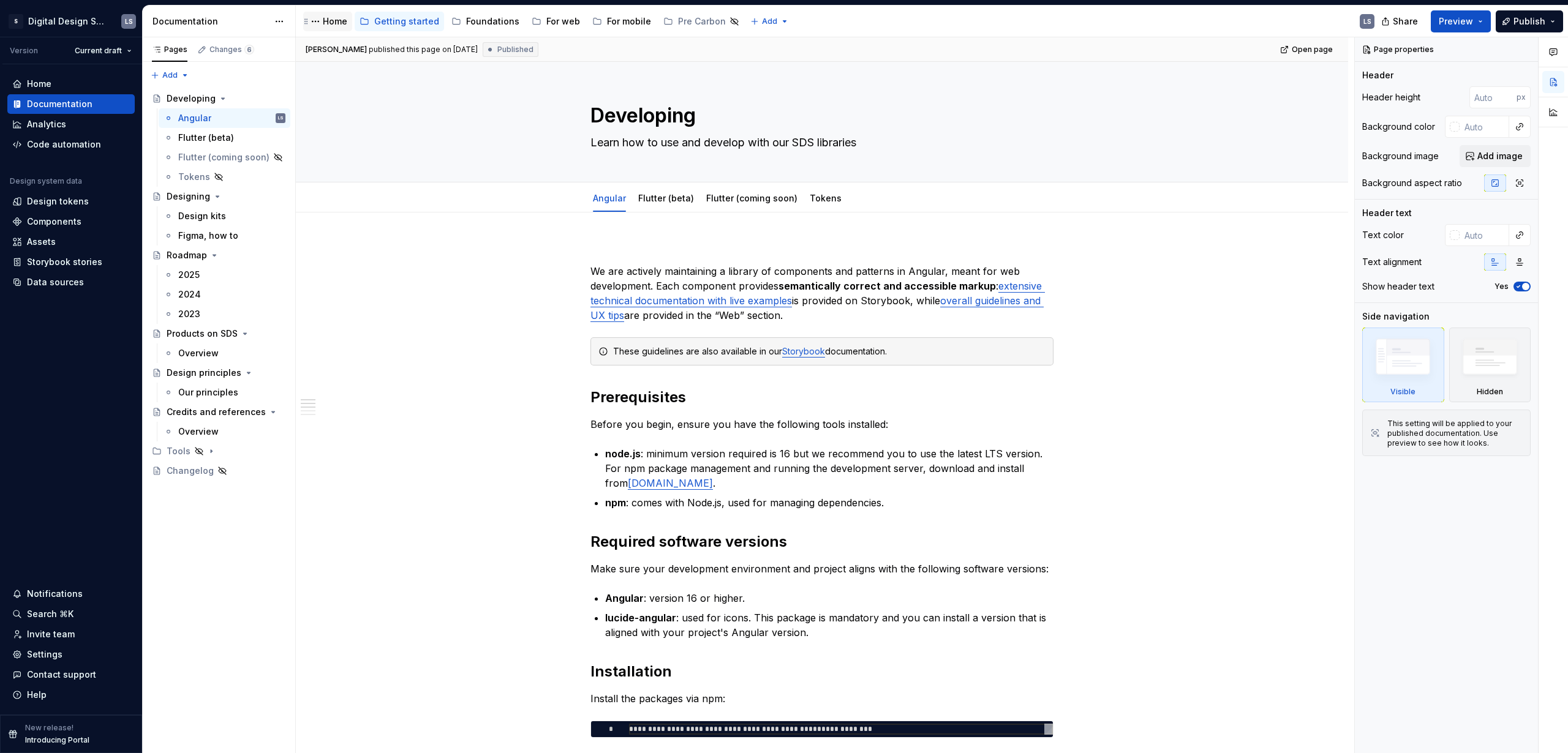
click at [329, 22] on div "Home" at bounding box center [334, 21] width 24 height 13
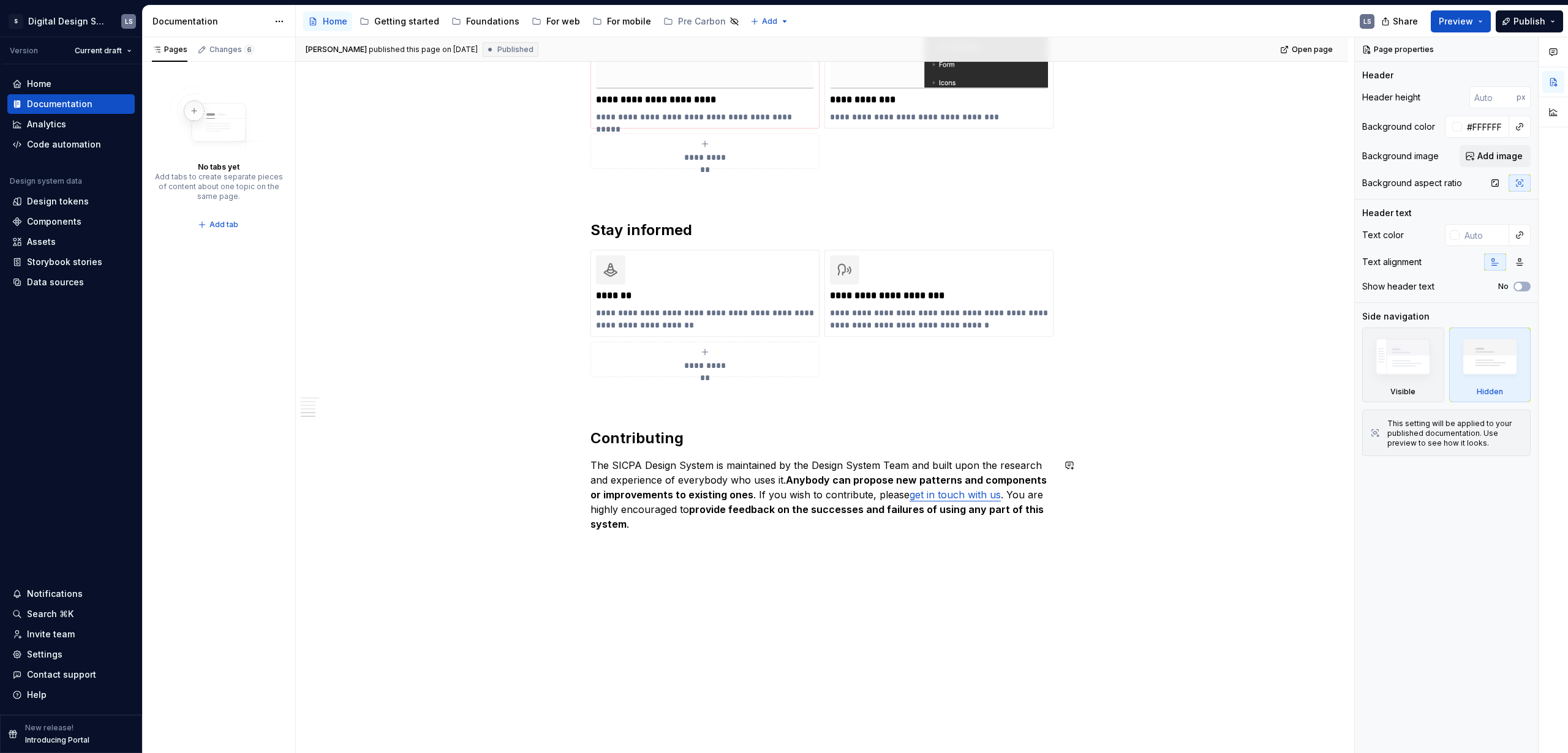
scroll to position [1106, 0]
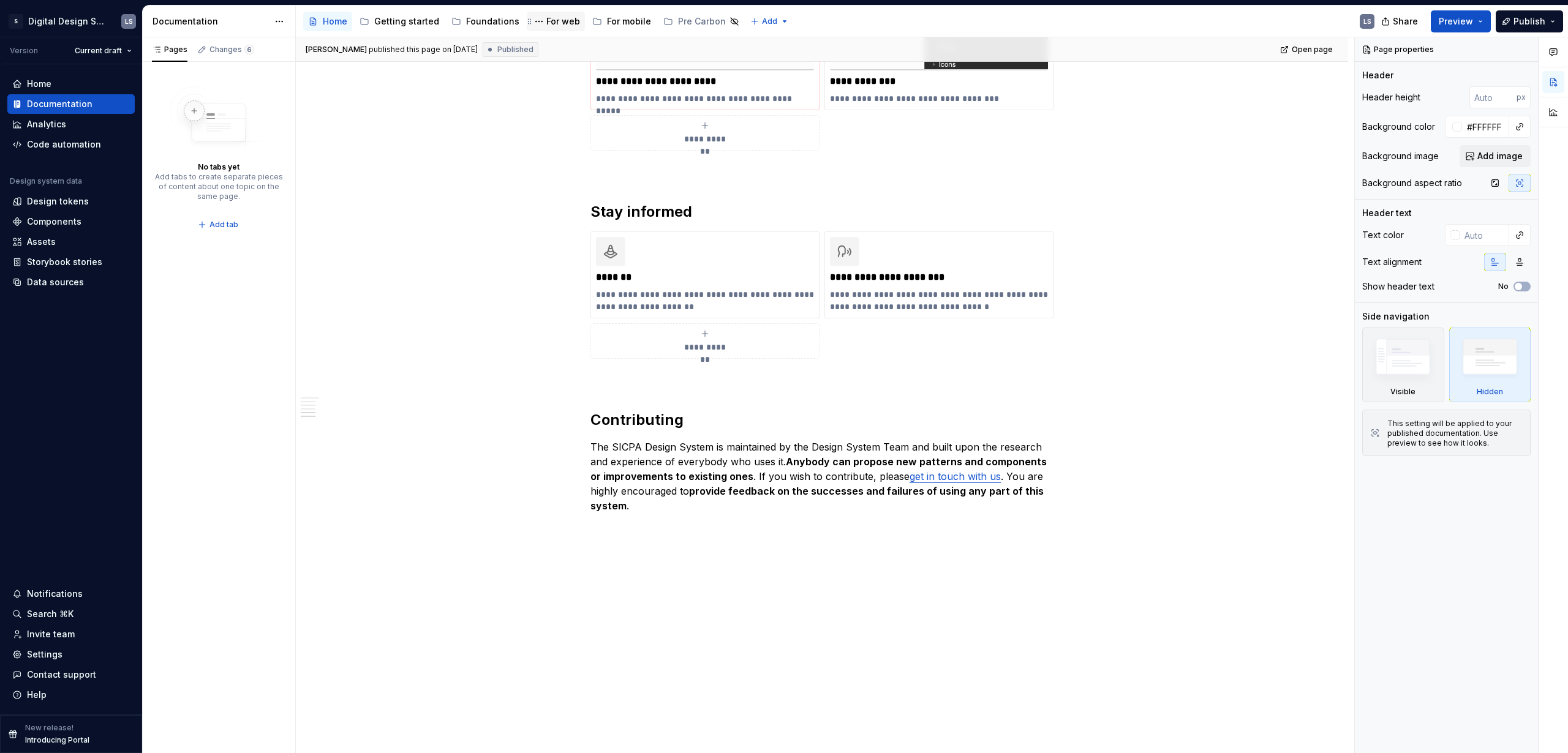
click at [563, 22] on div "For web" at bounding box center [563, 21] width 33 height 13
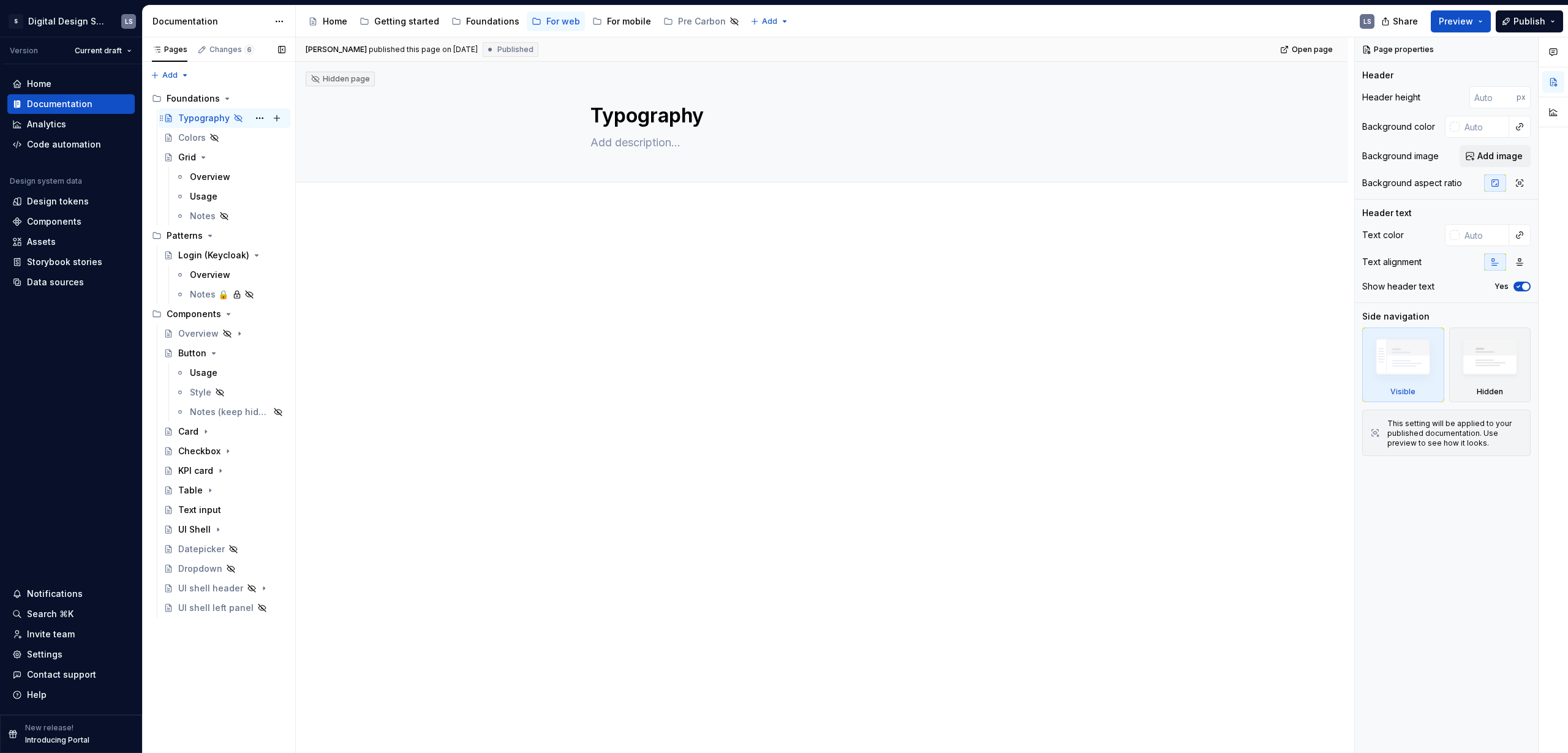
click at [212, 118] on div "Typography" at bounding box center [204, 118] width 52 height 13
click at [203, 376] on div "Usage" at bounding box center [204, 373] width 28 height 13
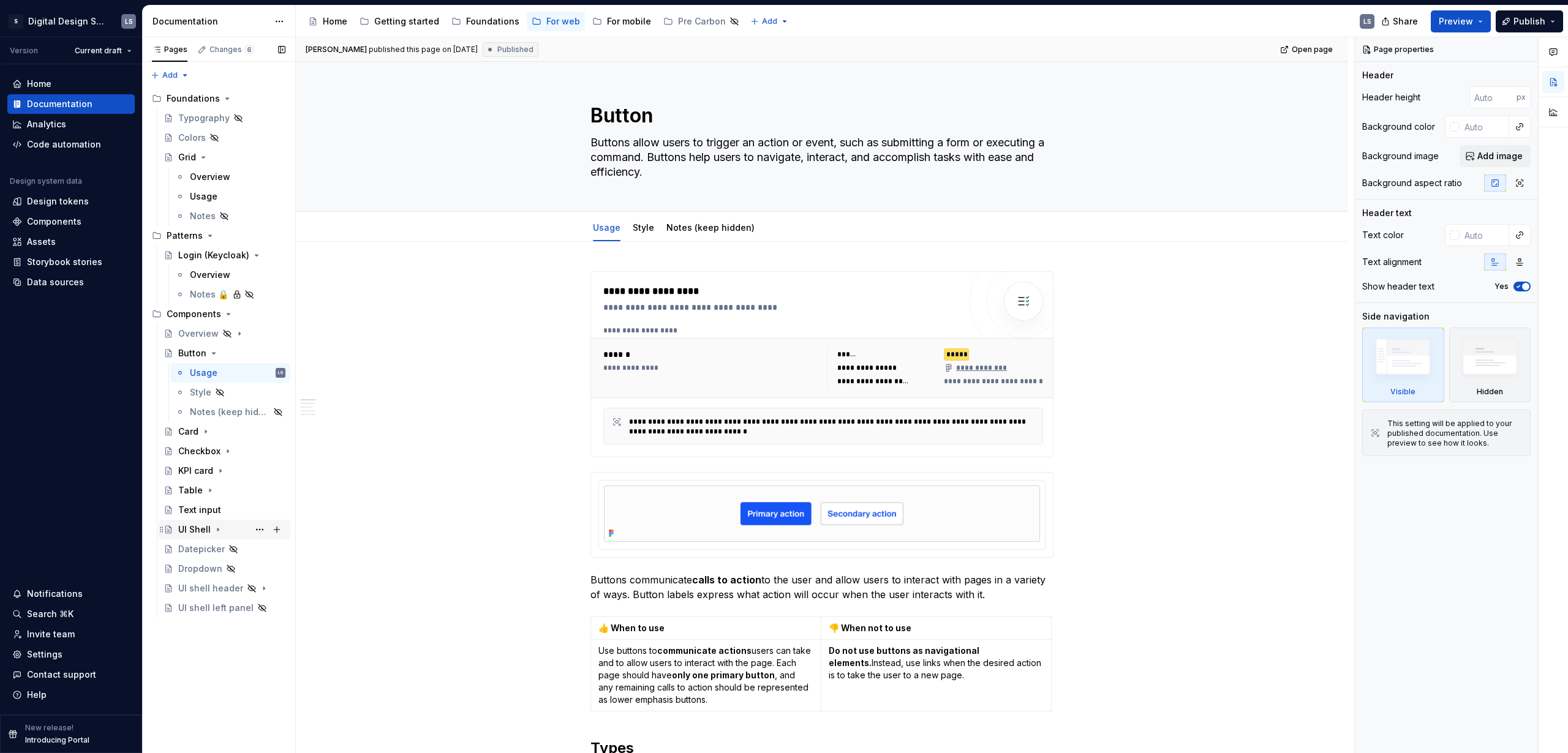
click at [183, 525] on div "UI Shell" at bounding box center [194, 530] width 33 height 13
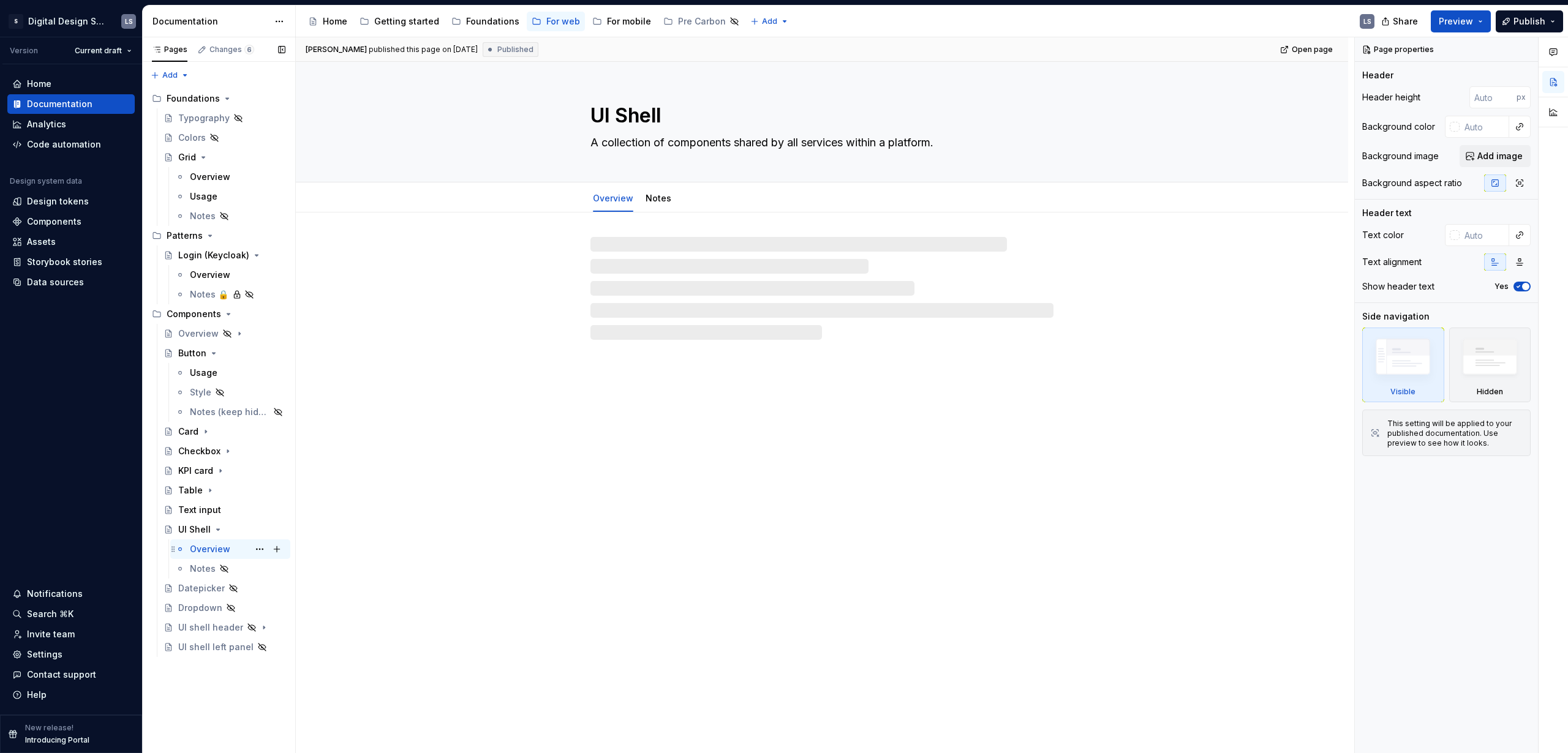
click at [211, 548] on div "Overview" at bounding box center [210, 549] width 40 height 13
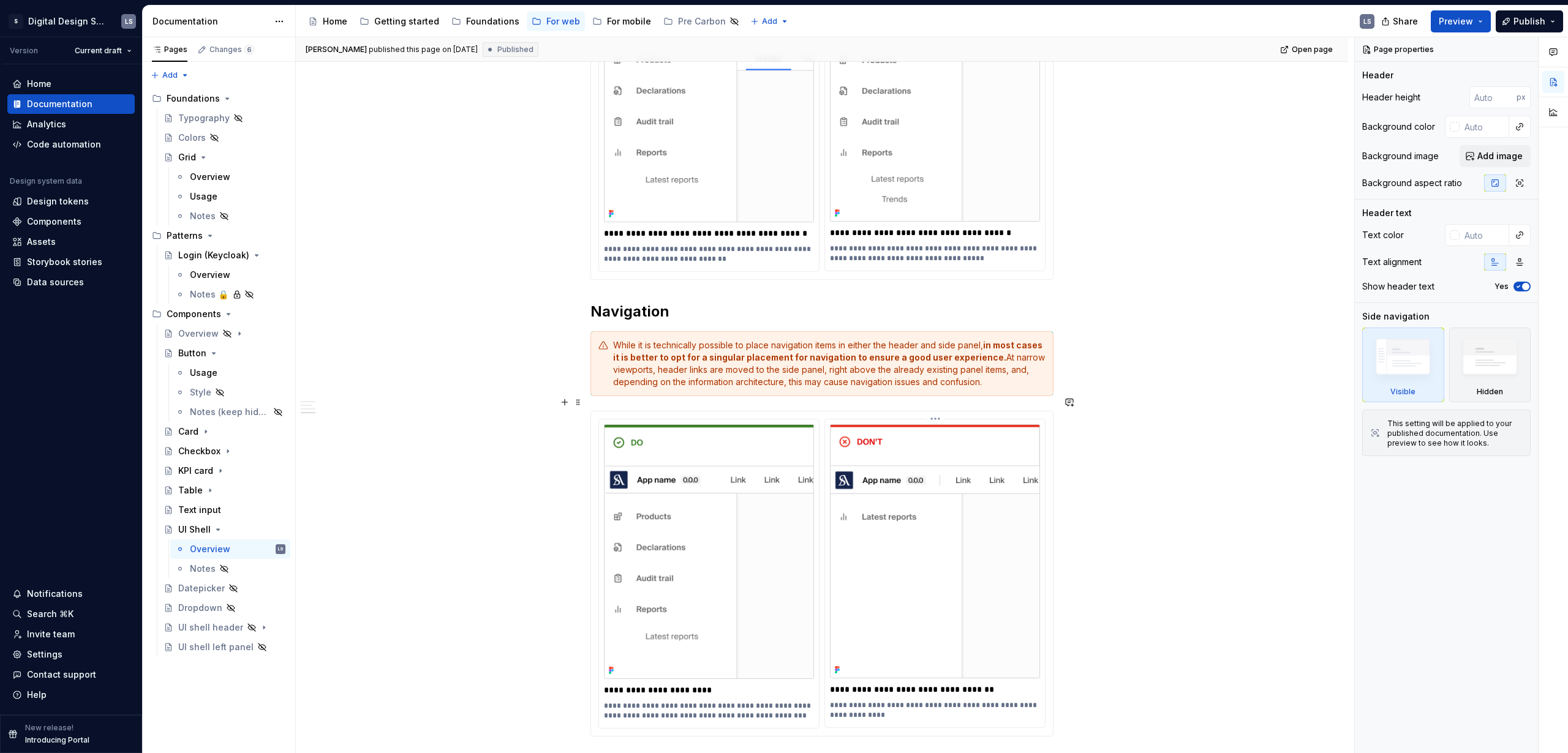
scroll to position [2888, 0]
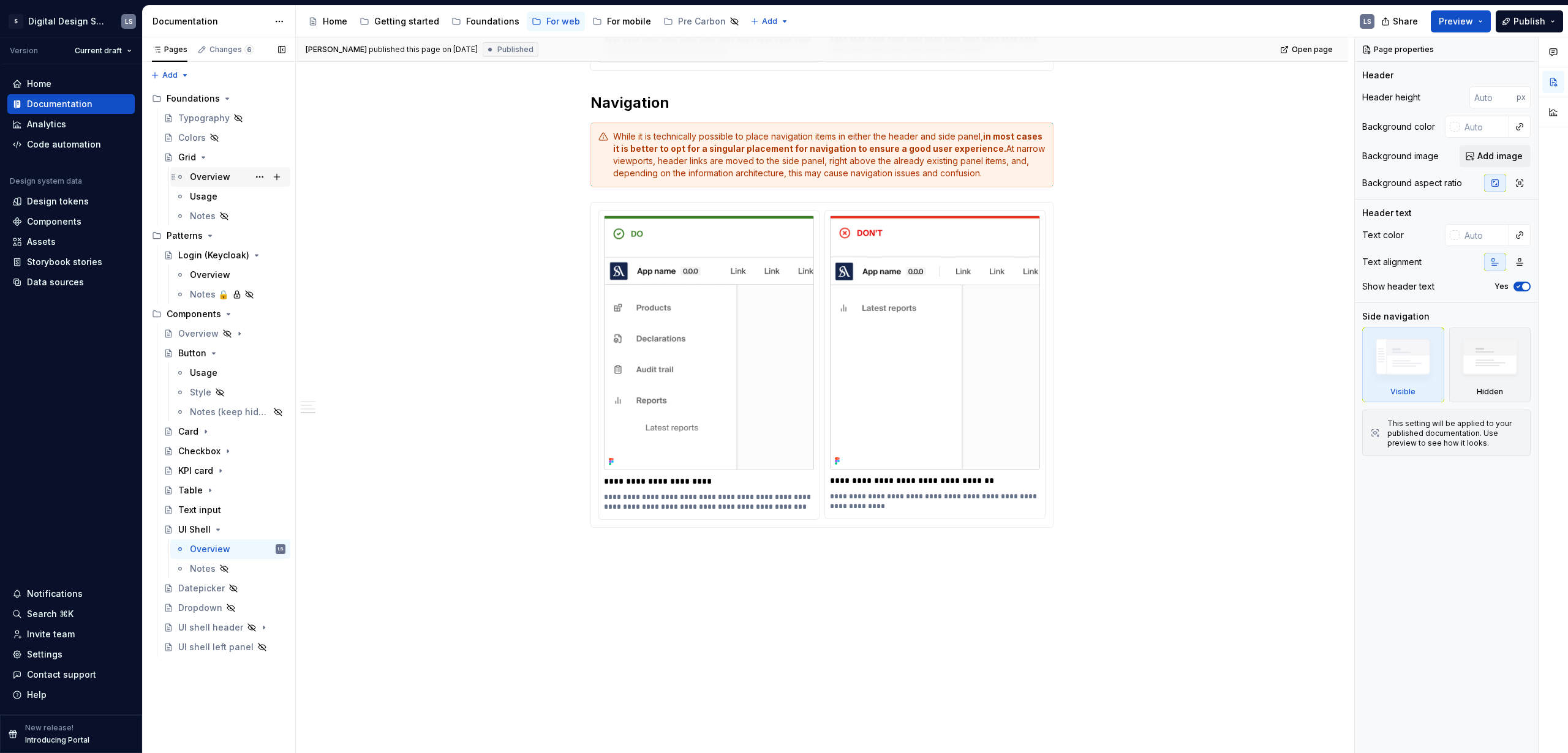
click at [201, 179] on div "Overview" at bounding box center [210, 177] width 40 height 13
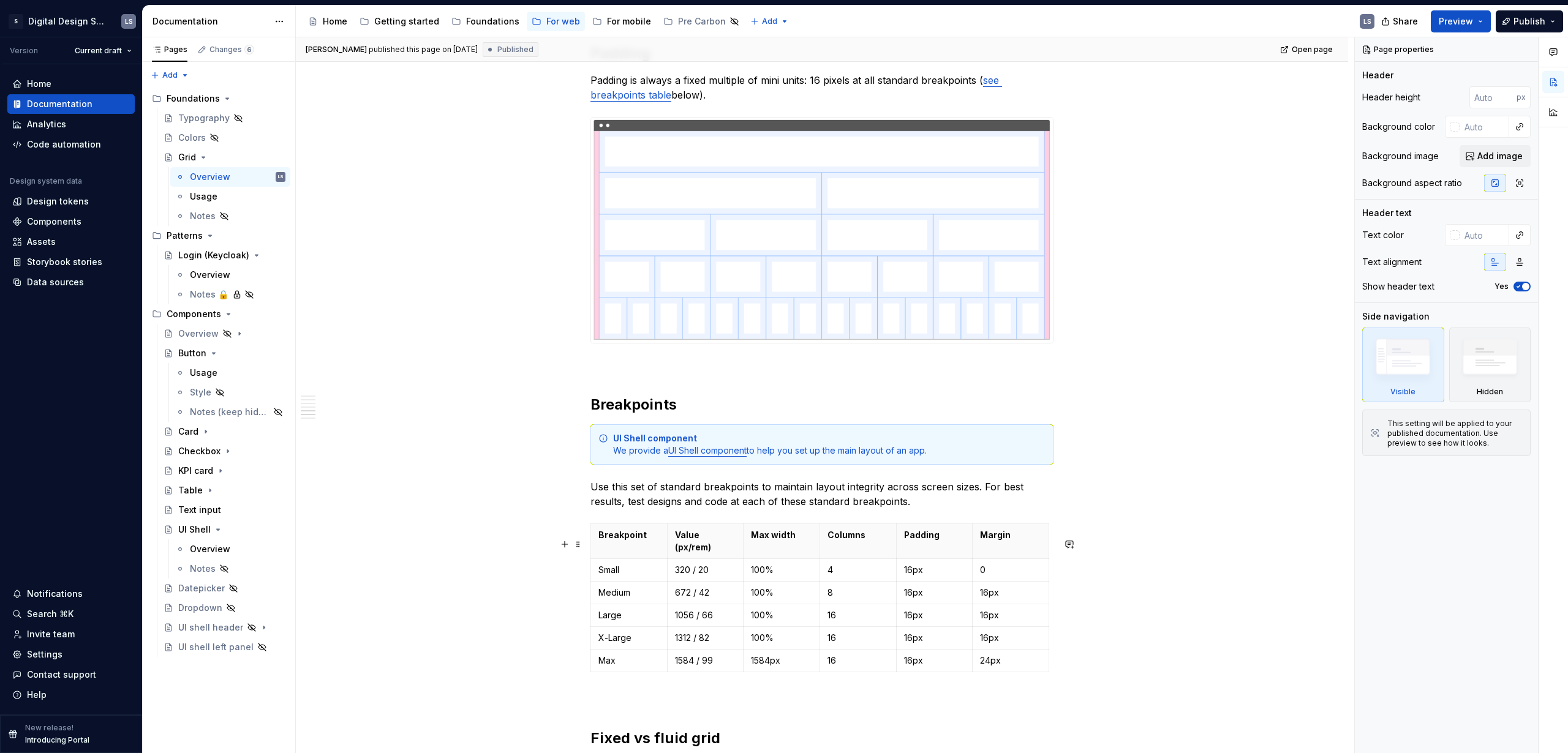
scroll to position [2345, 0]
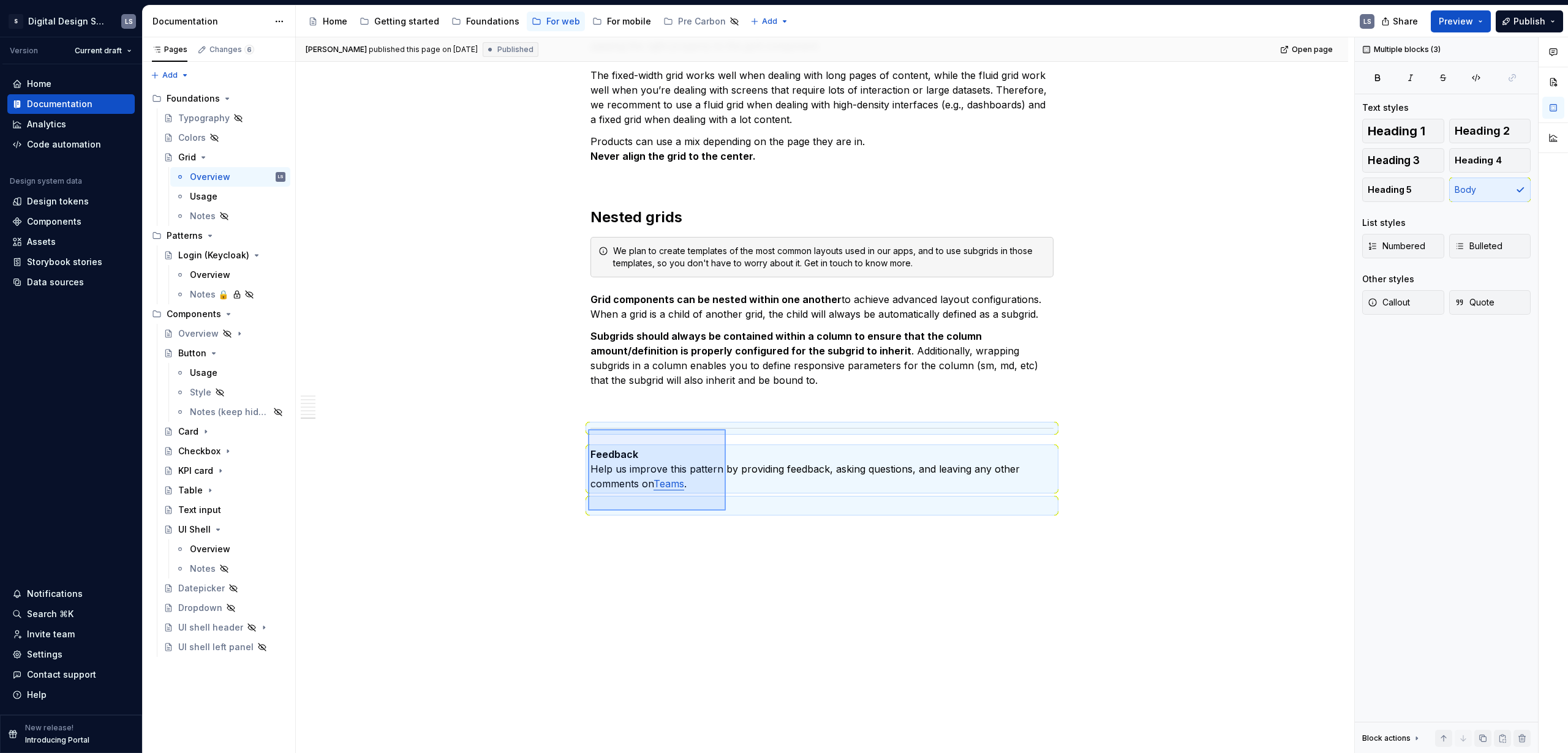
drag, startPoint x: 588, startPoint y: 429, endPoint x: 740, endPoint y: 508, distance: 171.3
click at [740, 508] on div "**********" at bounding box center [825, 395] width 1058 height 716
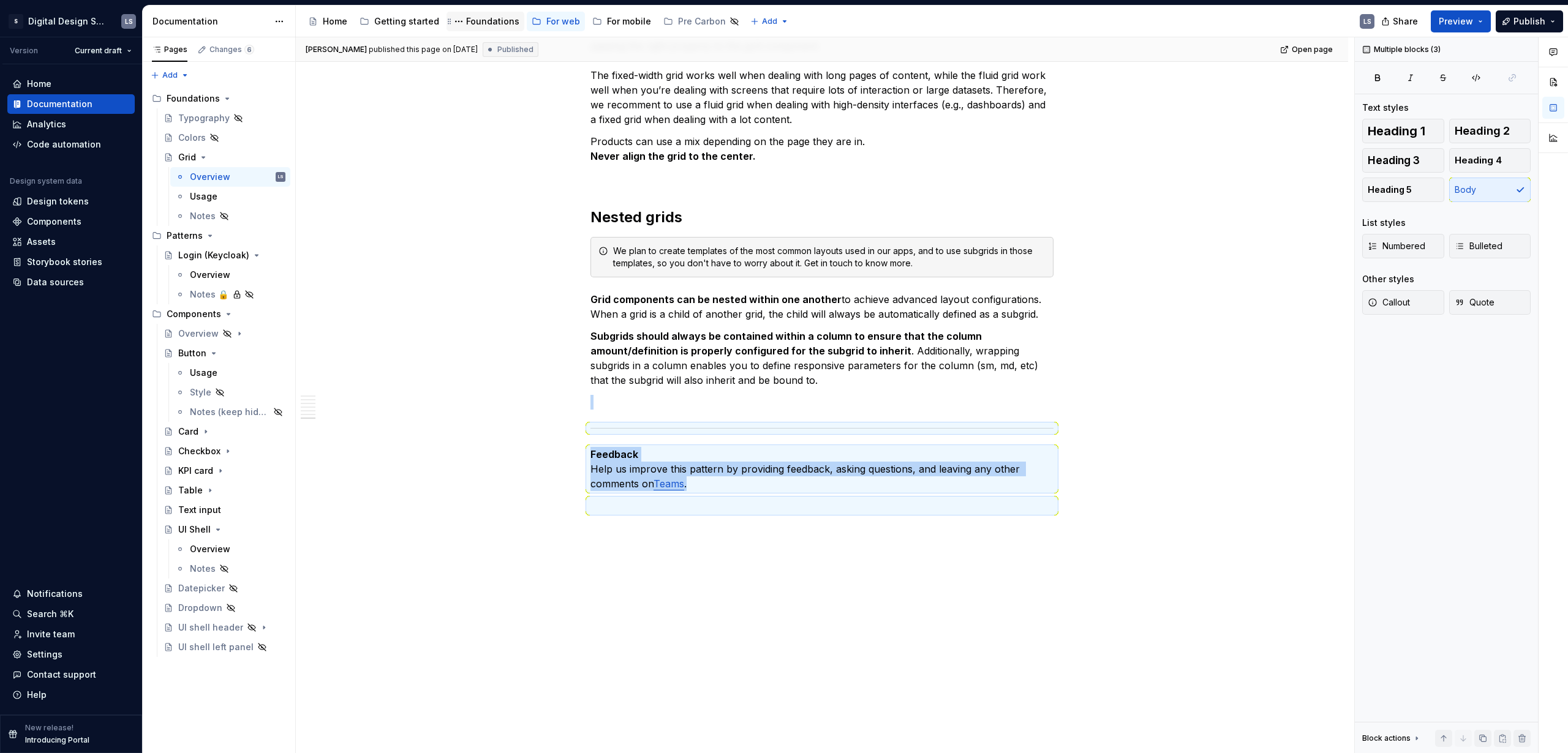
click at [483, 24] on div "Foundations" at bounding box center [493, 21] width 53 height 13
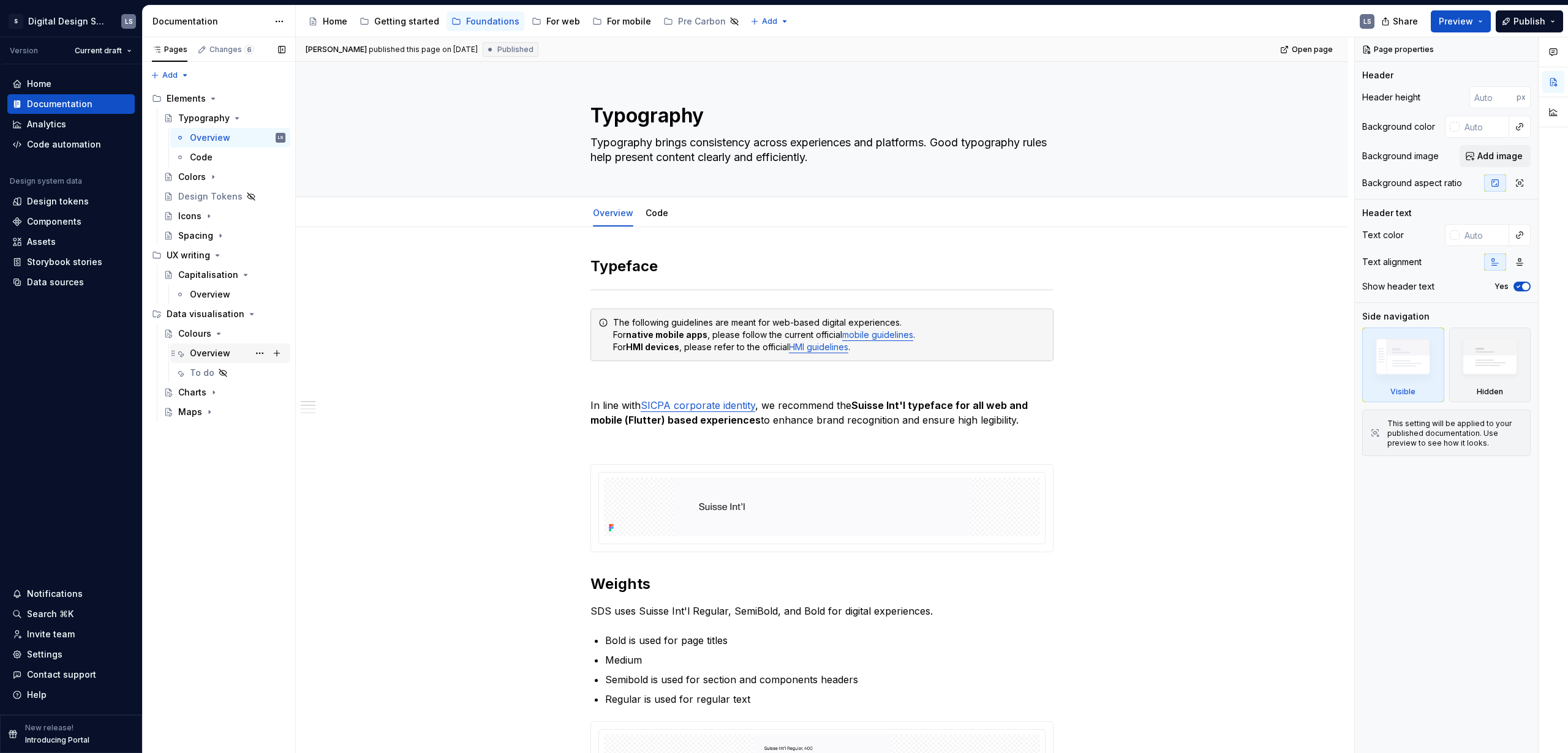
click at [209, 359] on div "Overview" at bounding box center [210, 353] width 40 height 13
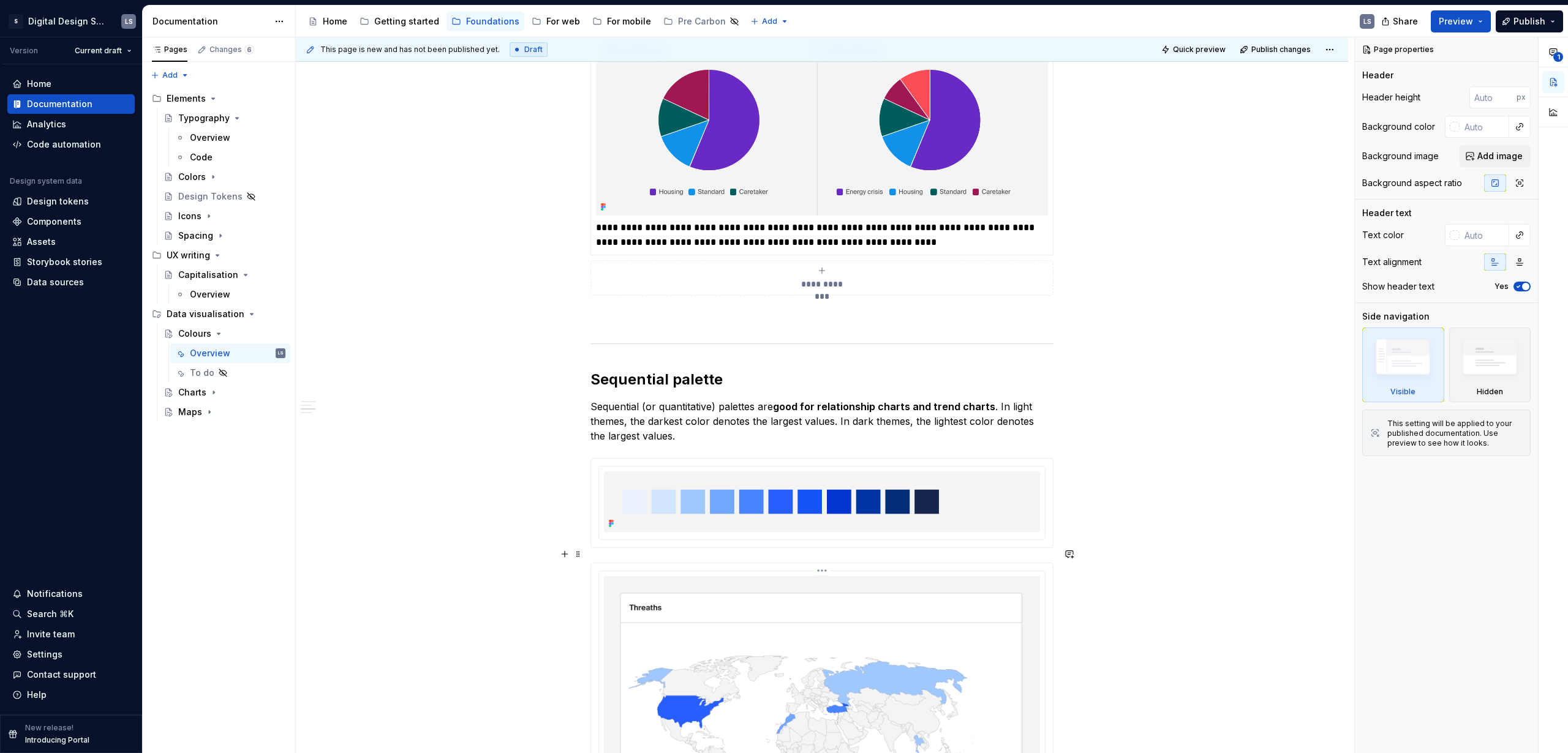
scroll to position [2849, 0]
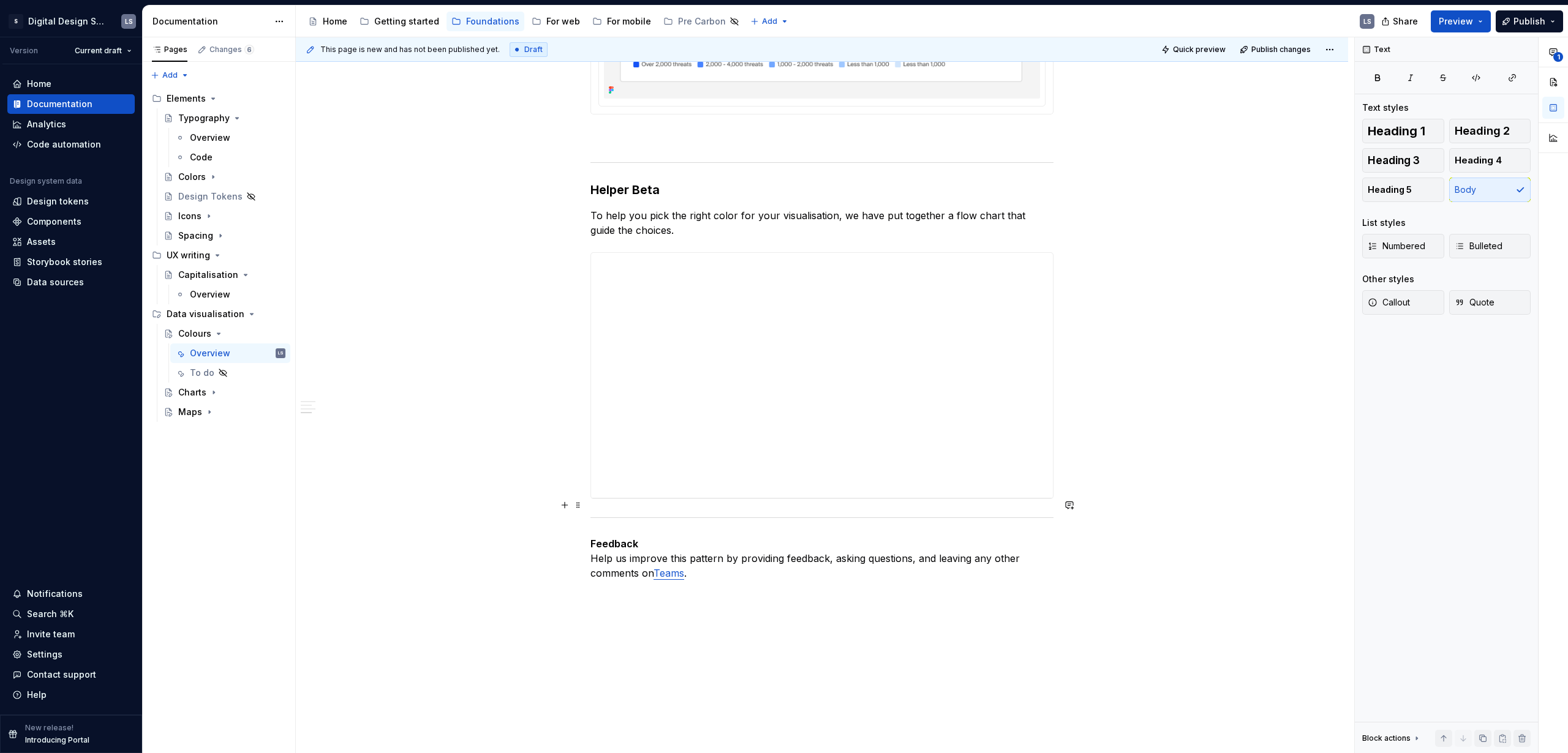
click at [563, 505] on button "button" at bounding box center [565, 505] width 18 height 18
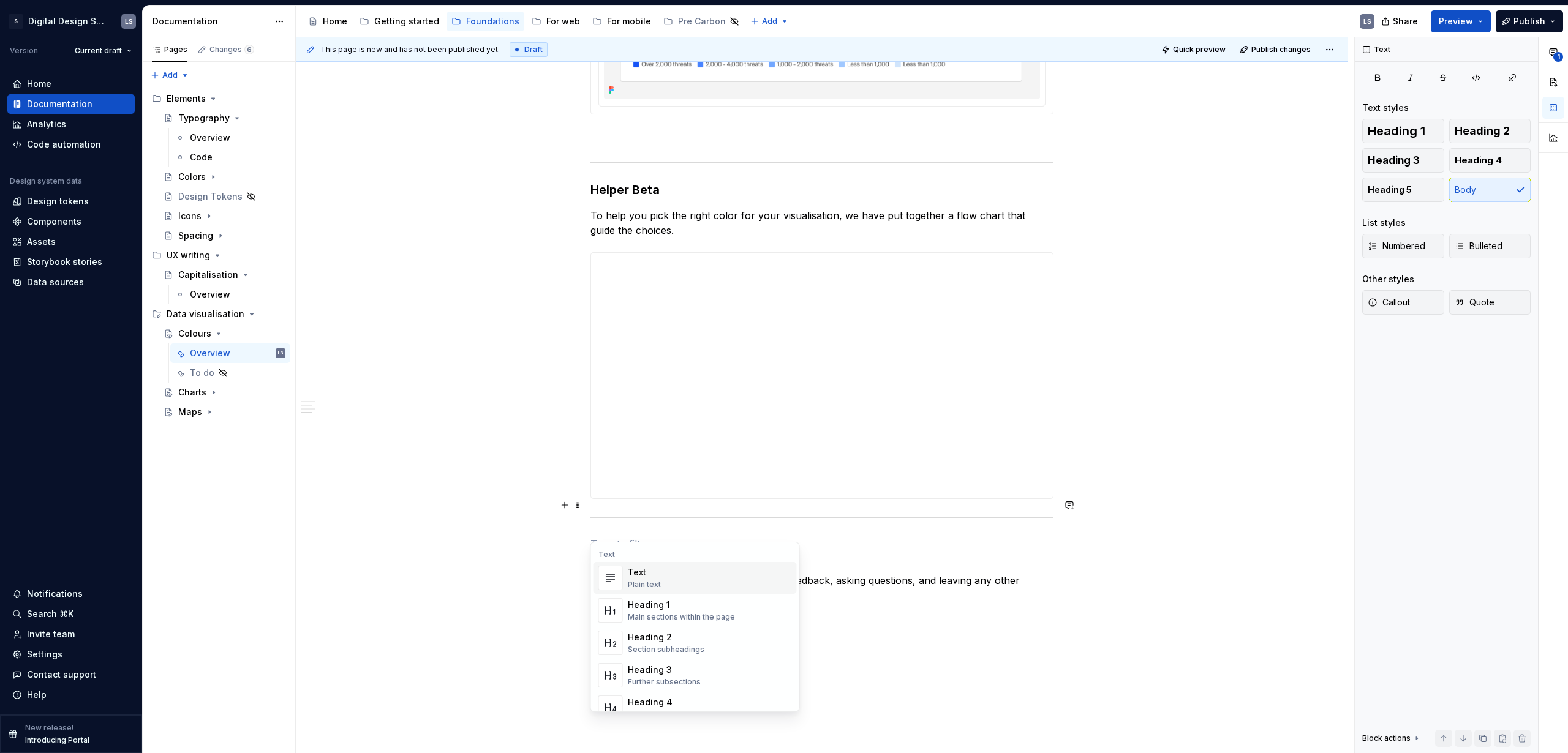
click at [643, 578] on div "Text" at bounding box center [645, 572] width 33 height 13
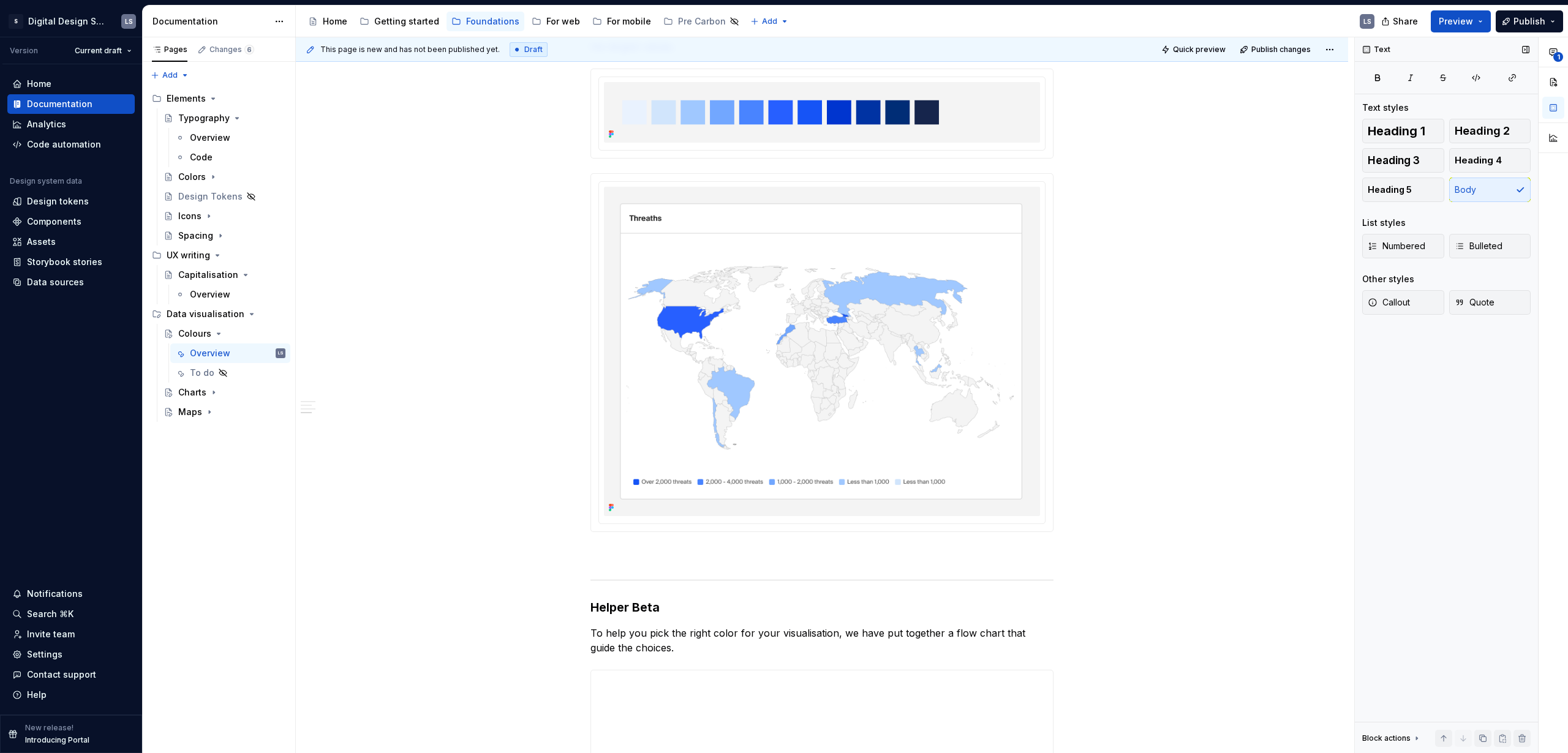
scroll to position [2399, 0]
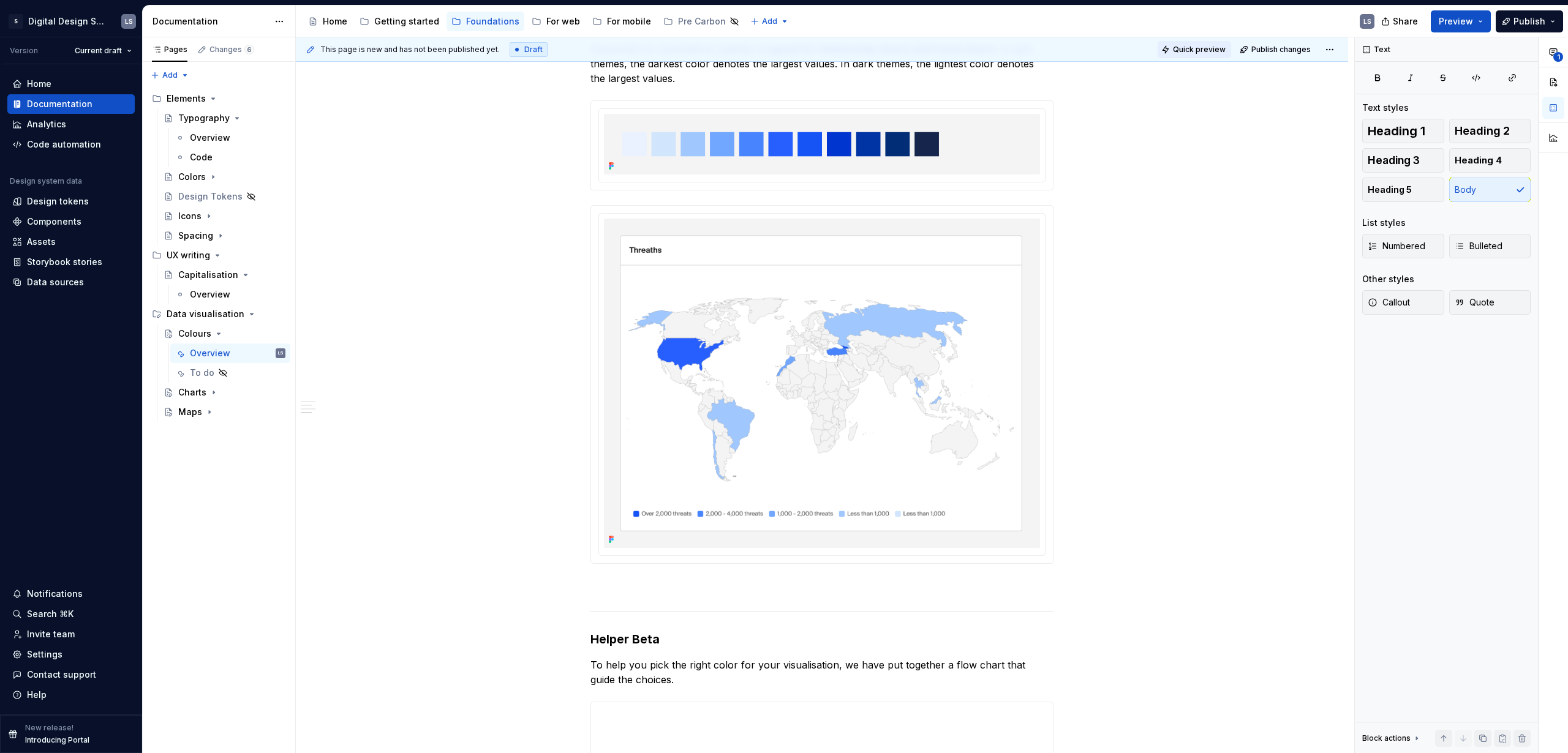
click at [1212, 52] on span "Quick preview" at bounding box center [1199, 50] width 53 height 10
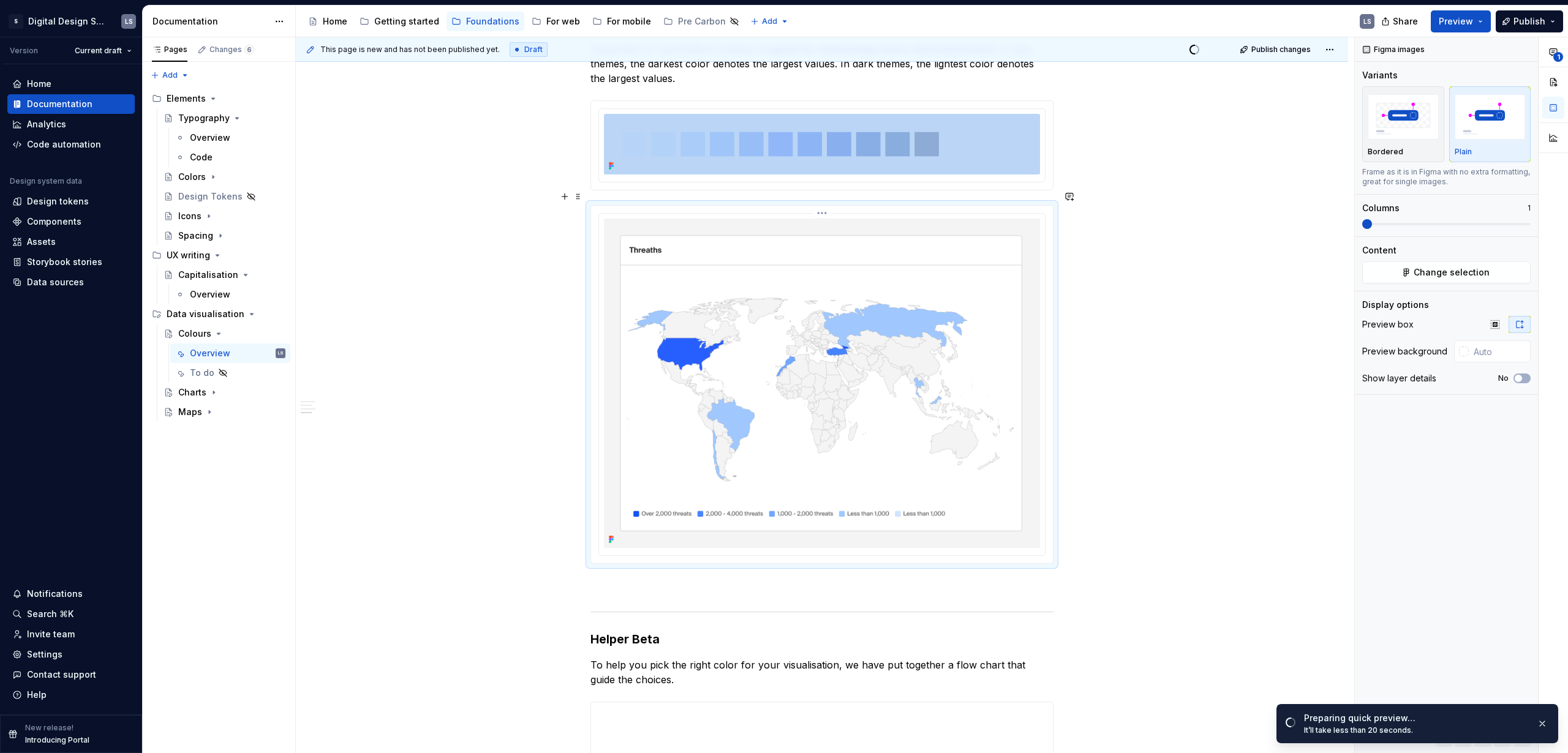
click at [782, 446] on img at bounding box center [822, 383] width 436 height 329
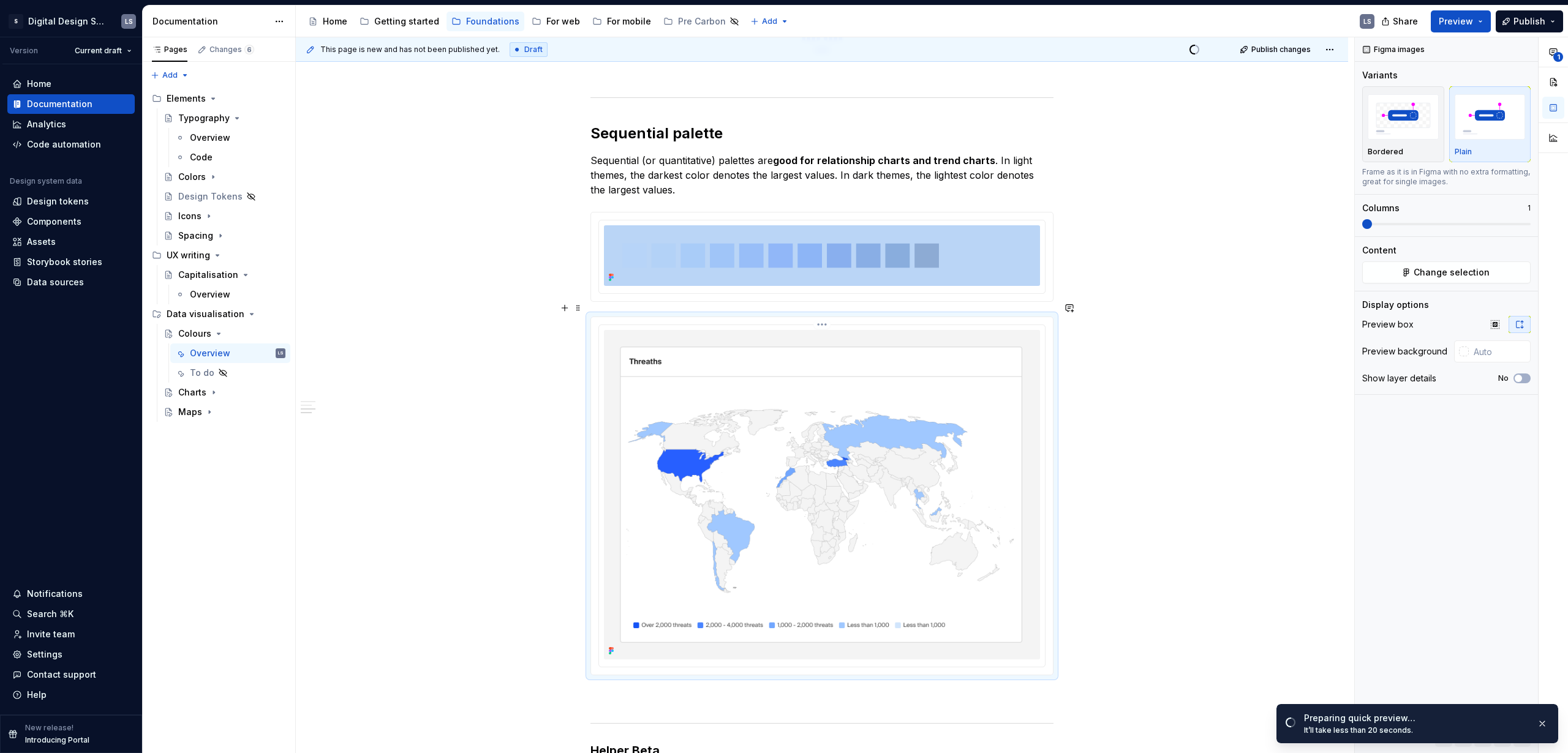
scroll to position [2275, 0]
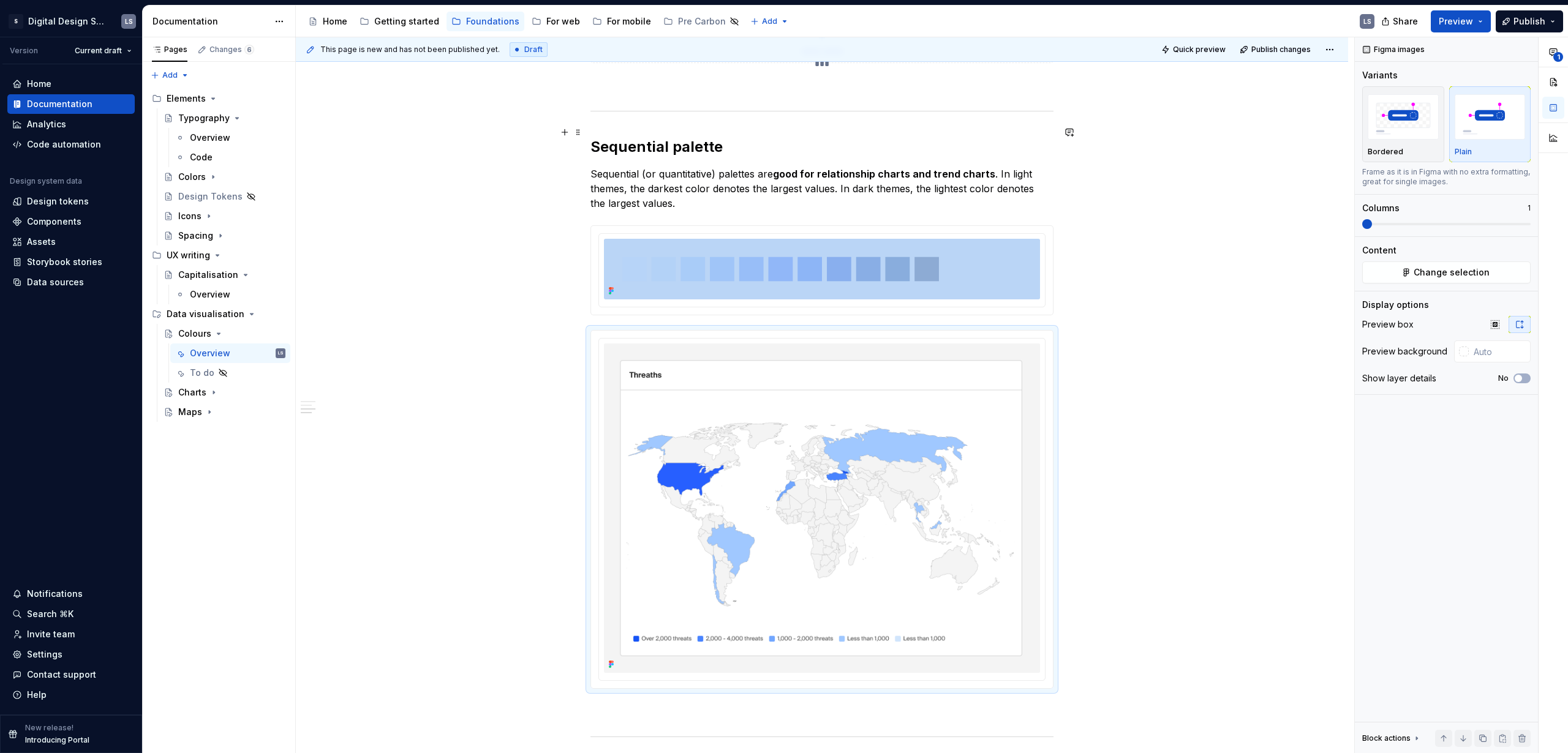
type textarea "*"
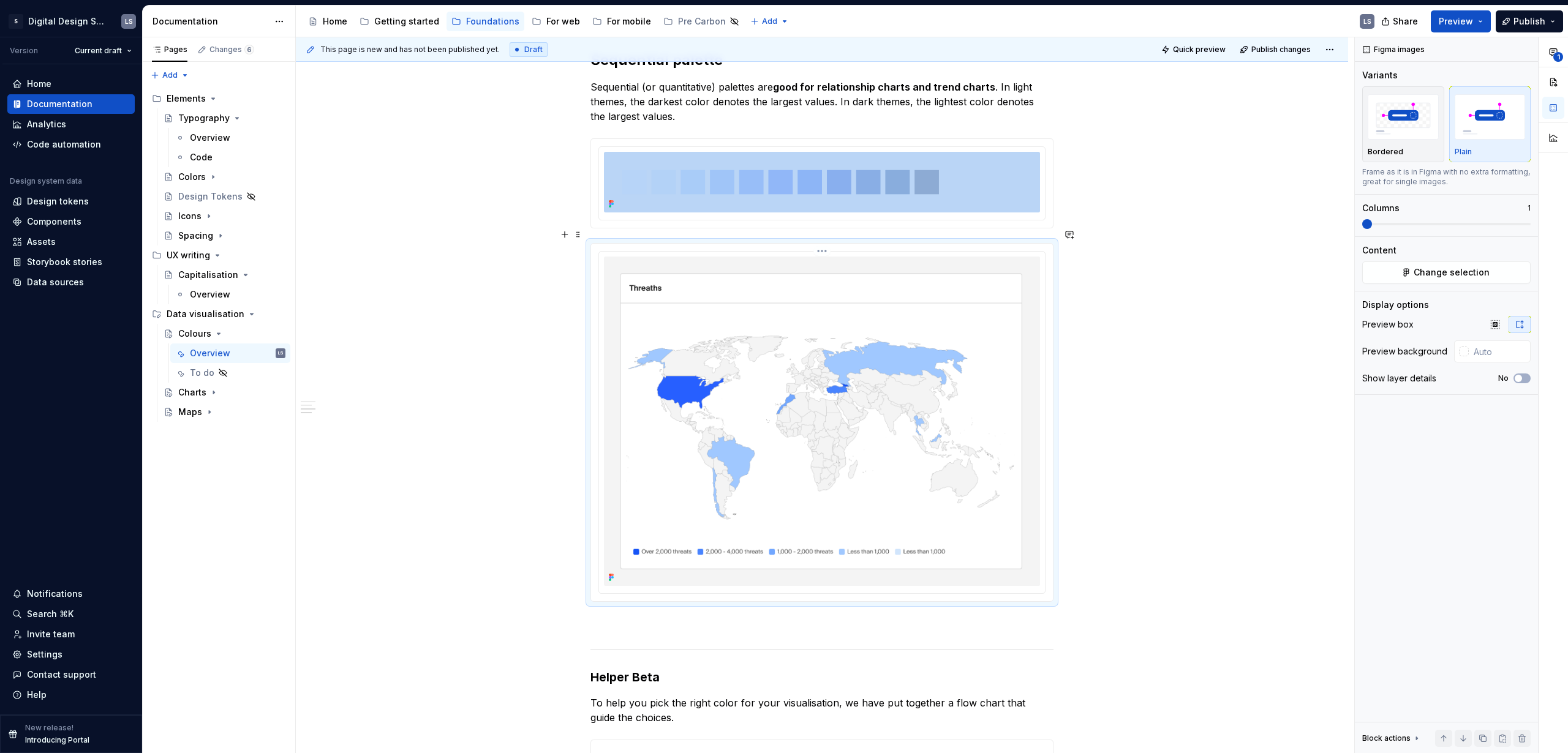
scroll to position [2362, 0]
click at [690, 511] on img at bounding box center [822, 420] width 436 height 329
click at [648, 545] on img at bounding box center [822, 420] width 436 height 329
click at [1516, 378] on span "button" at bounding box center [1518, 378] width 8 height 8
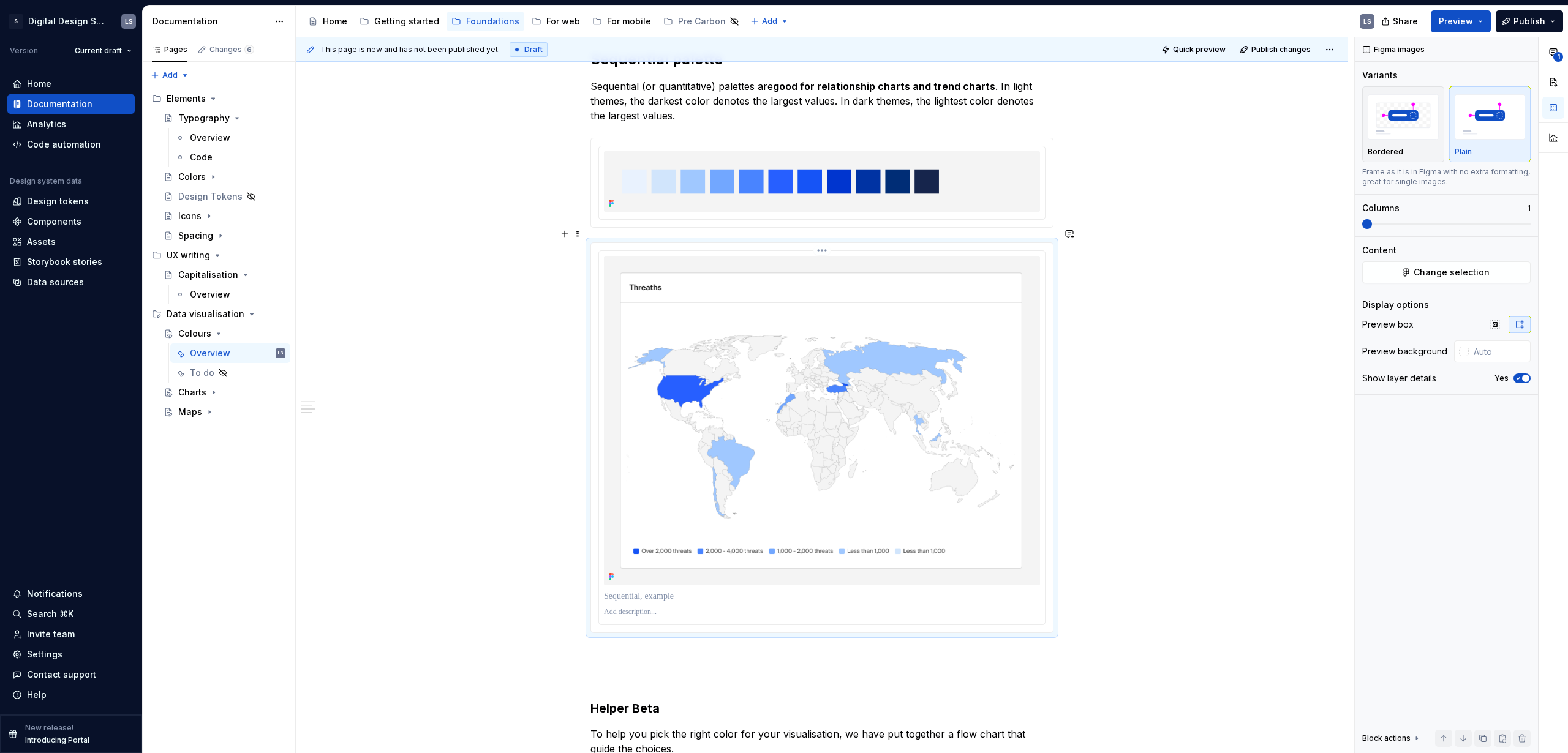
click at [625, 590] on p at bounding box center [822, 596] width 436 height 13
click at [623, 607] on p at bounding box center [822, 612] width 436 height 10
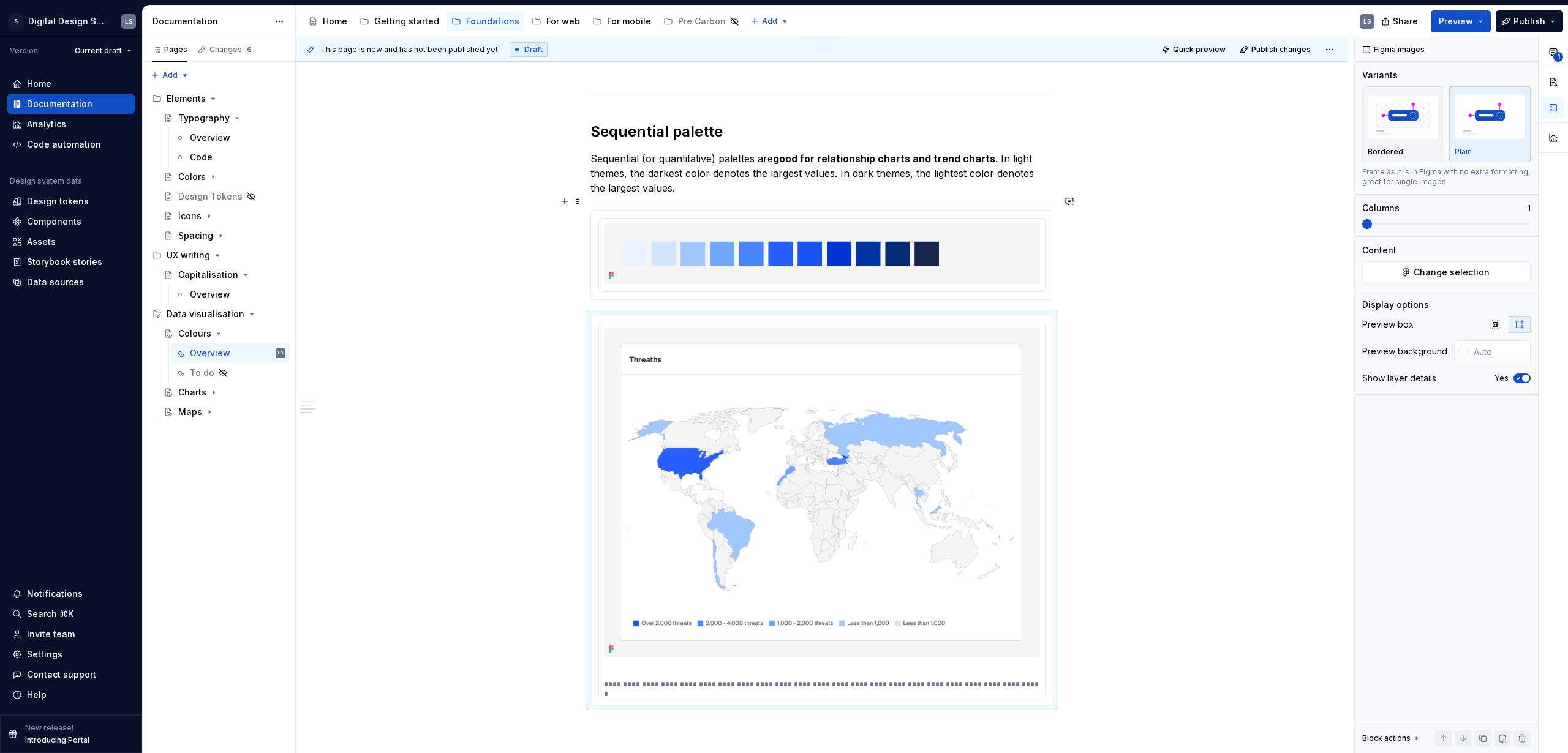
scroll to position [2157, 0]
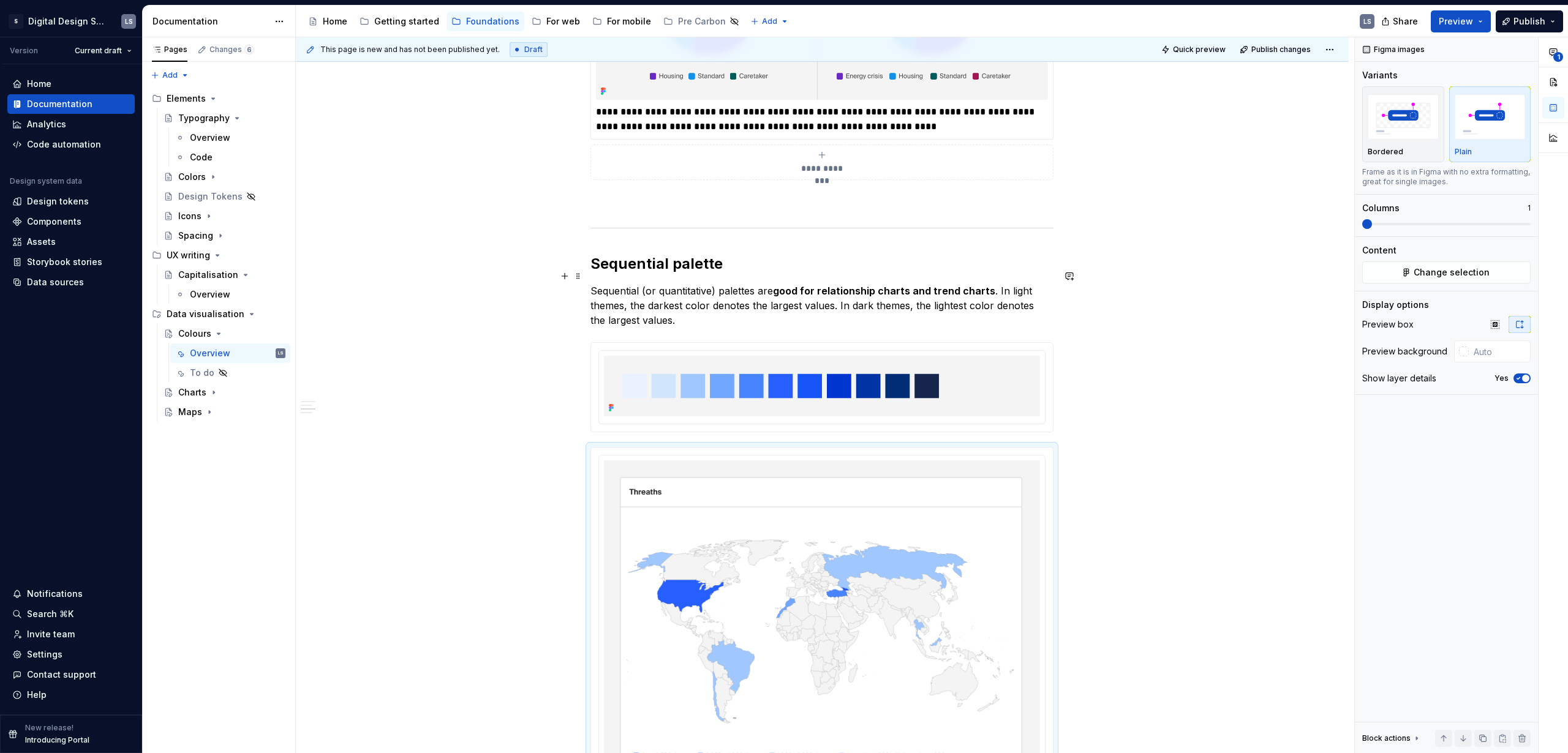
click at [990, 284] on p "Sequential (or quantitative) palettes are good for relationship charts and tren…" at bounding box center [822, 305] width 463 height 44
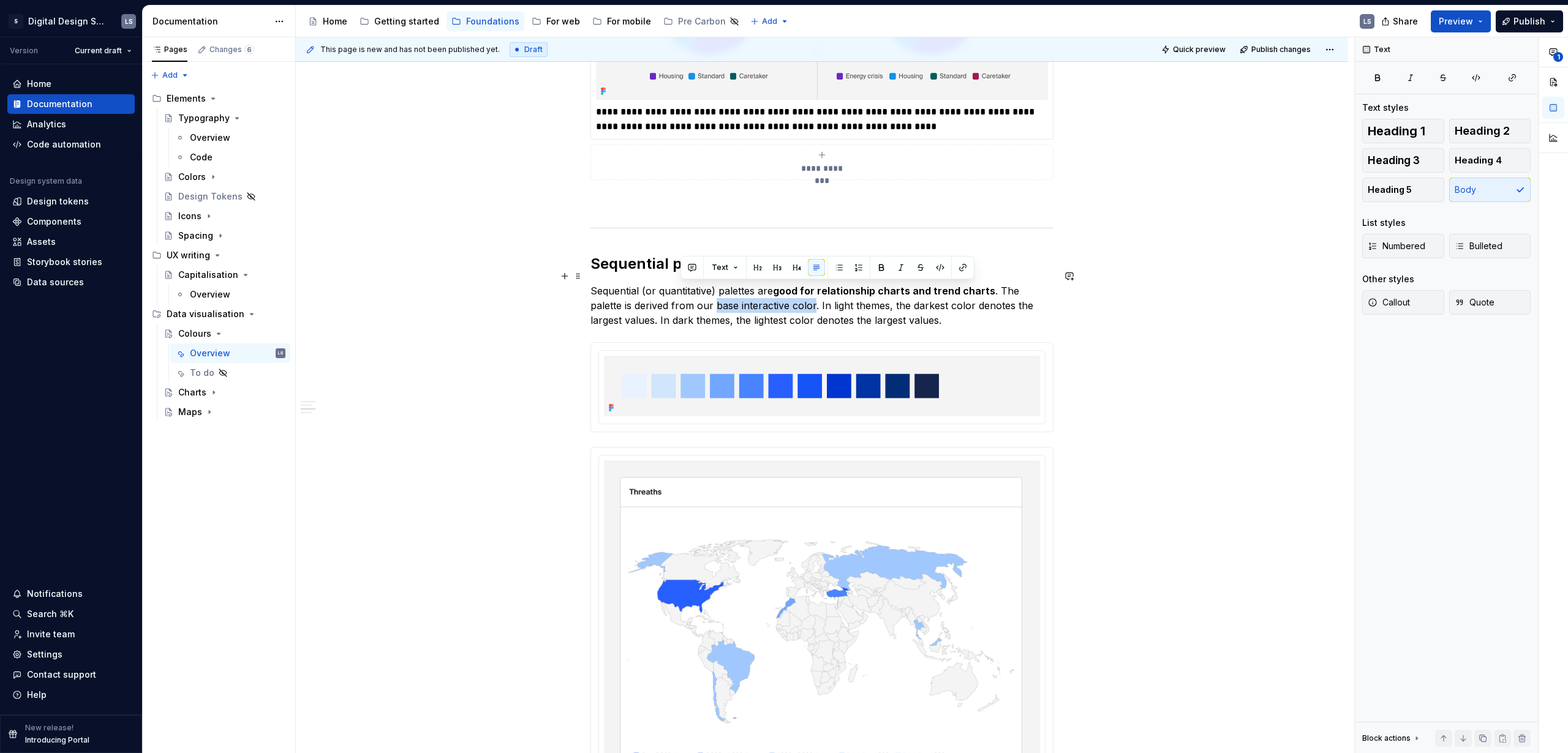
drag, startPoint x: 781, startPoint y: 289, endPoint x: 681, endPoint y: 288, distance: 100.0
click at [681, 288] on p "Sequential (or quantitative) palettes are good for relationship charts and tren…" at bounding box center [822, 305] width 463 height 44
click at [957, 268] on button "button" at bounding box center [962, 268] width 18 height 18
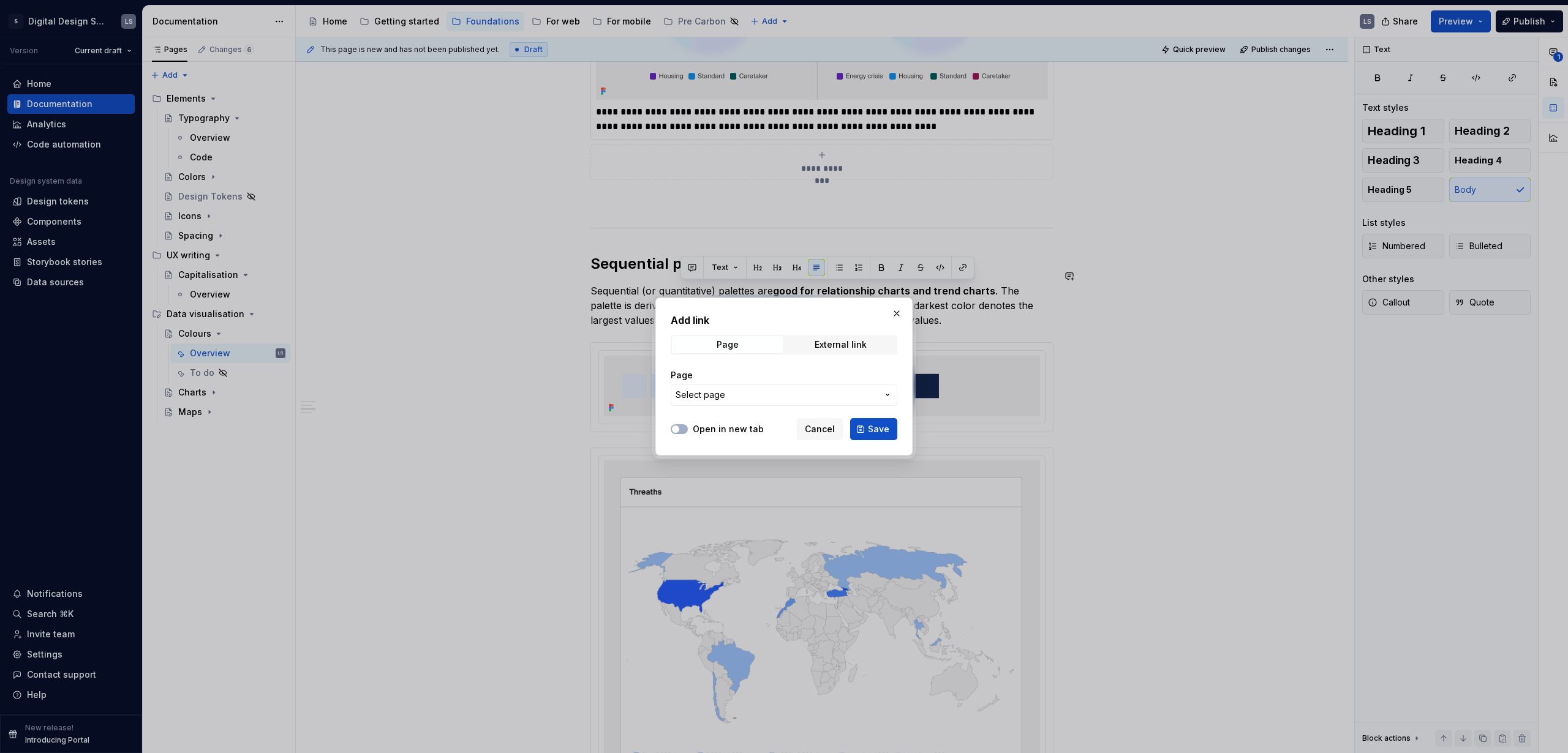
click at [820, 398] on span "Select page" at bounding box center [776, 394] width 202 height 13
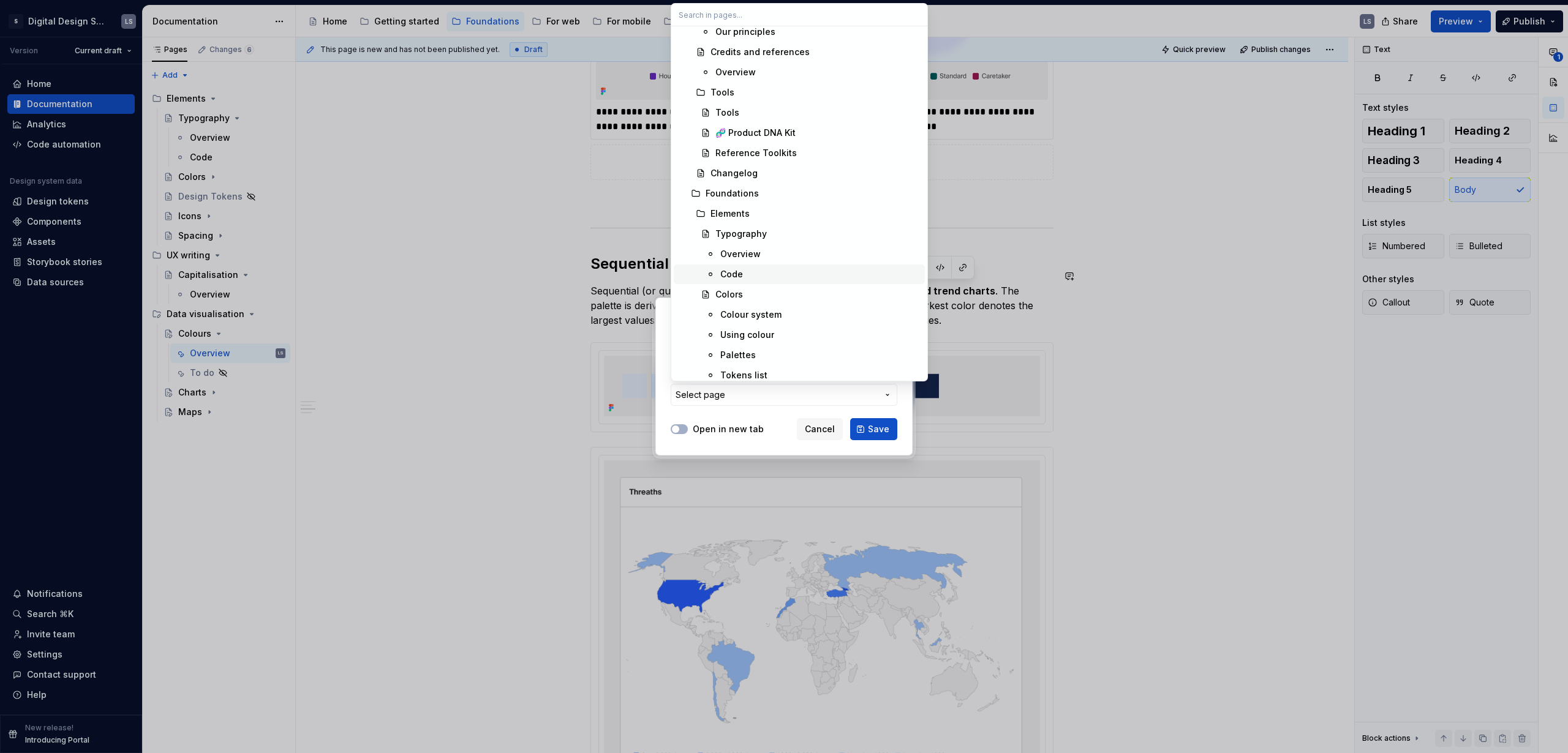
scroll to position [388, 0]
click at [771, 296] on div "Colour system" at bounding box center [750, 297] width 61 height 13
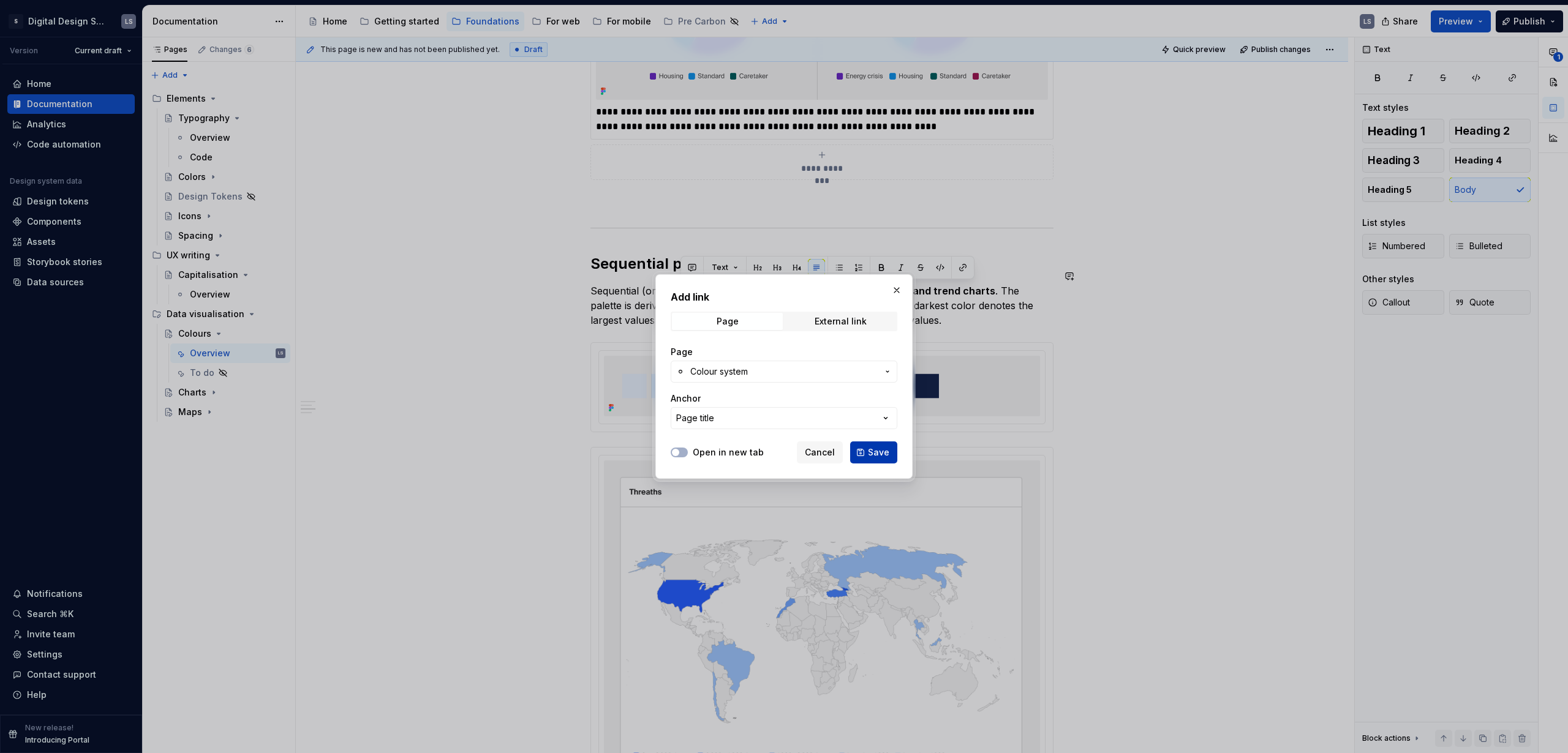
click at [867, 458] on button "Save" at bounding box center [873, 452] width 48 height 22
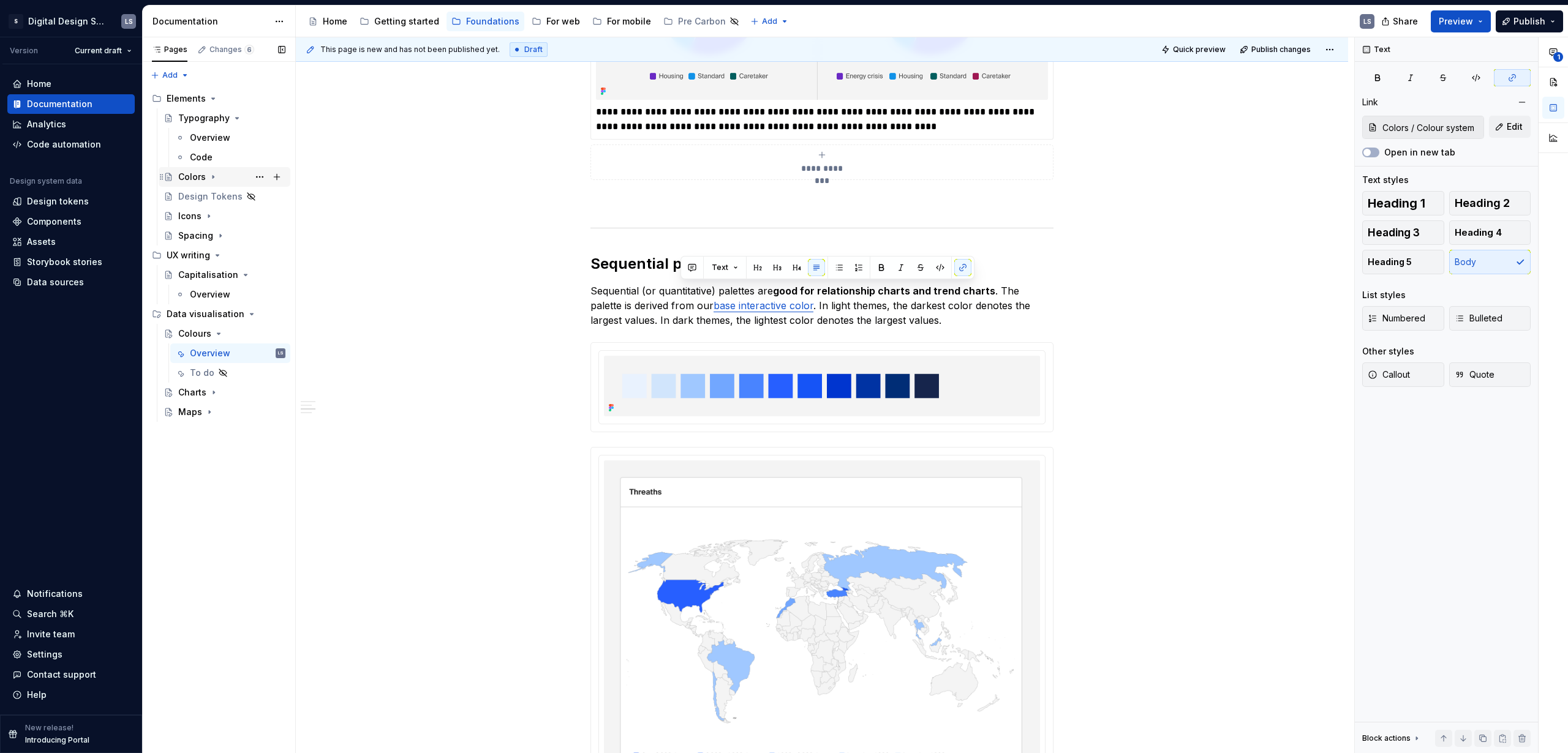
click at [206, 174] on div "Colors" at bounding box center [232, 177] width 107 height 18
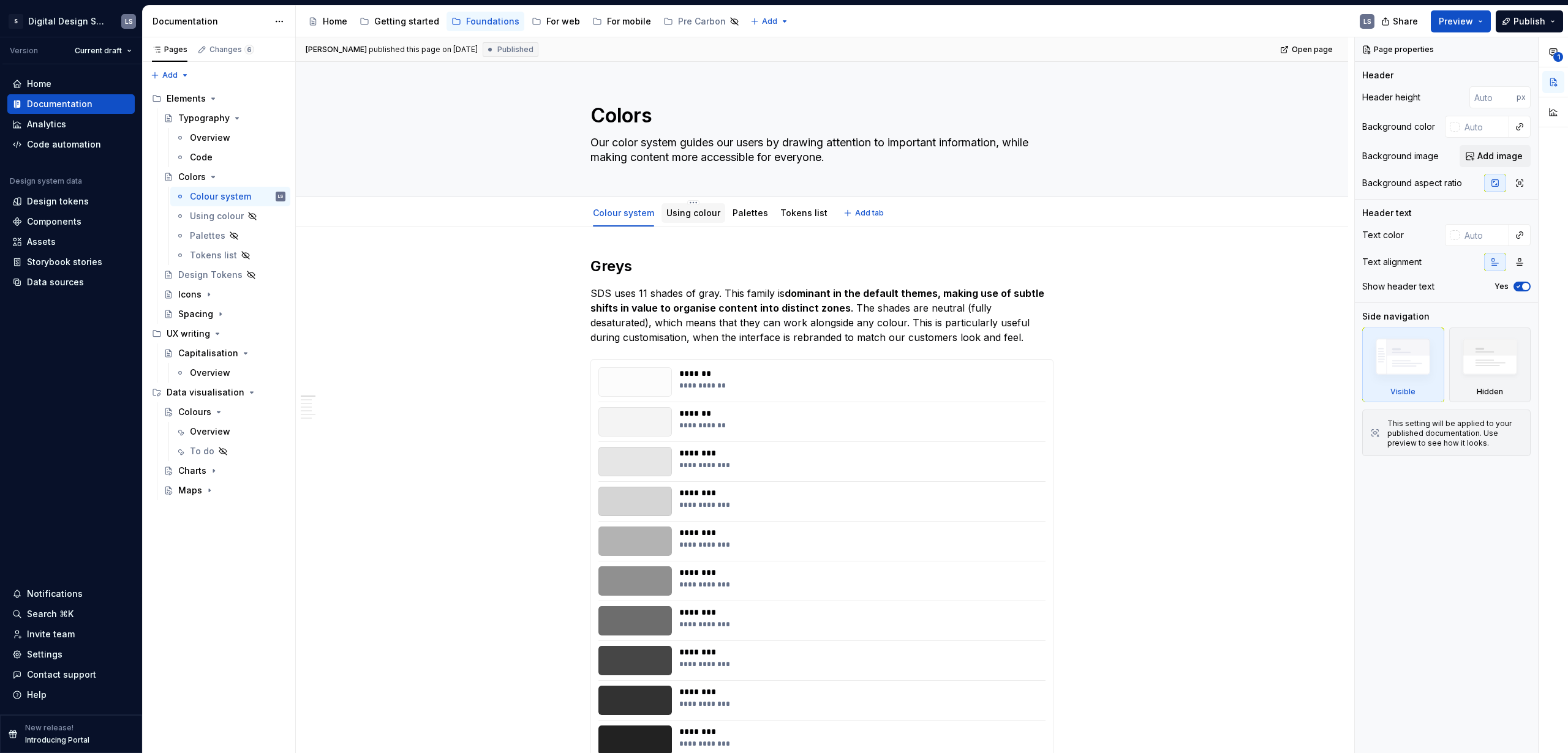
click at [706, 213] on link "Using colour" at bounding box center [693, 213] width 54 height 10
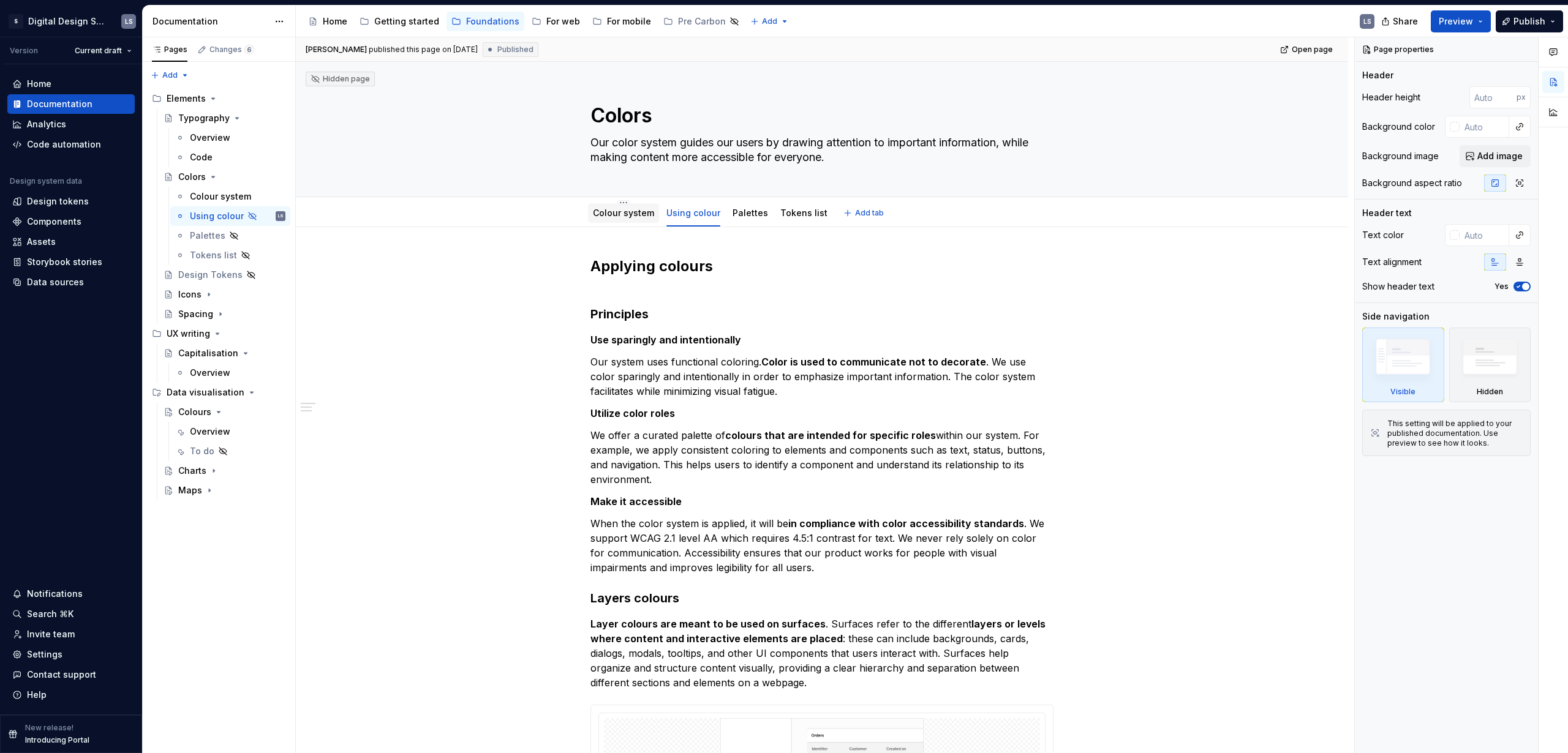
click at [644, 212] on link "Colour system" at bounding box center [623, 213] width 61 height 10
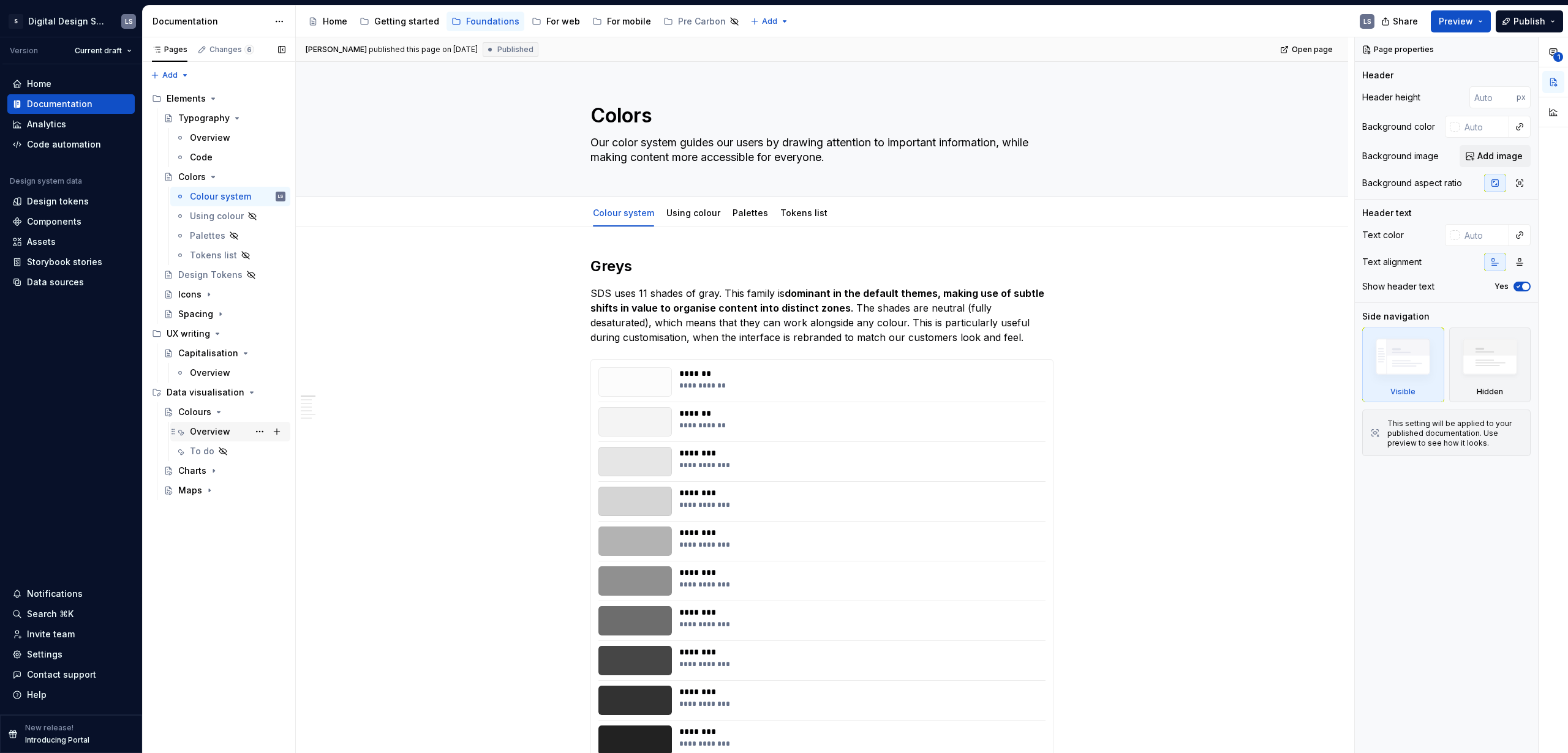
click at [206, 434] on div "Overview" at bounding box center [210, 431] width 40 height 13
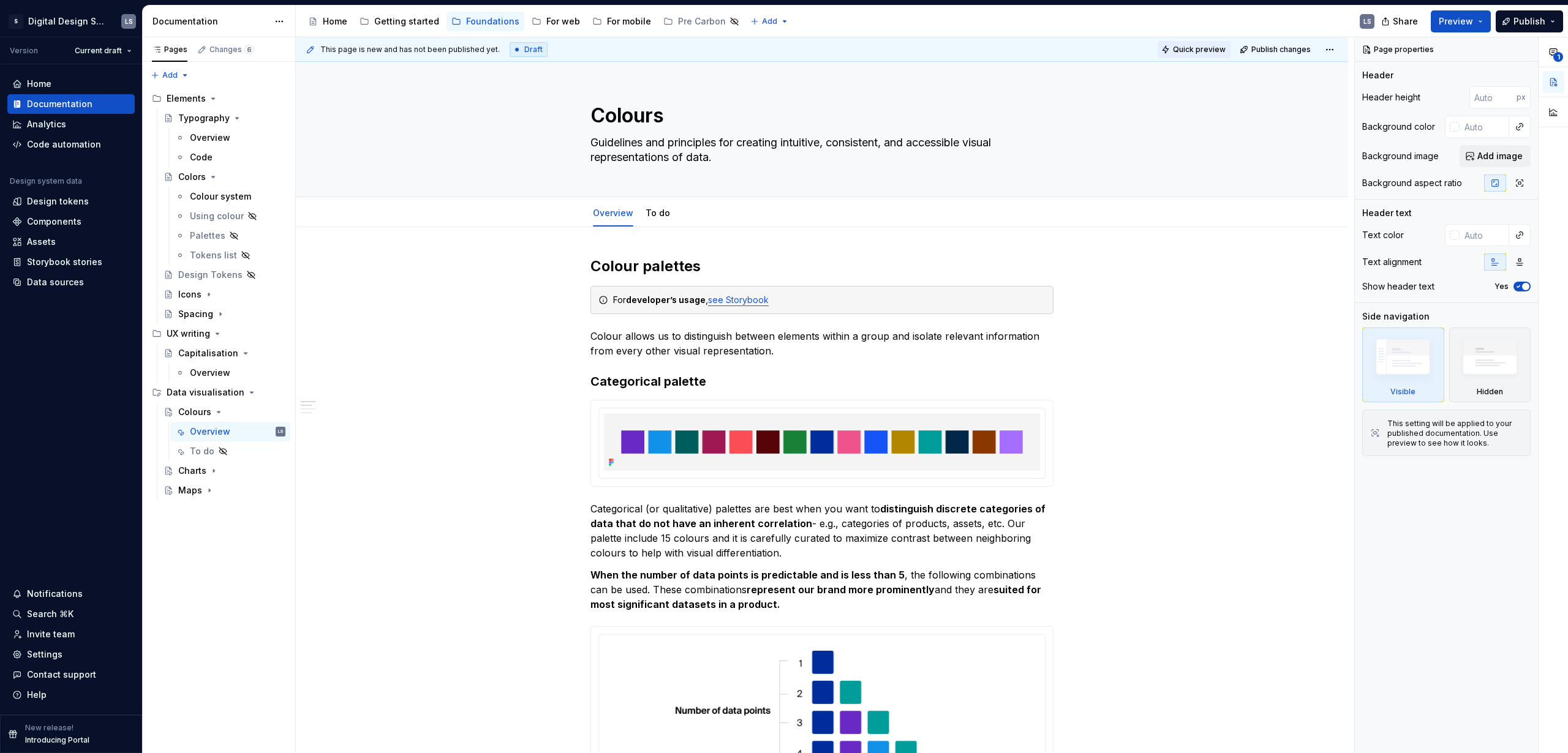
click at [1209, 48] on span "Quick preview" at bounding box center [1199, 50] width 53 height 10
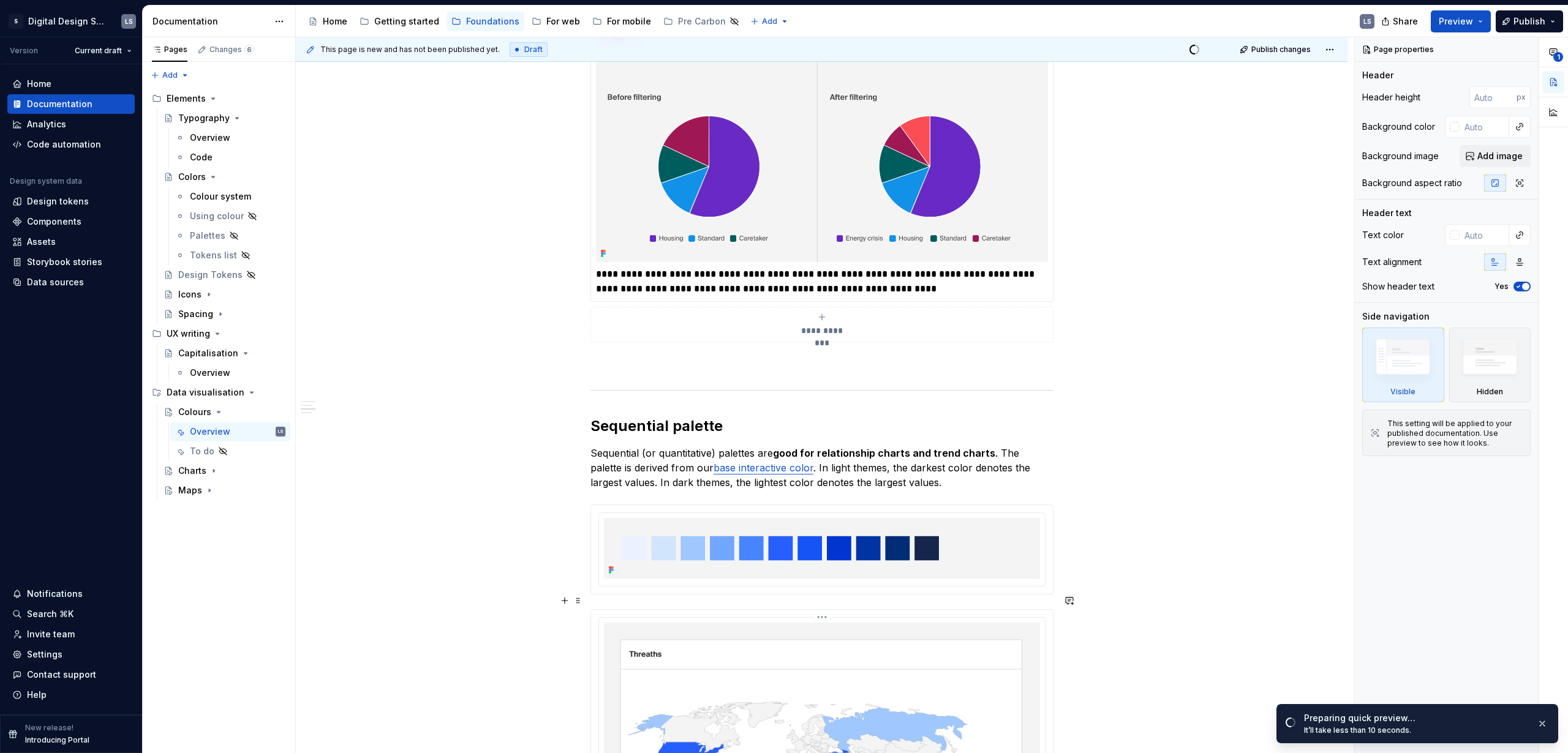
scroll to position [2193, 0]
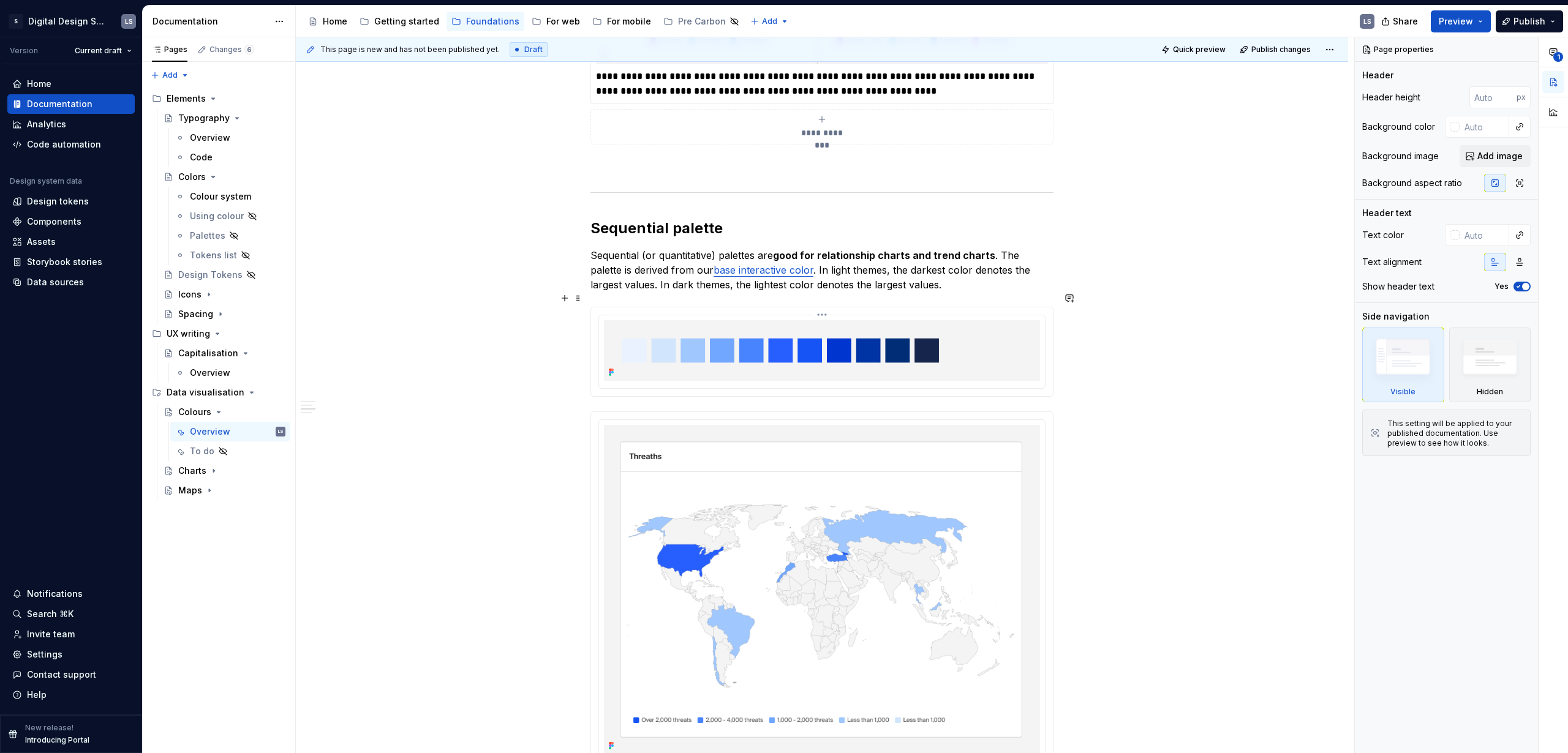
click at [824, 296] on html "S Digital Design System LS Version Current draft Home Documentation Analytics C…" at bounding box center [784, 376] width 1568 height 753
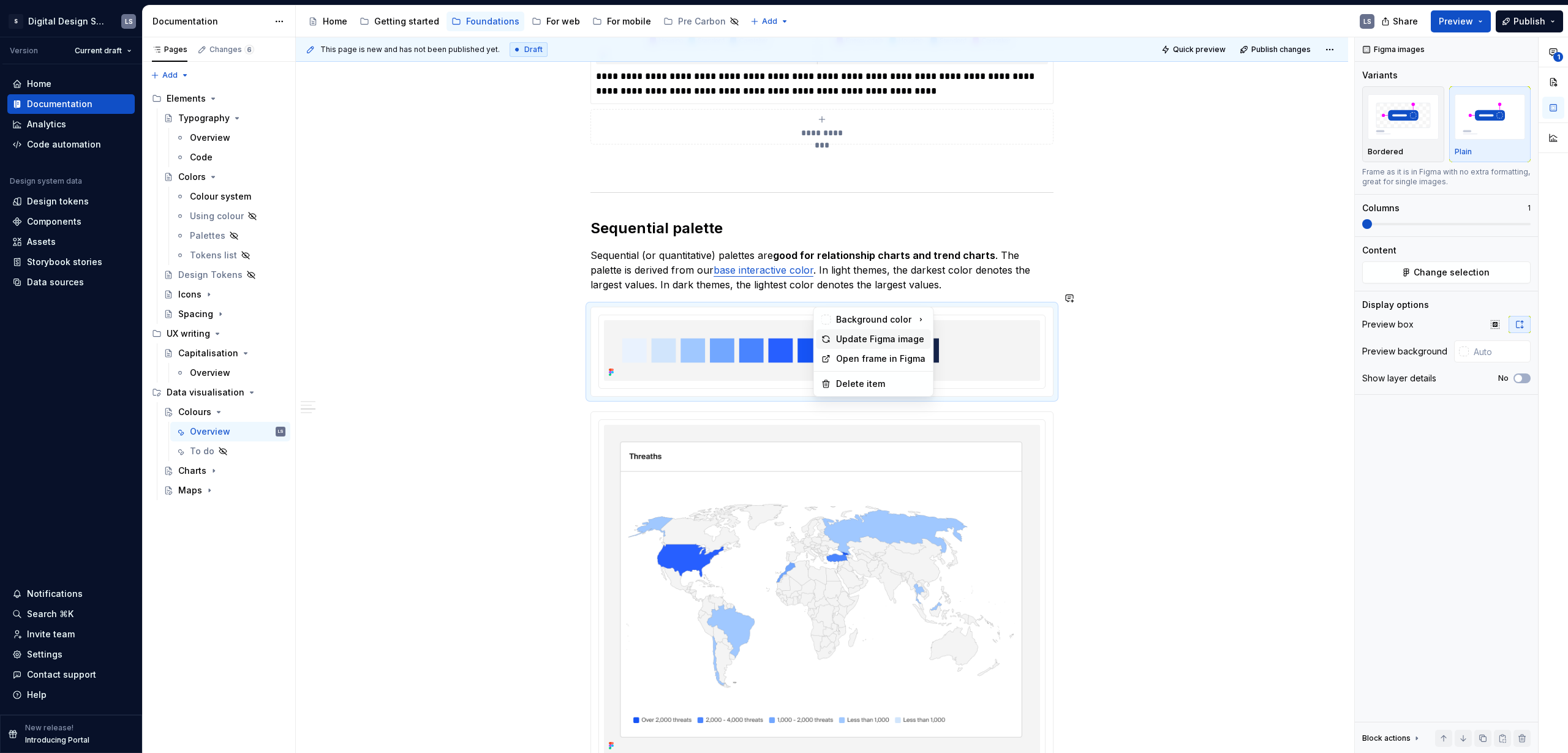
click at [846, 339] on div "Update Figma image" at bounding box center [881, 339] width 90 height 13
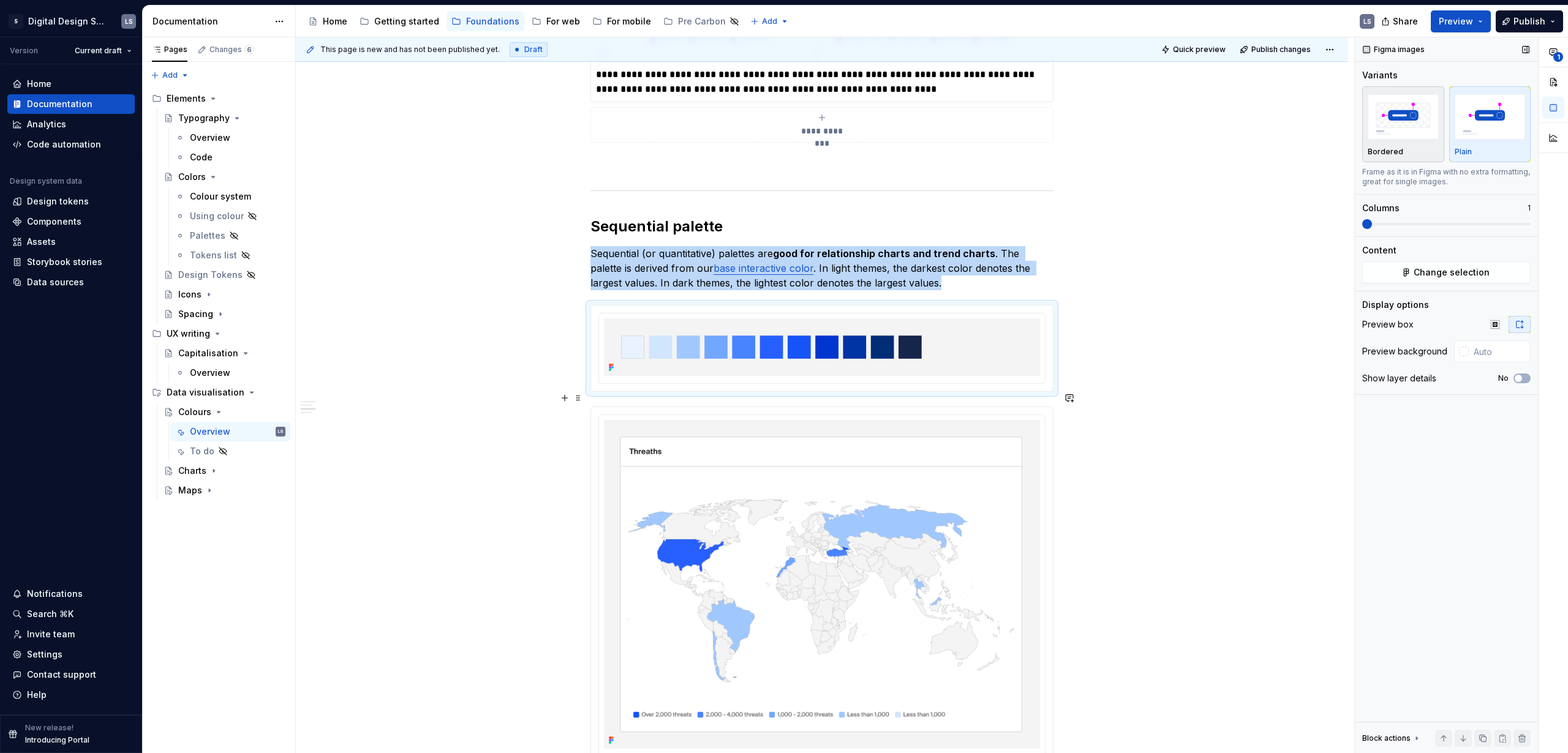
scroll to position [2196, 0]
click at [1191, 49] on span "Quick preview" at bounding box center [1199, 50] width 53 height 10
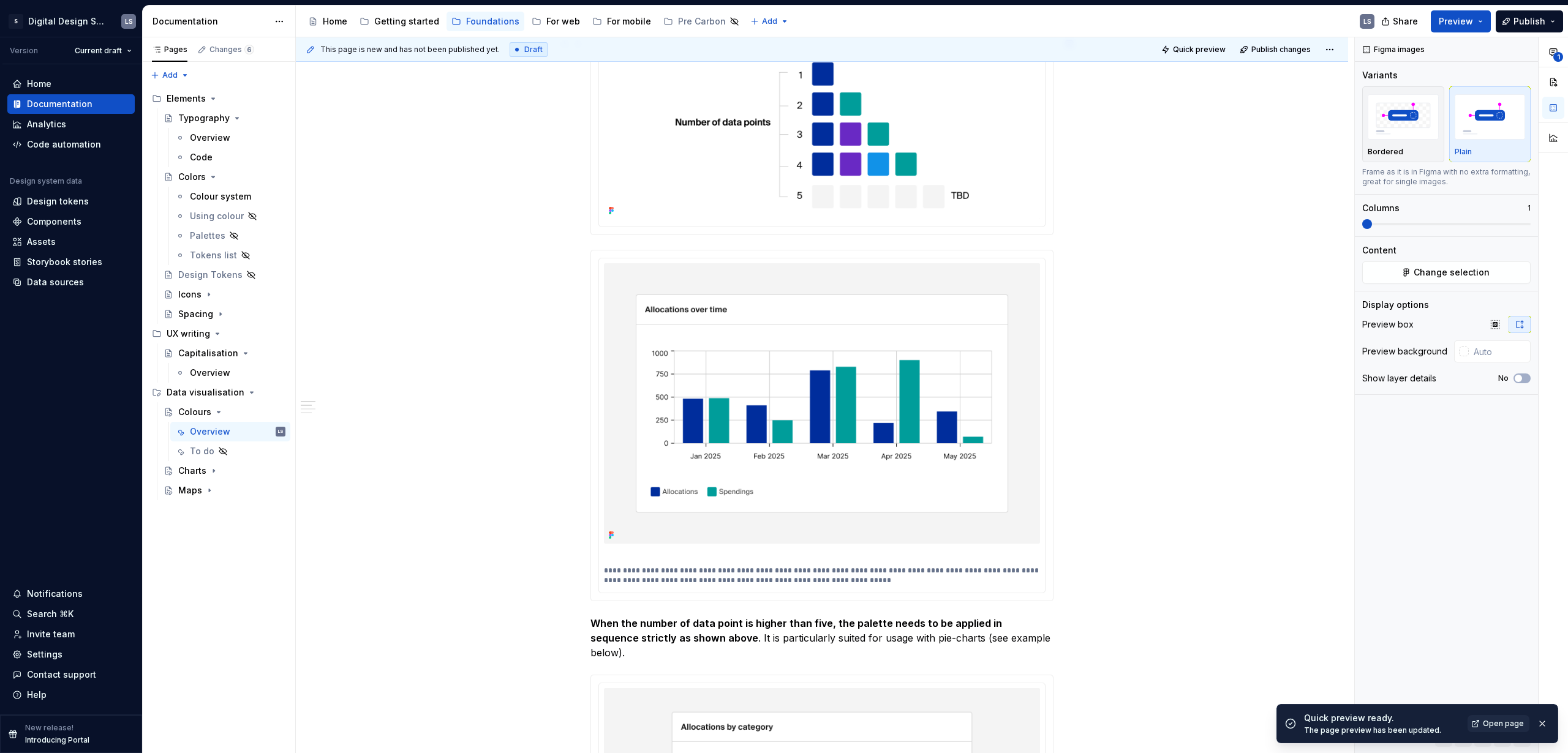
scroll to position [0, 0]
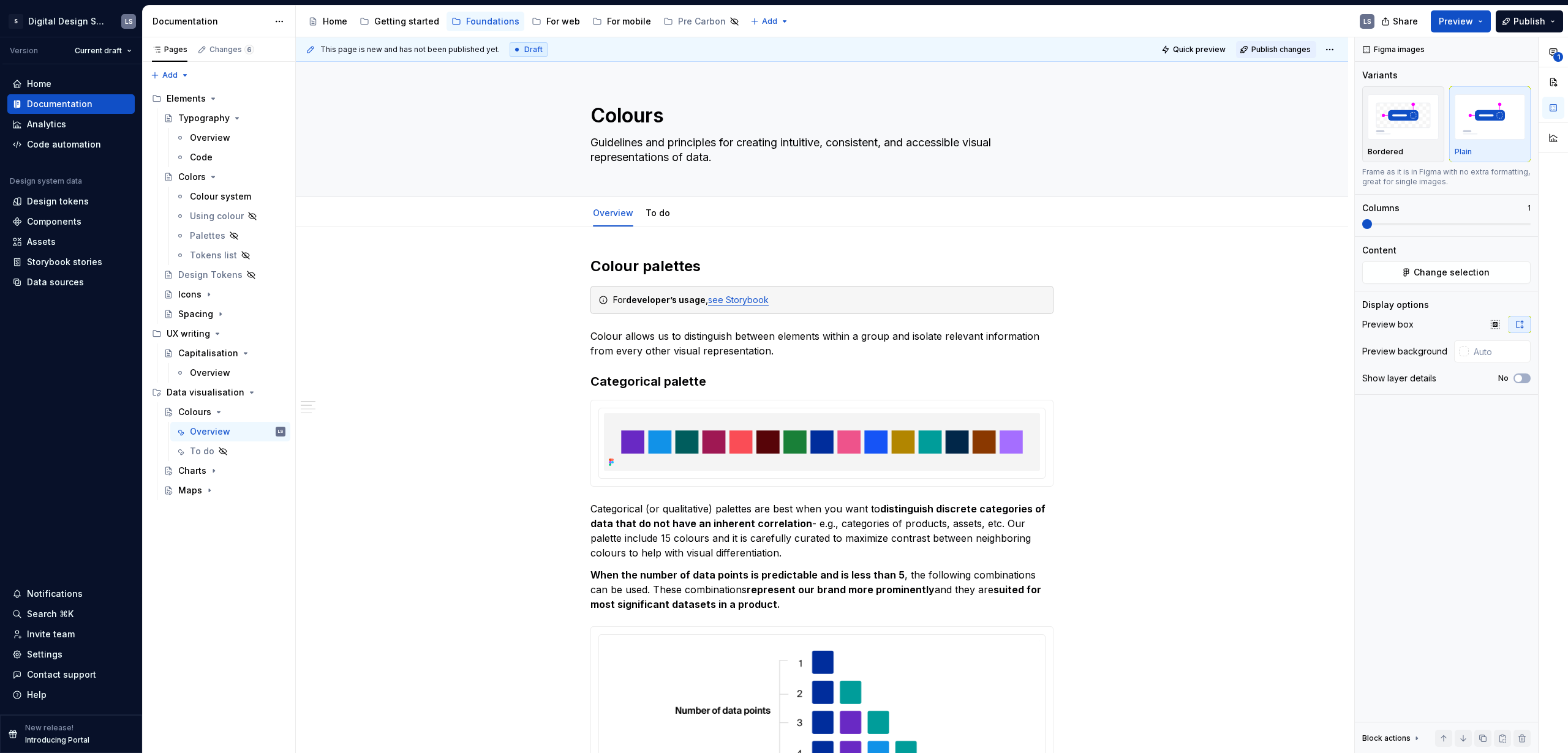
click at [1259, 51] on span "Publish changes" at bounding box center [1280, 50] width 59 height 10
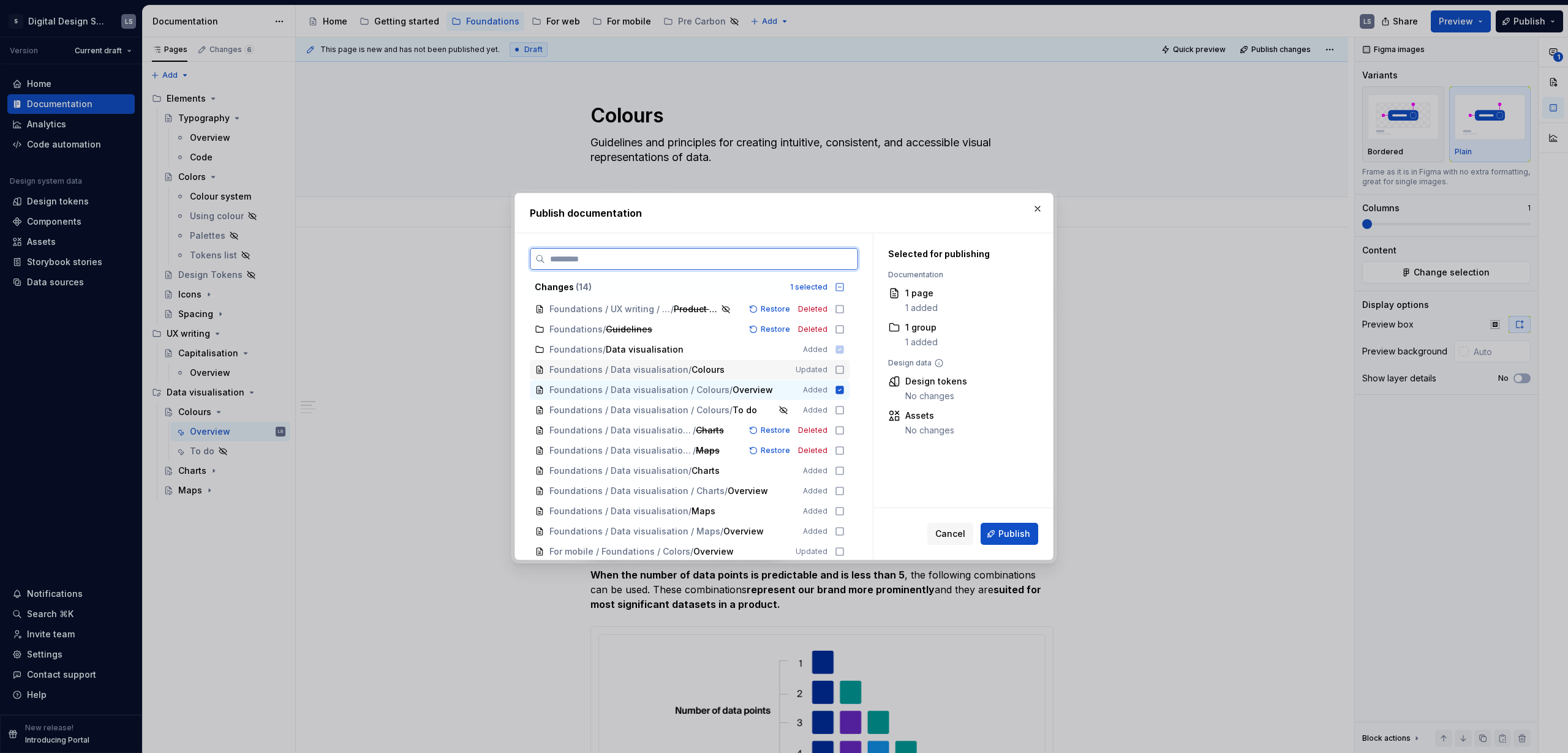
click at [720, 374] on span "Foundations / Data visualisation / Colours" at bounding box center [664, 369] width 229 height 13
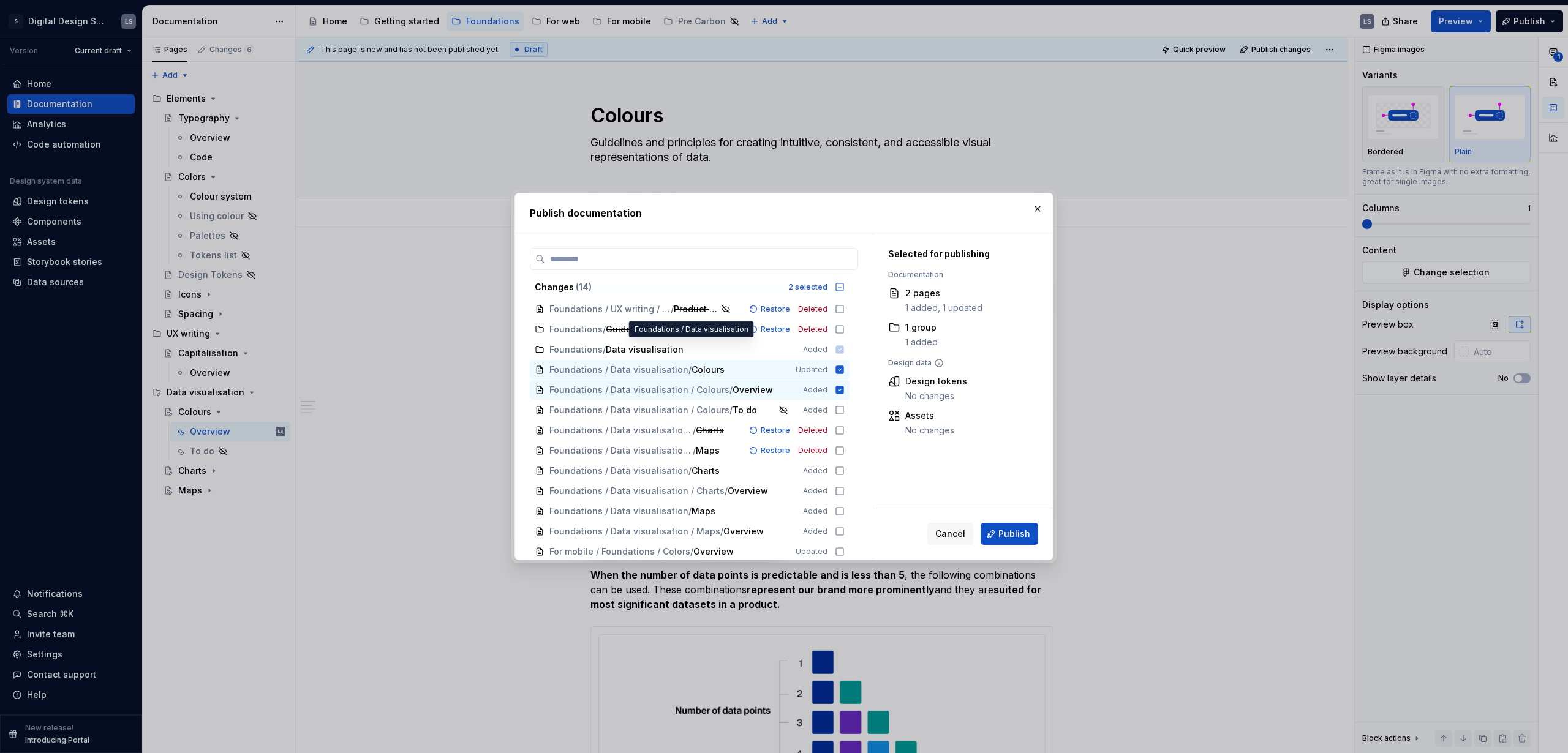
click at [716, 351] on span "Foundations / Data visualisation Added" at bounding box center [689, 349] width 319 height 20
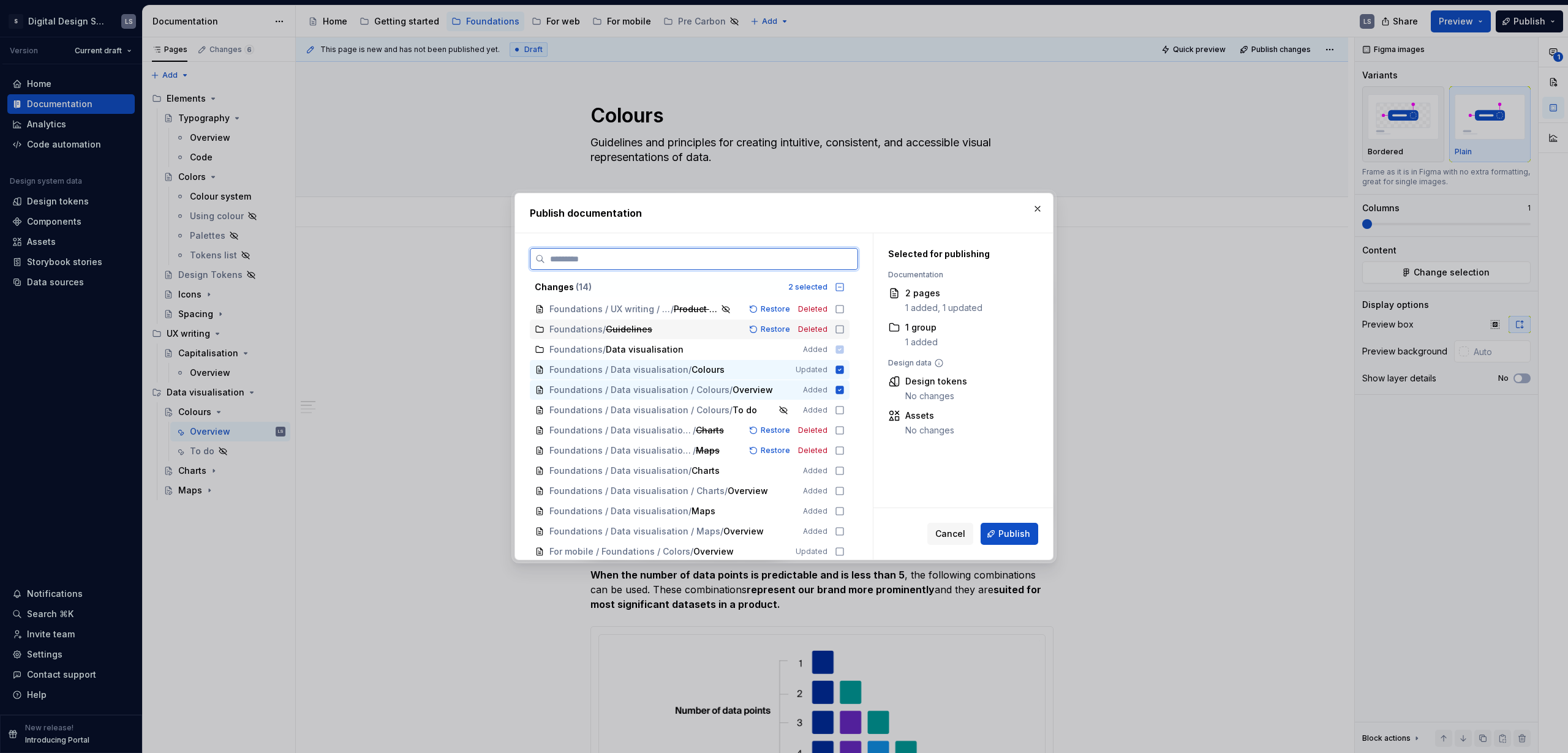
click at [718, 338] on div "Foundations / Guidelines Restore Deleted" at bounding box center [689, 329] width 319 height 19
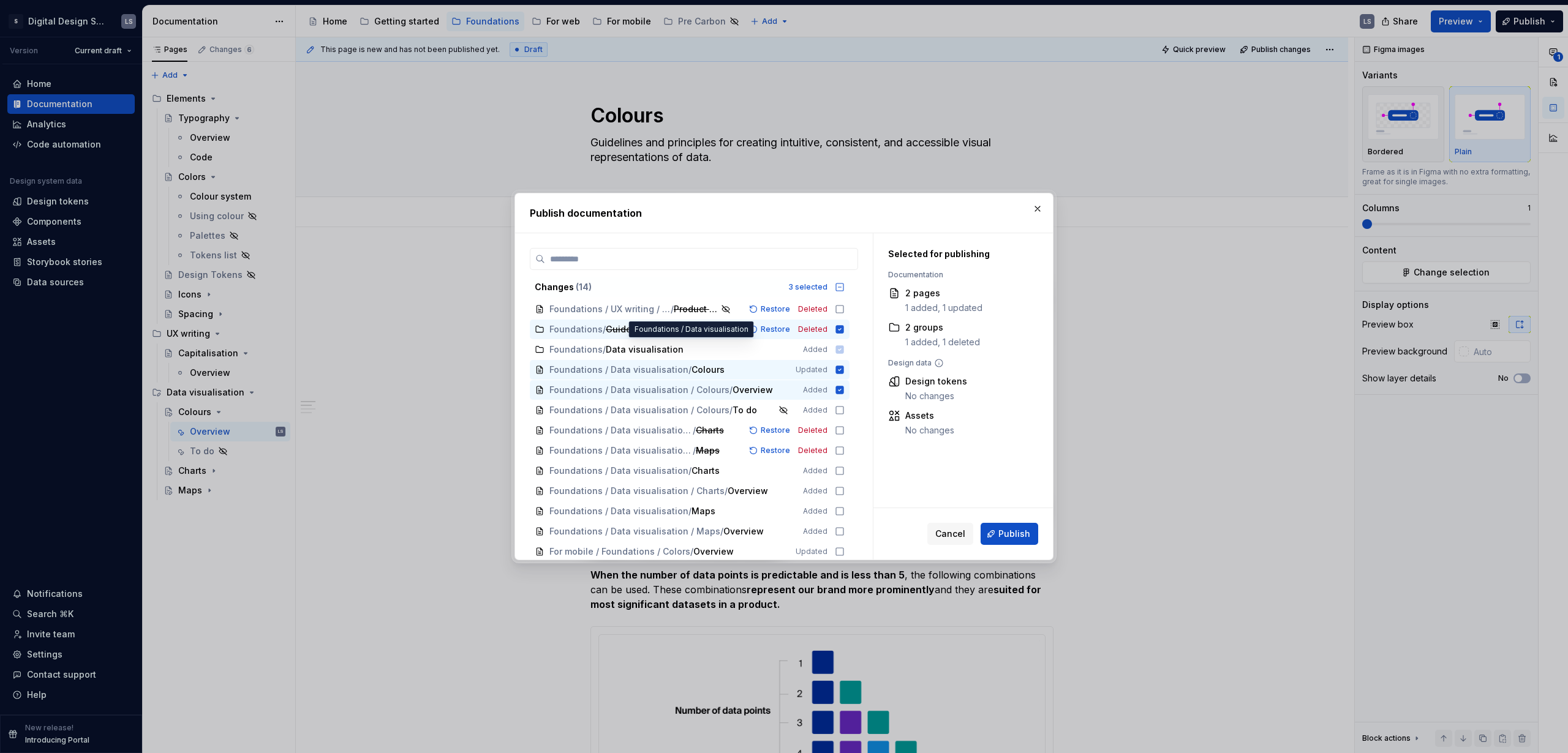
click at [714, 345] on span "Foundations / Data visualisation Added" at bounding box center [689, 349] width 319 height 20
click at [631, 347] on span "Foundations / Data visualisation Added" at bounding box center [689, 349] width 319 height 20
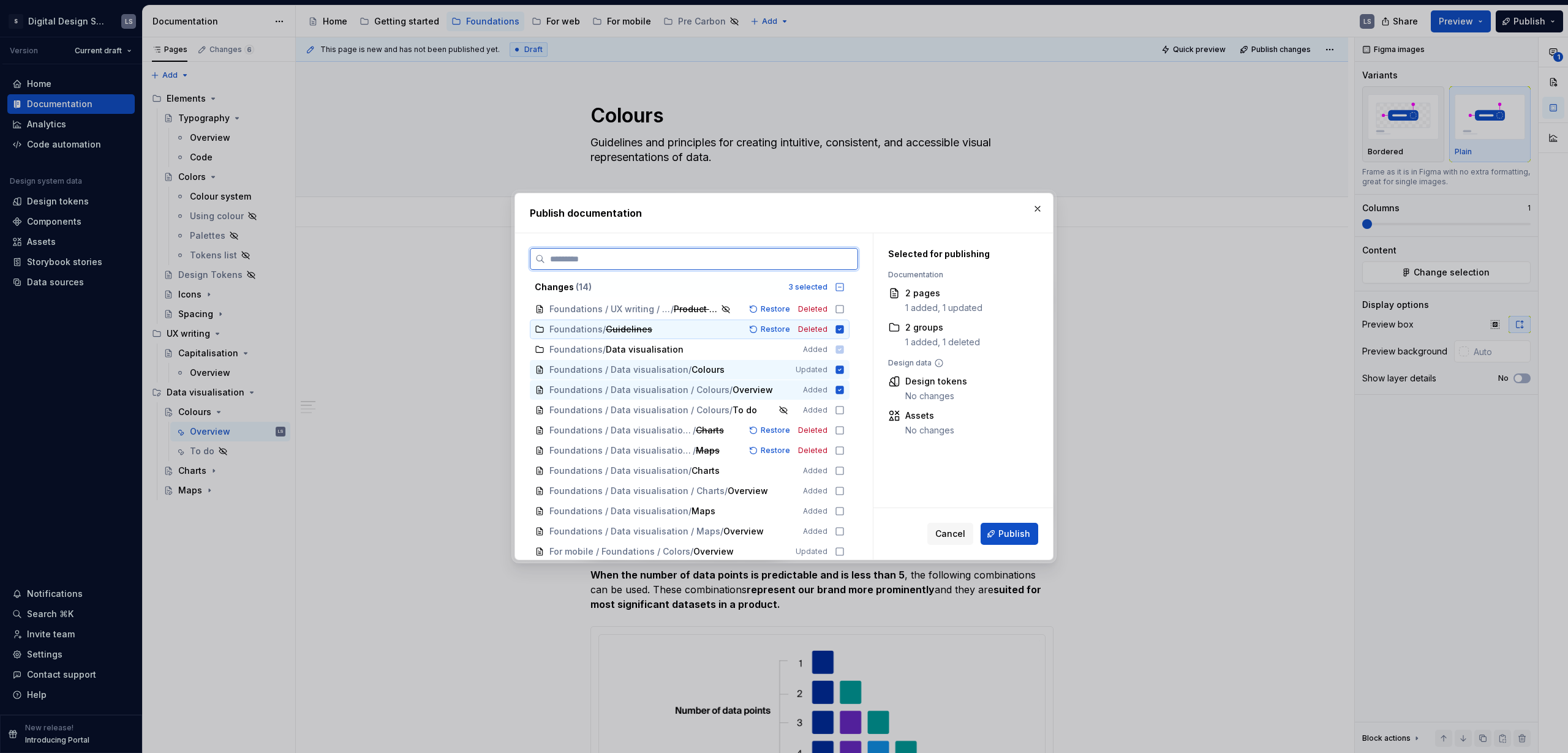
click at [641, 325] on span "Guidelines" at bounding box center [629, 329] width 47 height 13
click at [701, 329] on div "Foundations / Guidelines" at bounding box center [640, 329] width 181 height 13
click at [697, 309] on span "Product names" at bounding box center [696, 309] width 45 height 13
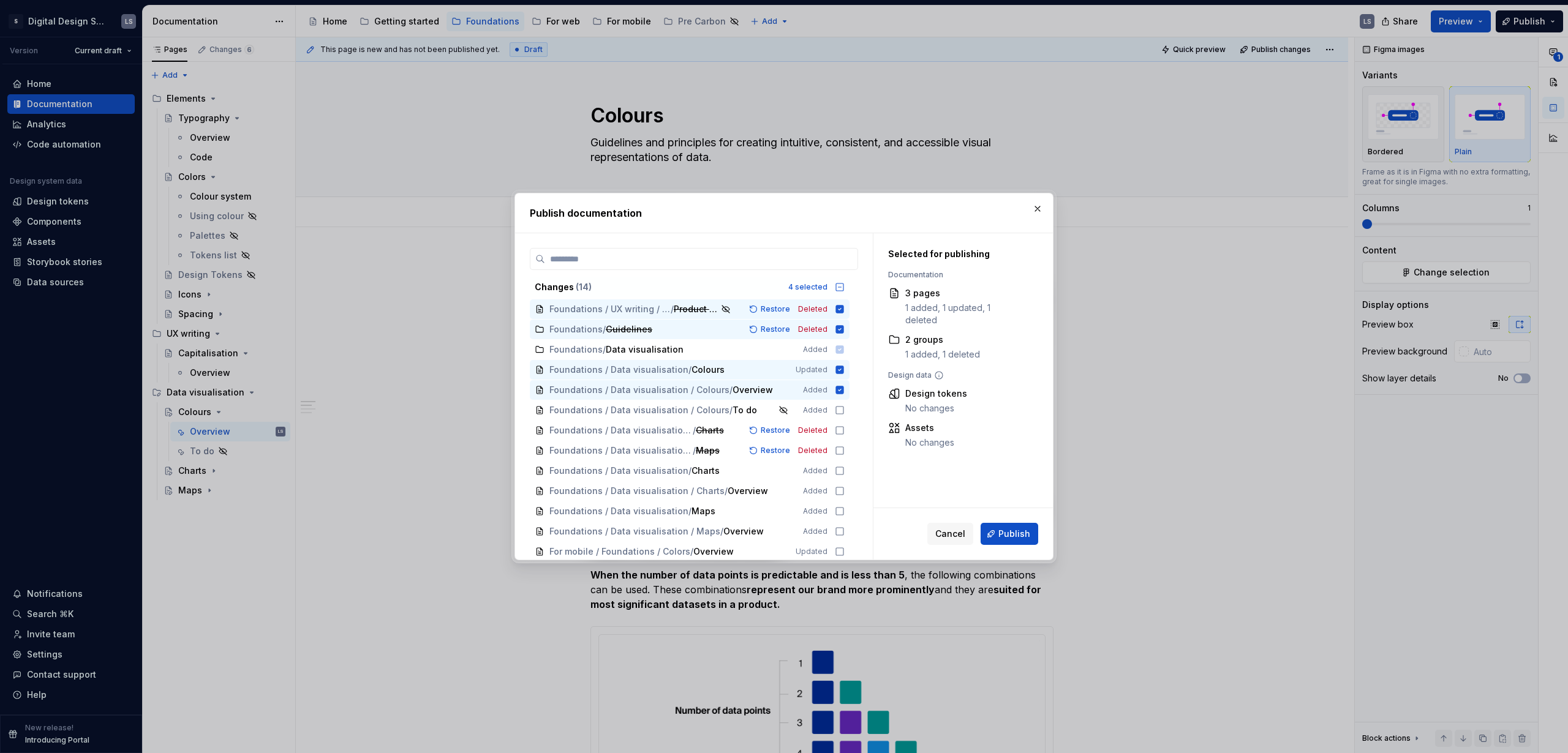
click at [684, 348] on span "Foundations / Data visualisation Added" at bounding box center [689, 349] width 319 height 20
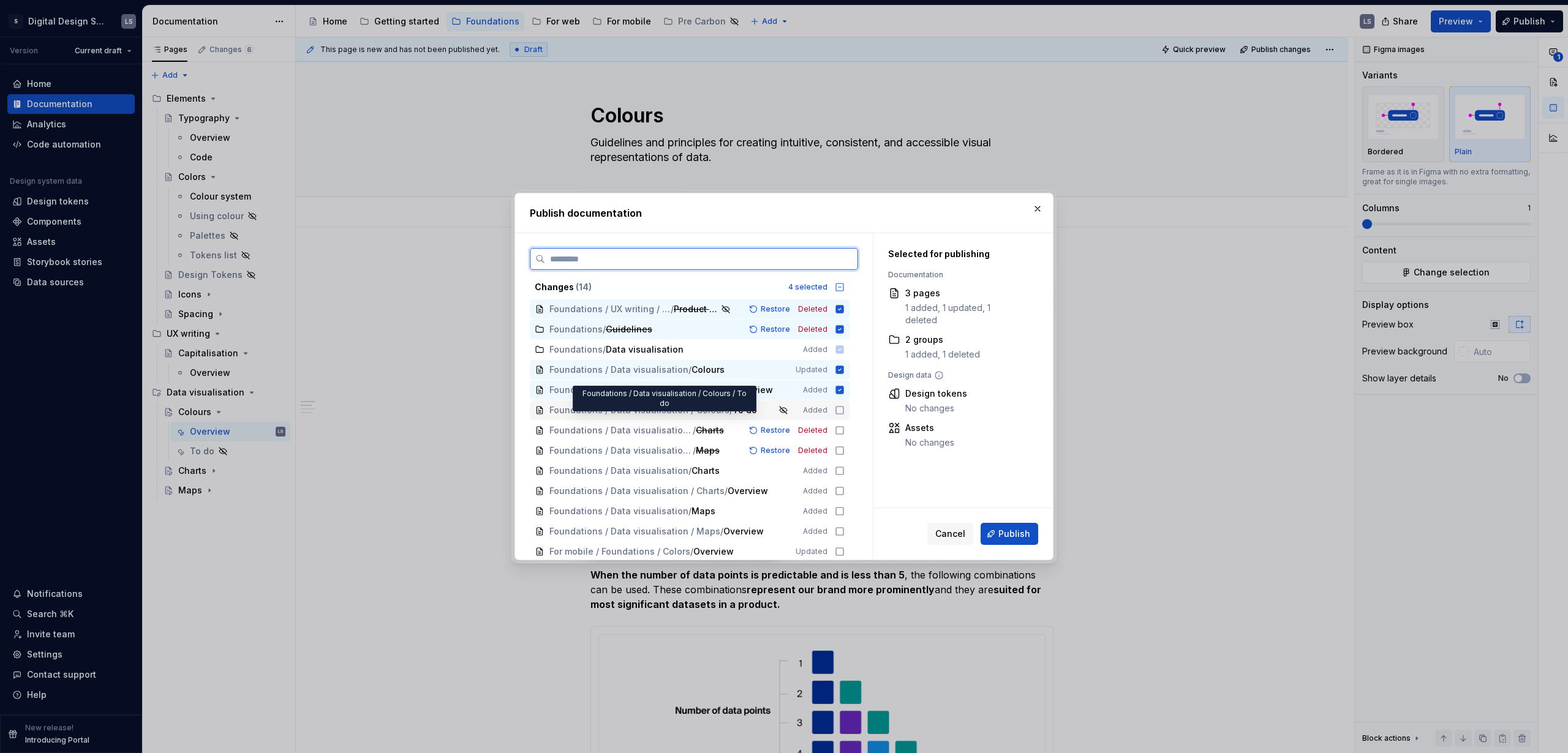
click at [688, 409] on span "Foundations / Data visualisation / Colours" at bounding box center [640, 410] width 180 height 13
click at [680, 429] on span "Foundations / Data visualisation / Colours" at bounding box center [621, 430] width 143 height 13
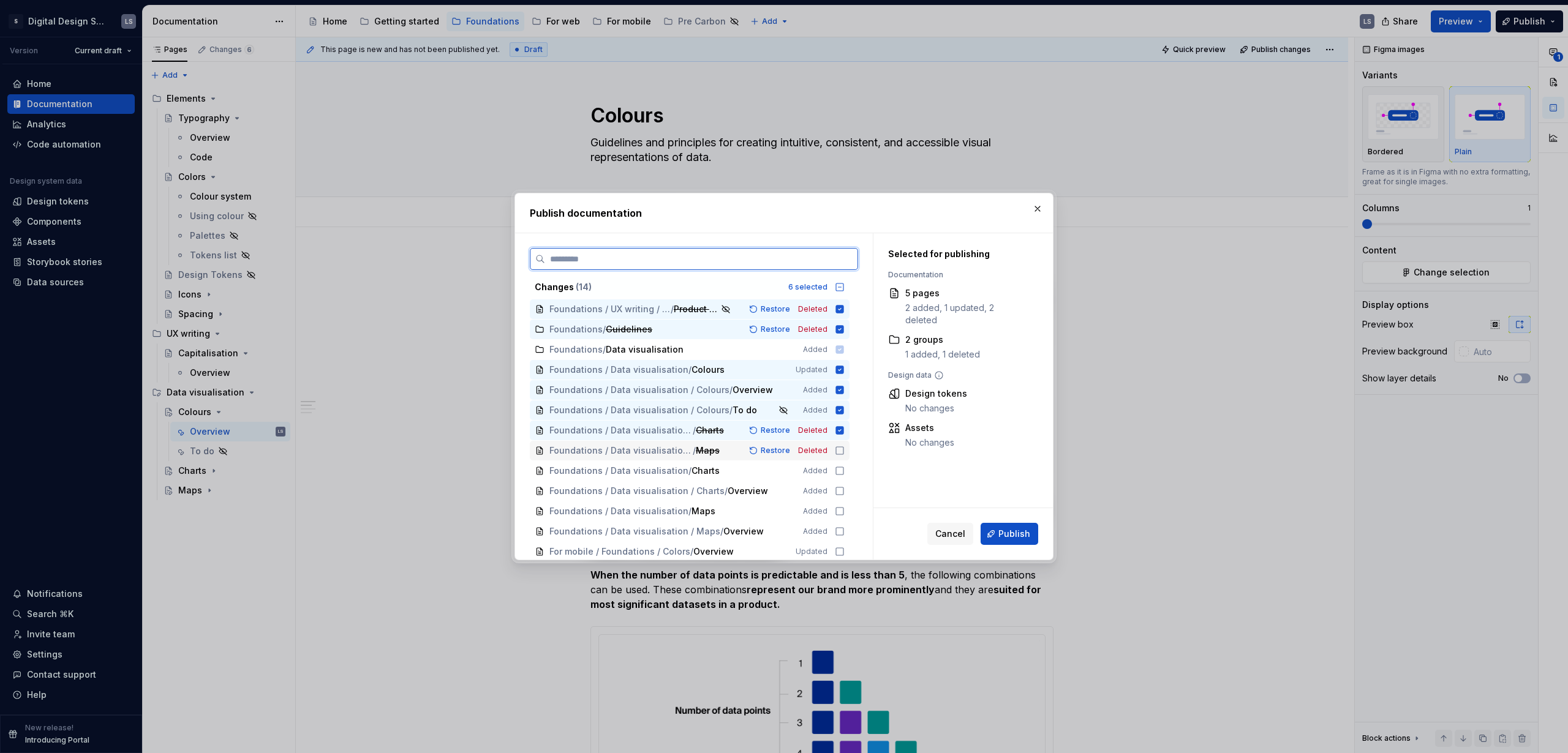
click at [674, 455] on span "Foundations / Data visualisation / Colours" at bounding box center [621, 450] width 143 height 13
click at [672, 461] on div "Foundations / Data visualisation / Charts Added" at bounding box center [689, 470] width 319 height 19
click at [671, 491] on span "Foundations / Data visualisation / Charts" at bounding box center [637, 491] width 175 height 13
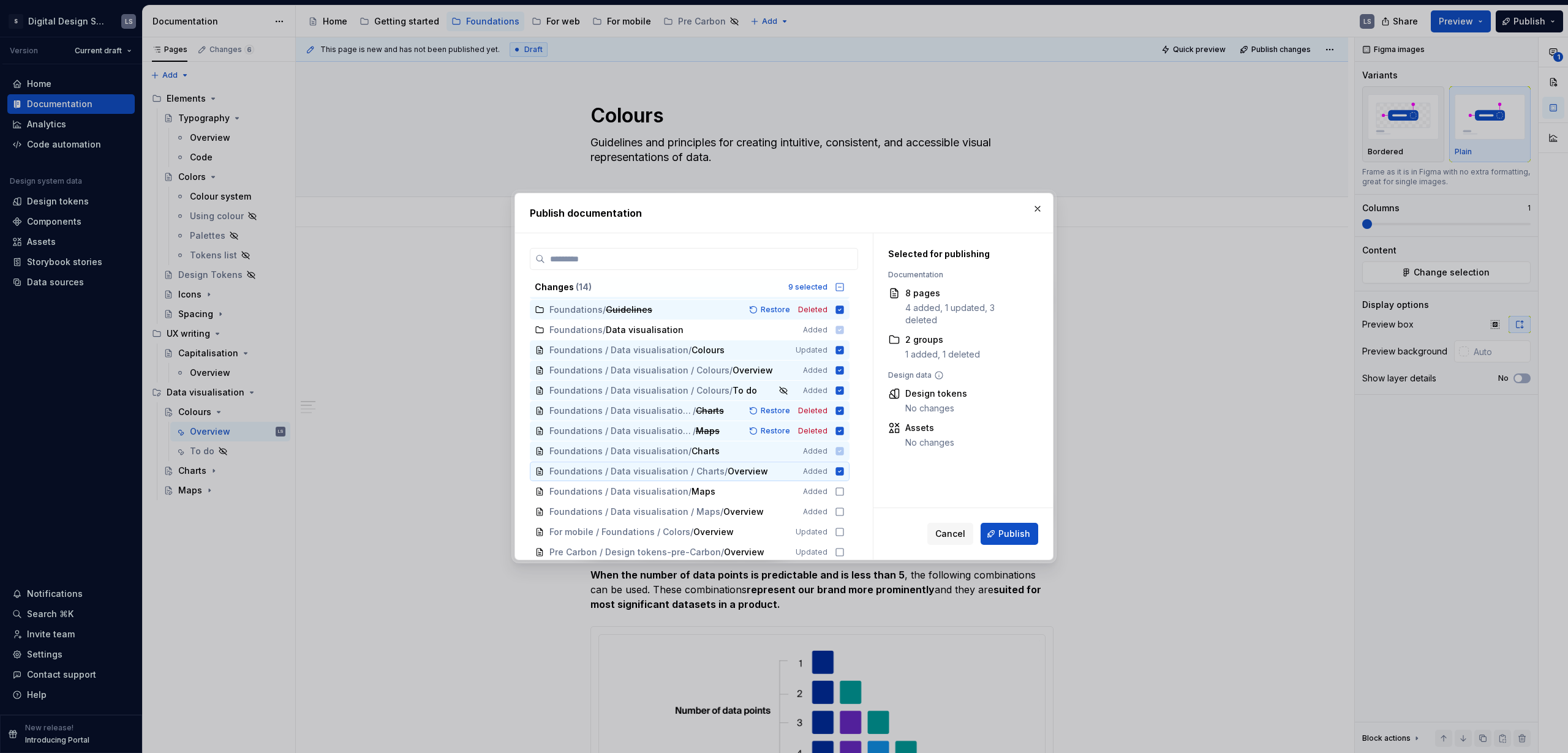
scroll to position [23, 0]
click at [665, 486] on span "Foundations / Data visualisation" at bounding box center [619, 489] width 139 height 13
click at [668, 510] on span "Foundations / Data visualisation / Maps" at bounding box center [635, 509] width 171 height 13
click at [962, 534] on span "Cancel" at bounding box center [950, 534] width 30 height 13
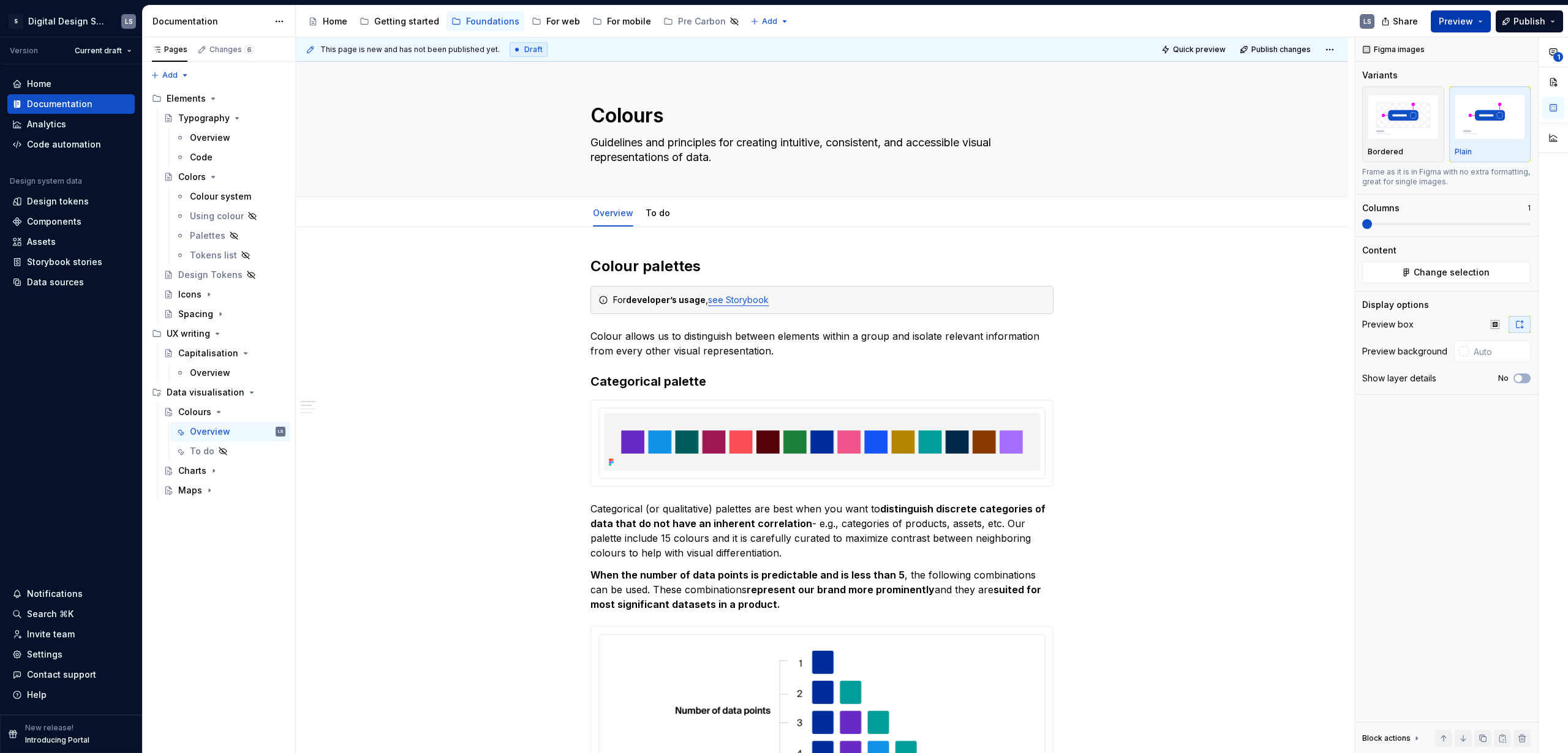
click at [1468, 28] on button "Preview" at bounding box center [1460, 21] width 60 height 22
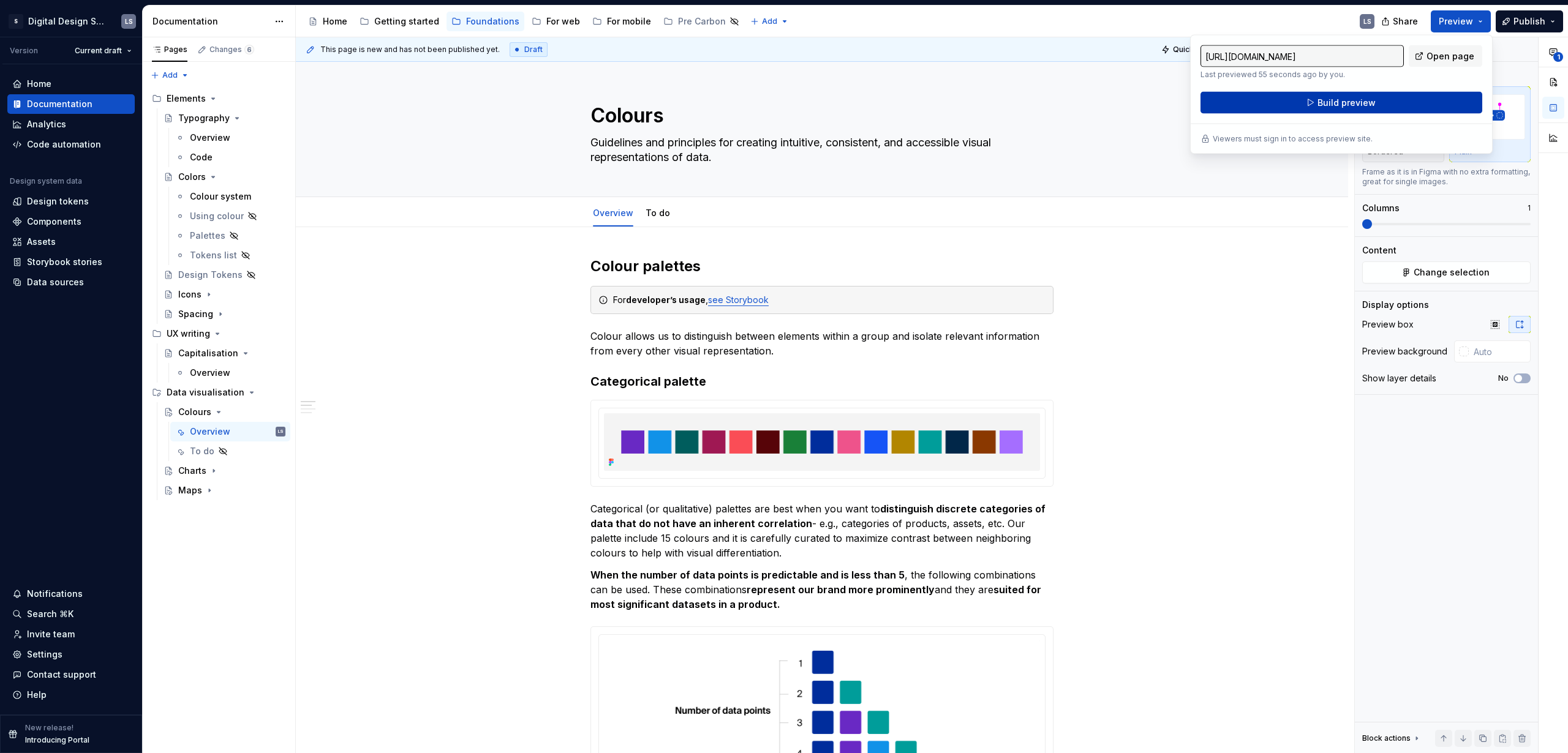
click at [1377, 109] on button "Build preview" at bounding box center [1341, 103] width 282 height 22
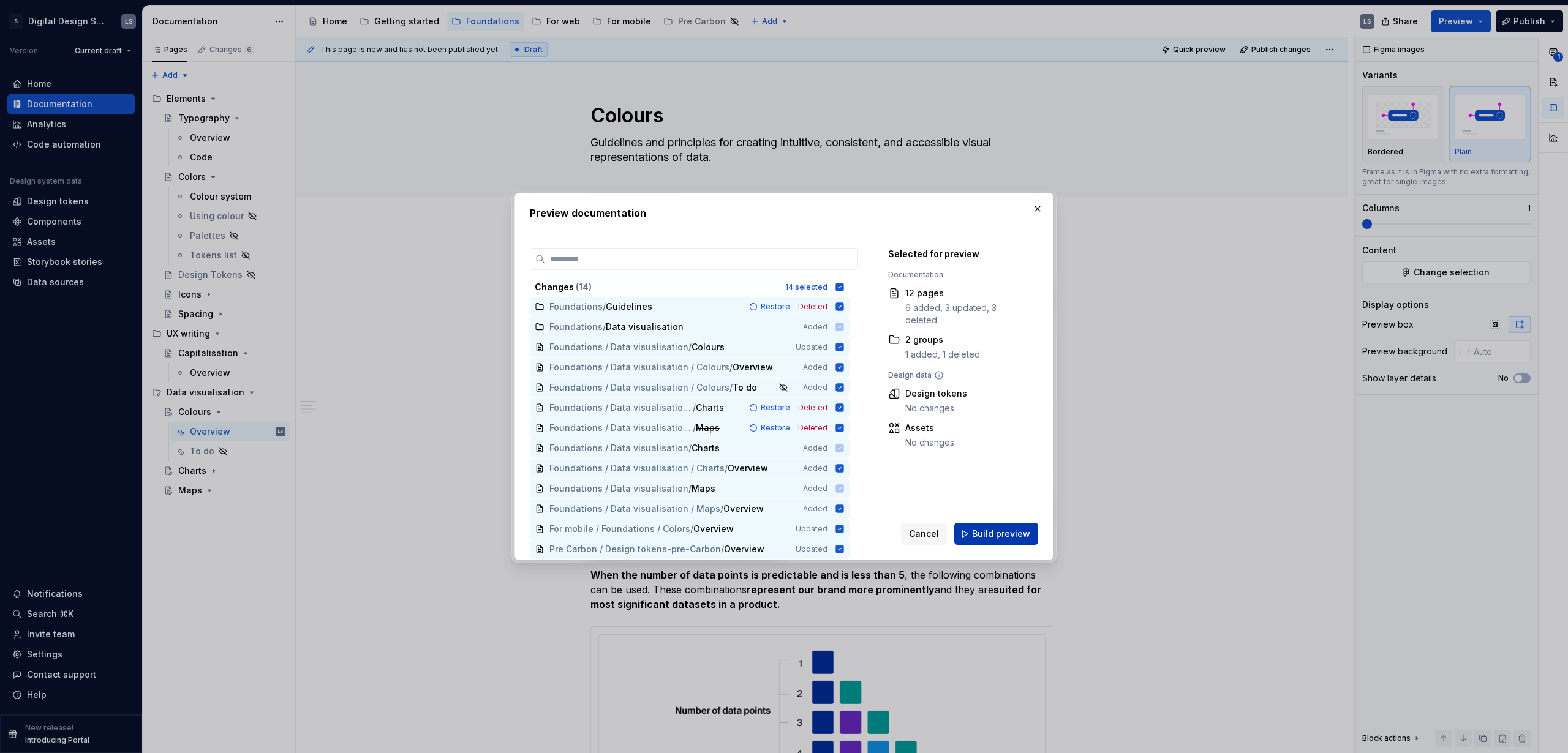
click at [1004, 535] on span "Build preview" at bounding box center [1001, 534] width 58 height 13
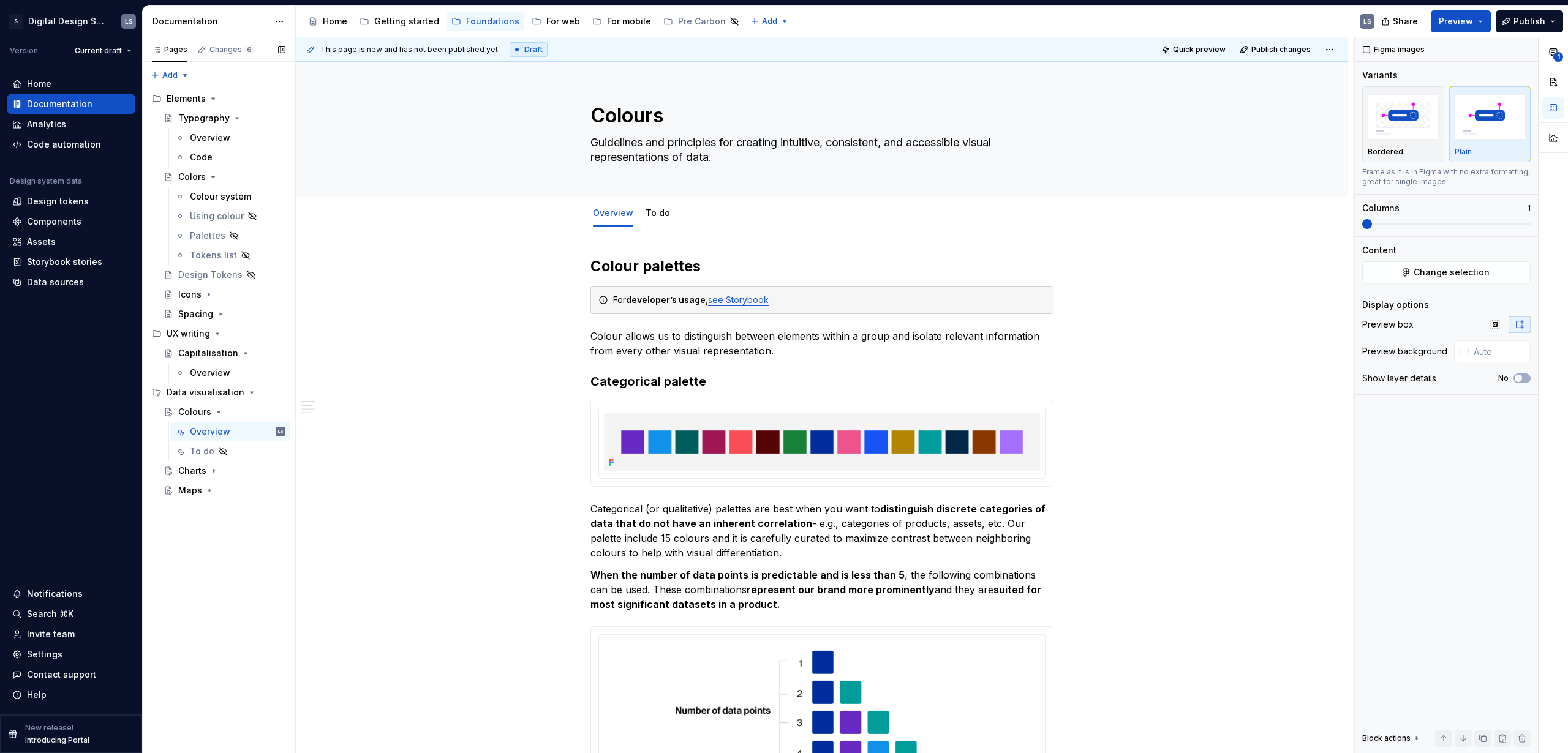
type textarea "*"
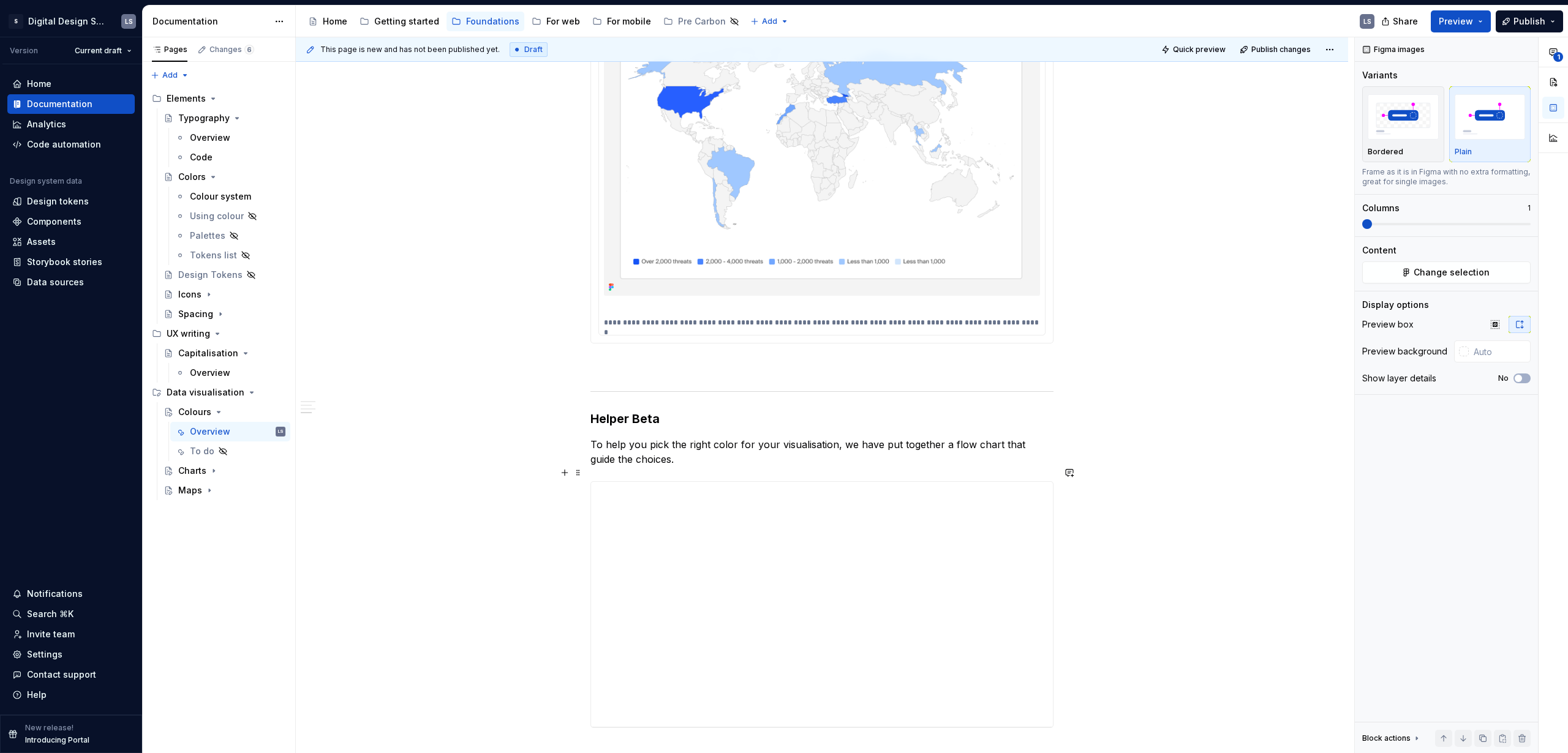
scroll to position [2752, 0]
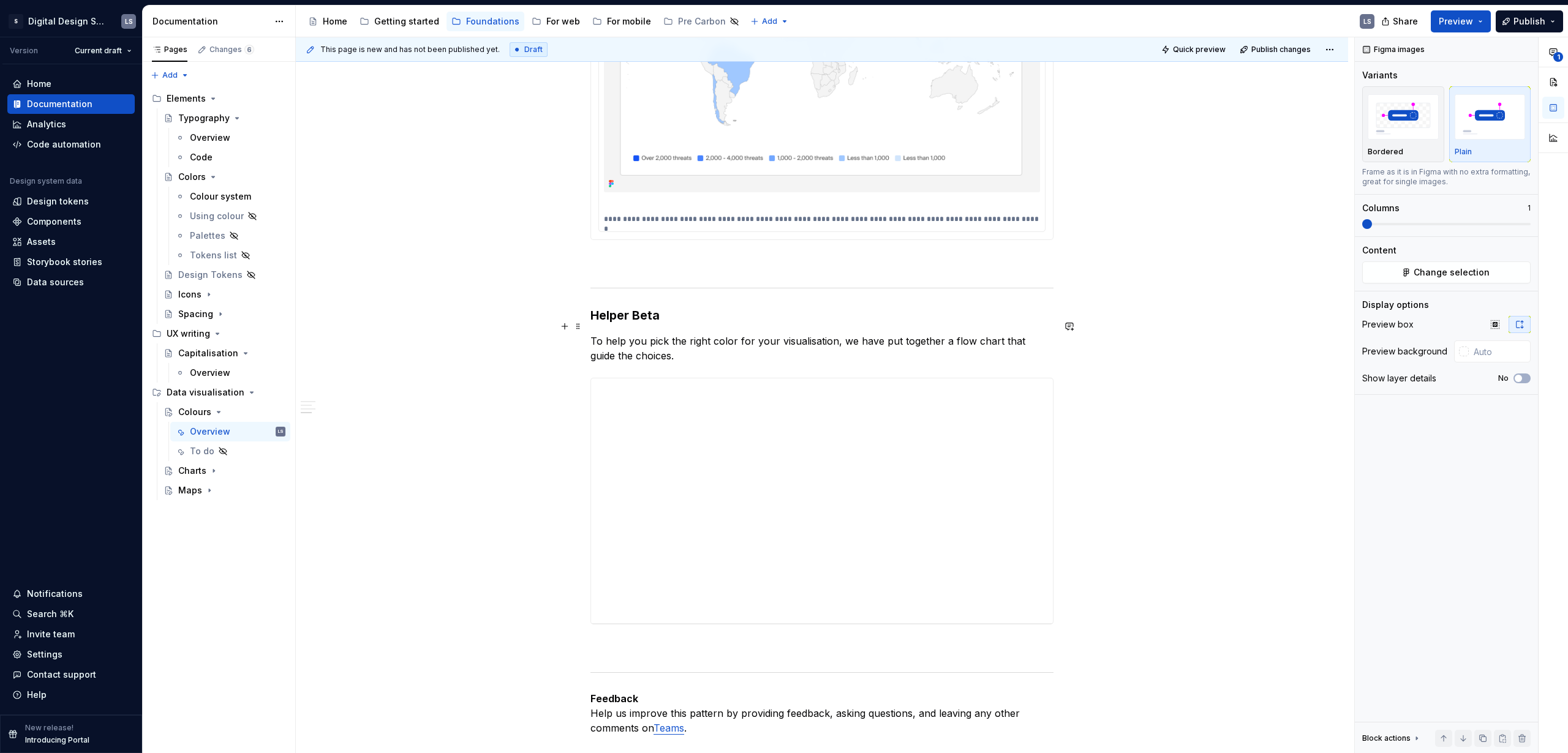
click at [1011, 334] on p "To help you pick the right color for your visualisation, we have put together a…" at bounding box center [822, 348] width 463 height 29
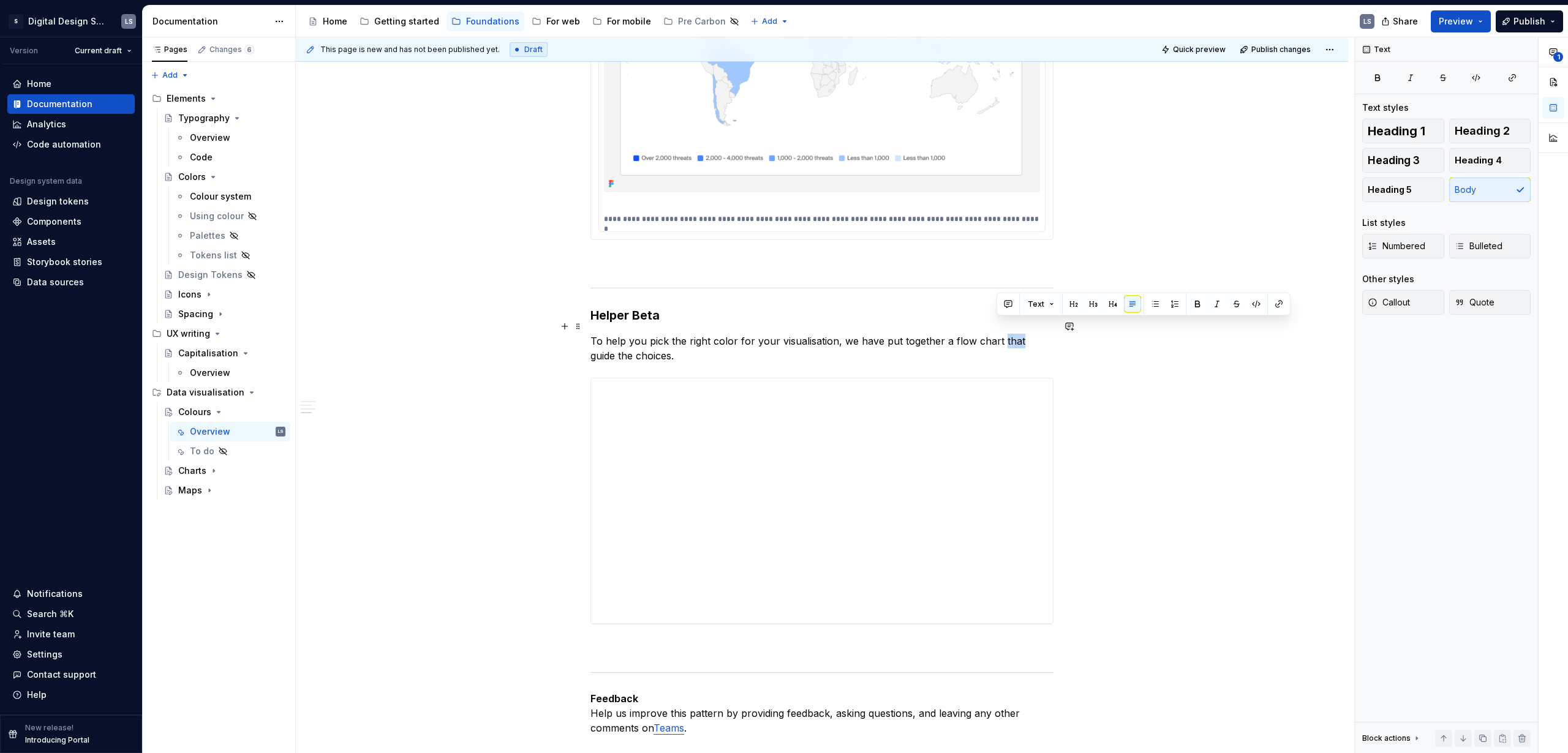
click at [1011, 334] on p "To help you pick the right color for your visualisation, we have put together a…" at bounding box center [822, 348] width 463 height 29
click at [713, 339] on p "To help you pick the right color for your visualisation, we have put together a…" at bounding box center [822, 348] width 463 height 29
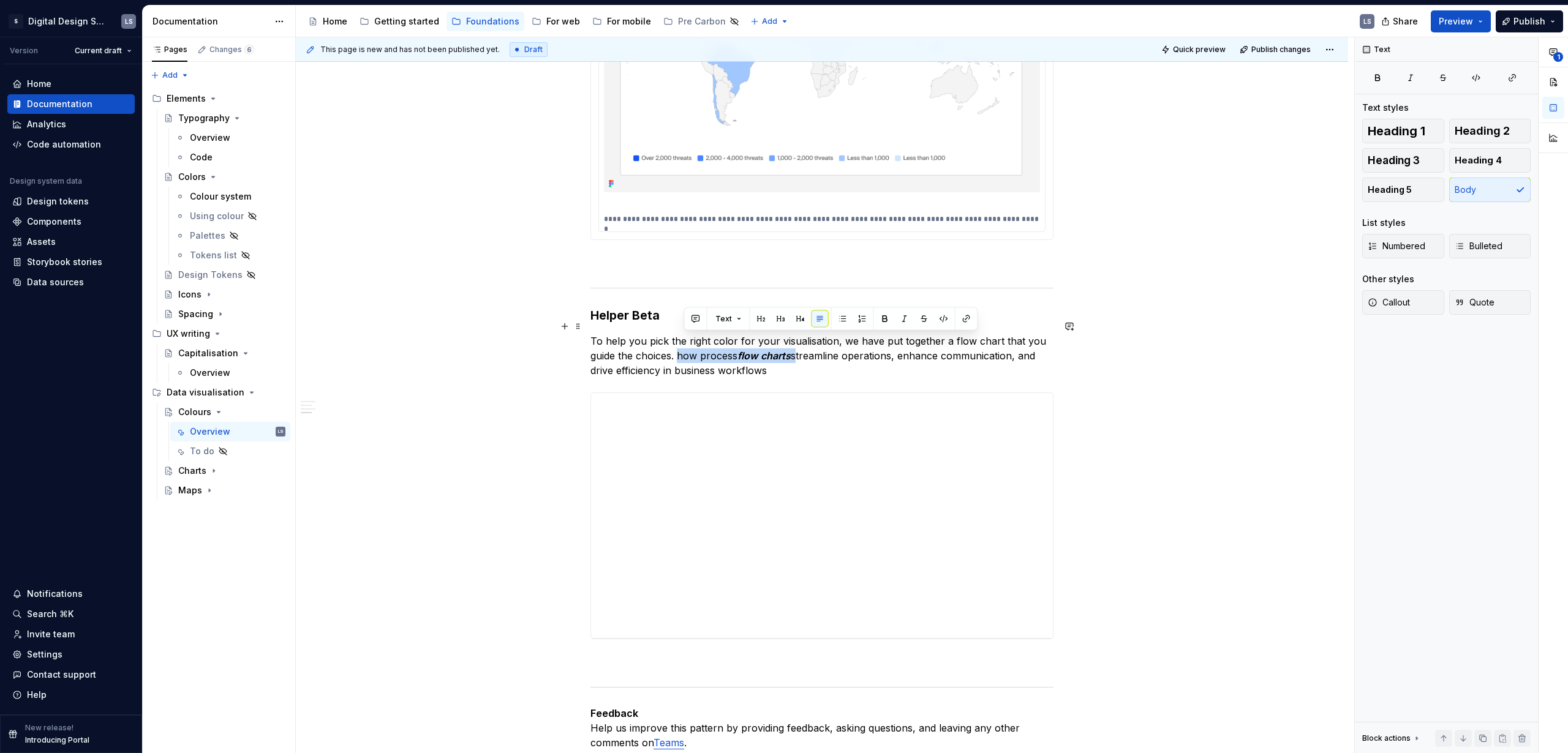
drag, startPoint x: 796, startPoint y: 341, endPoint x: 700, endPoint y: 336, distance: 96.1
click at [682, 342] on p "To help you pick the right color for your visualisation, we have put together a…" at bounding box center [822, 355] width 463 height 44
click at [614, 334] on p "To help you pick the right color for your visualisation, we have put together a…" at bounding box center [822, 355] width 463 height 44
click at [651, 334] on p "To help you pick the right color for your visualisation, we have put together a…" at bounding box center [822, 355] width 463 height 44
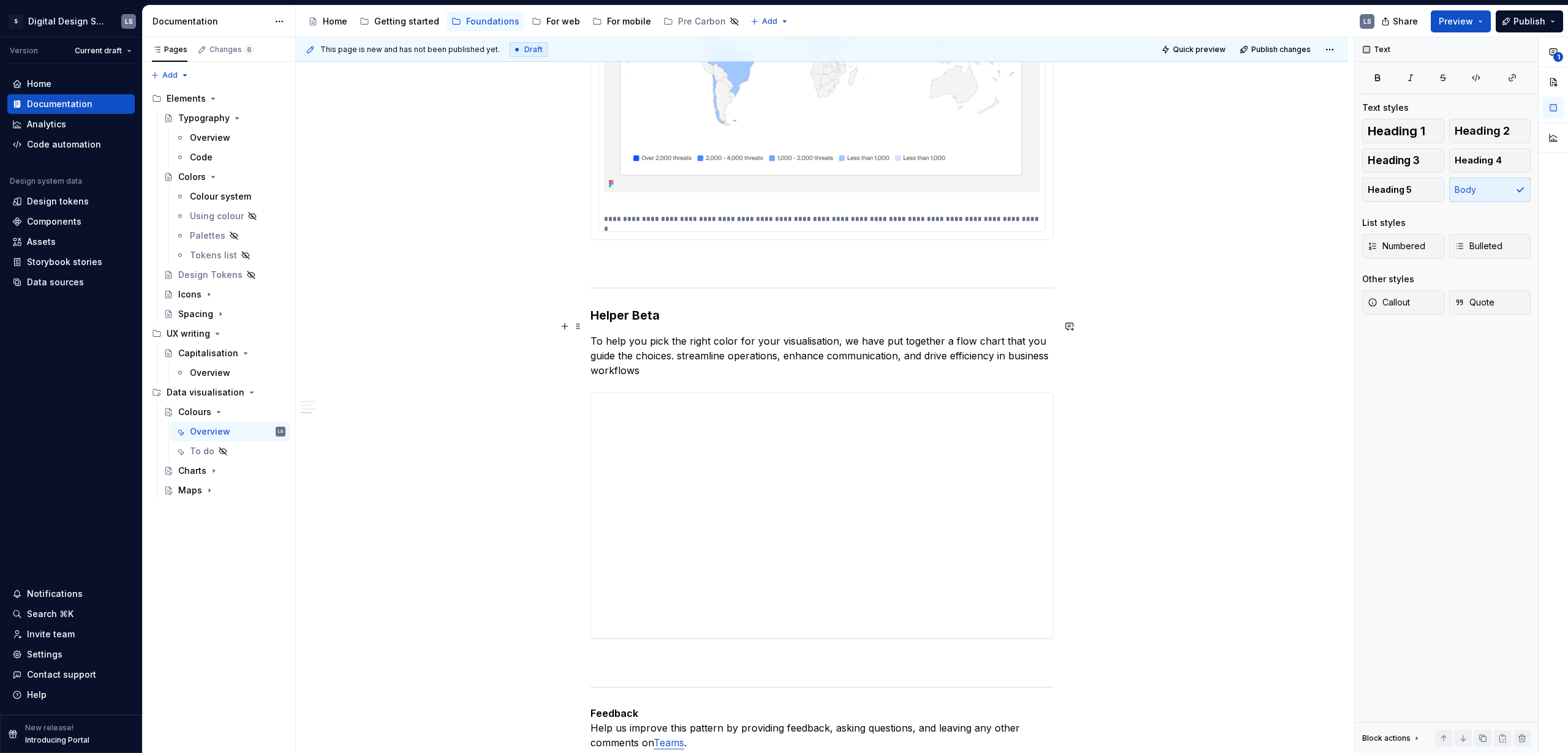
click at [610, 334] on p "To help you pick the right color for your visualisation, we have put together a…" at bounding box center [822, 355] width 463 height 44
click at [611, 334] on p "To help you pick the right color for your visualisation, we have put together a…" at bounding box center [822, 355] width 463 height 44
drag, startPoint x: 781, startPoint y: 344, endPoint x: 679, endPoint y: 343, distance: 102.0
click at [679, 343] on p "To help you pick the right color for your visualisation, we have put together a…" at bounding box center [822, 355] width 463 height 44
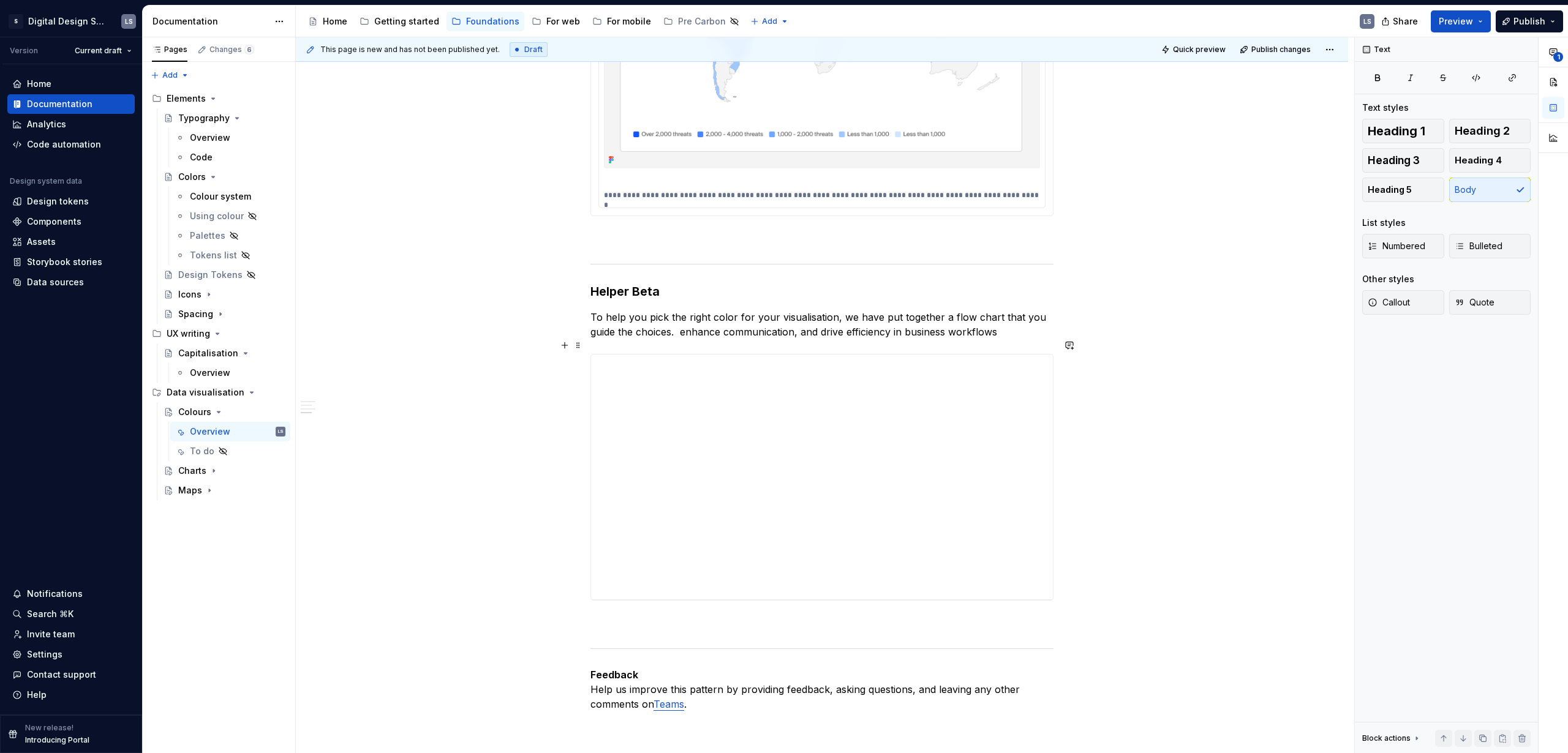
scroll to position [2842, 0]
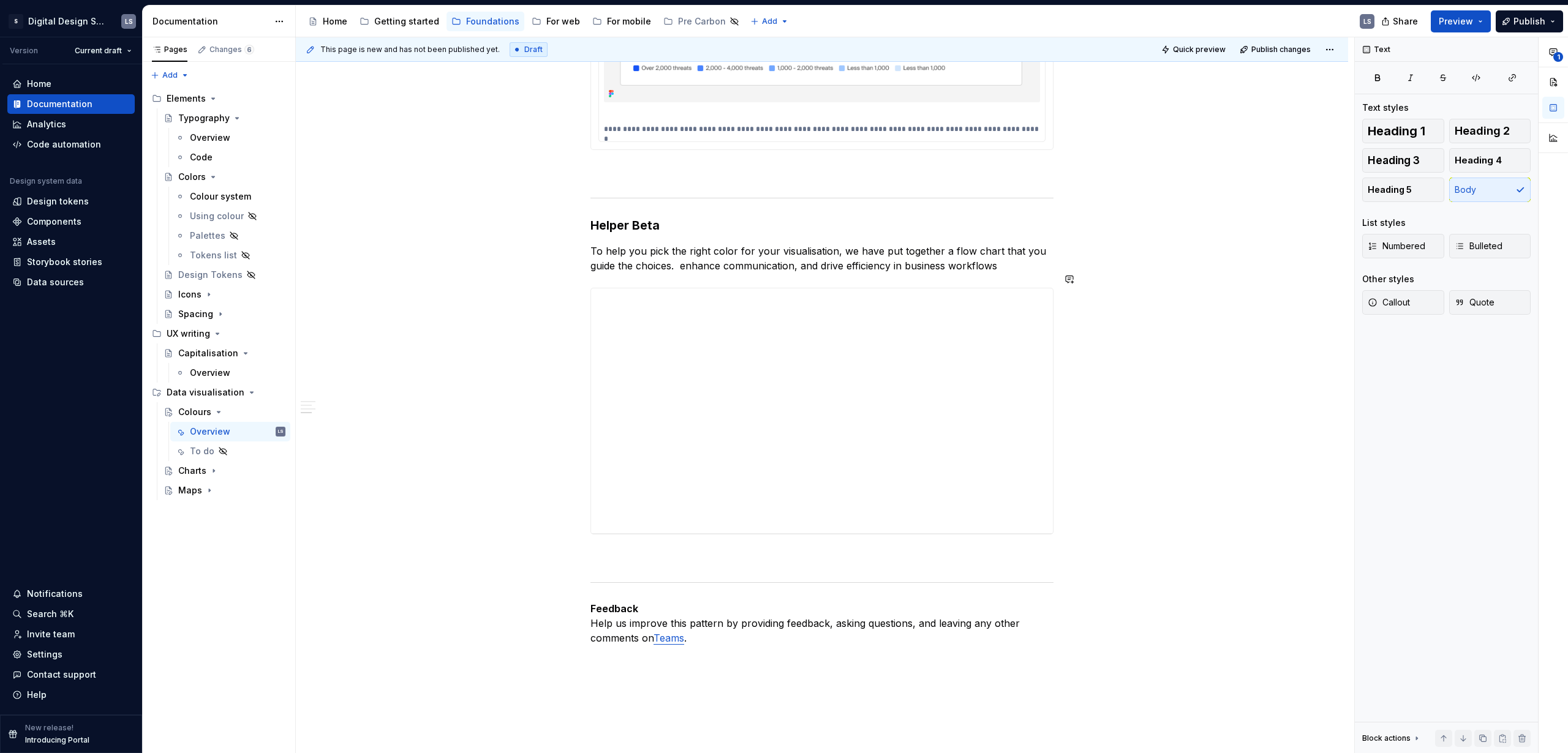
click at [1013, 254] on p "To help you pick the right color for your visualisation, we have put together a…" at bounding box center [822, 258] width 463 height 29
click at [644, 218] on strong "Helper Beta" at bounding box center [625, 225] width 69 height 15
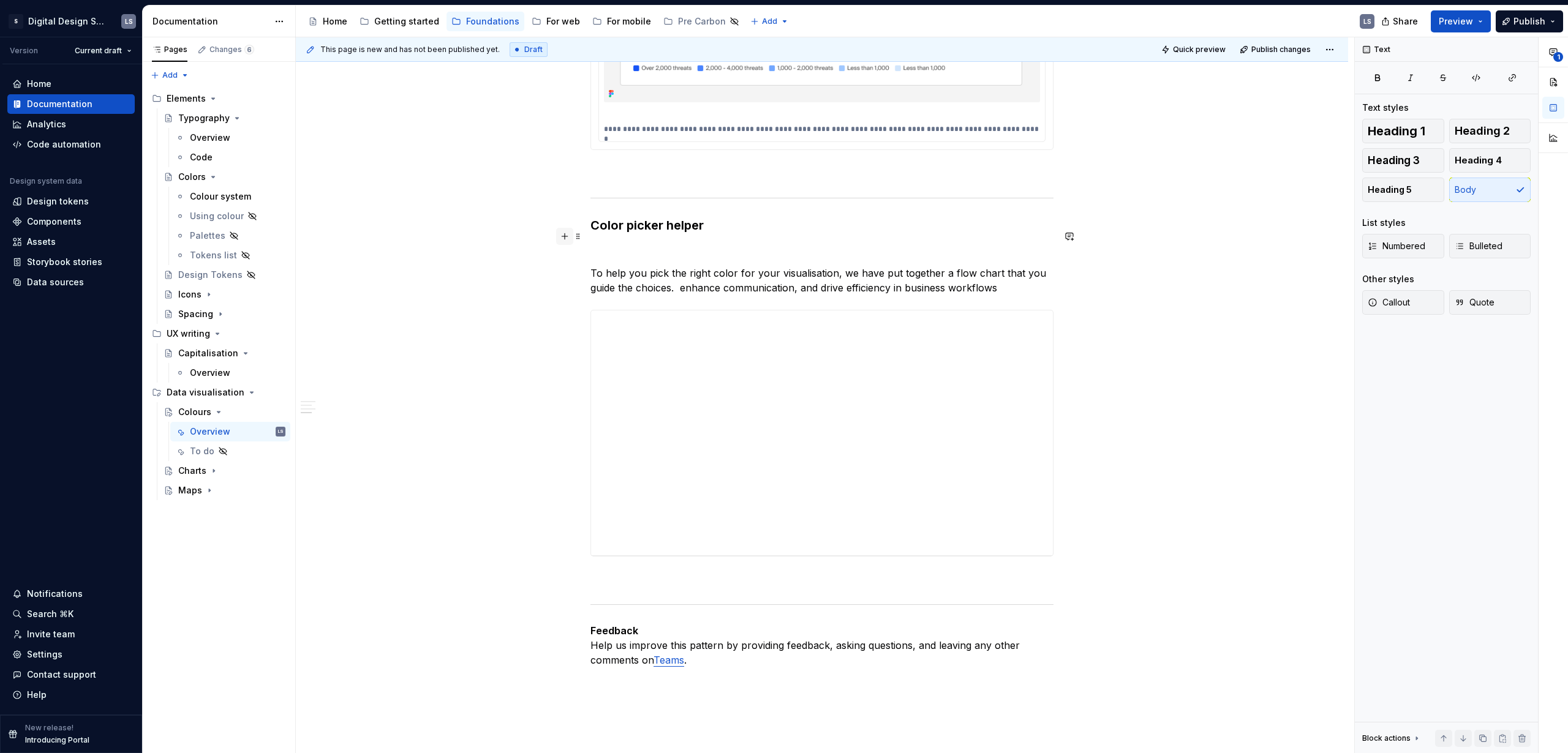
click at [565, 232] on button "button" at bounding box center [565, 236] width 18 height 18
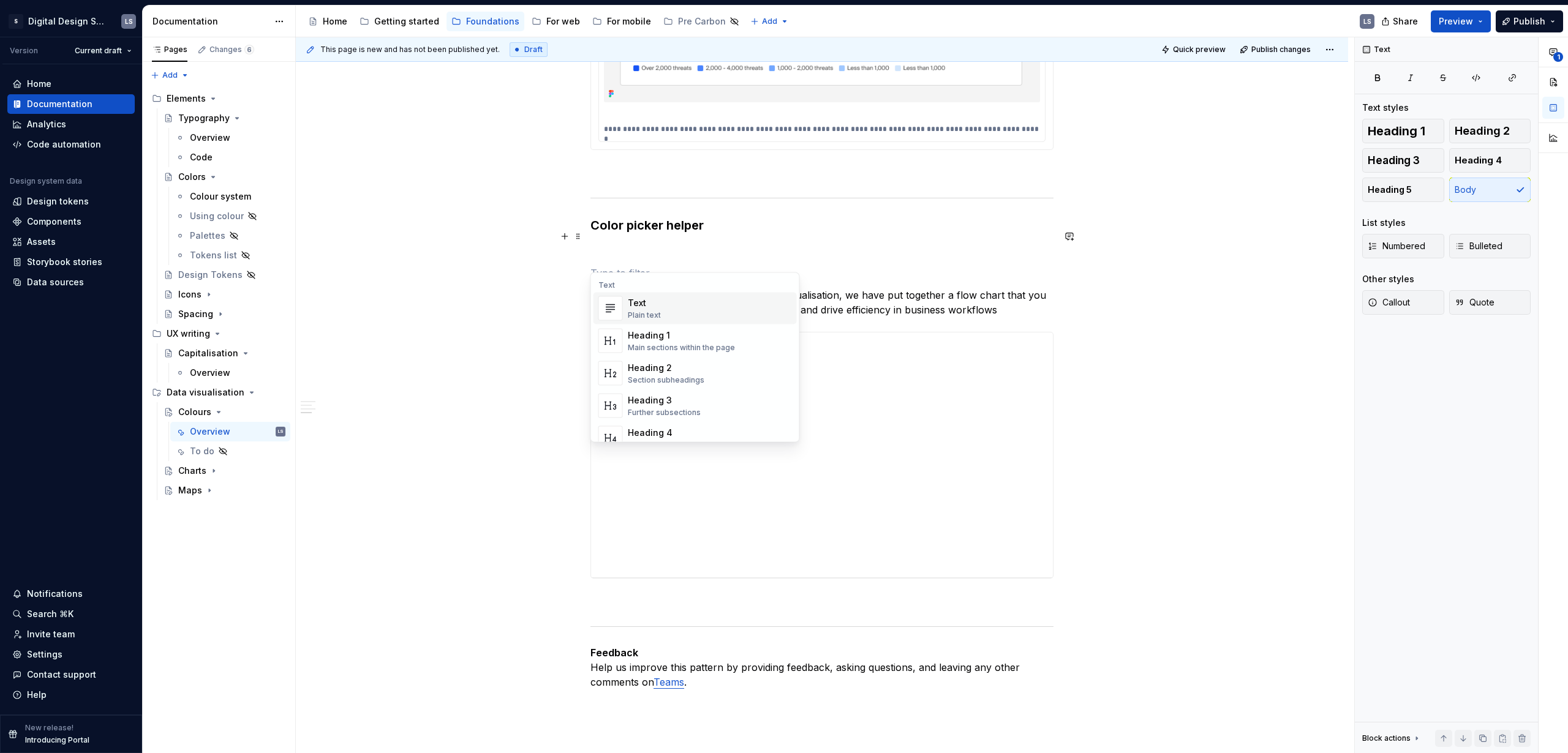
click at [685, 243] on p at bounding box center [822, 251] width 463 height 15
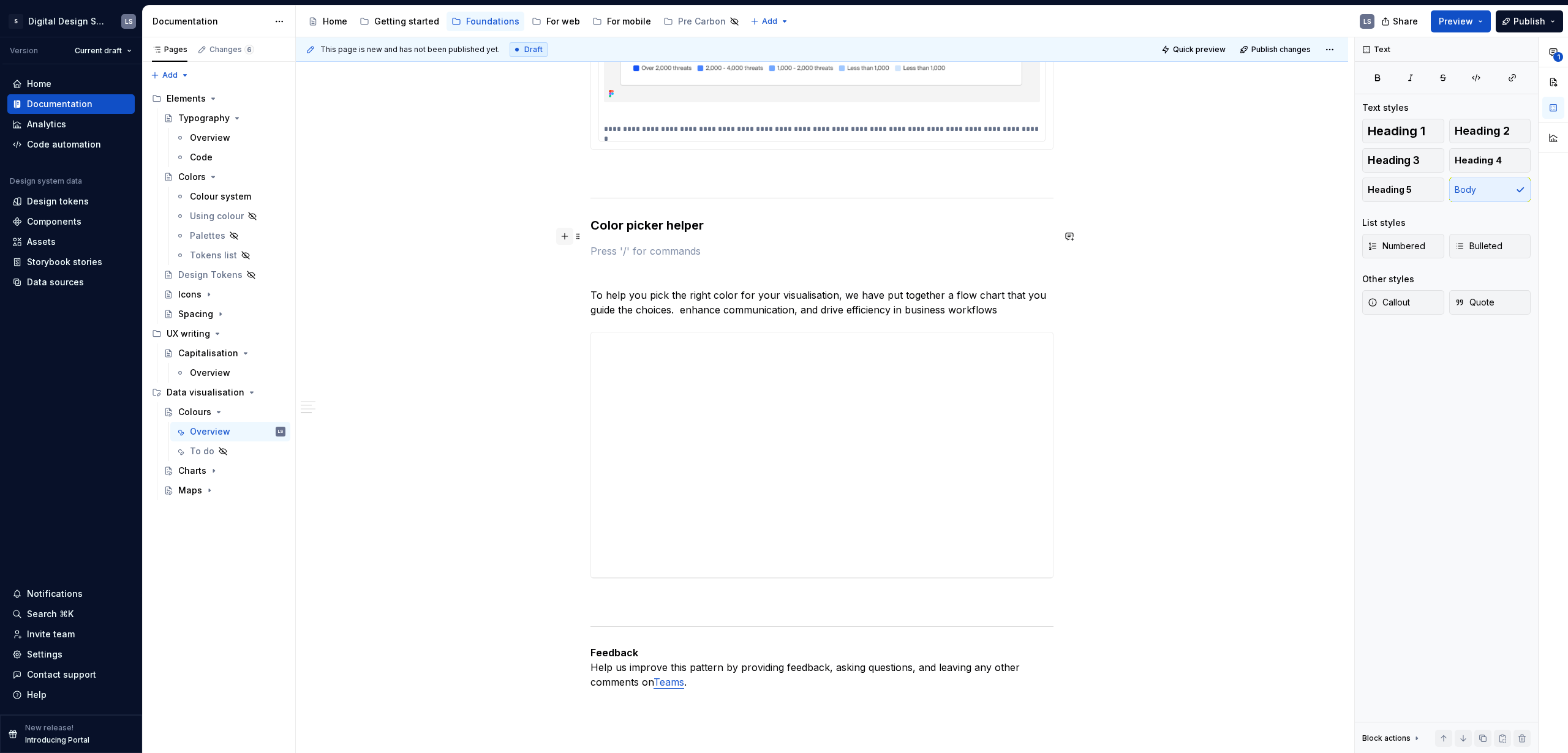
click at [566, 236] on button "button" at bounding box center [565, 236] width 18 height 18
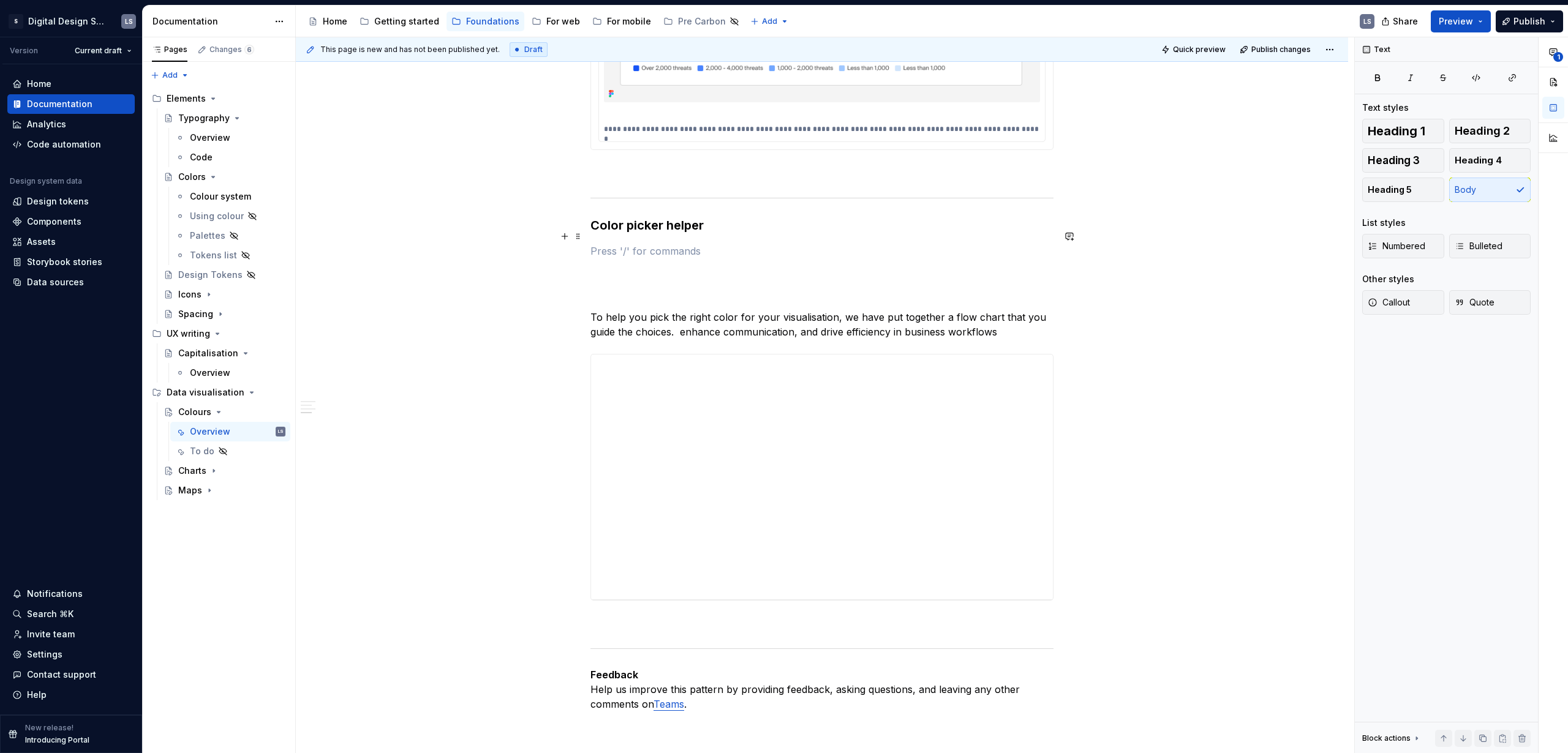
click at [631, 243] on p at bounding box center [822, 251] width 463 height 15
click at [676, 294] on div "Highlight a section of text" at bounding box center [674, 292] width 93 height 10
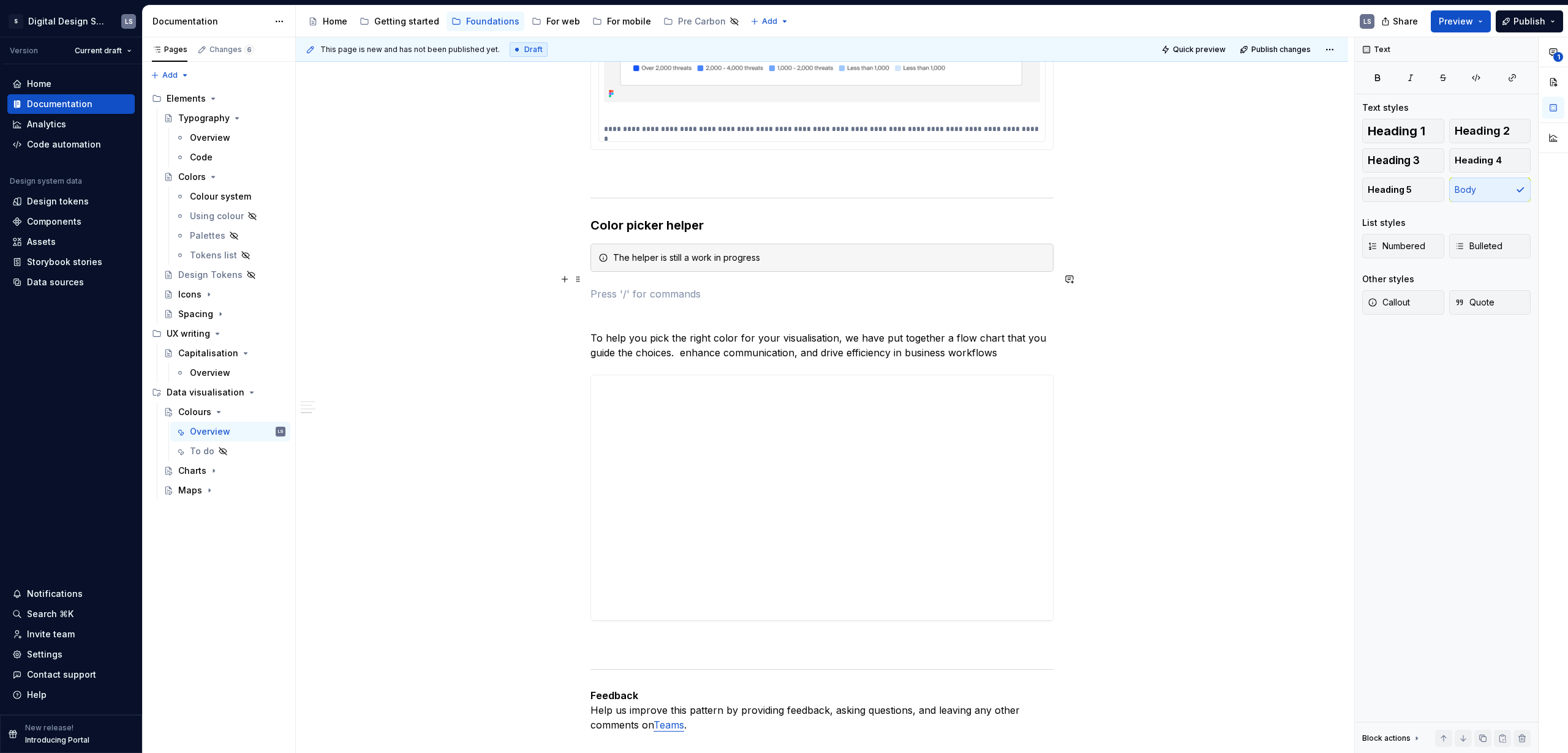
click at [635, 287] on p at bounding box center [822, 294] width 463 height 15
click at [593, 330] on p "To help you pick the right color for your visualisation, we have put together a…" at bounding box center [822, 344] width 463 height 29
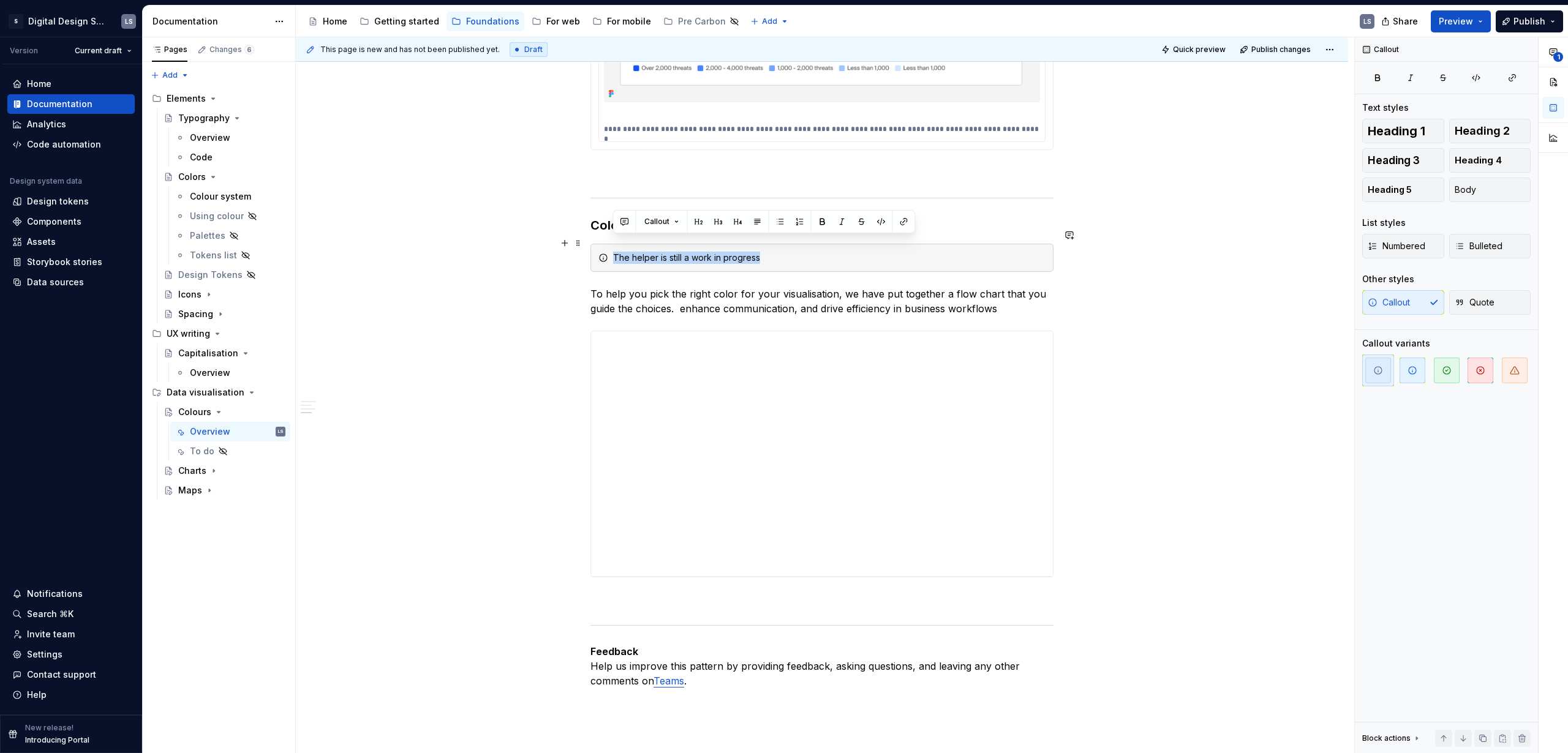
drag, startPoint x: 773, startPoint y: 247, endPoint x: 606, endPoint y: 246, distance: 167.0
click at [606, 246] on div "The helper is still a work in progress" at bounding box center [822, 258] width 463 height 28
click at [1508, 372] on span "button" at bounding box center [1514, 370] width 26 height 26
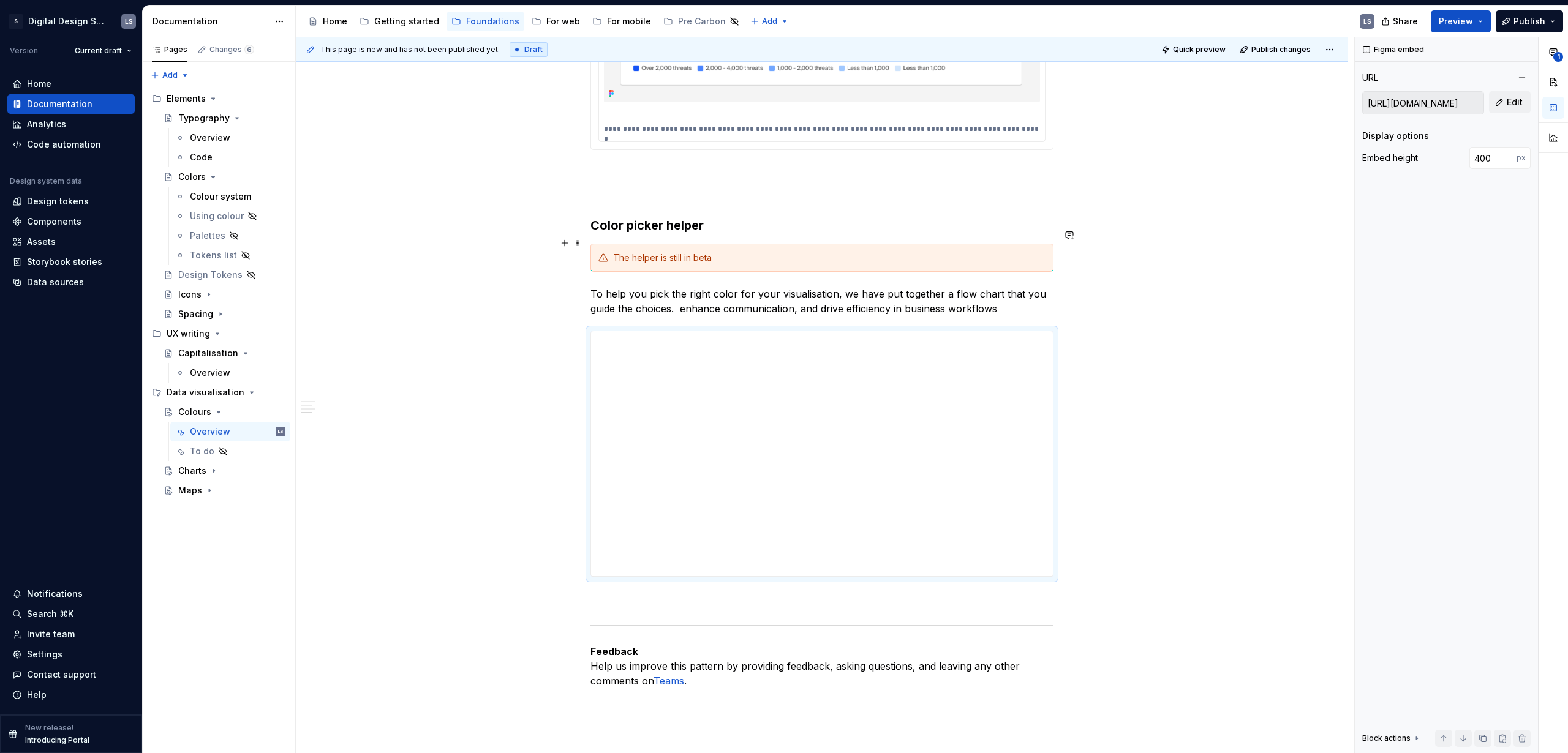
click at [761, 252] on div "The helper is still in beta" at bounding box center [829, 258] width 432 height 13
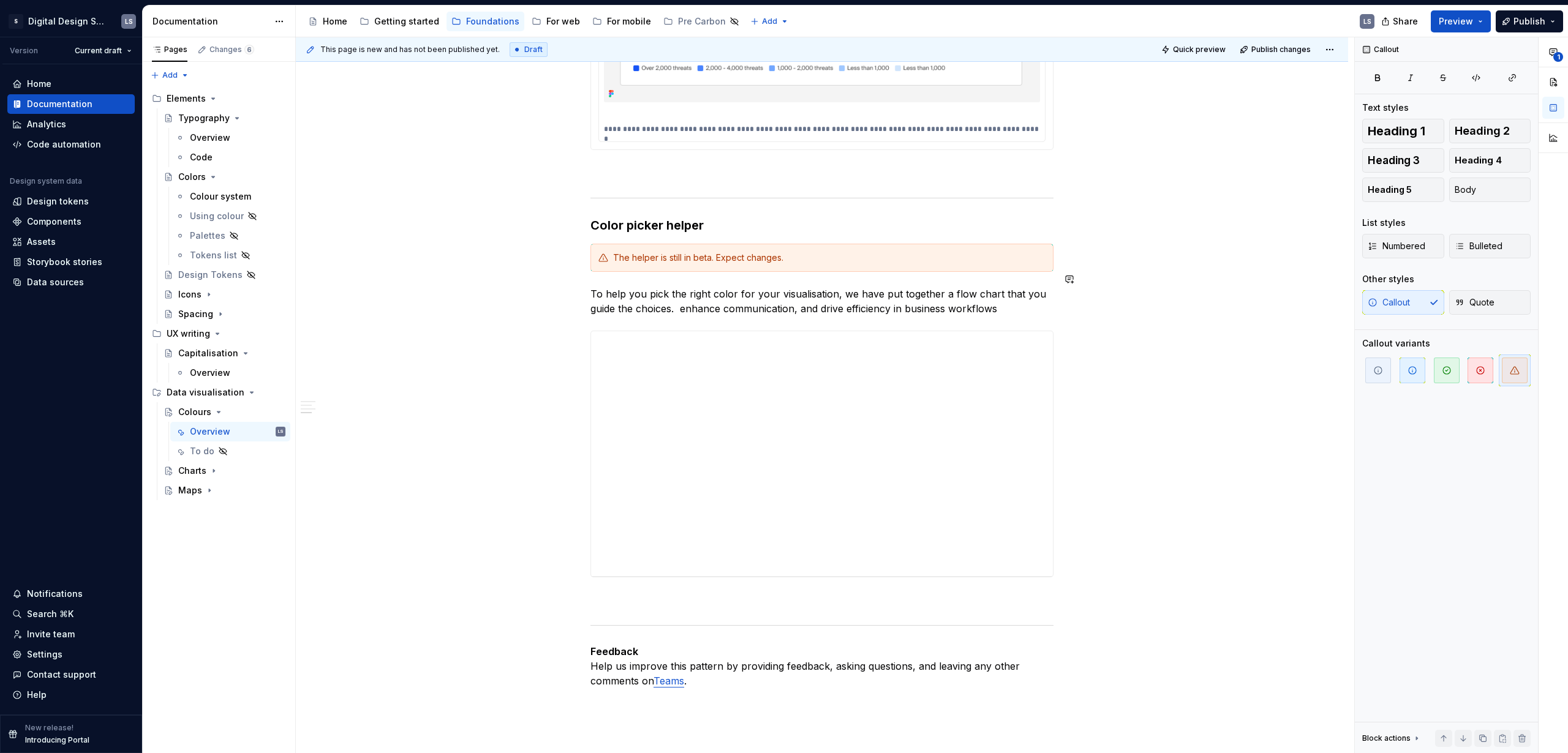
click at [1195, 48] on span "Quick preview" at bounding box center [1199, 50] width 53 height 10
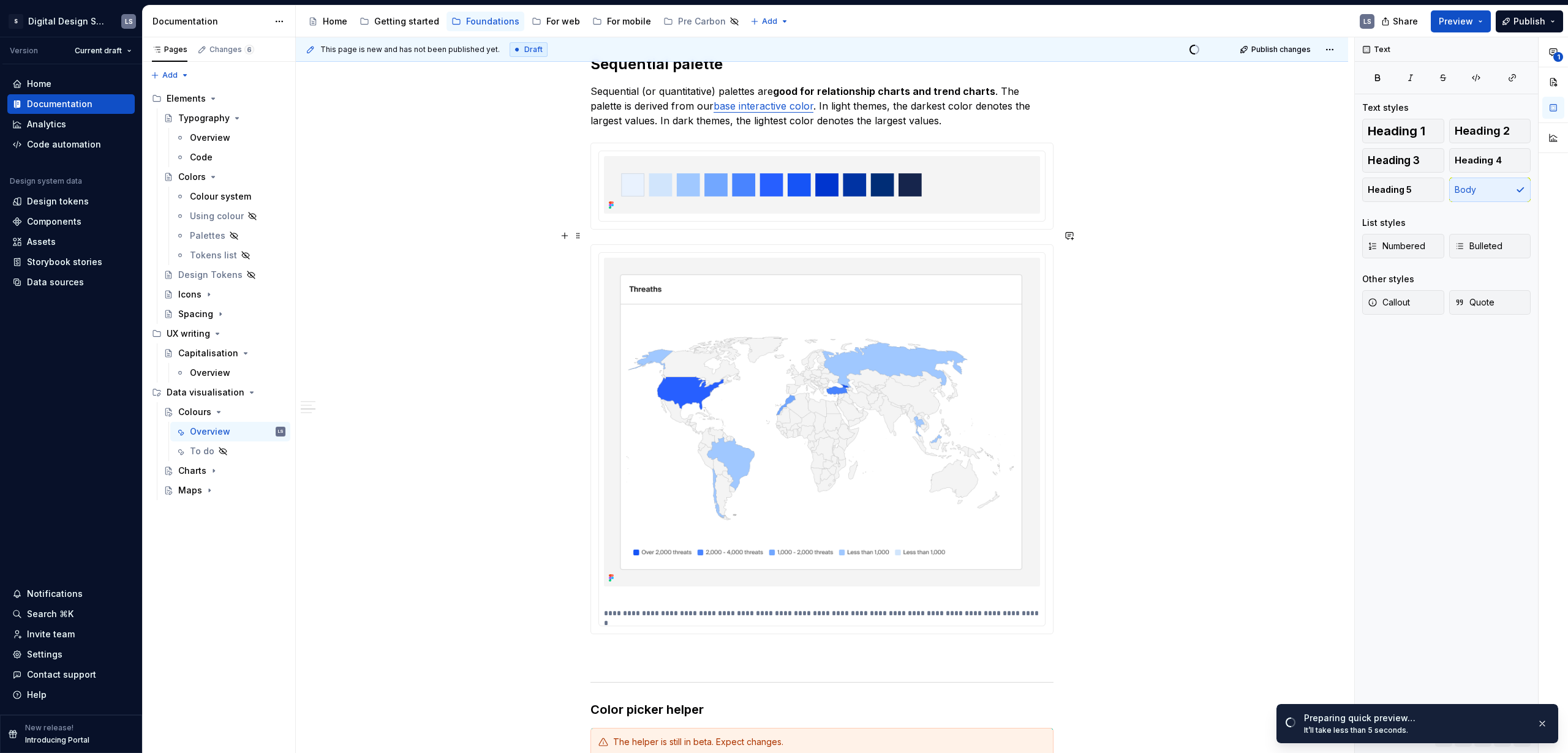
scroll to position [2170, 0]
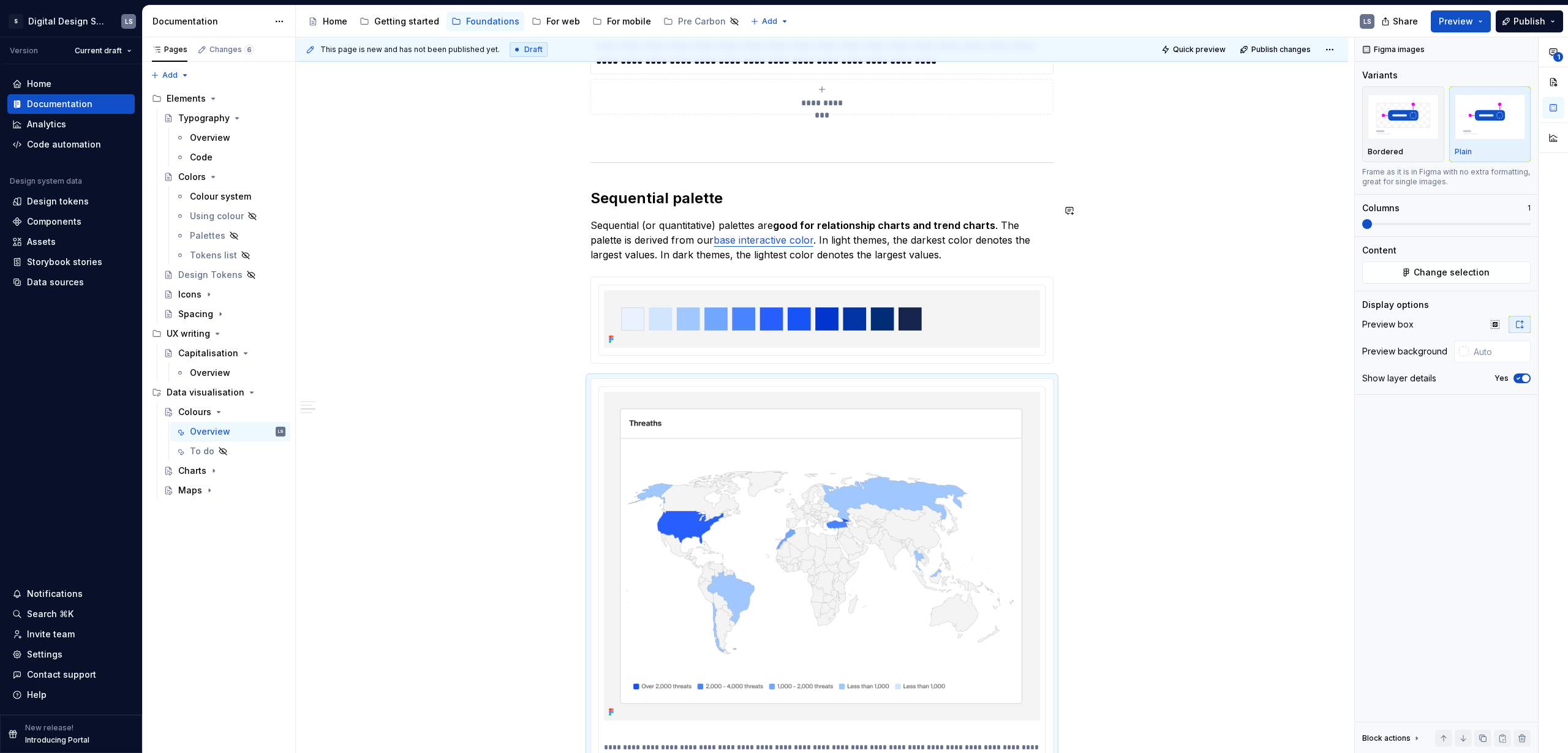
type textarea "*"
